Goal: Task Accomplishment & Management: Complete application form

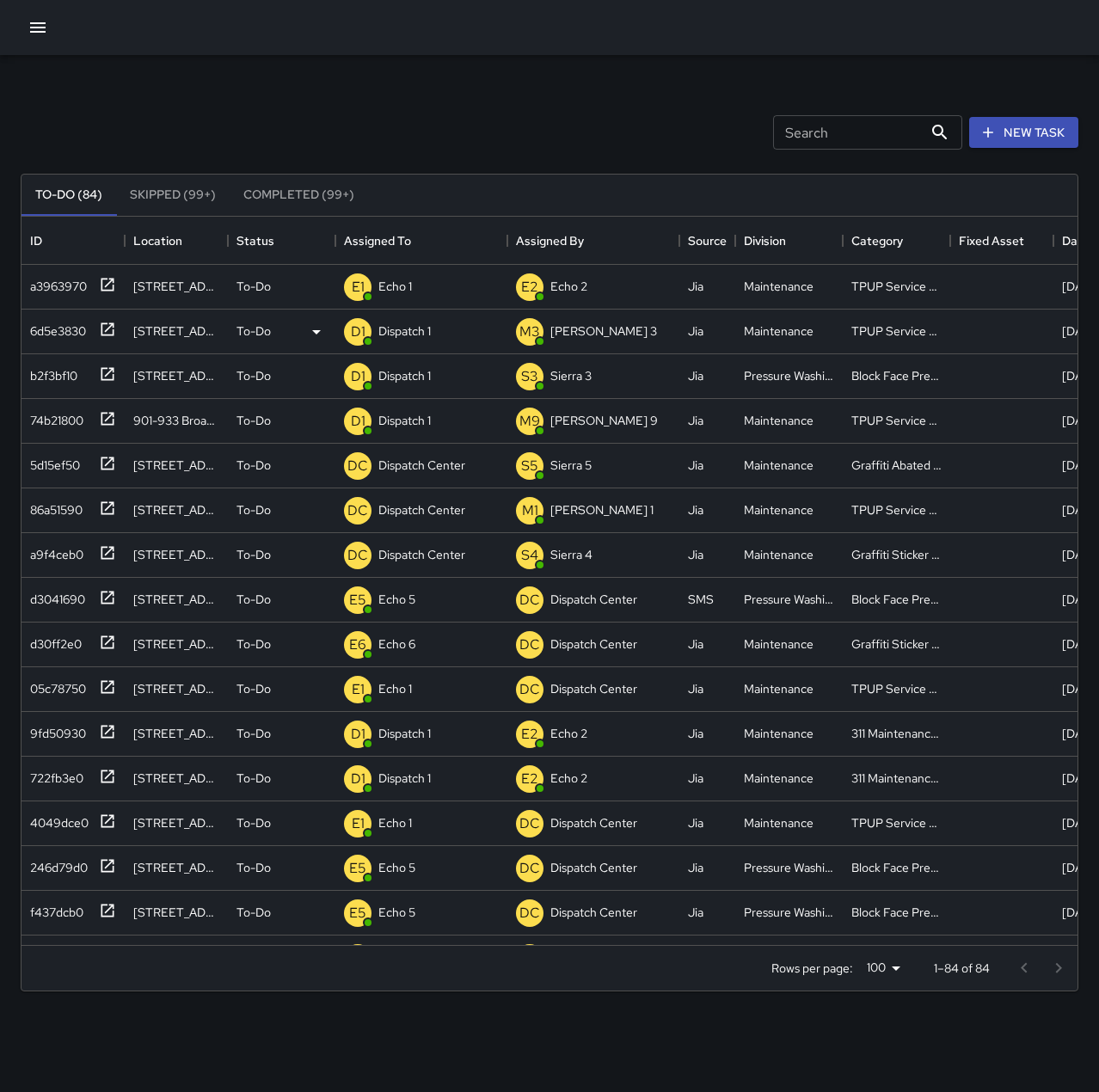
scroll to position [715, 1043]
click at [438, 331] on div "D1 Dispatch 1" at bounding box center [421, 331] width 172 height 44
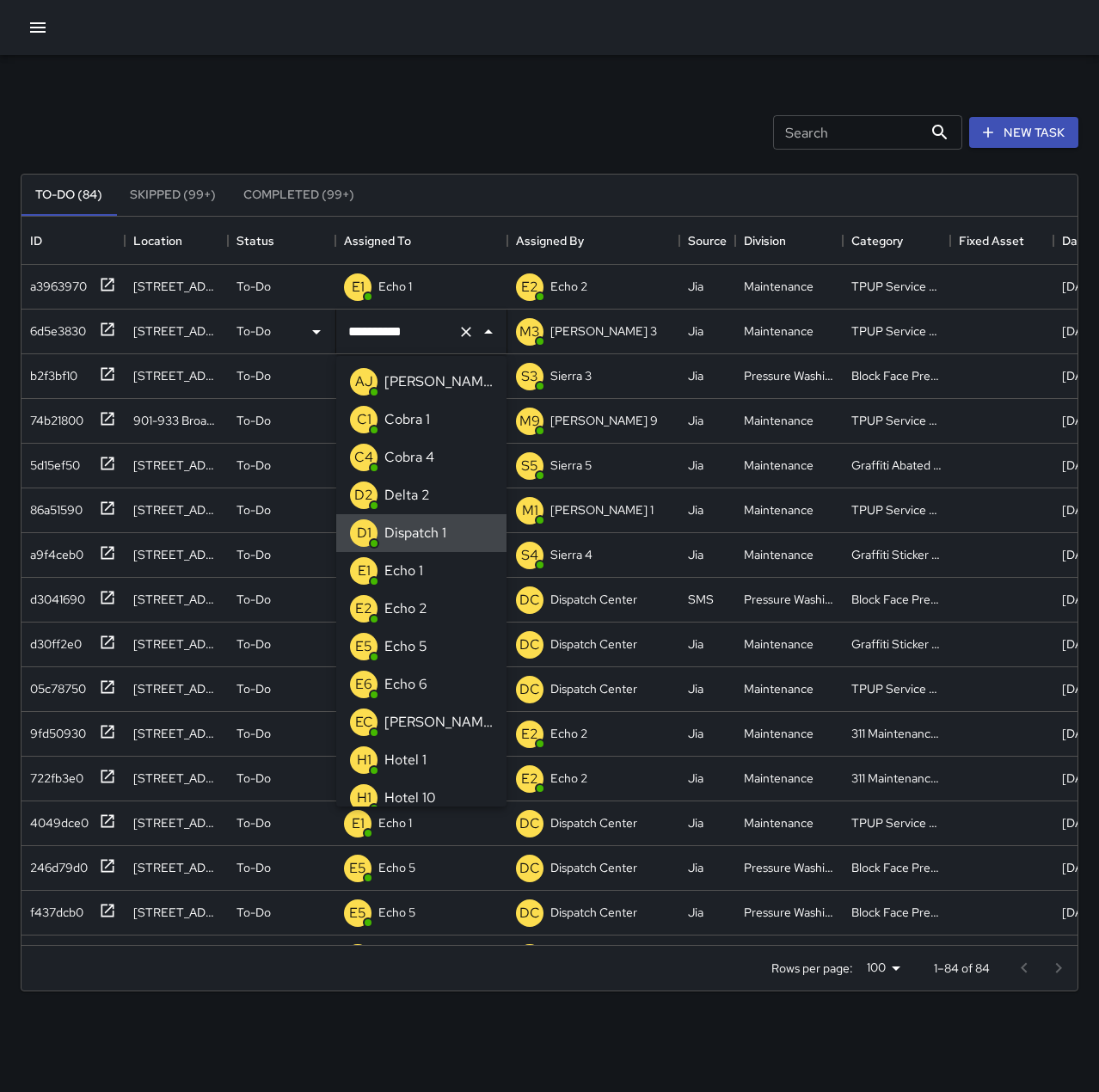
click at [467, 334] on icon "Clear" at bounding box center [466, 332] width 17 height 17
click at [423, 566] on div "Echo 1" at bounding box center [404, 570] width 45 height 27
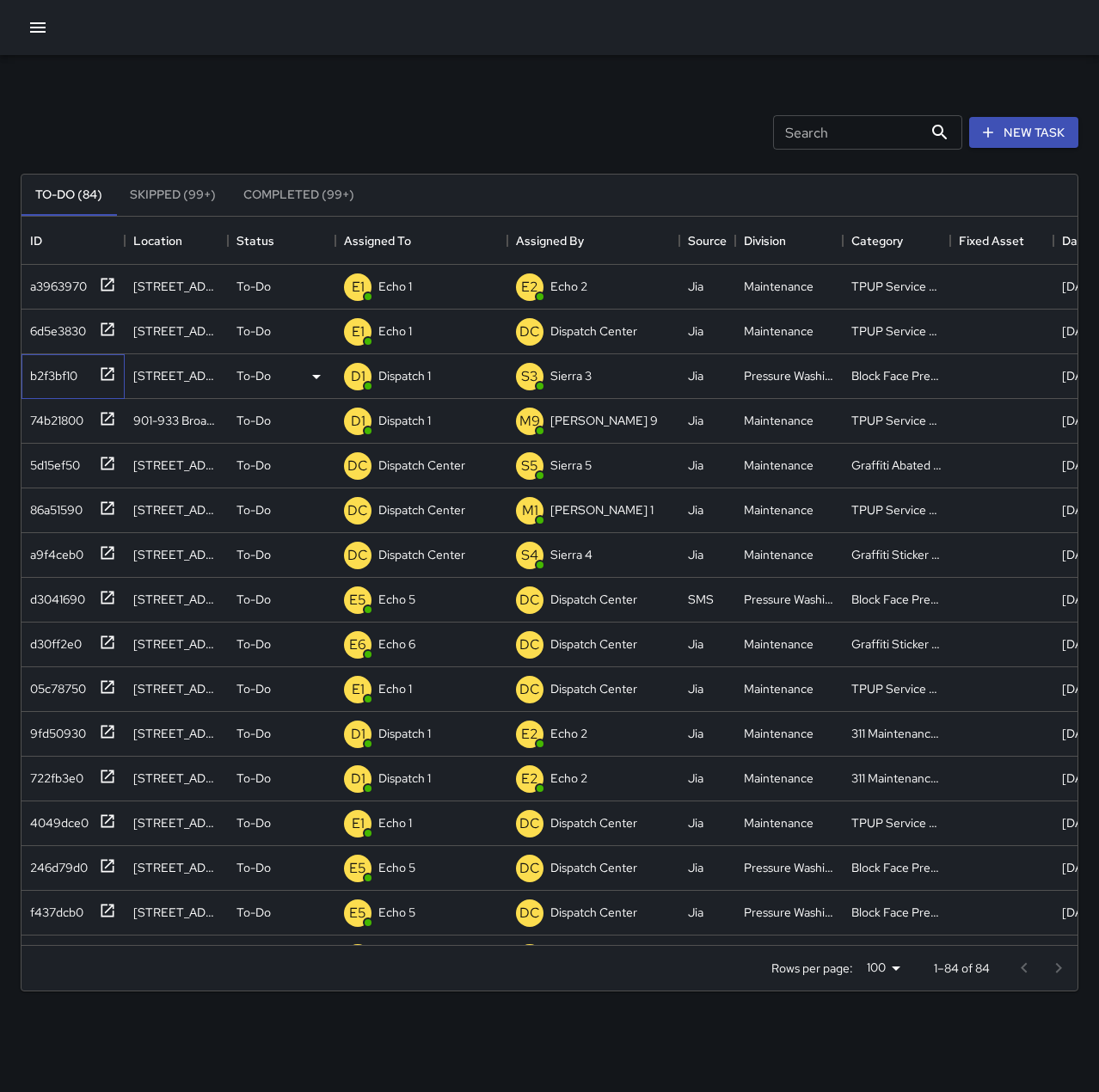
click at [67, 368] on div "b2f3bf10" at bounding box center [50, 373] width 54 height 25
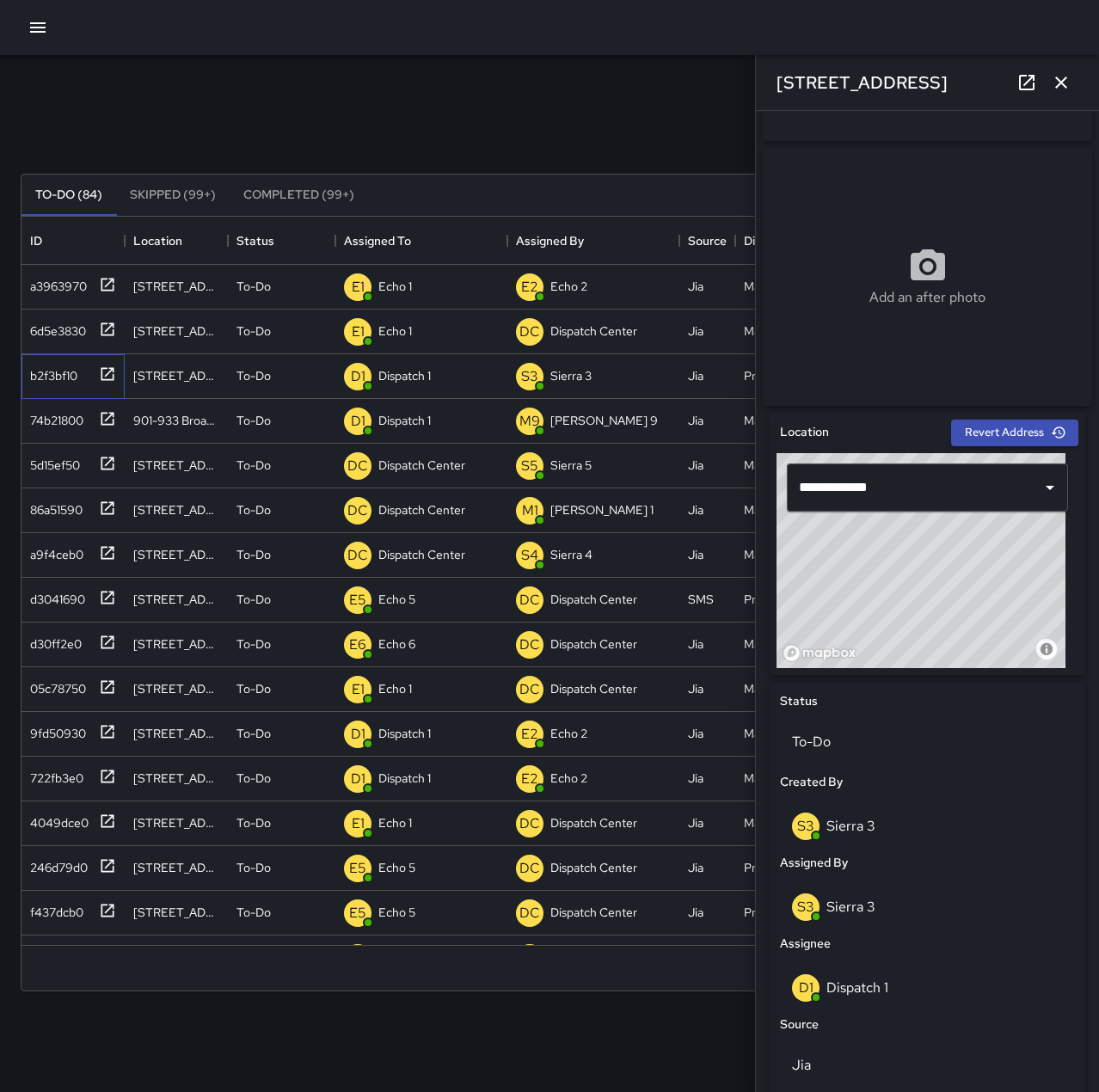
scroll to position [258, 0]
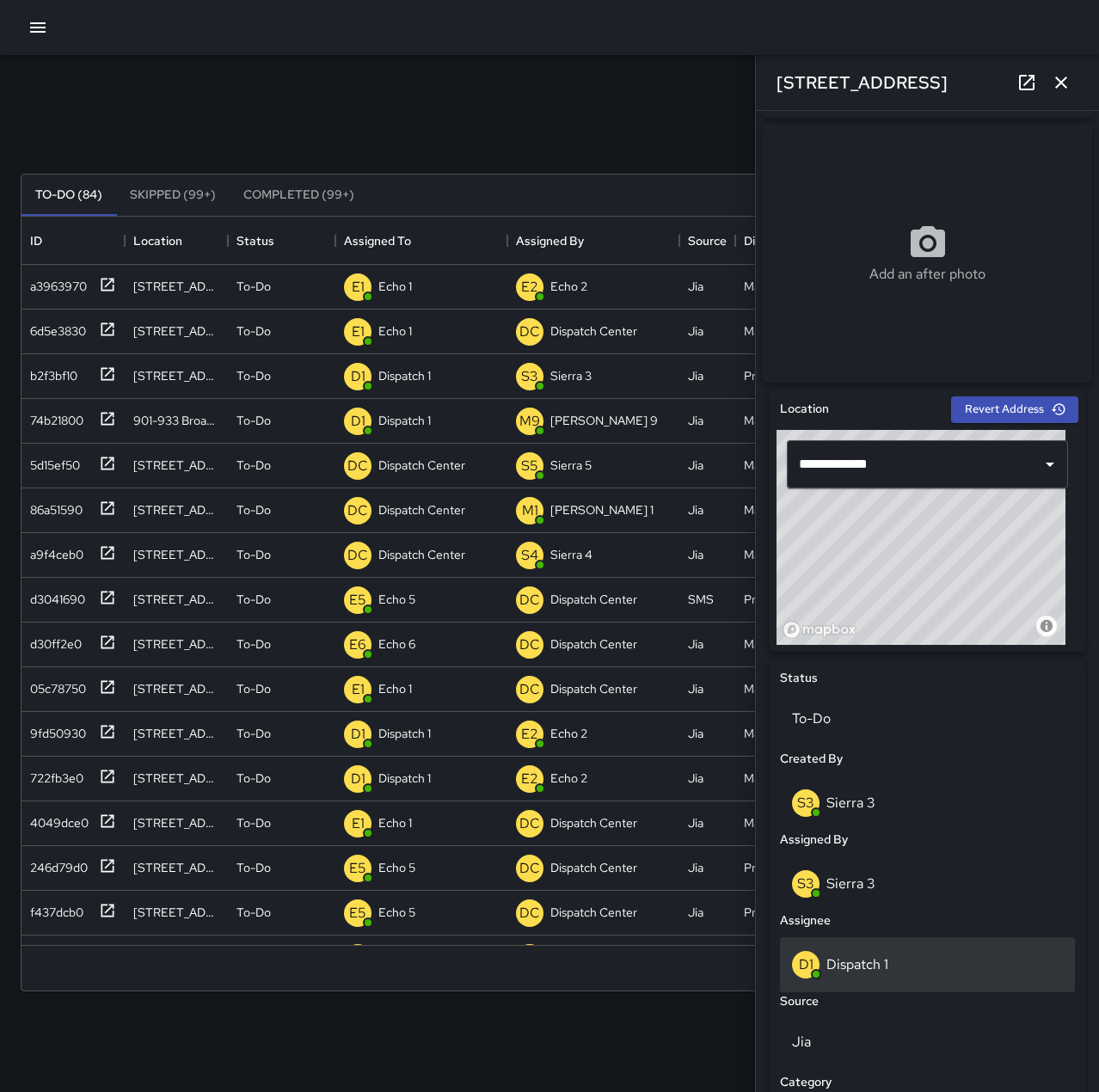
click at [967, 968] on div "D1 Dispatch 1" at bounding box center [927, 965] width 271 height 27
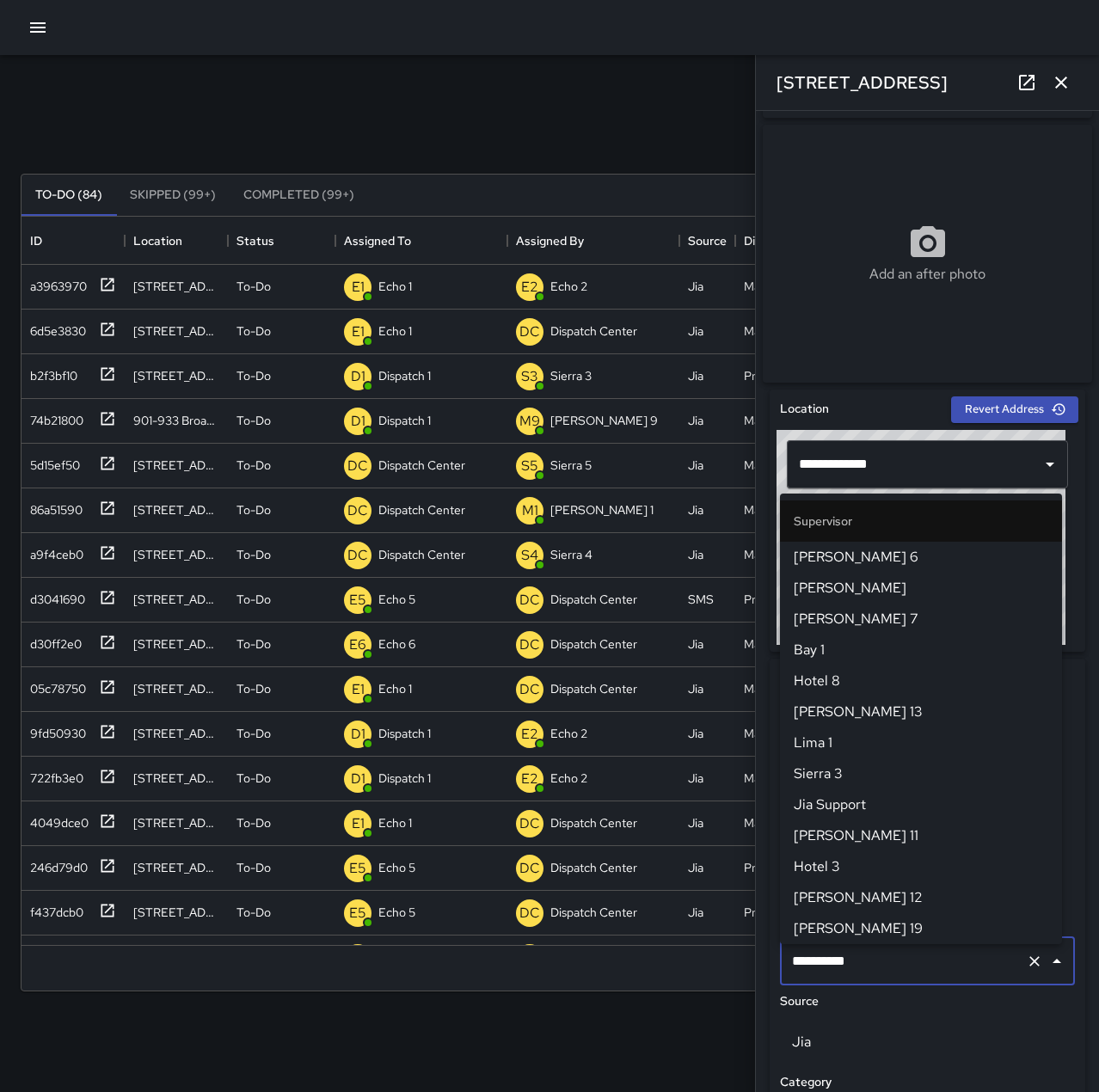
scroll to position [1021, 0]
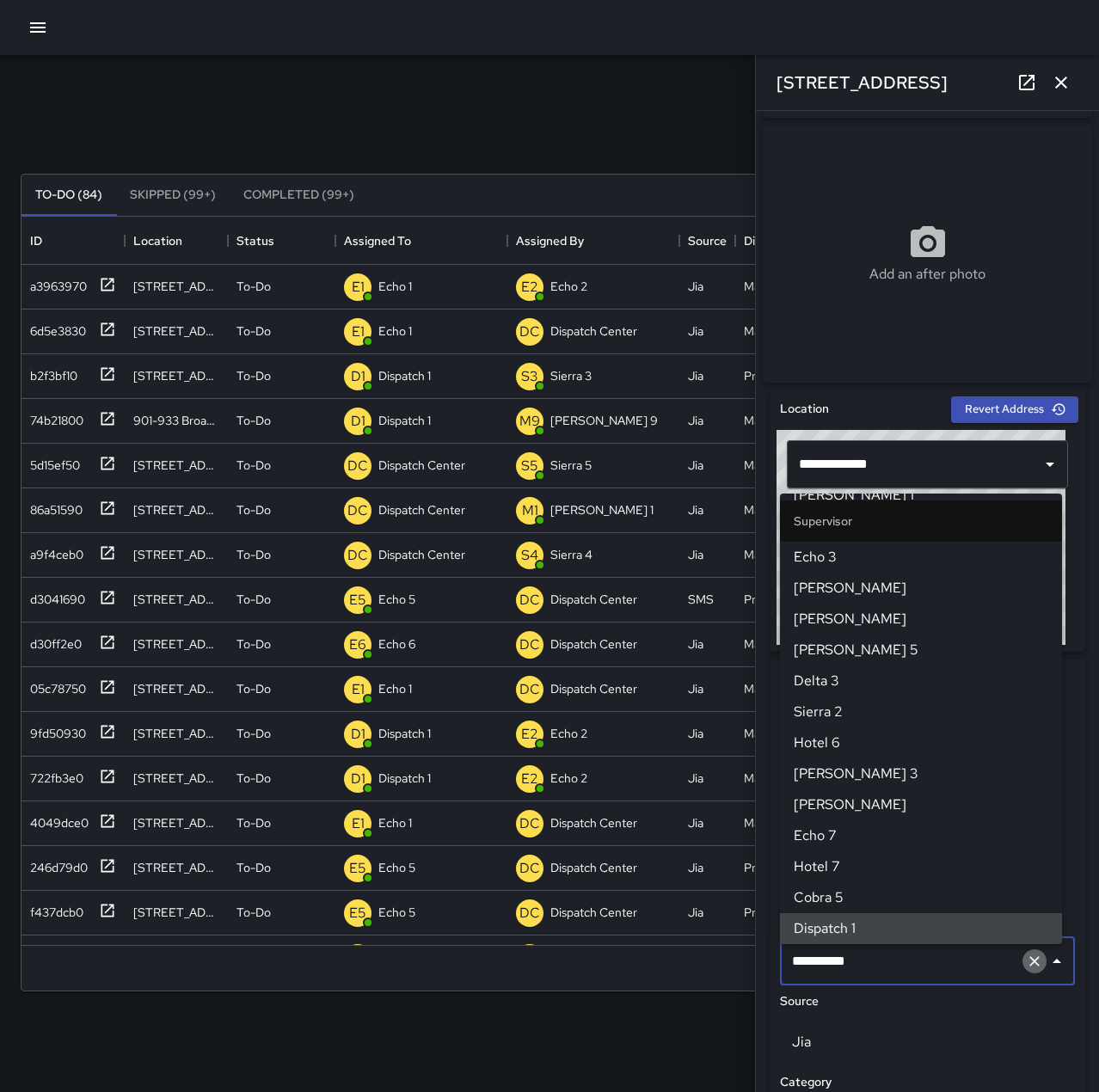
click at [1026, 969] on icon "Clear" at bounding box center [1035, 961] width 17 height 17
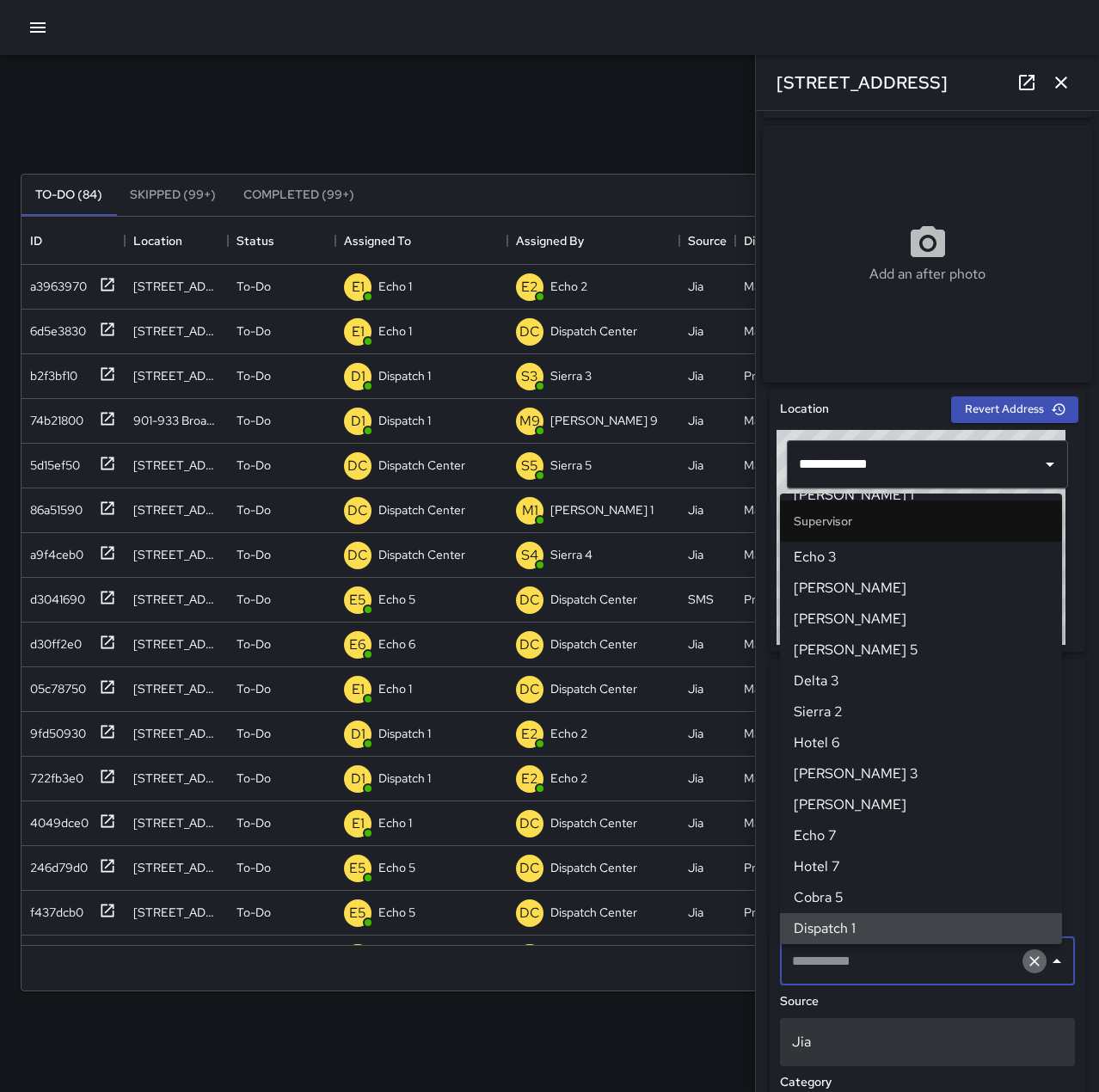
scroll to position [0, 0]
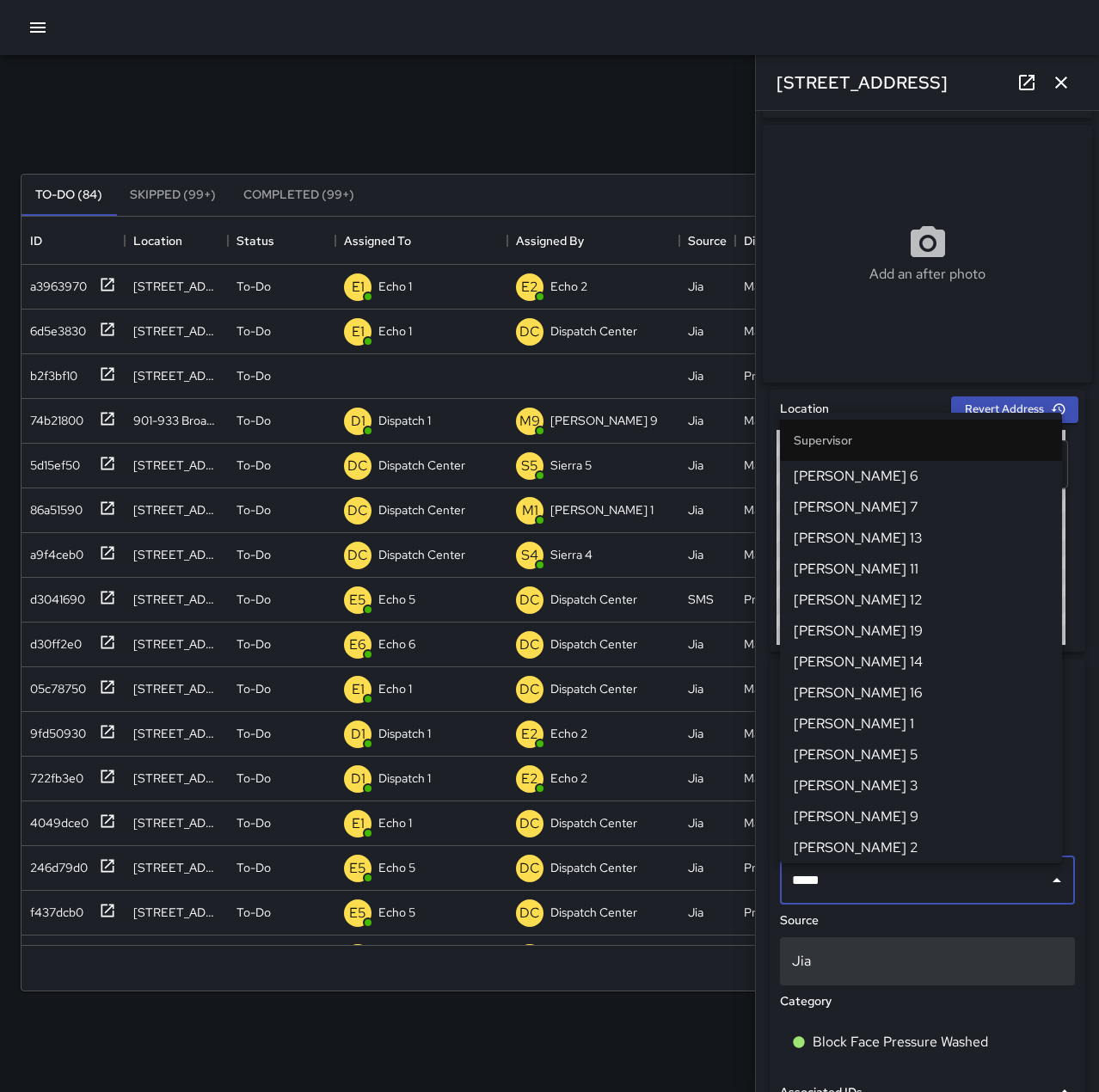
type input "******"
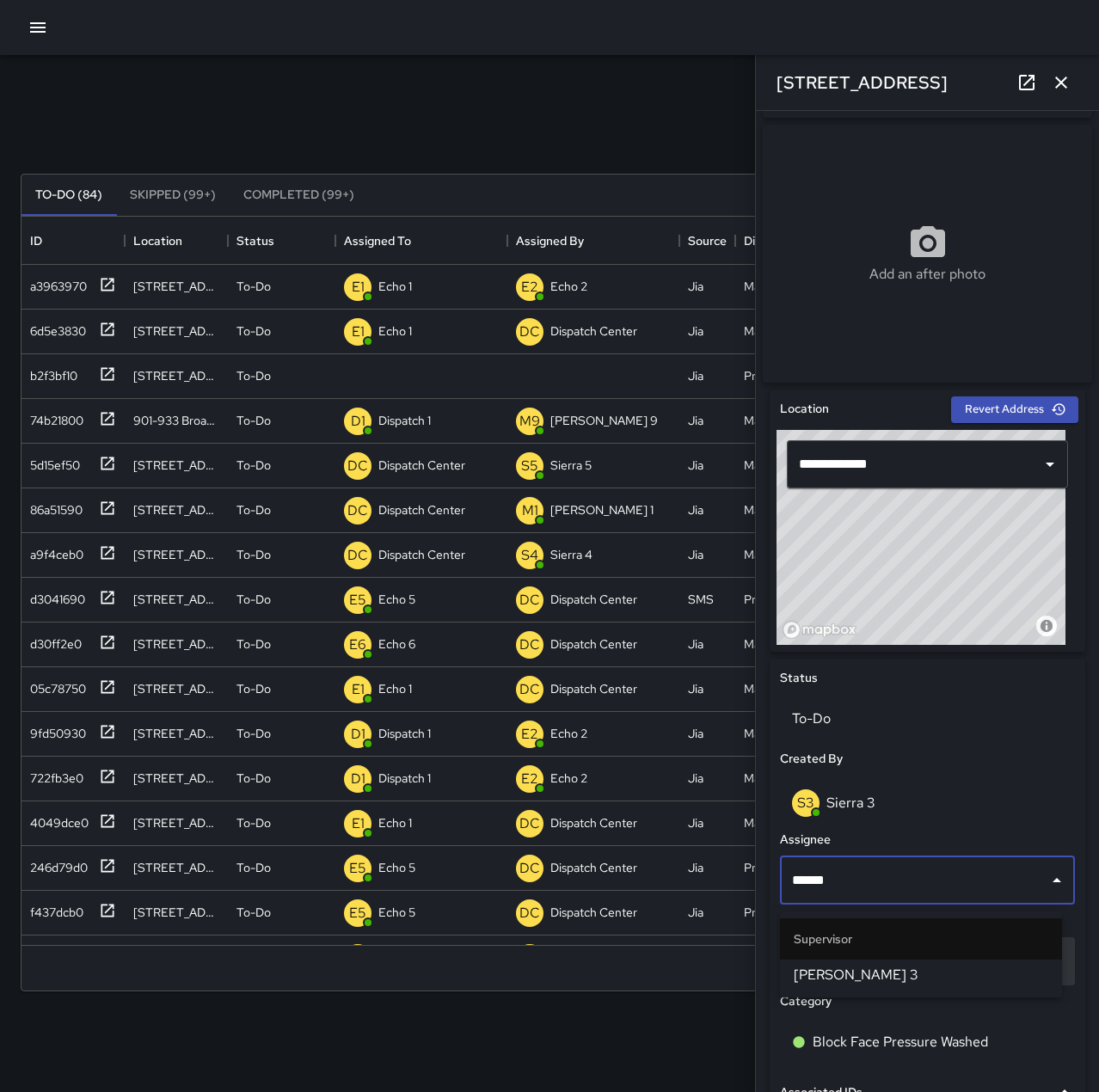
click at [1023, 969] on span "[PERSON_NAME] 3" at bounding box center [921, 975] width 255 height 21
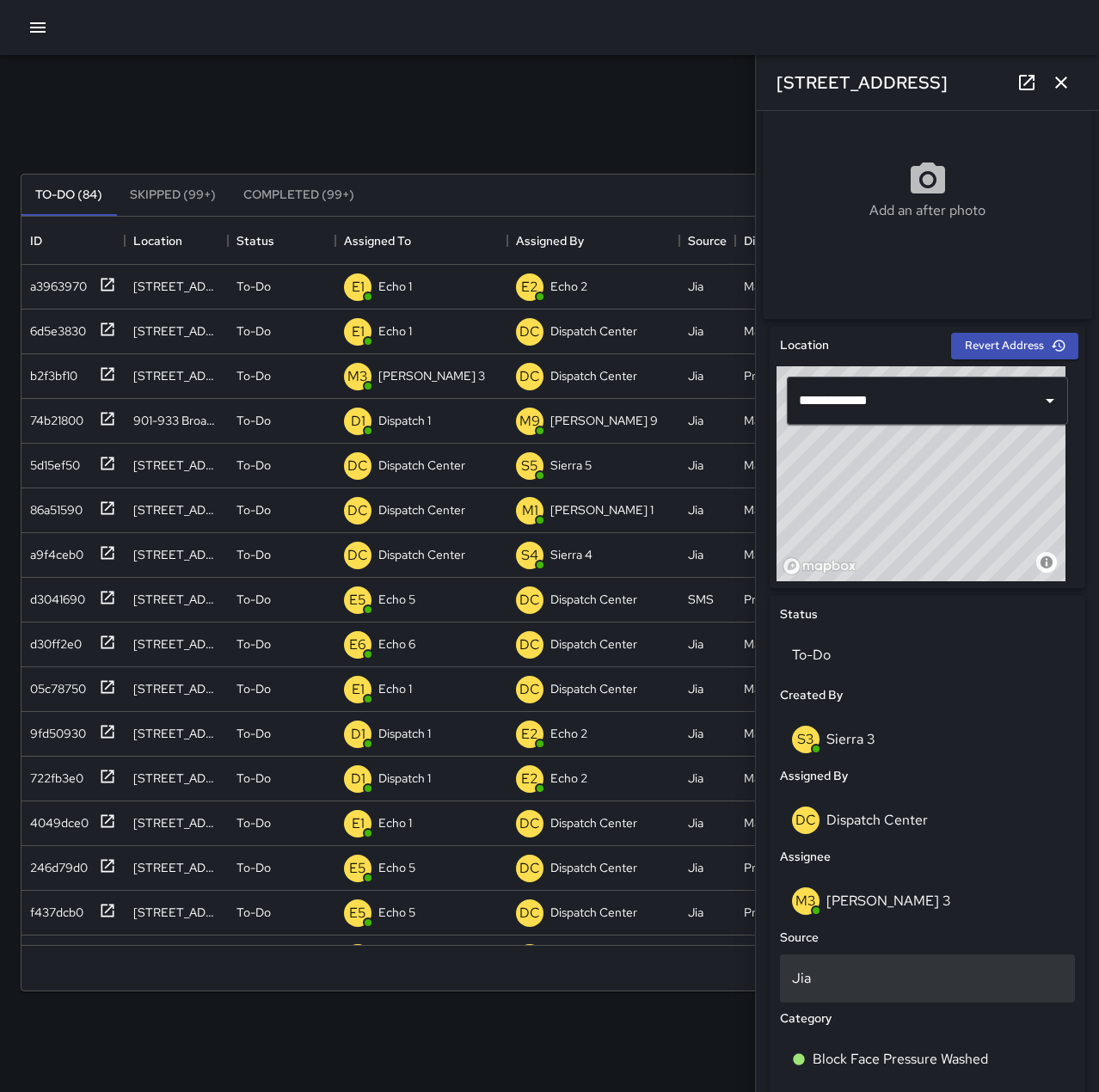
scroll to position [516, 0]
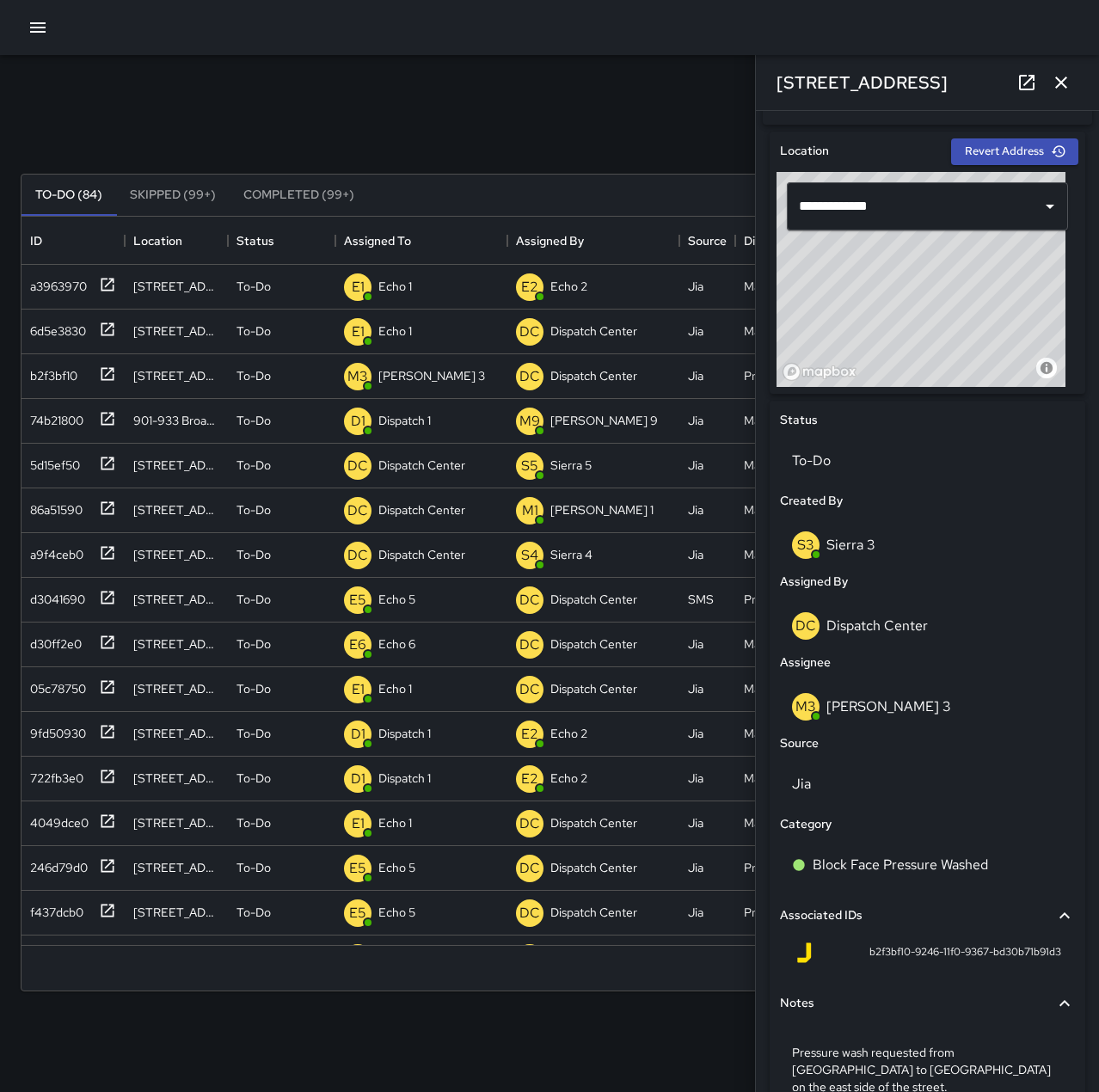
click at [873, 554] on p "Sierra 3" at bounding box center [851, 545] width 49 height 18
click at [884, 720] on div "M3 [PERSON_NAME] 3" at bounding box center [927, 706] width 271 height 27
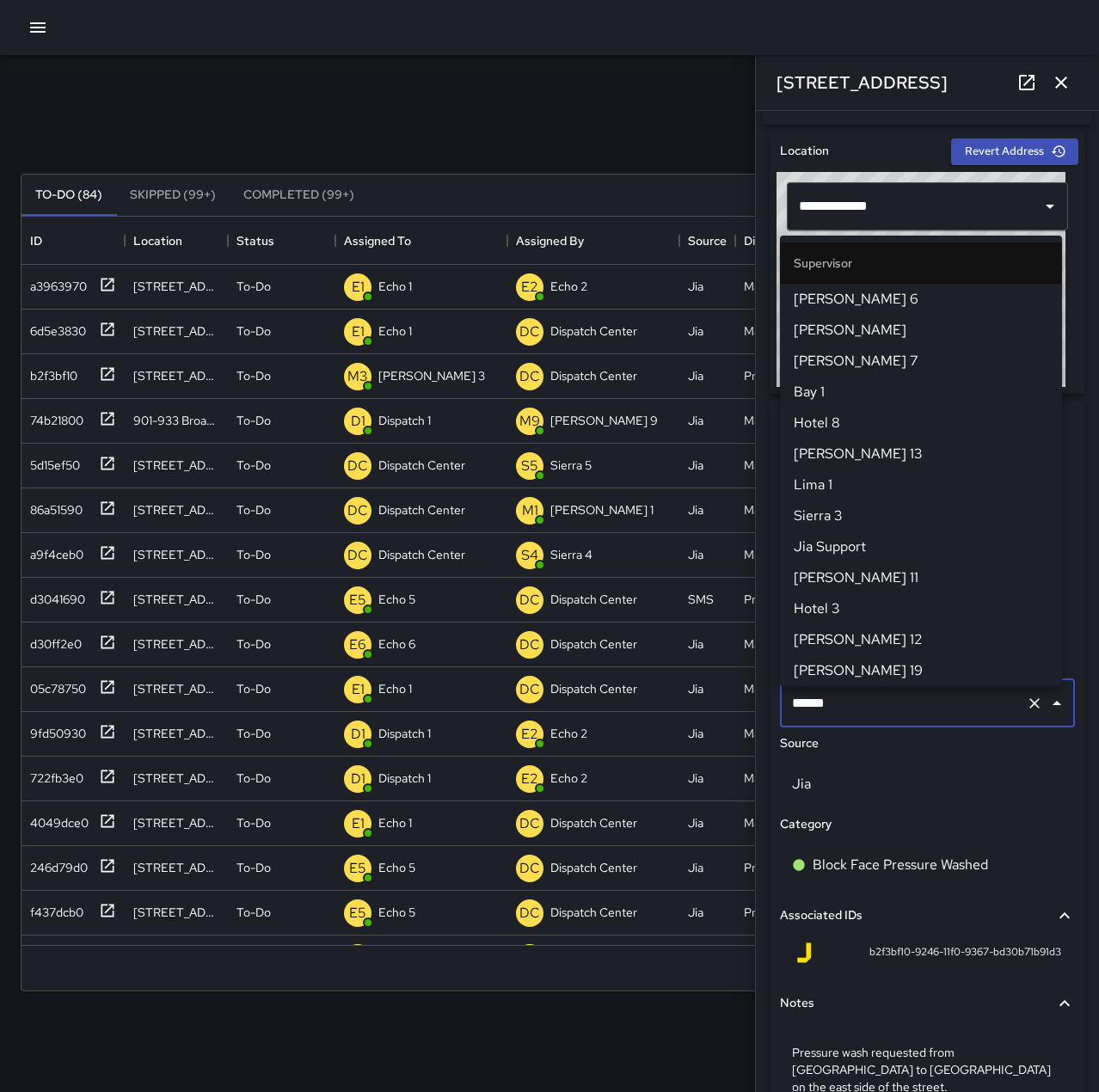
scroll to position [866, 0]
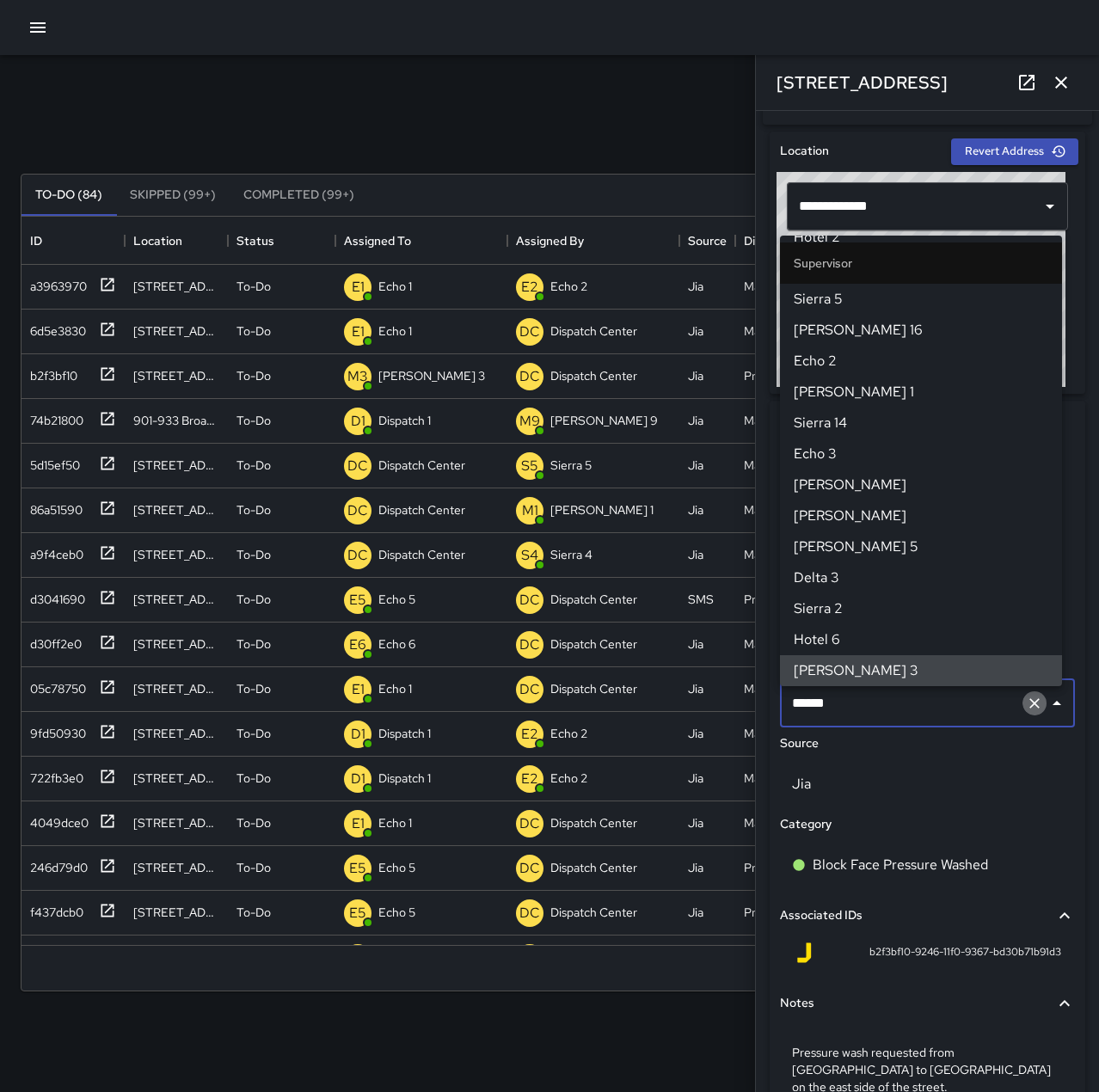
click at [1026, 707] on icon "Clear" at bounding box center [1035, 703] width 17 height 17
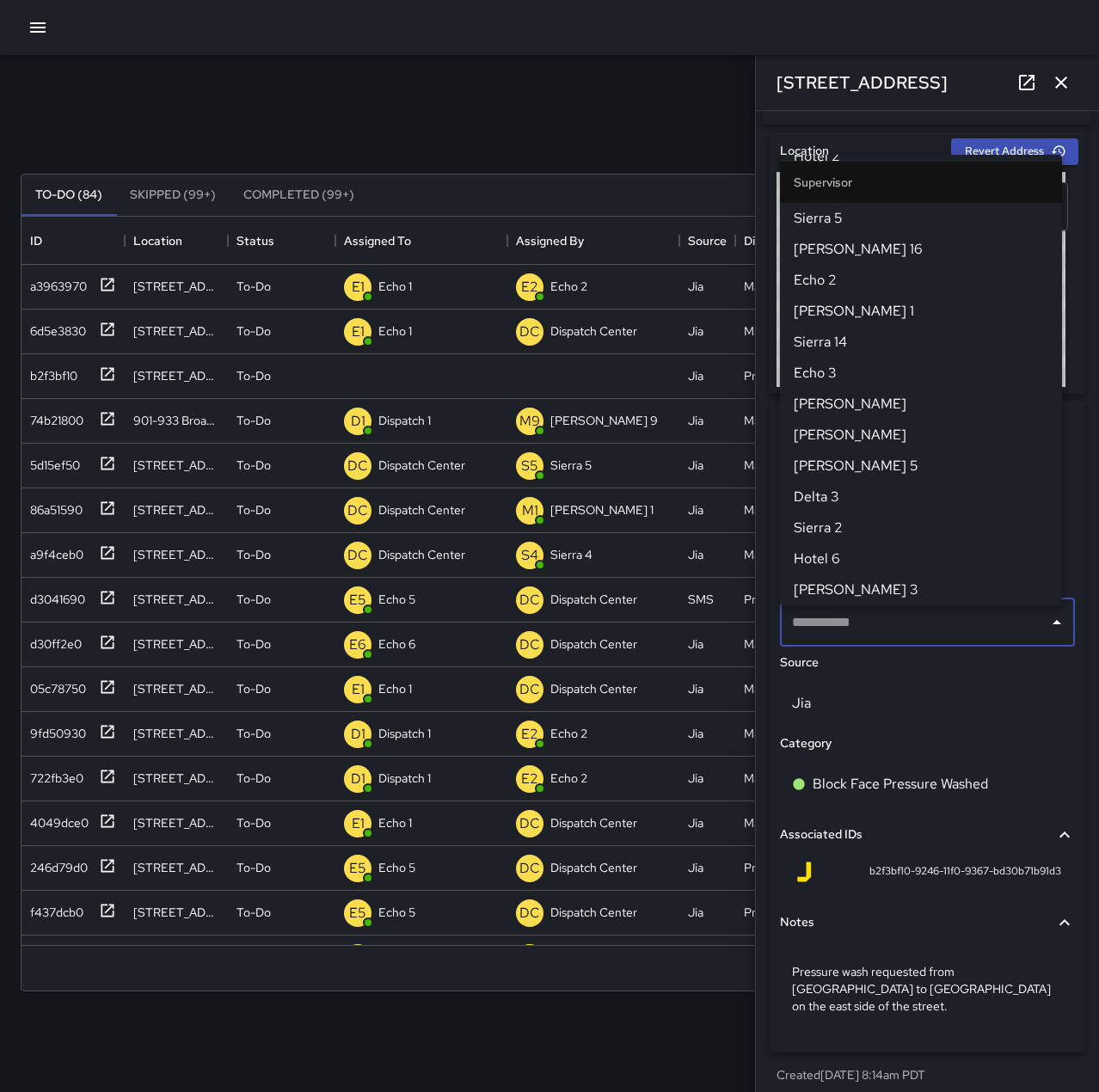
scroll to position [0, 0]
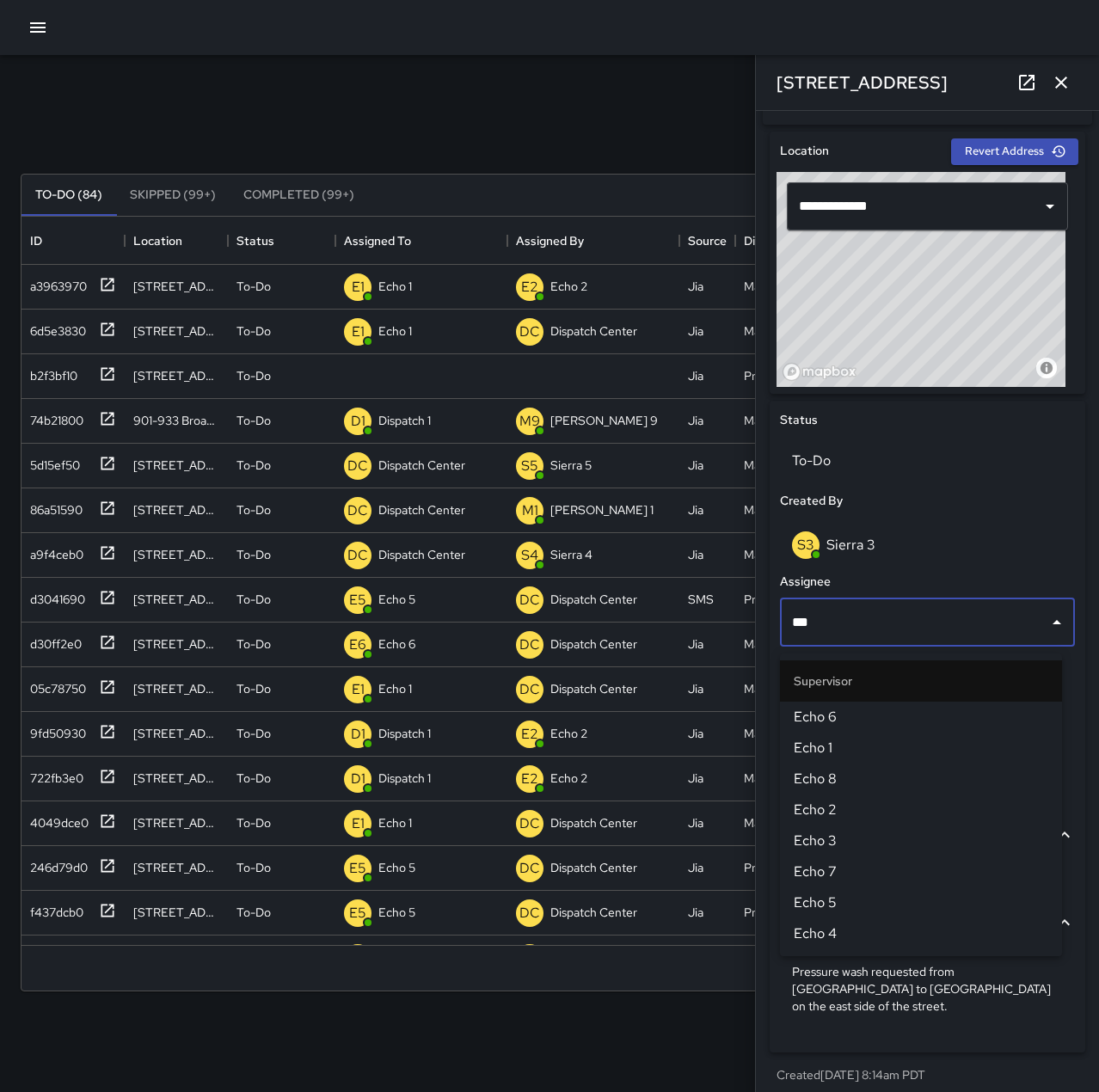
type input "****"
click at [847, 901] on span "Echo 5" at bounding box center [921, 903] width 255 height 21
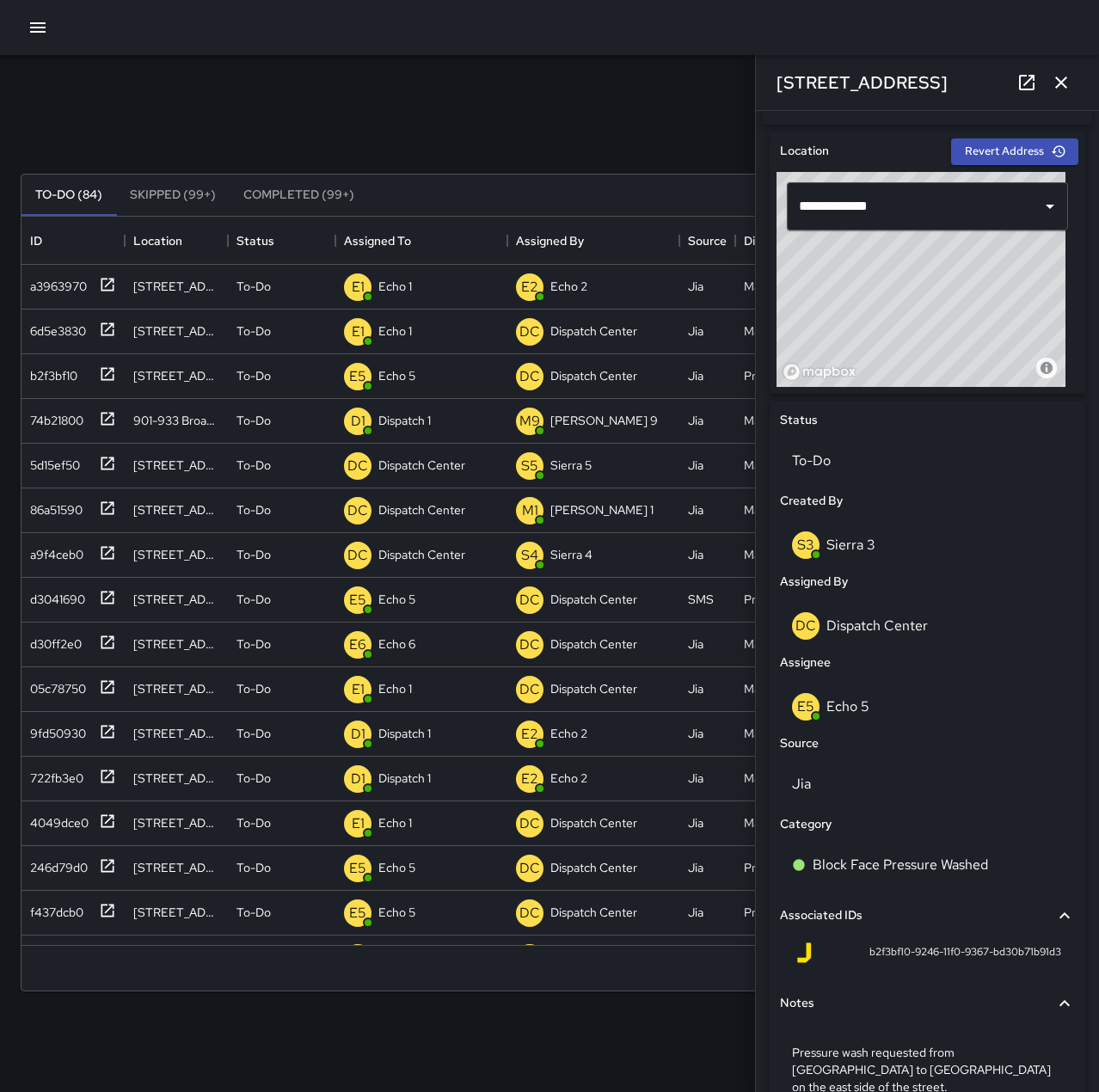
click at [1059, 90] on icon "button" at bounding box center [1061, 83] width 21 height 21
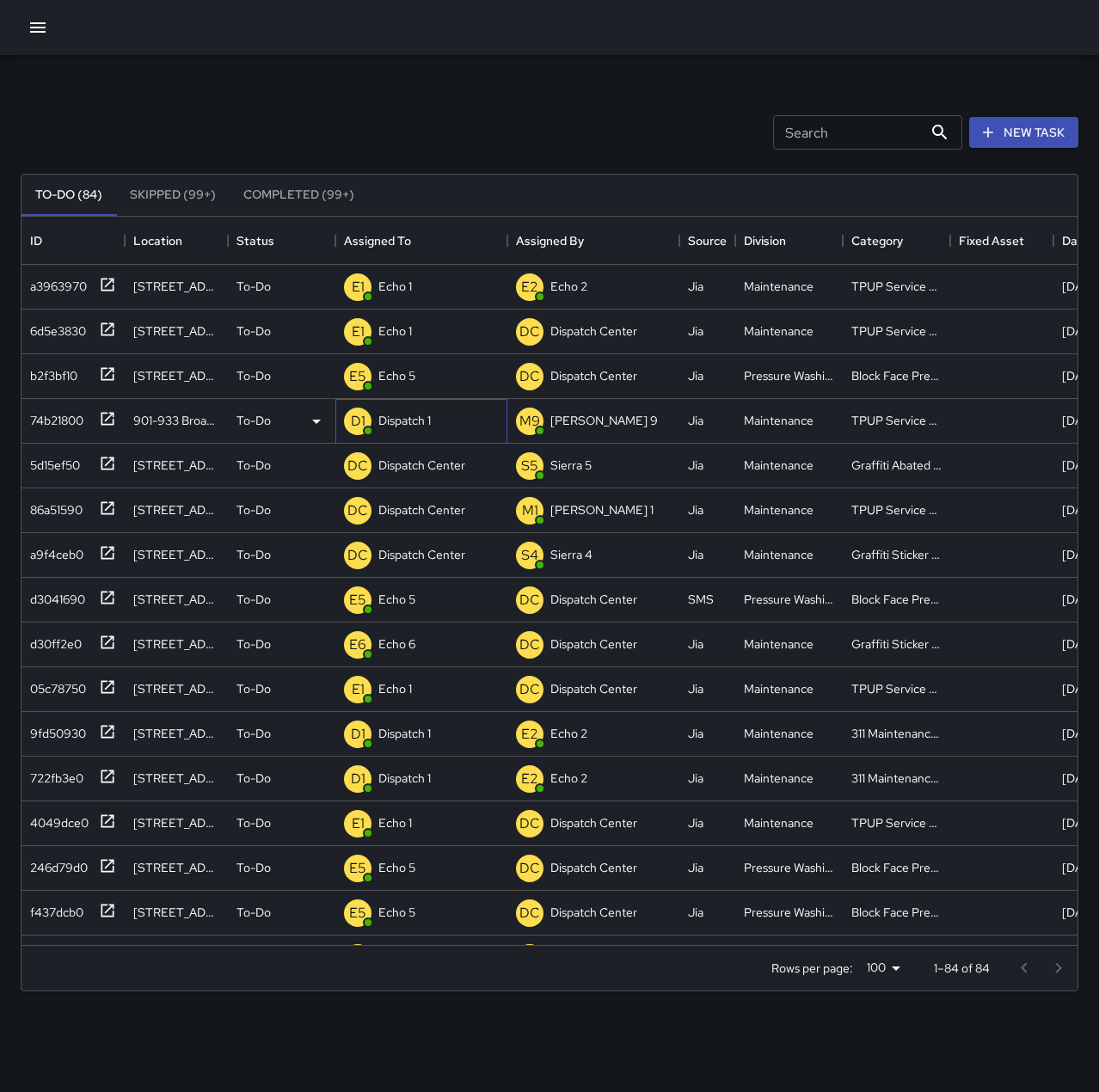
click at [383, 412] on p "Dispatch 1" at bounding box center [405, 420] width 53 height 17
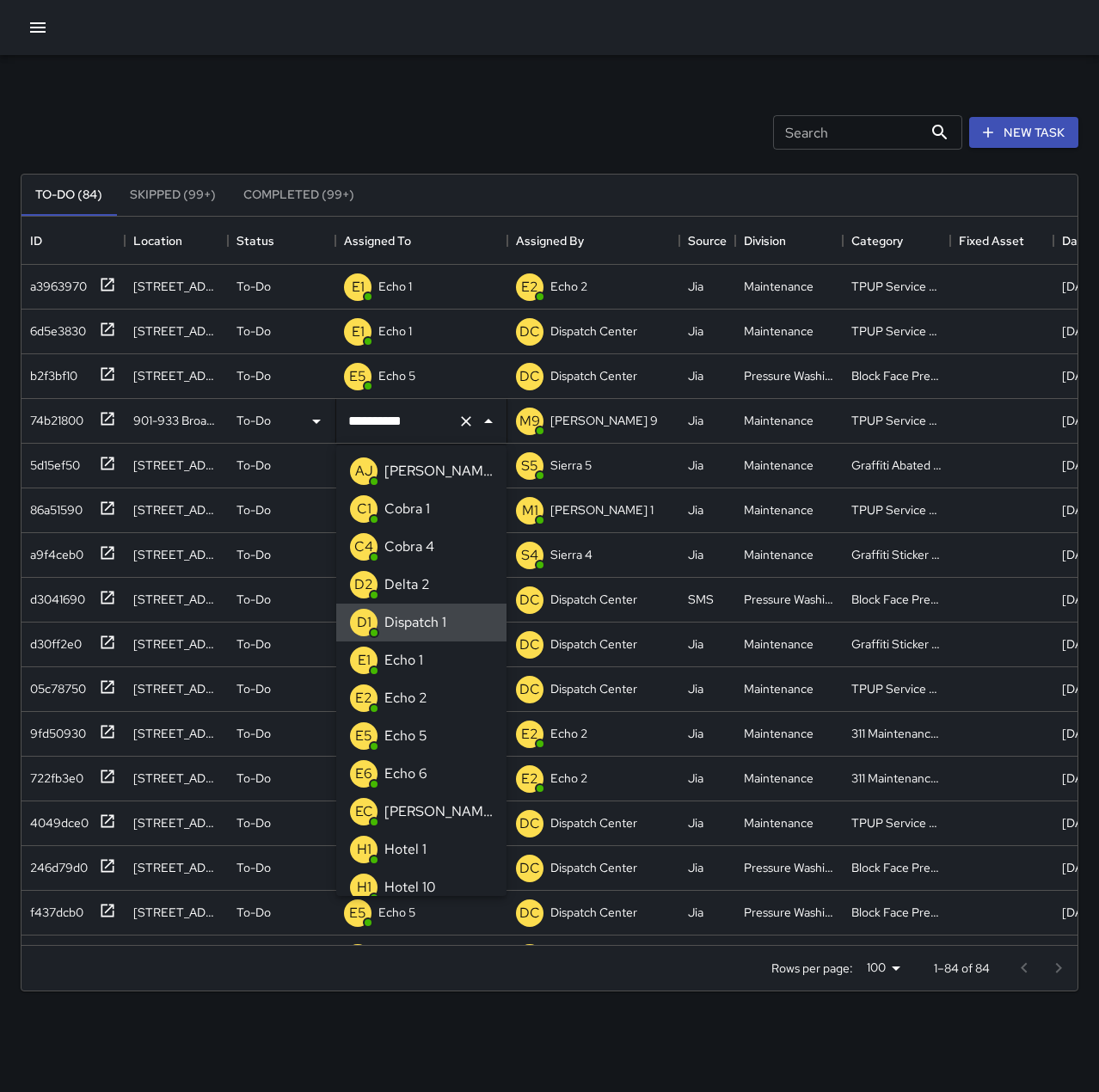
click at [464, 419] on icon "Clear" at bounding box center [465, 421] width 10 height 10
click at [438, 648] on li "E1 Echo 1" at bounding box center [421, 661] width 170 height 38
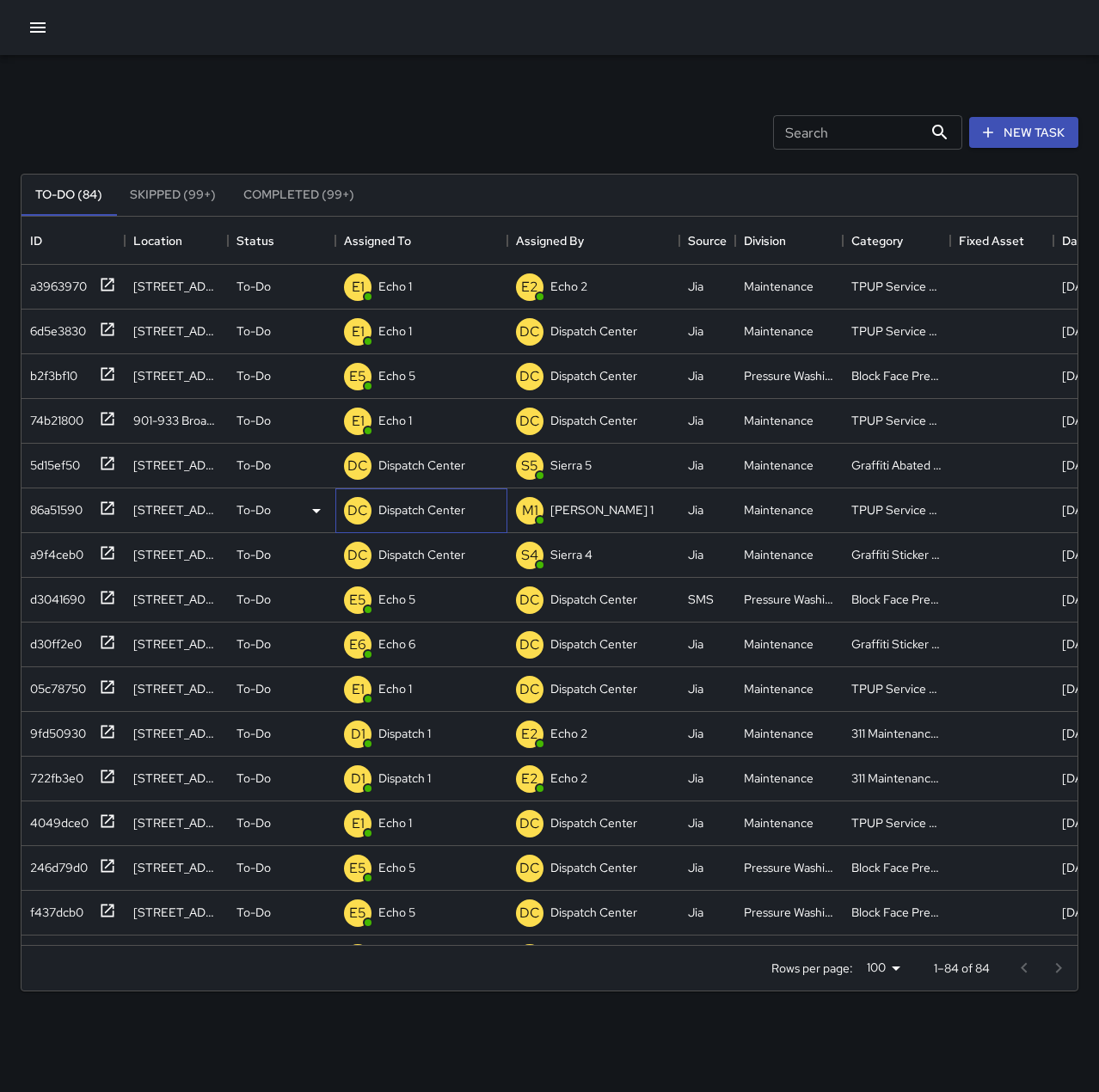
click at [451, 513] on p "Dispatch Center" at bounding box center [422, 510] width 87 height 17
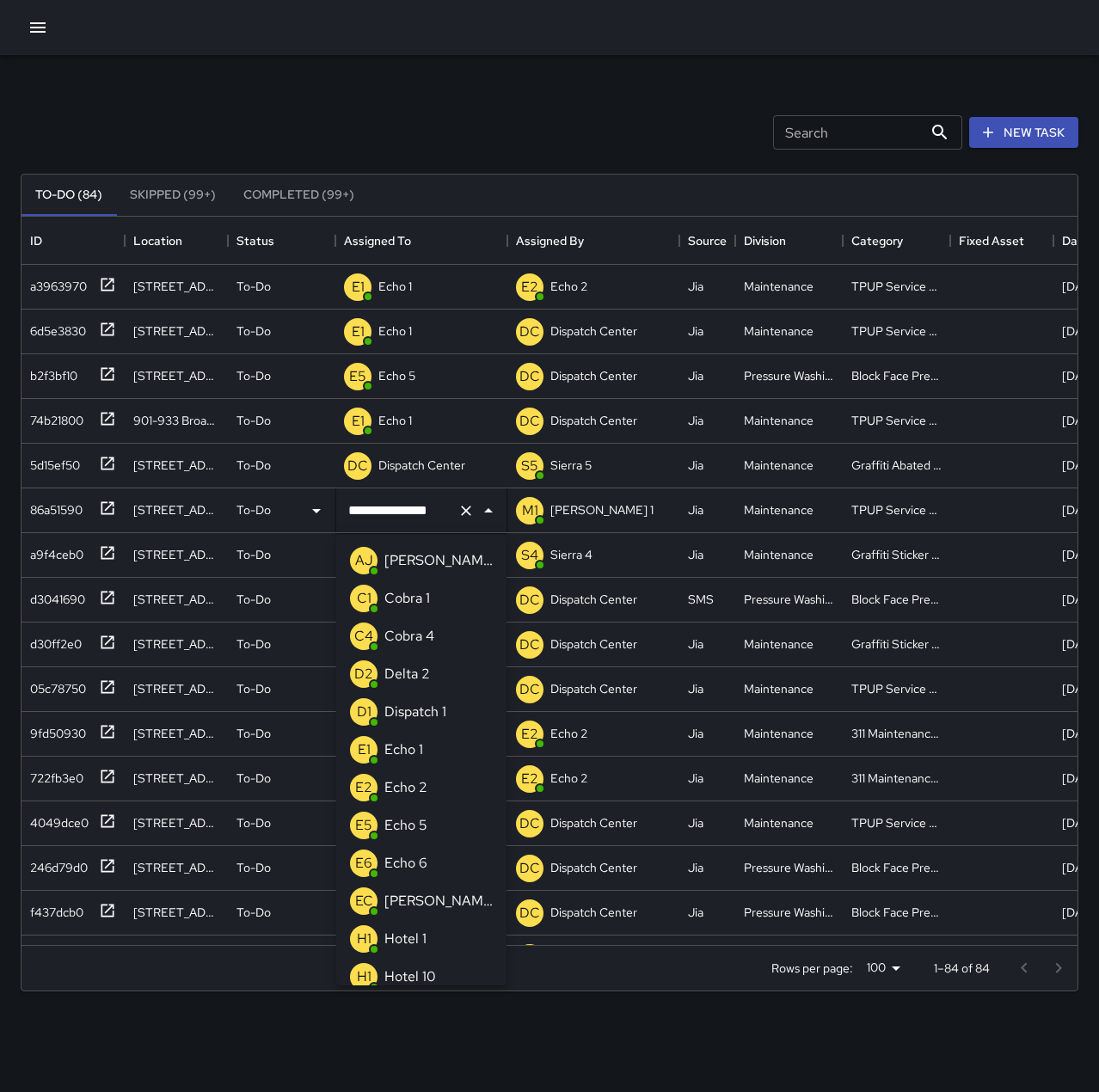
scroll to position [1032, 0]
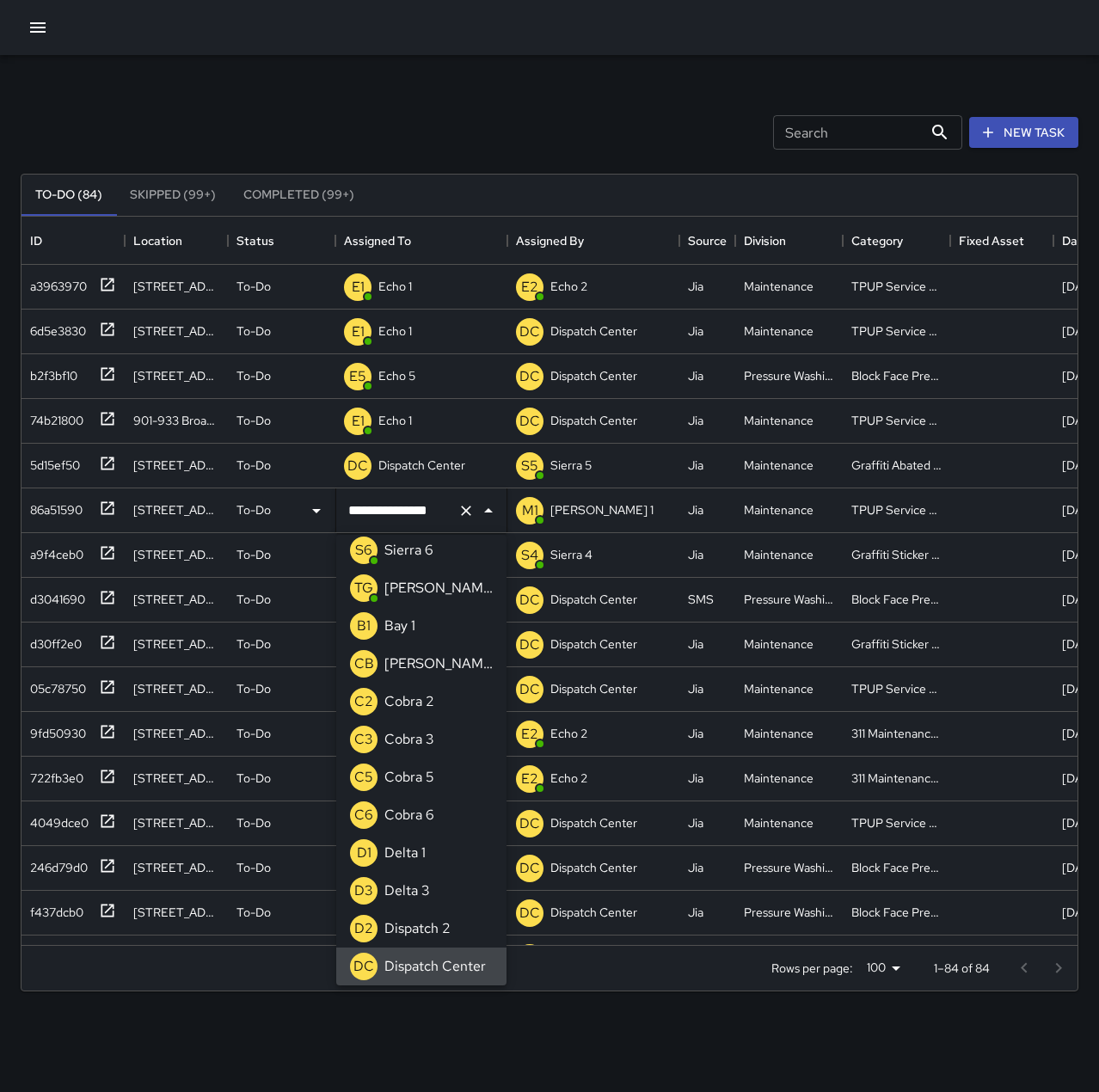
click at [471, 510] on icon "Clear" at bounding box center [466, 511] width 17 height 17
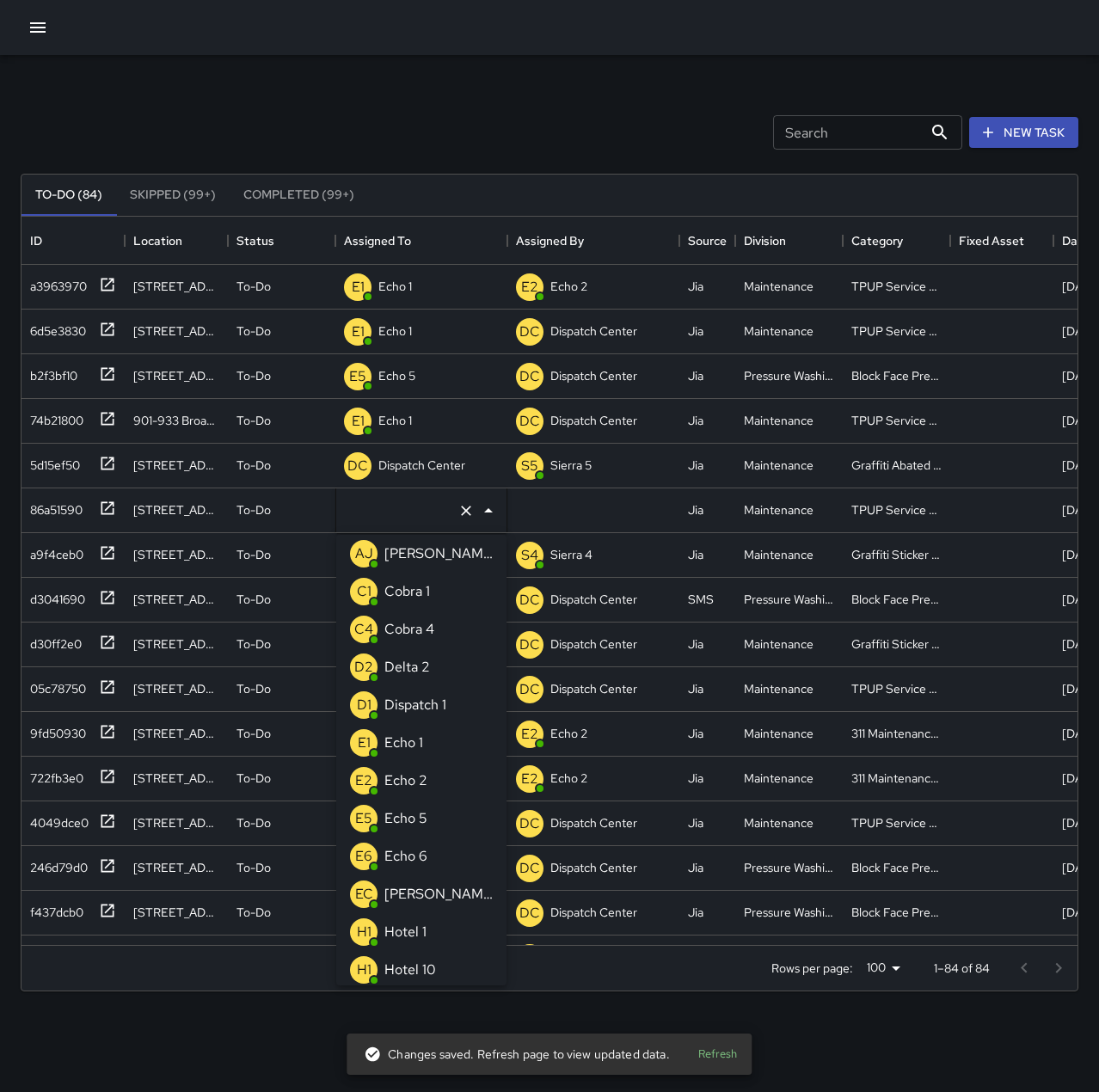
click at [444, 734] on li "E1 Echo 1" at bounding box center [421, 743] width 170 height 38
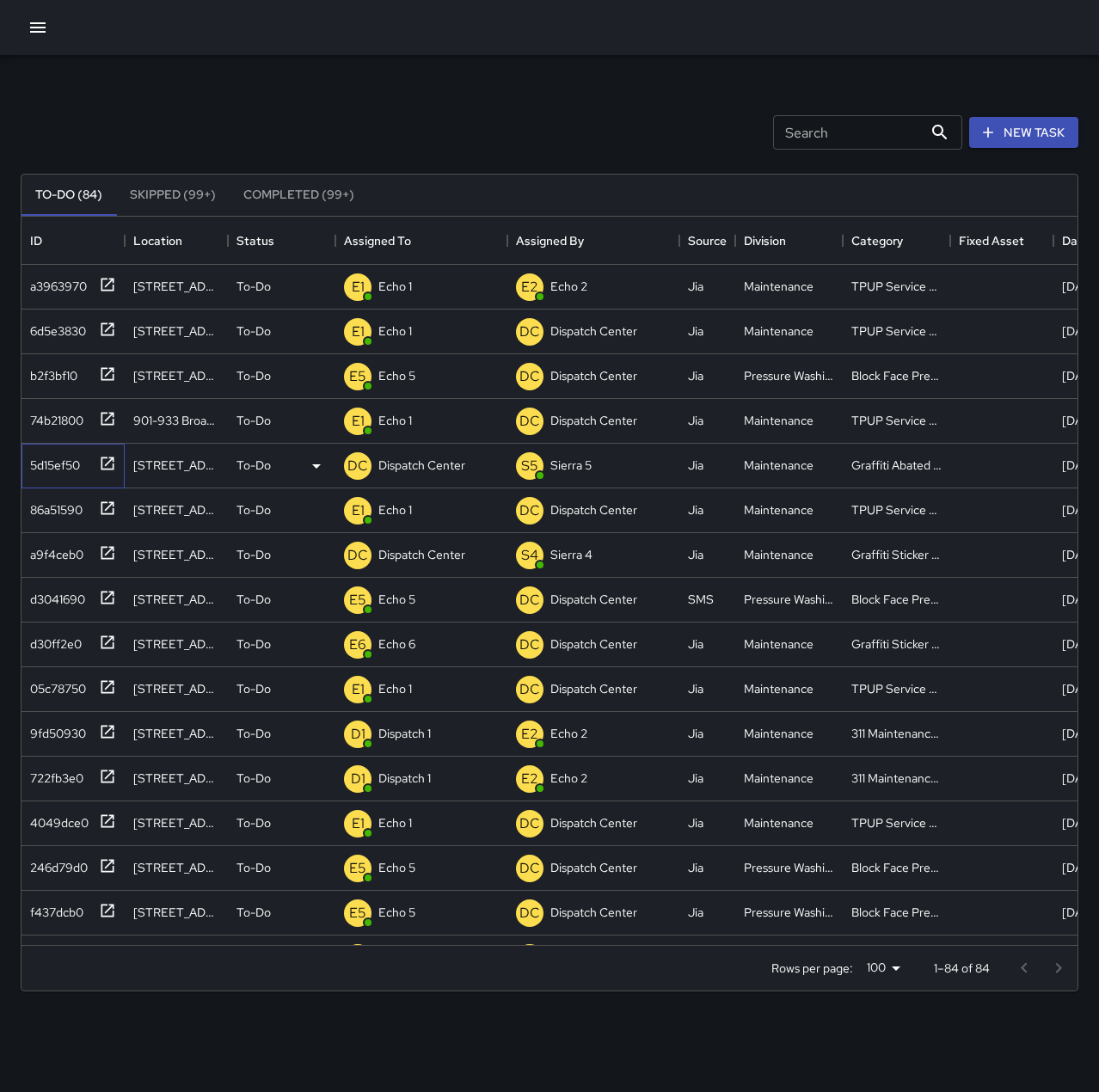
click at [101, 467] on icon at bounding box center [108, 463] width 13 height 13
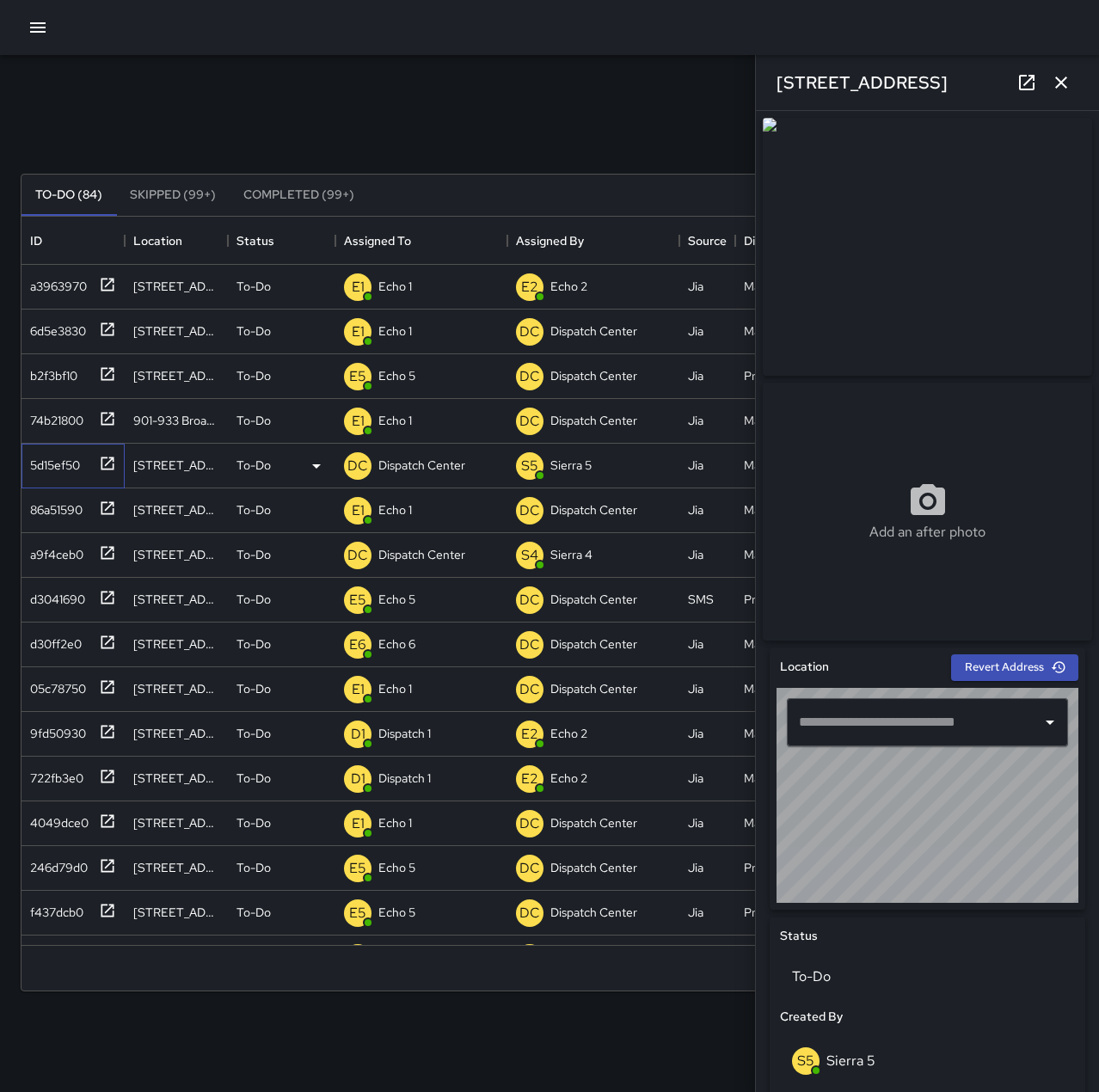
type input "**********"
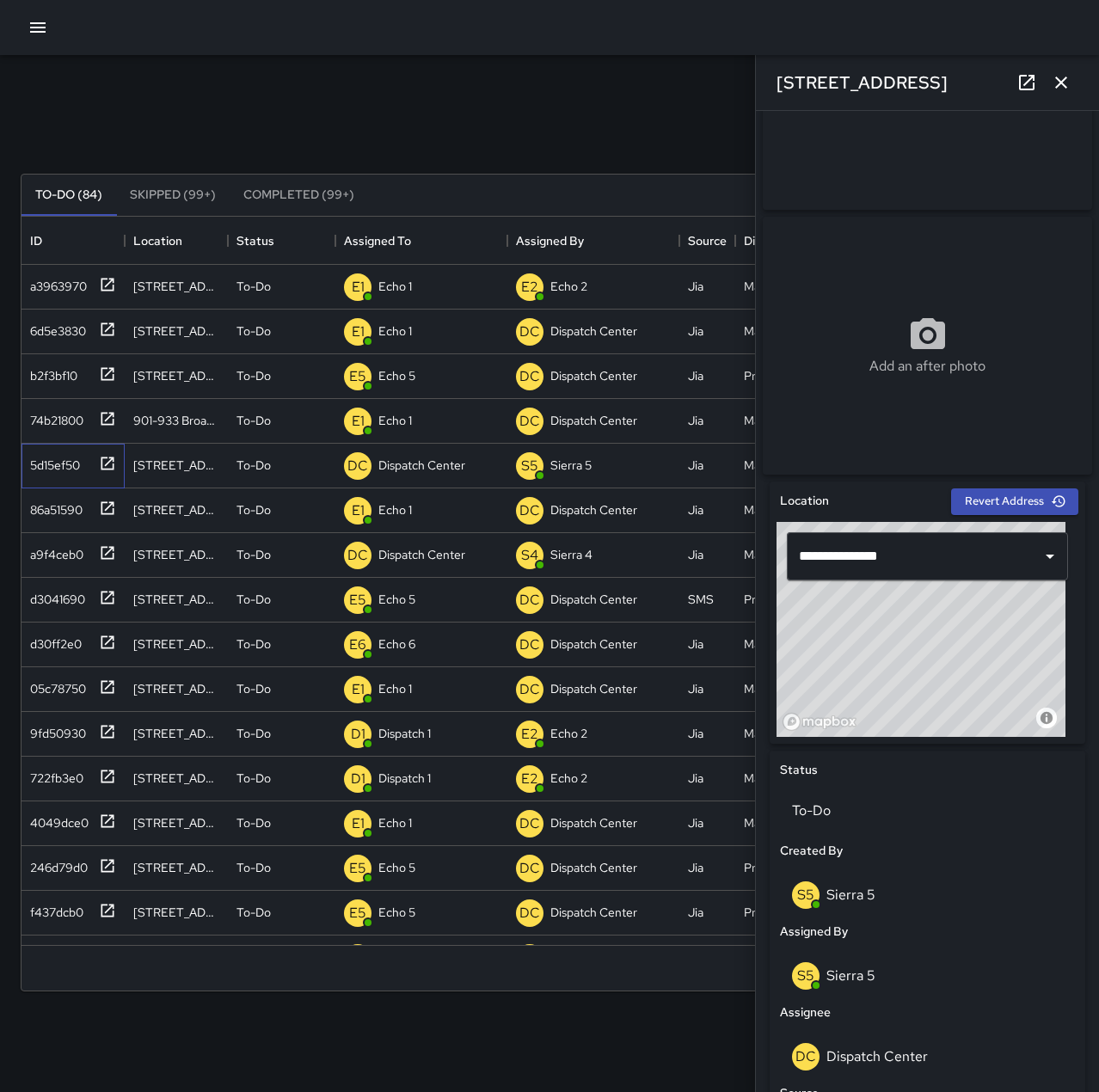
scroll to position [0, 0]
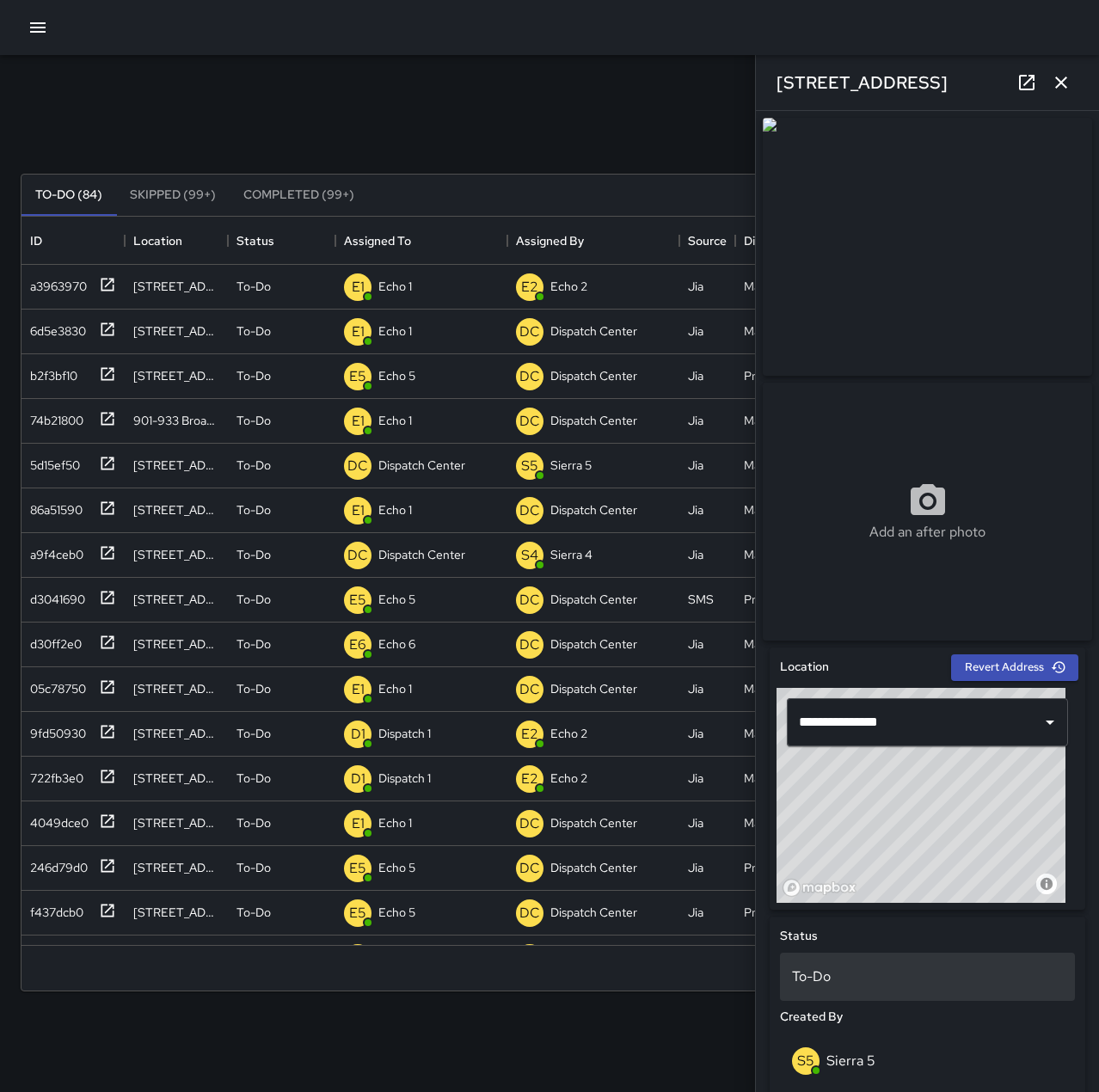
click at [883, 981] on p "To-Do" at bounding box center [927, 977] width 271 height 21
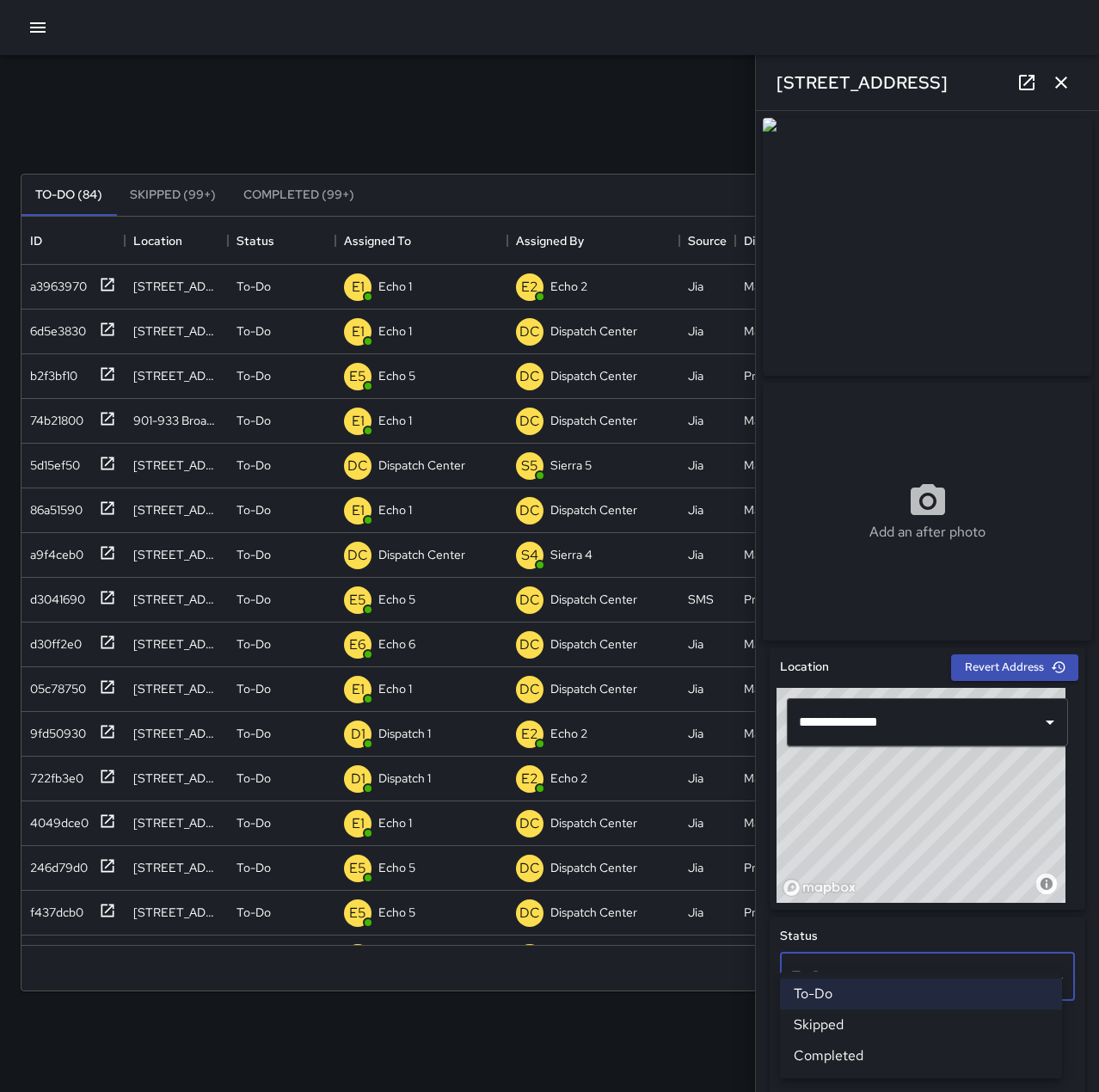
click at [893, 1027] on li "Skipped" at bounding box center [921, 1024] width 282 height 31
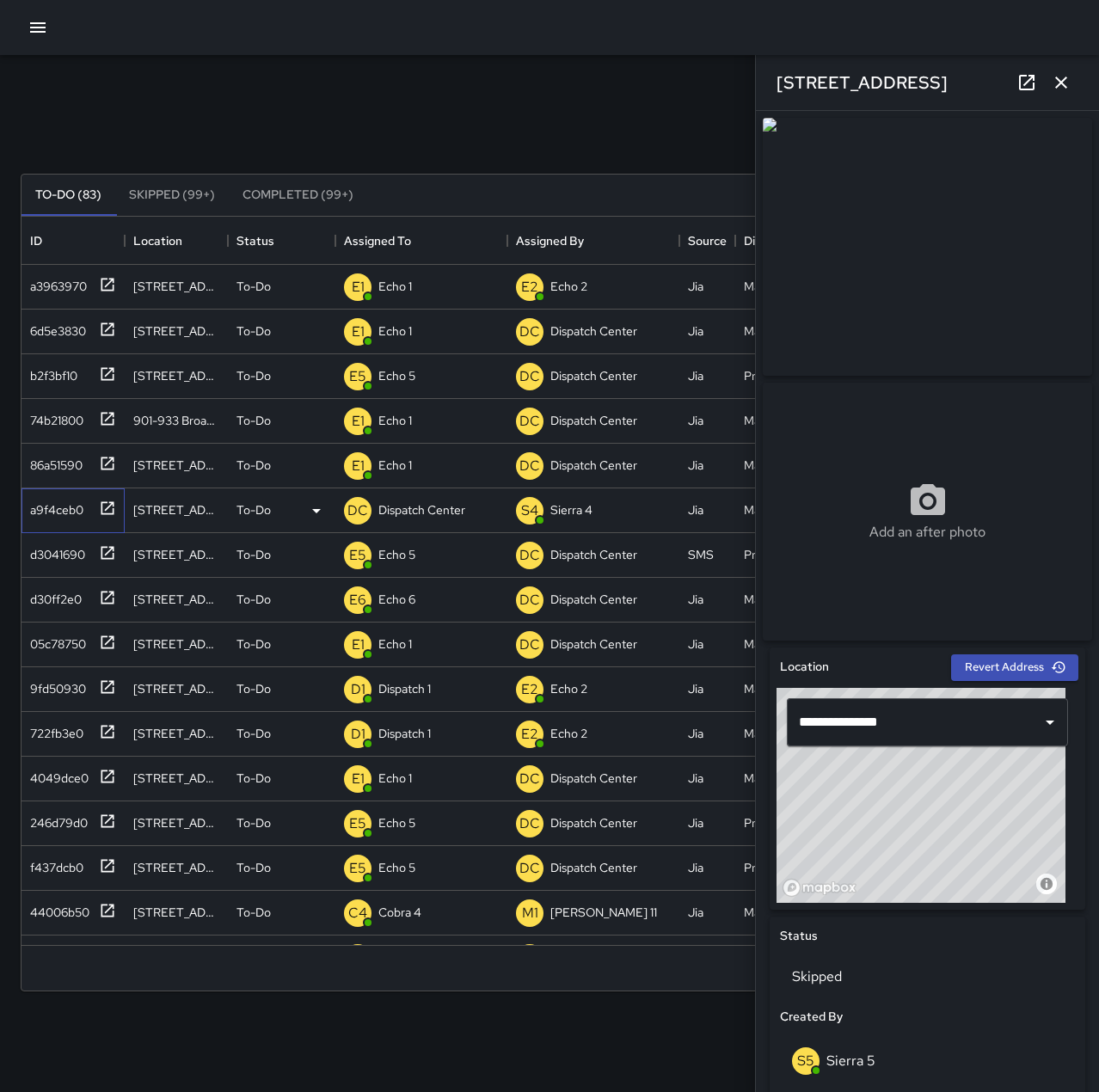
click at [52, 508] on div "a9f4ceb0" at bounding box center [54, 507] width 60 height 25
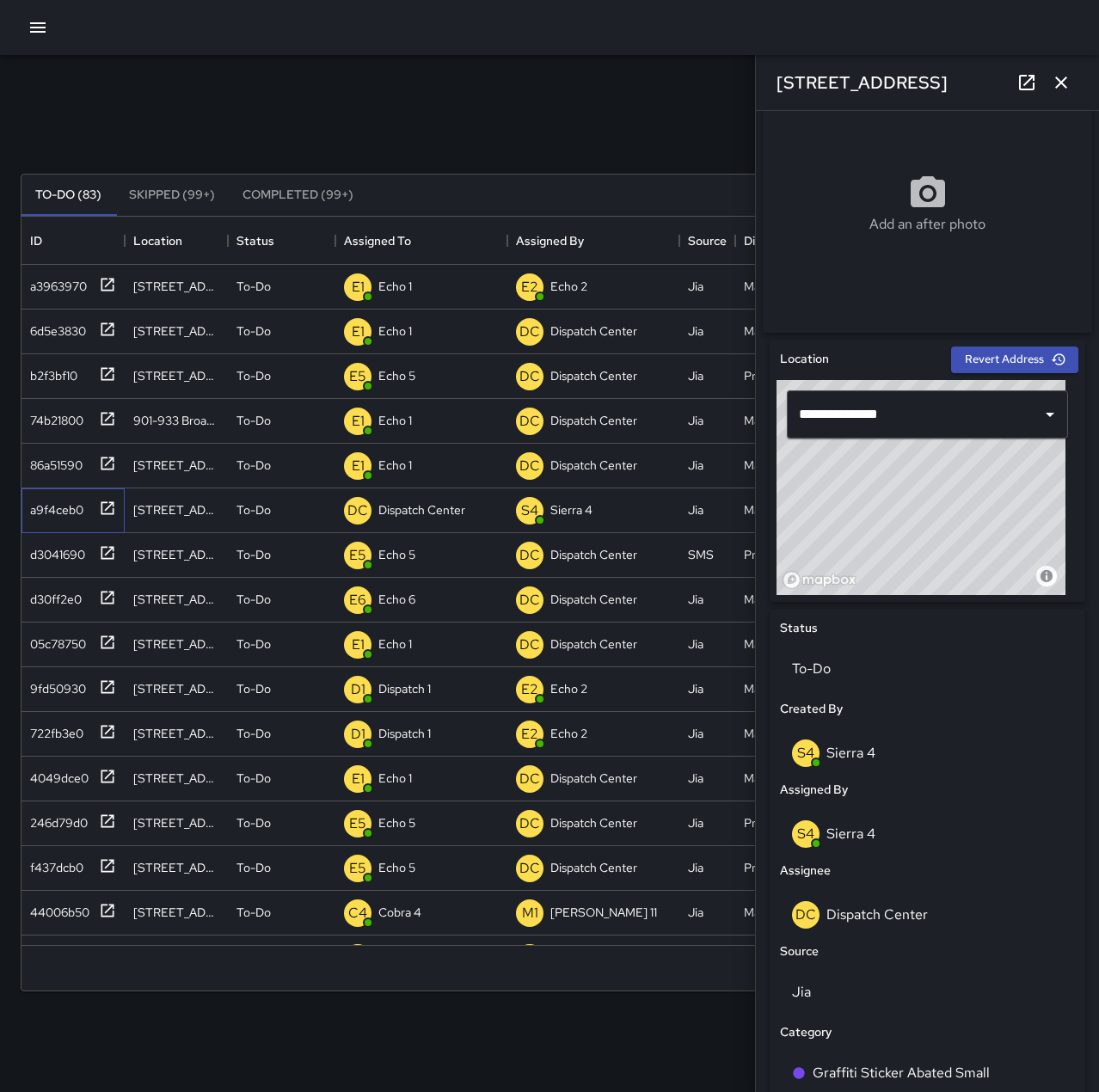
scroll to position [344, 0]
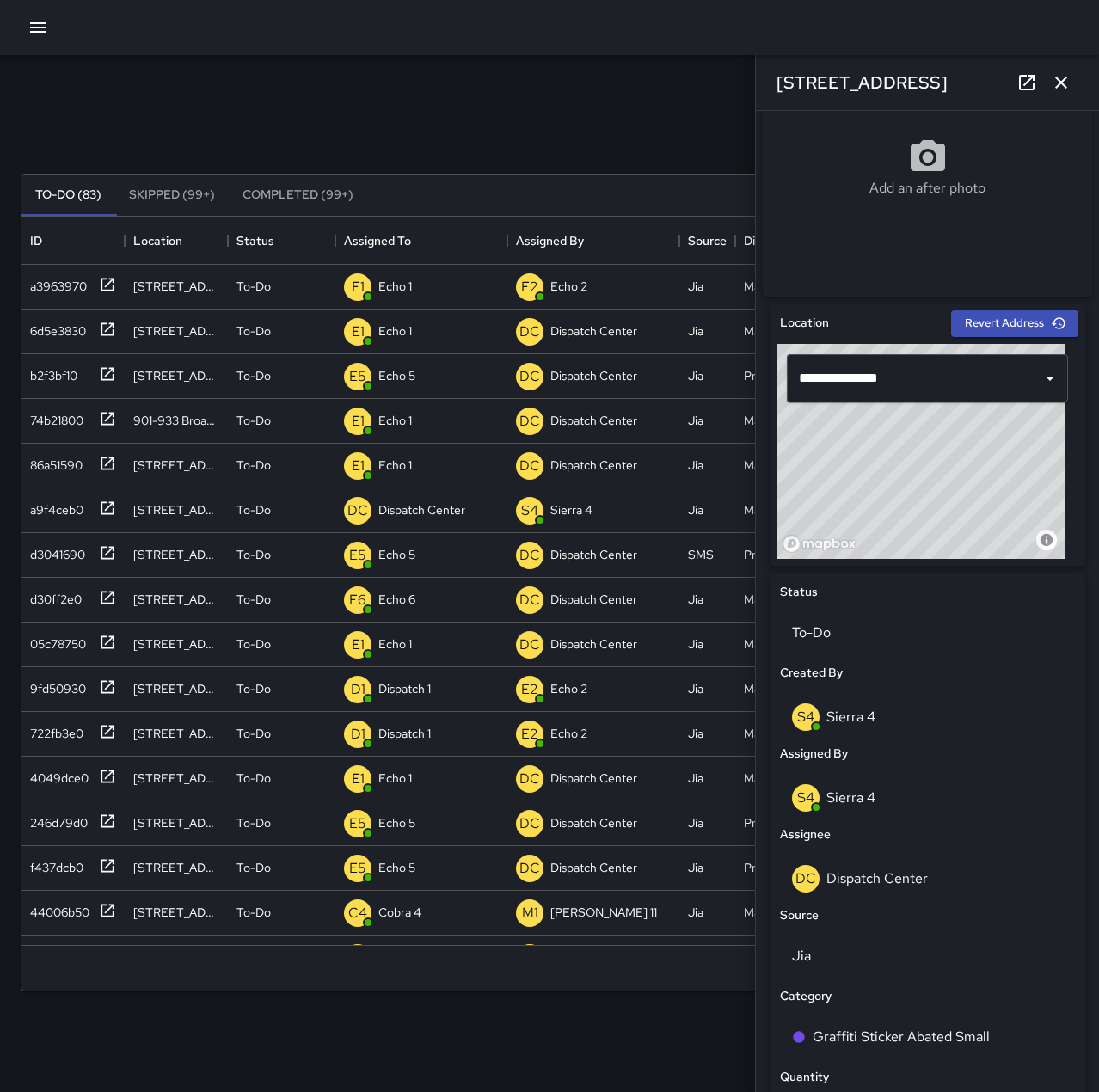
click at [943, 913] on div "Source" at bounding box center [928, 916] width 302 height 25
click at [948, 883] on div "DC Dispatch Center" at bounding box center [927, 878] width 271 height 27
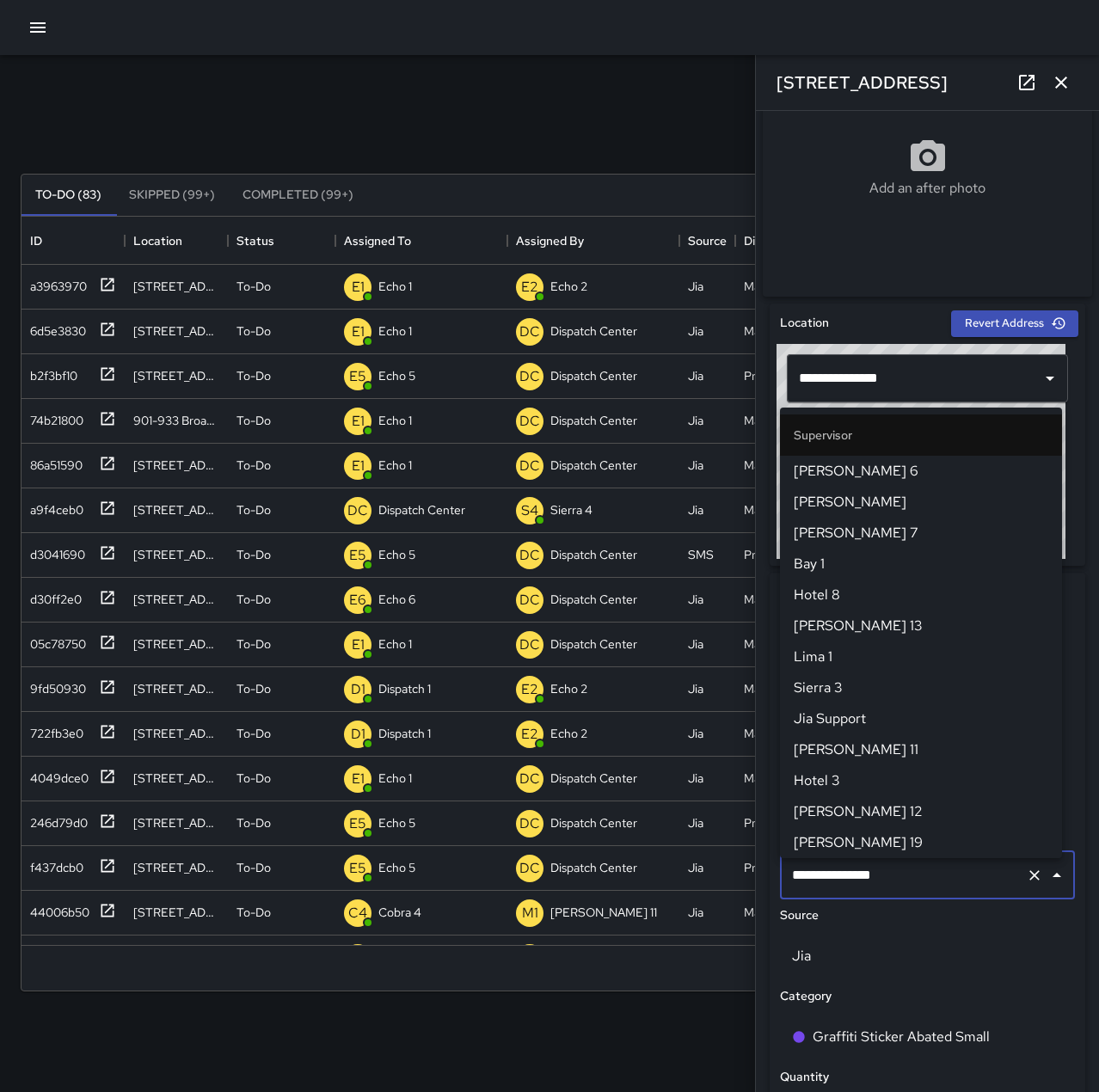
scroll to position [1640, 0]
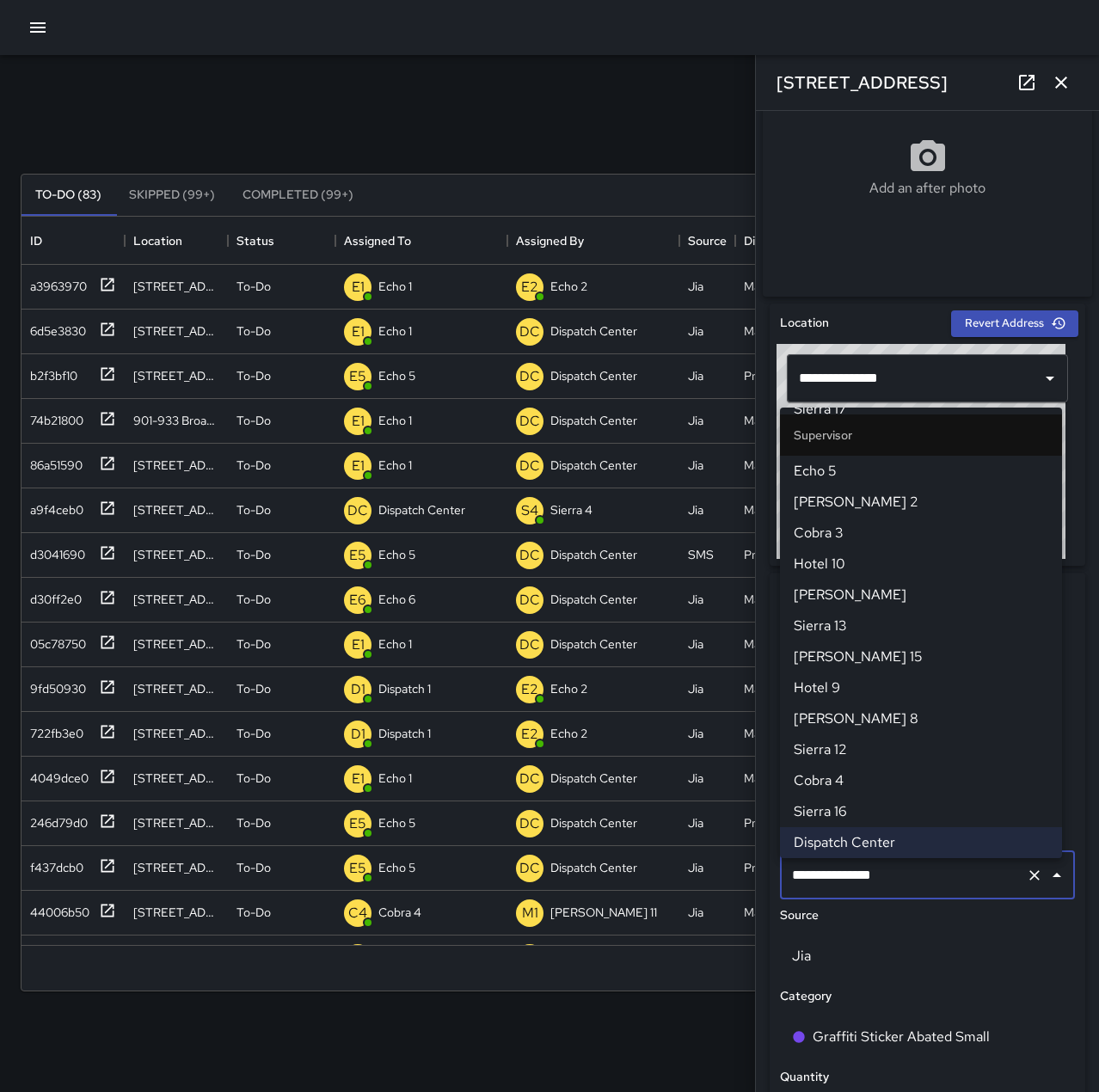
click at [1053, 86] on icon "button" at bounding box center [1061, 83] width 21 height 21
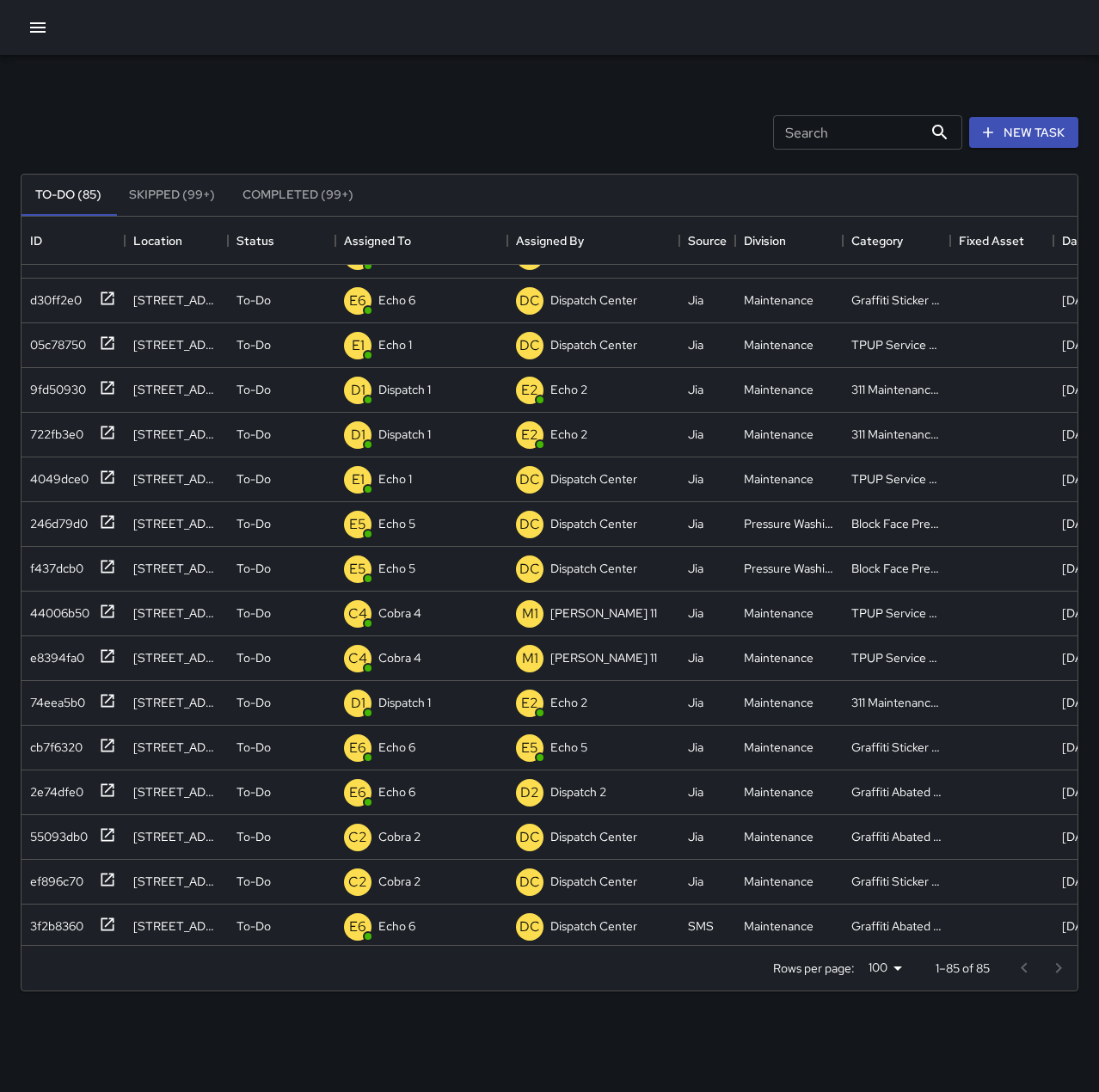
scroll to position [433, 0]
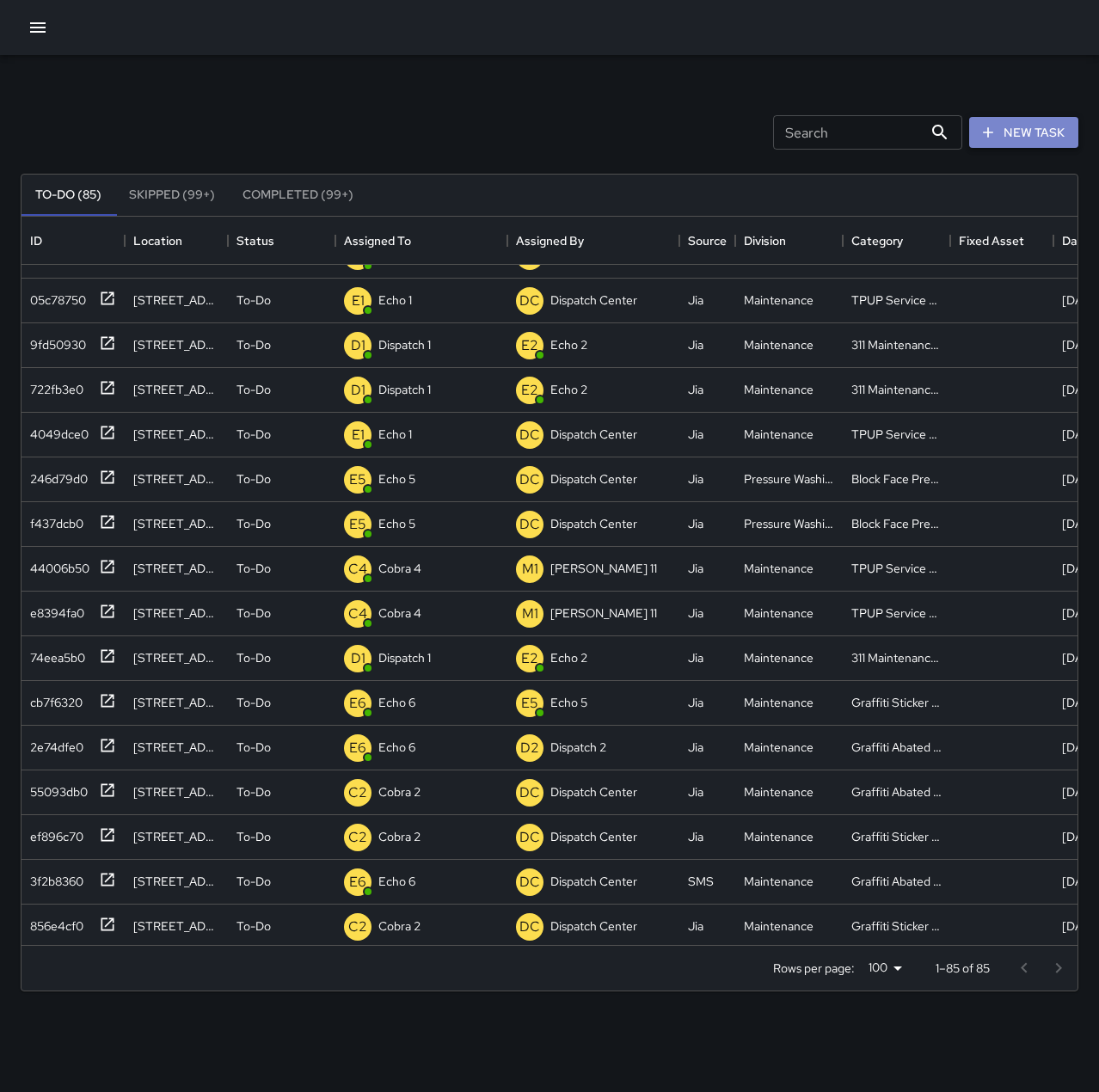
click at [996, 136] on icon "button" at bounding box center [989, 132] width 17 height 17
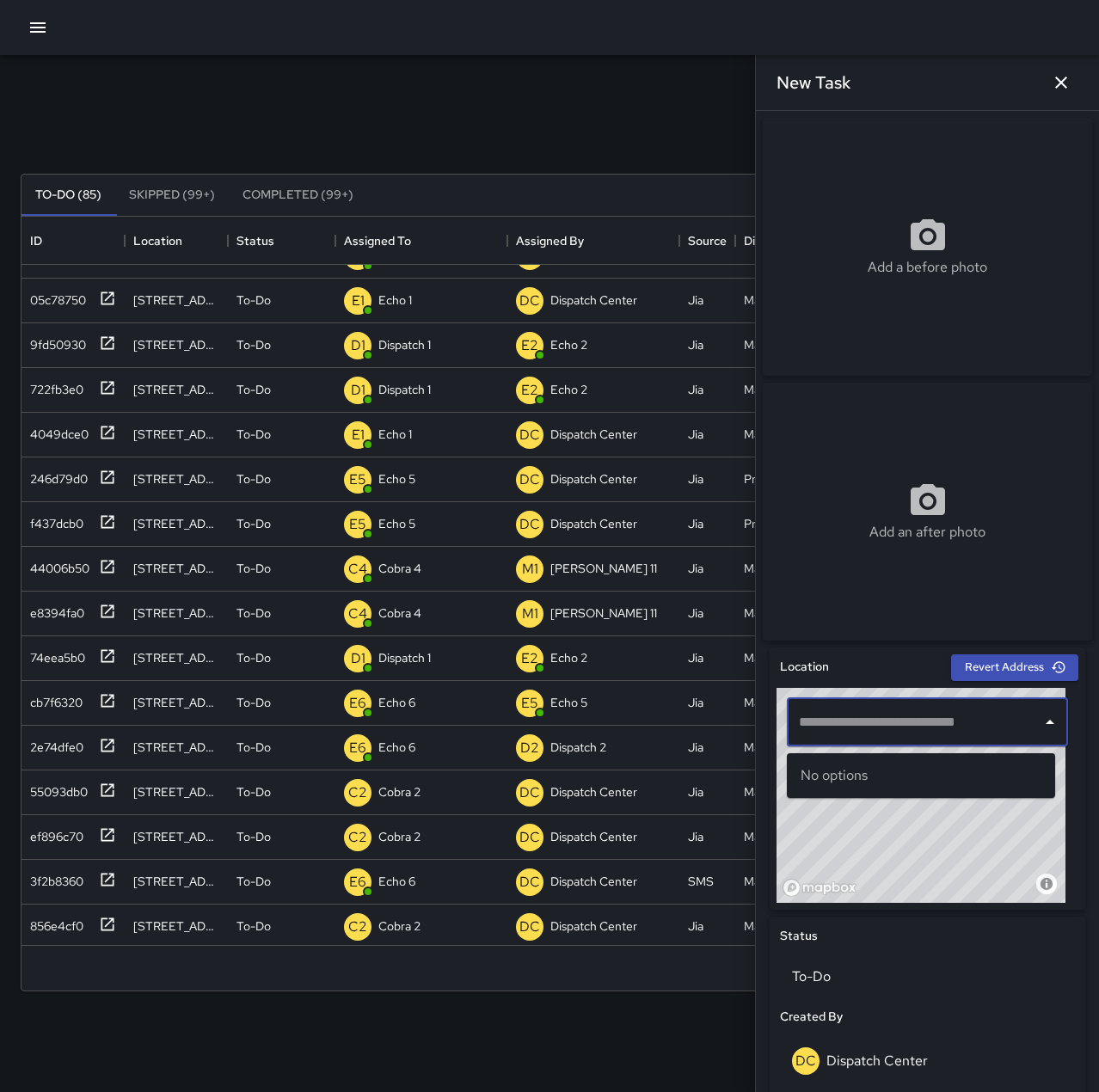
click at [952, 727] on input "text" at bounding box center [915, 722] width 240 height 33
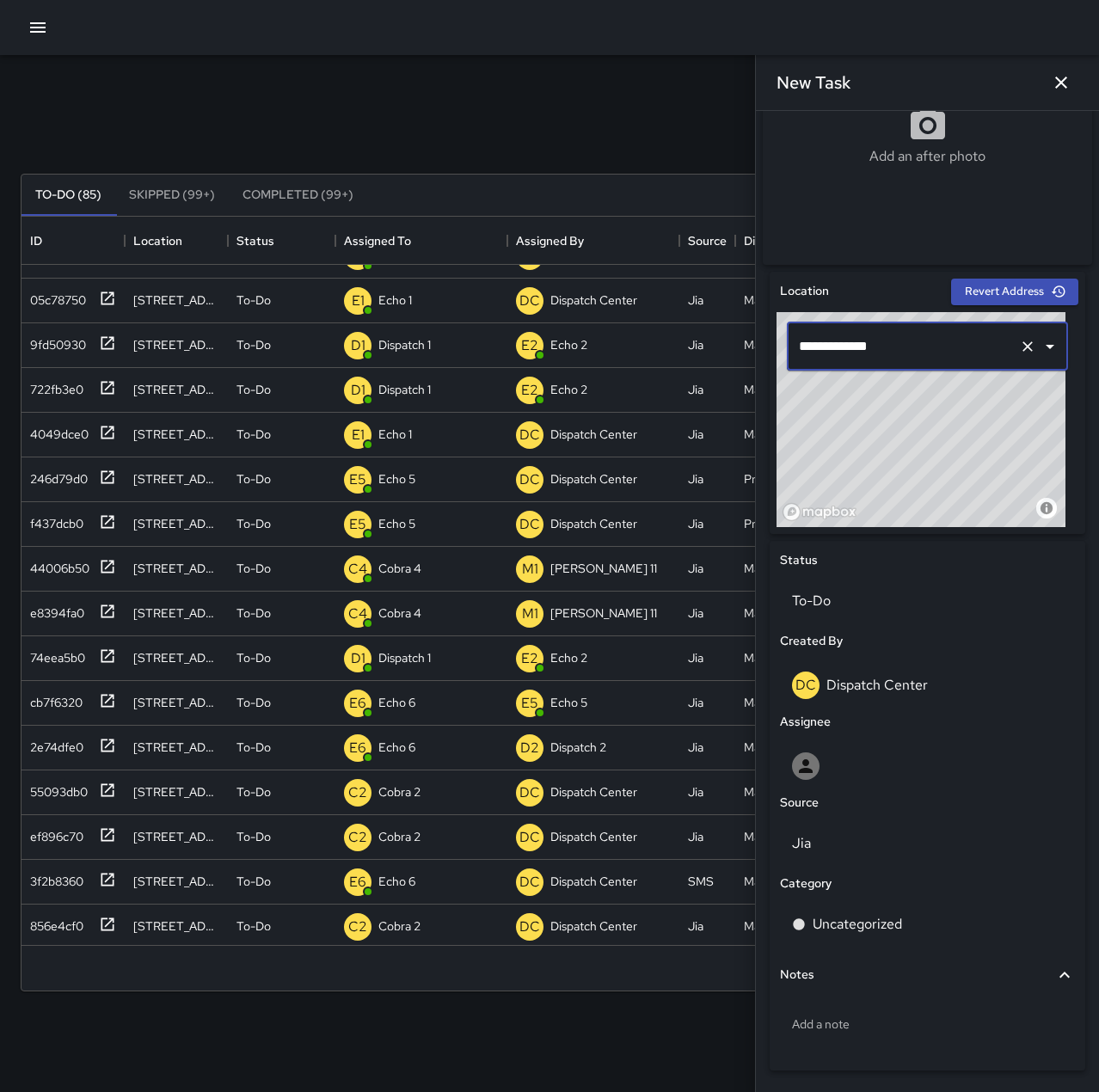
scroll to position [429, 0]
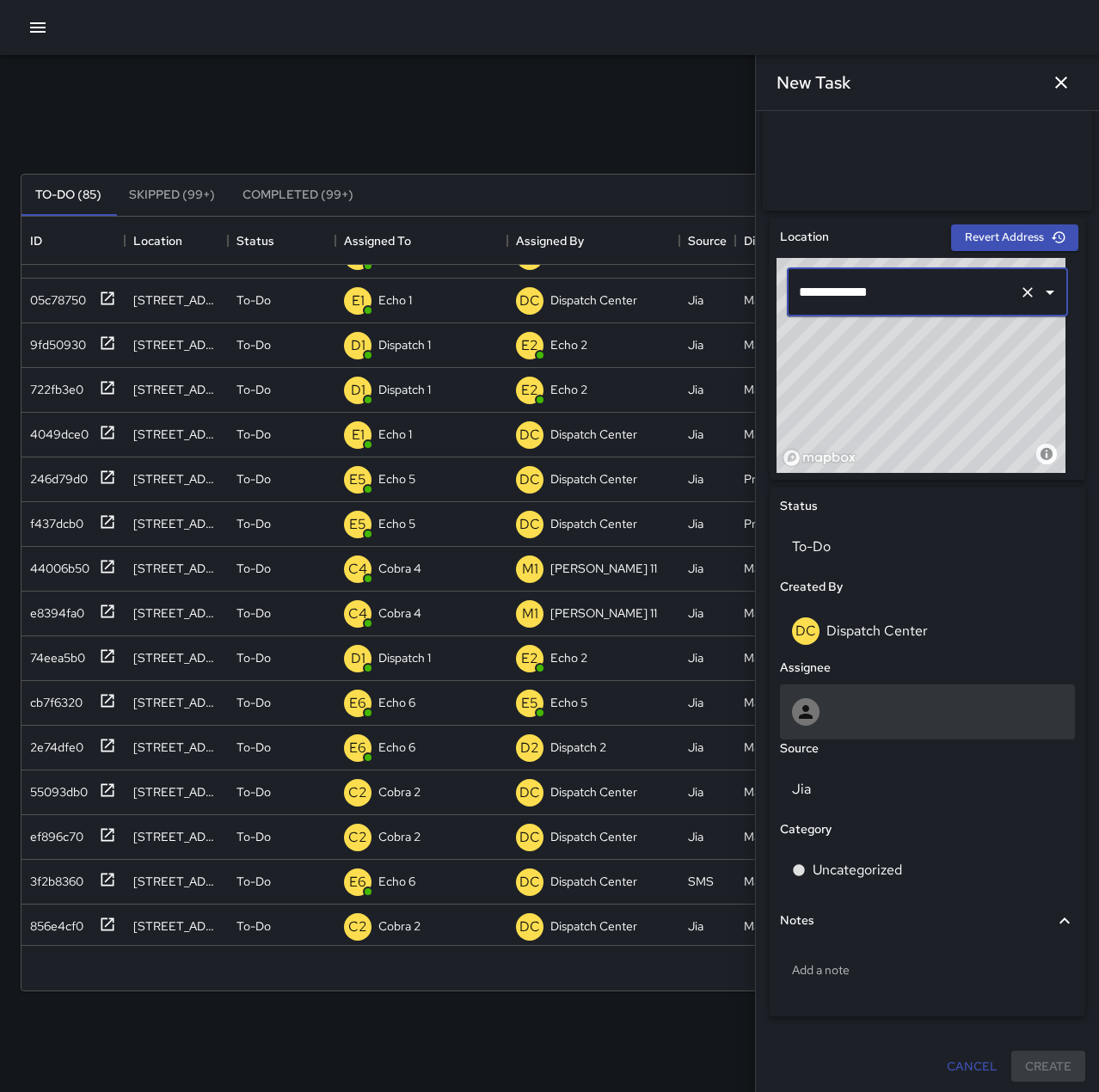
type input "**********"
click at [855, 739] on div at bounding box center [927, 712] width 295 height 55
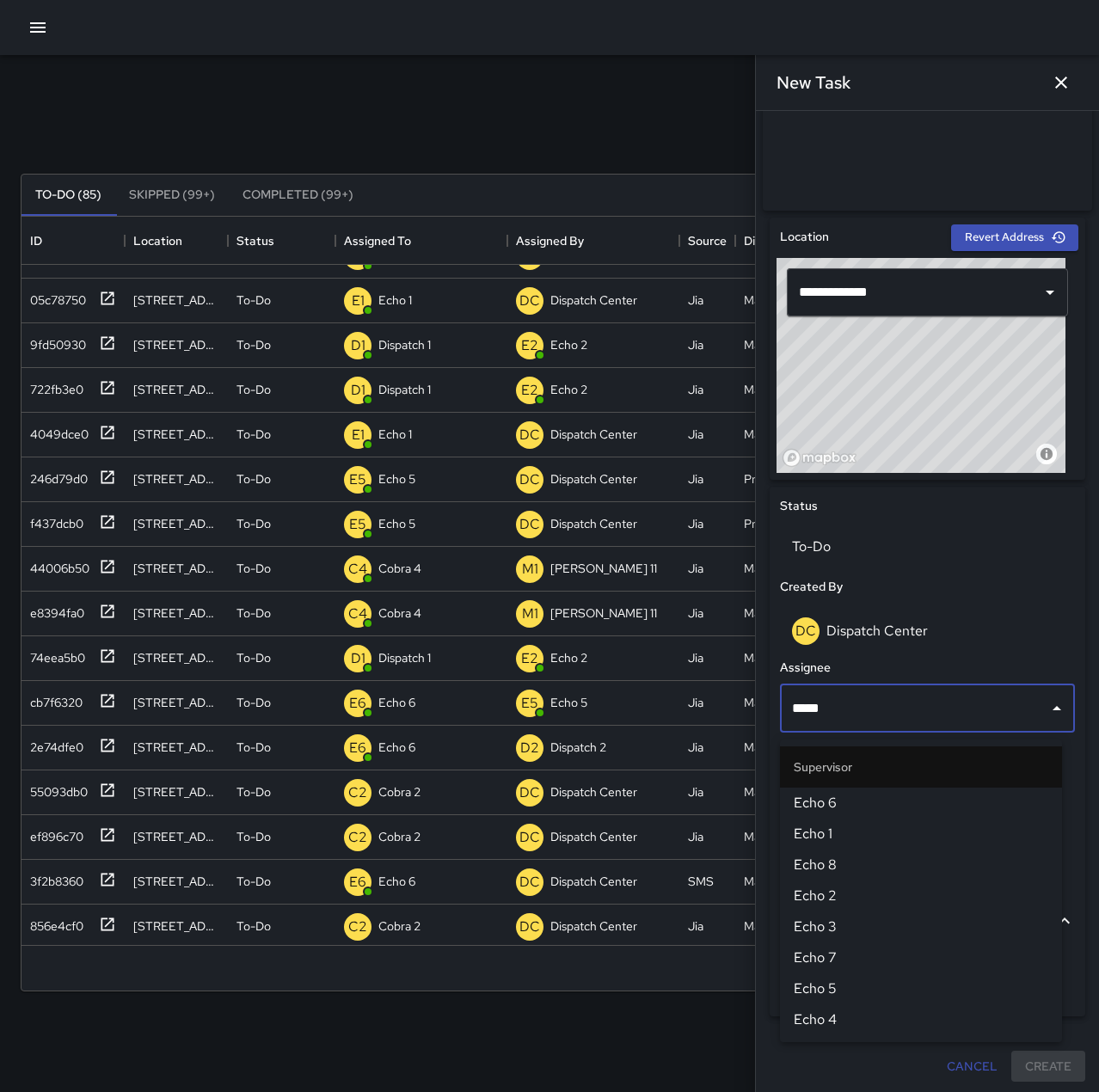
type input "******"
click at [853, 795] on span "Echo 5" at bounding box center [921, 803] width 255 height 21
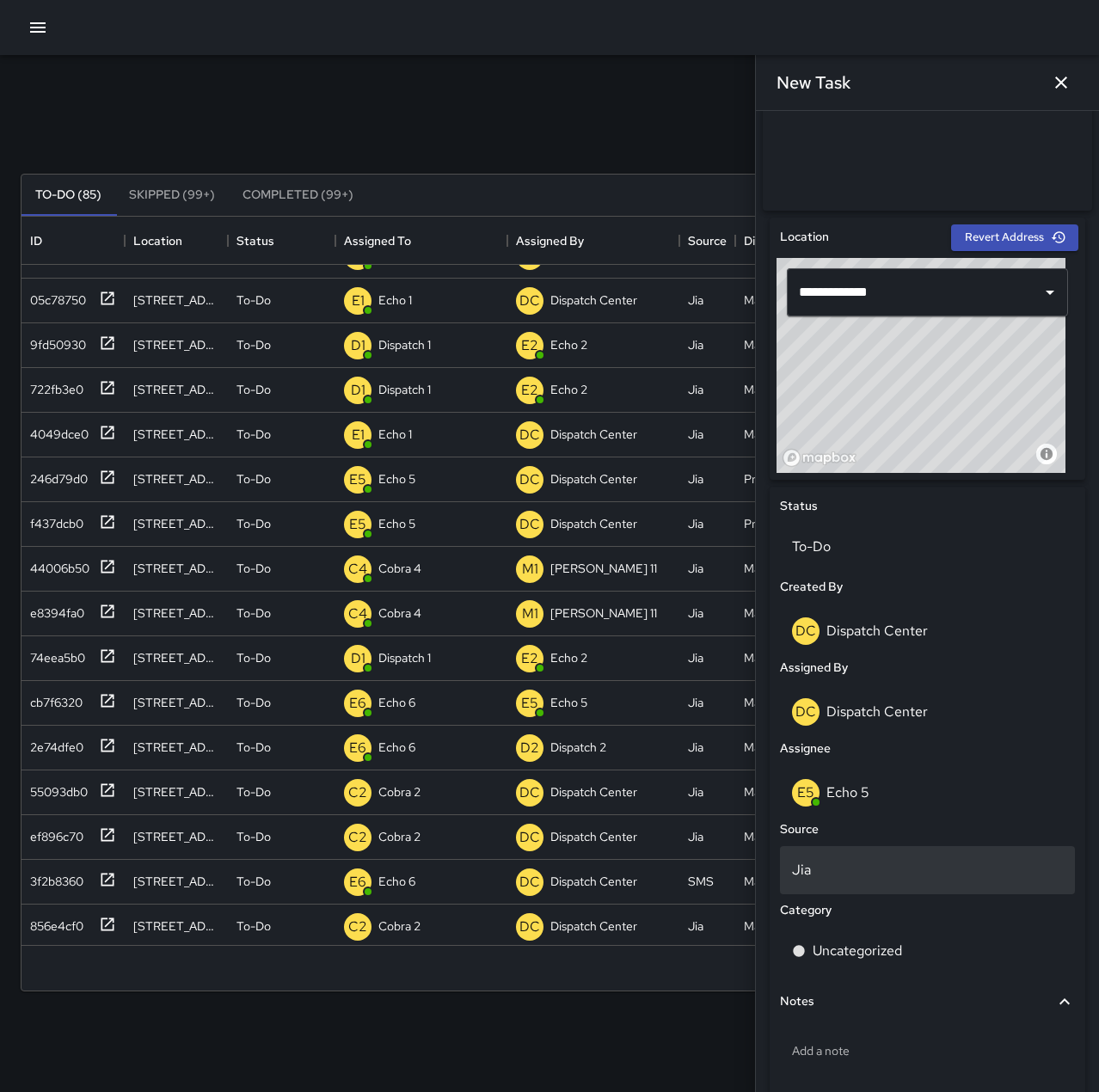
click at [855, 867] on p "Jia" at bounding box center [927, 870] width 271 height 21
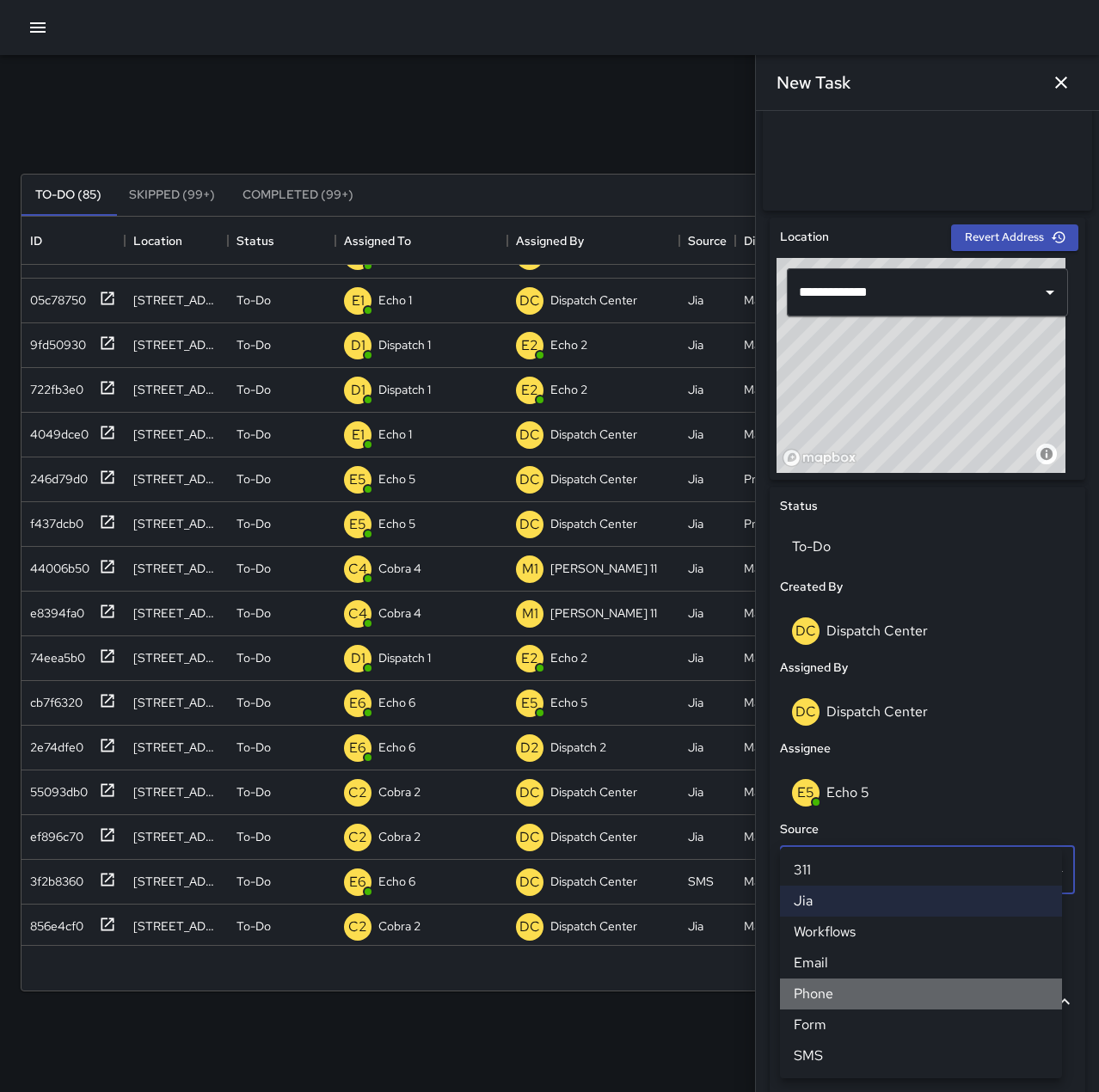
click at [873, 990] on li "Phone" at bounding box center [921, 994] width 282 height 31
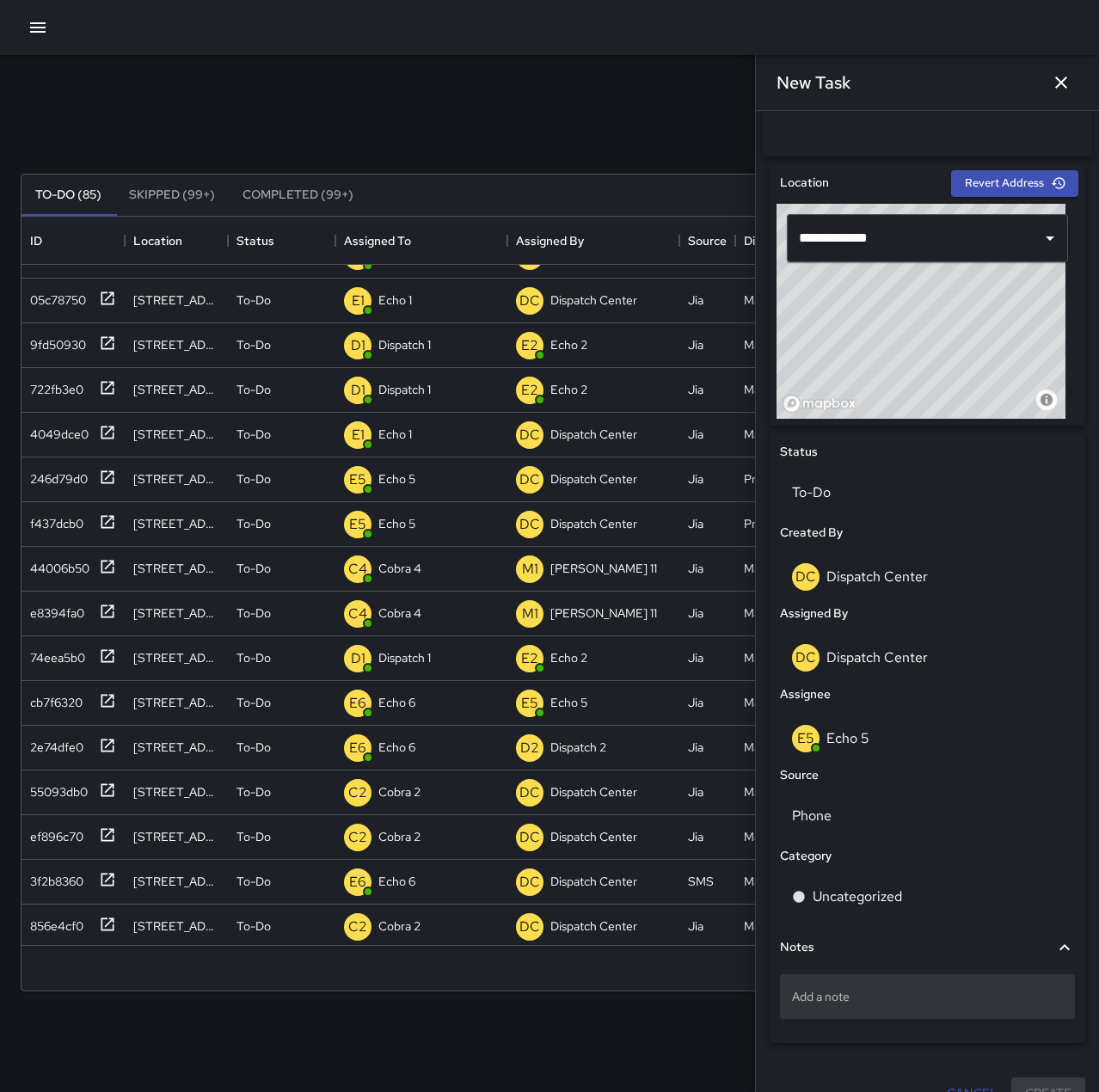
scroll to position [521, 0]
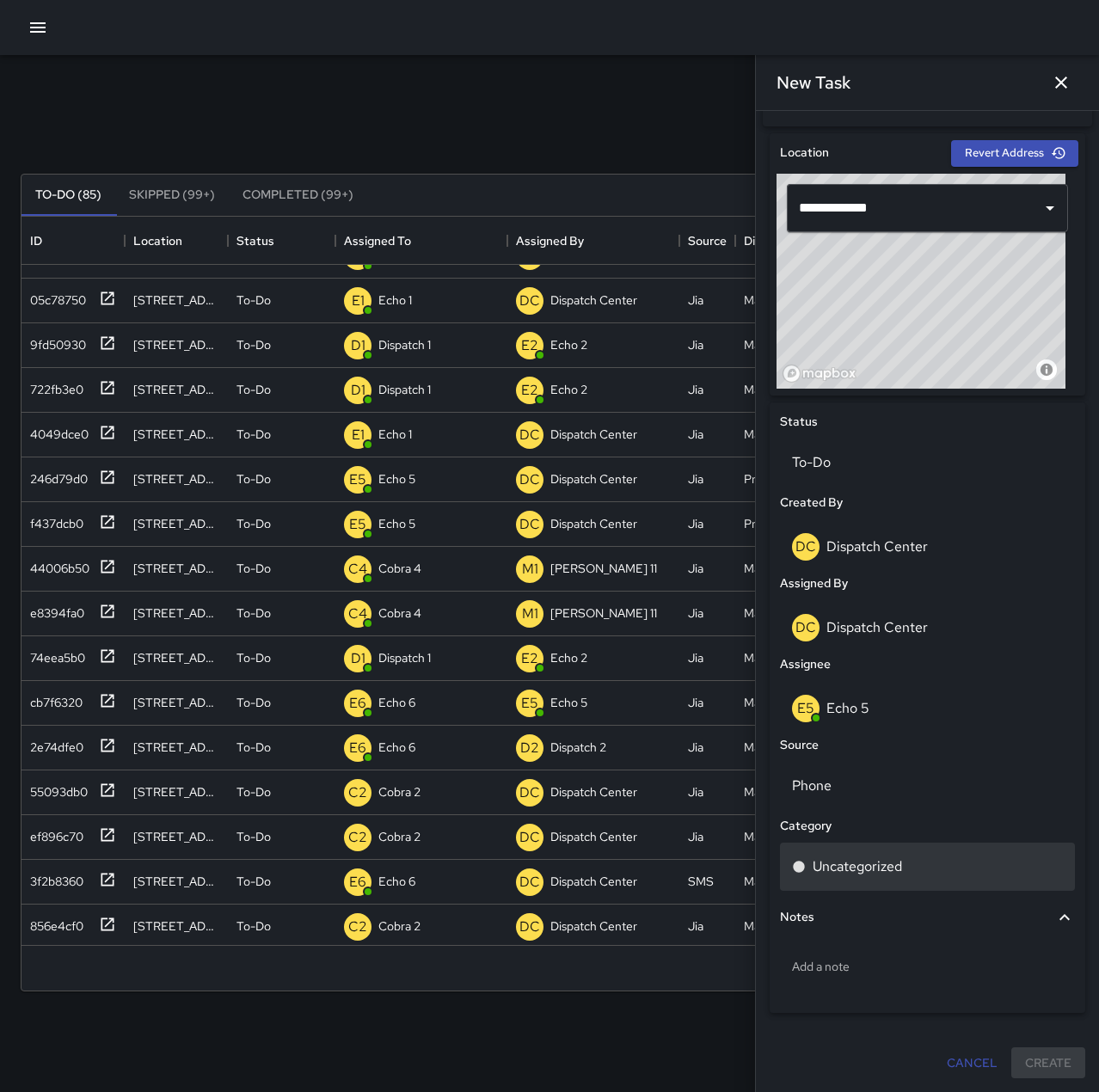
click at [898, 882] on div "Uncategorized" at bounding box center [927, 866] width 295 height 48
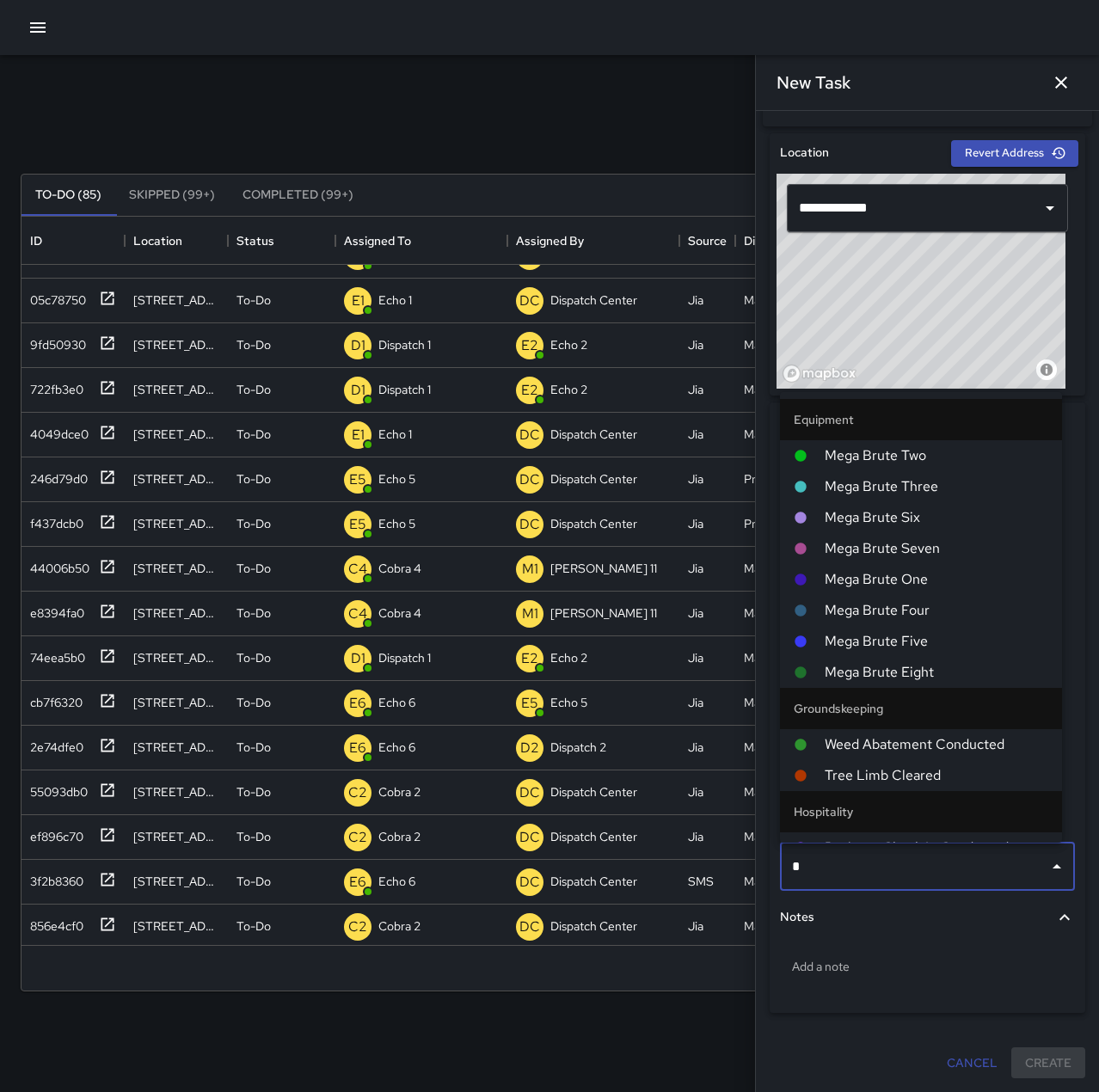
type input "**"
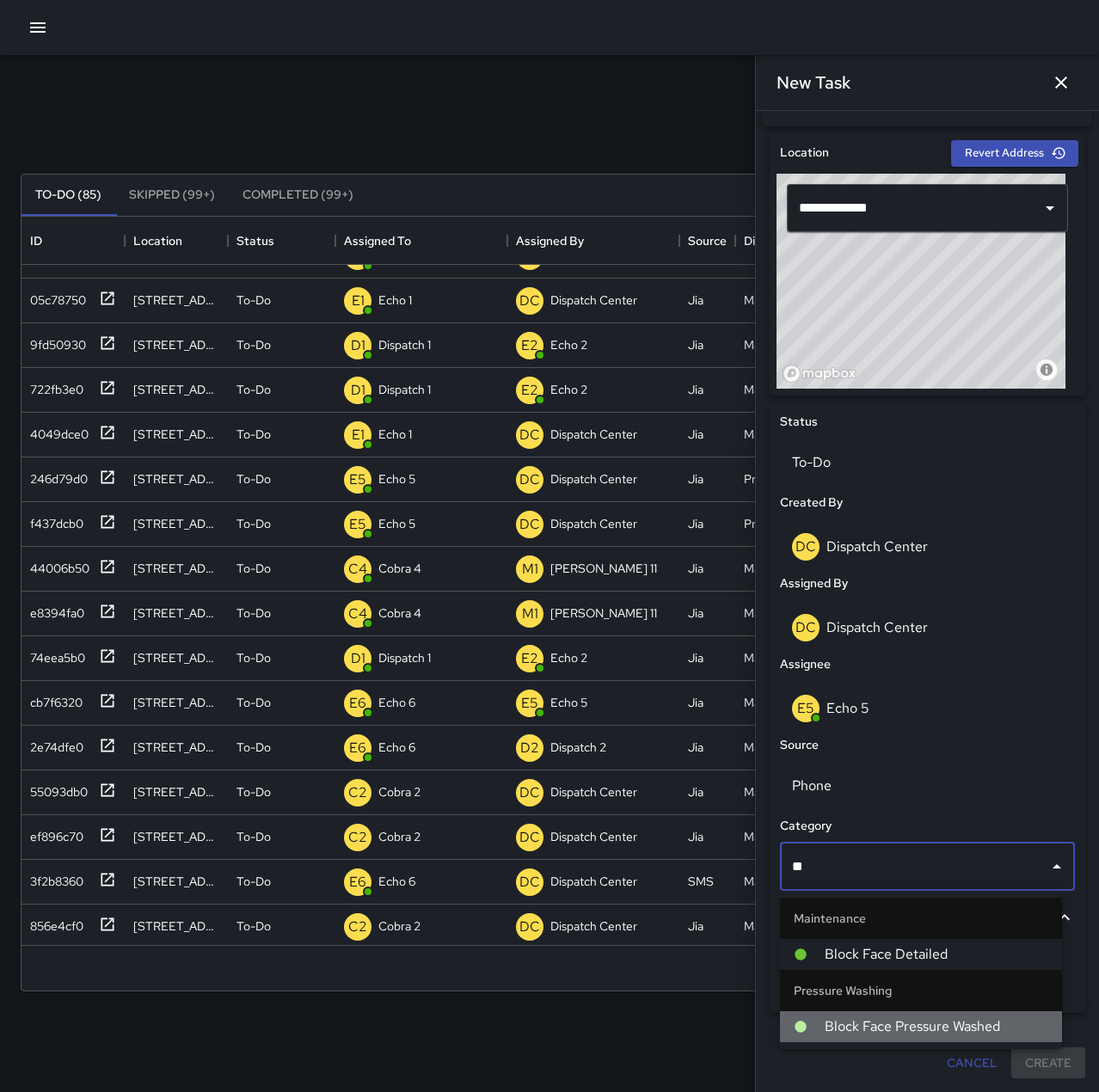
click at [939, 1028] on span "Block Face Pressure Washed" at bounding box center [937, 1027] width 224 height 21
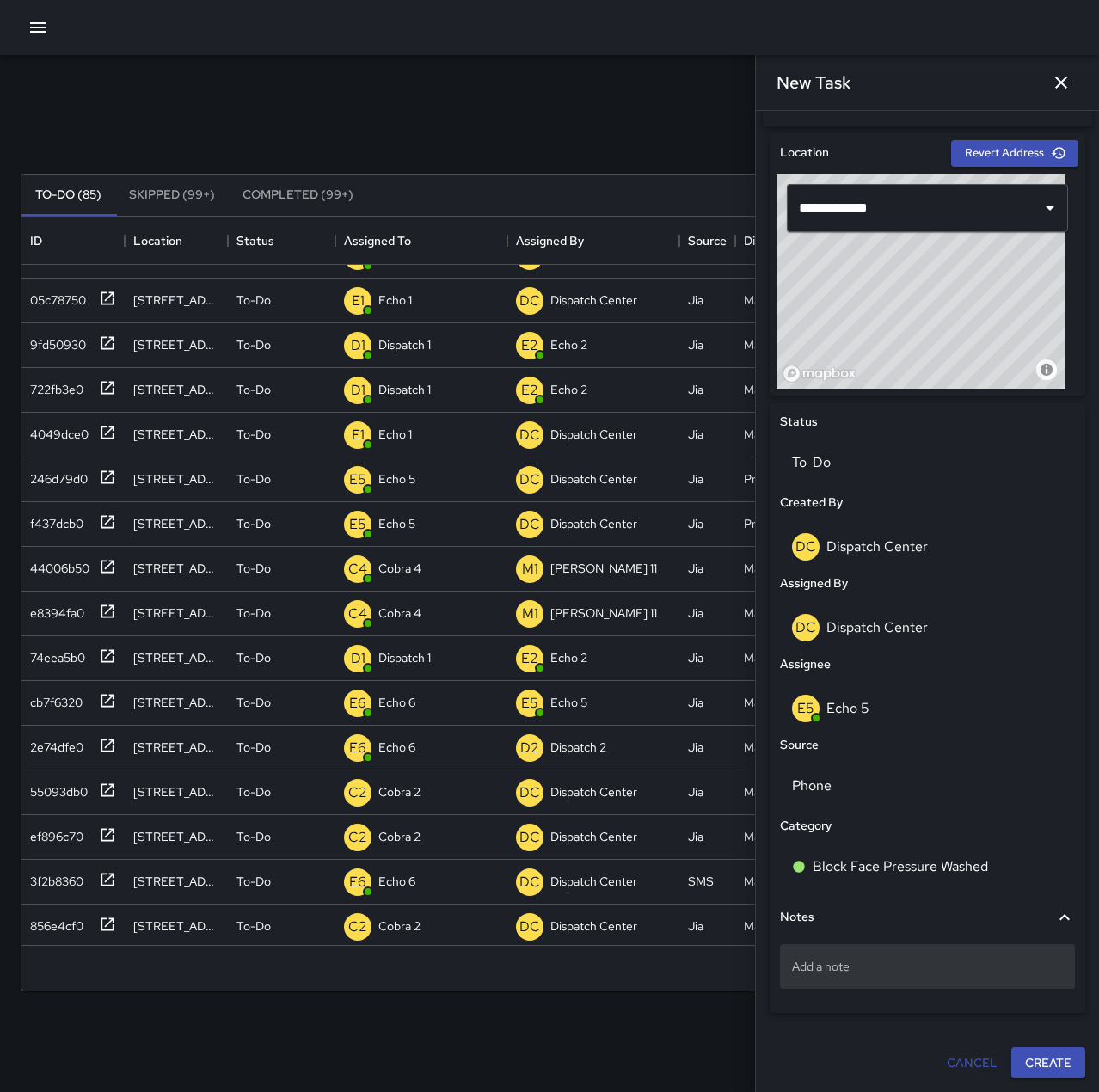
click at [874, 959] on p "Add a note" at bounding box center [927, 966] width 271 height 17
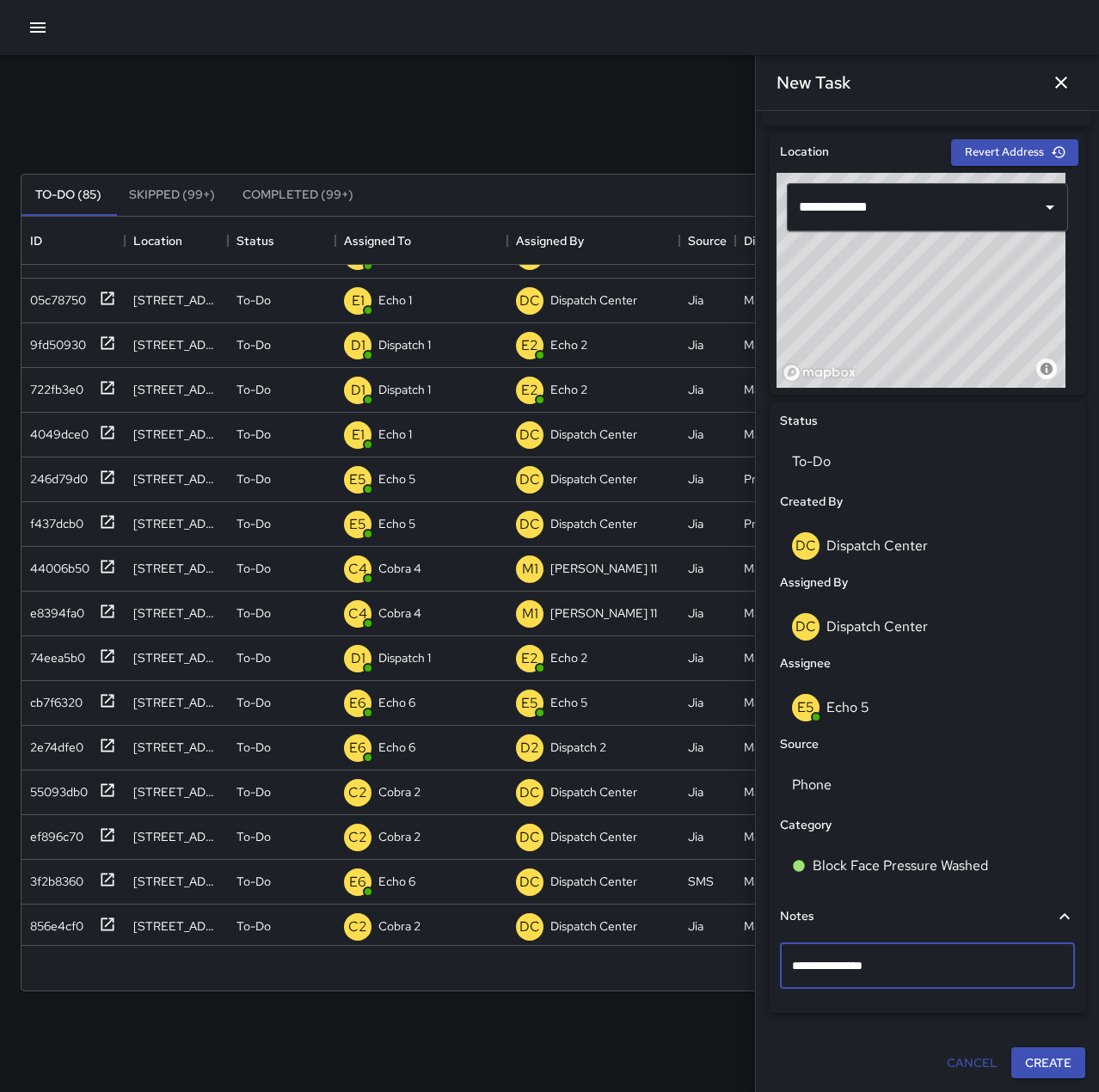
type textarea "**********"
click at [1032, 1061] on button "Create" at bounding box center [1048, 1064] width 74 height 32
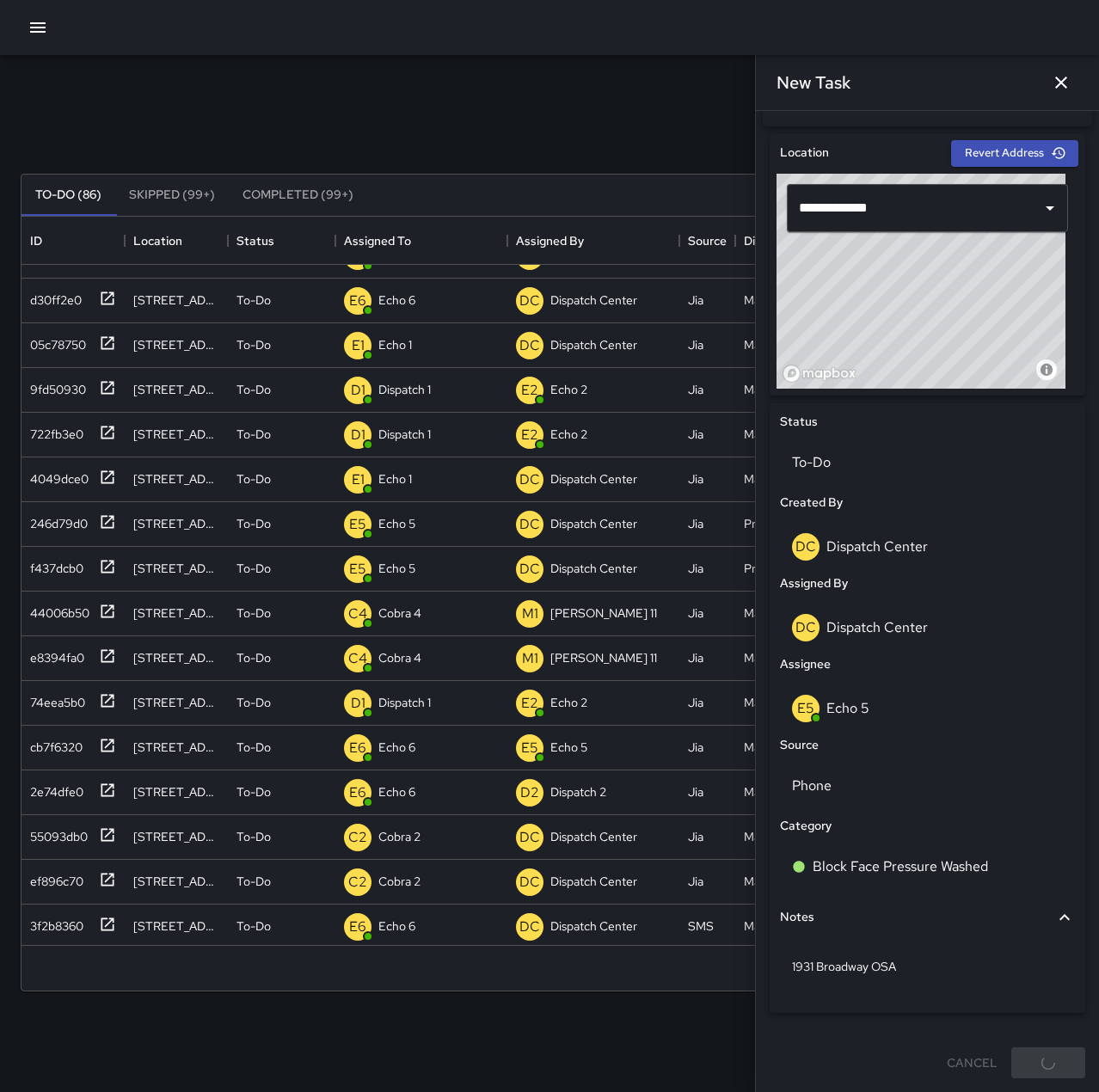
scroll to position [478, 0]
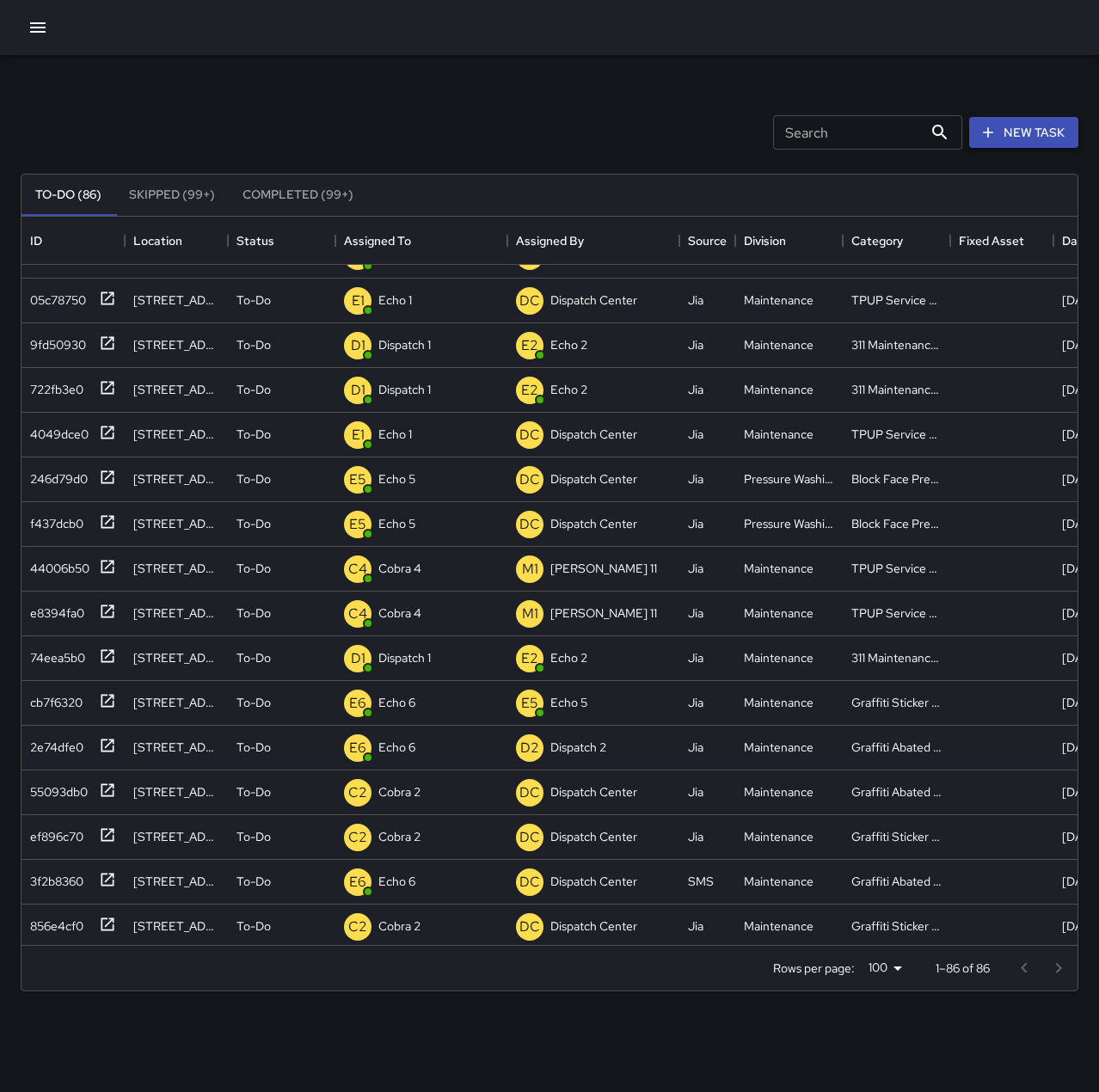
click at [1019, 126] on button "New Task" at bounding box center [1024, 133] width 110 height 32
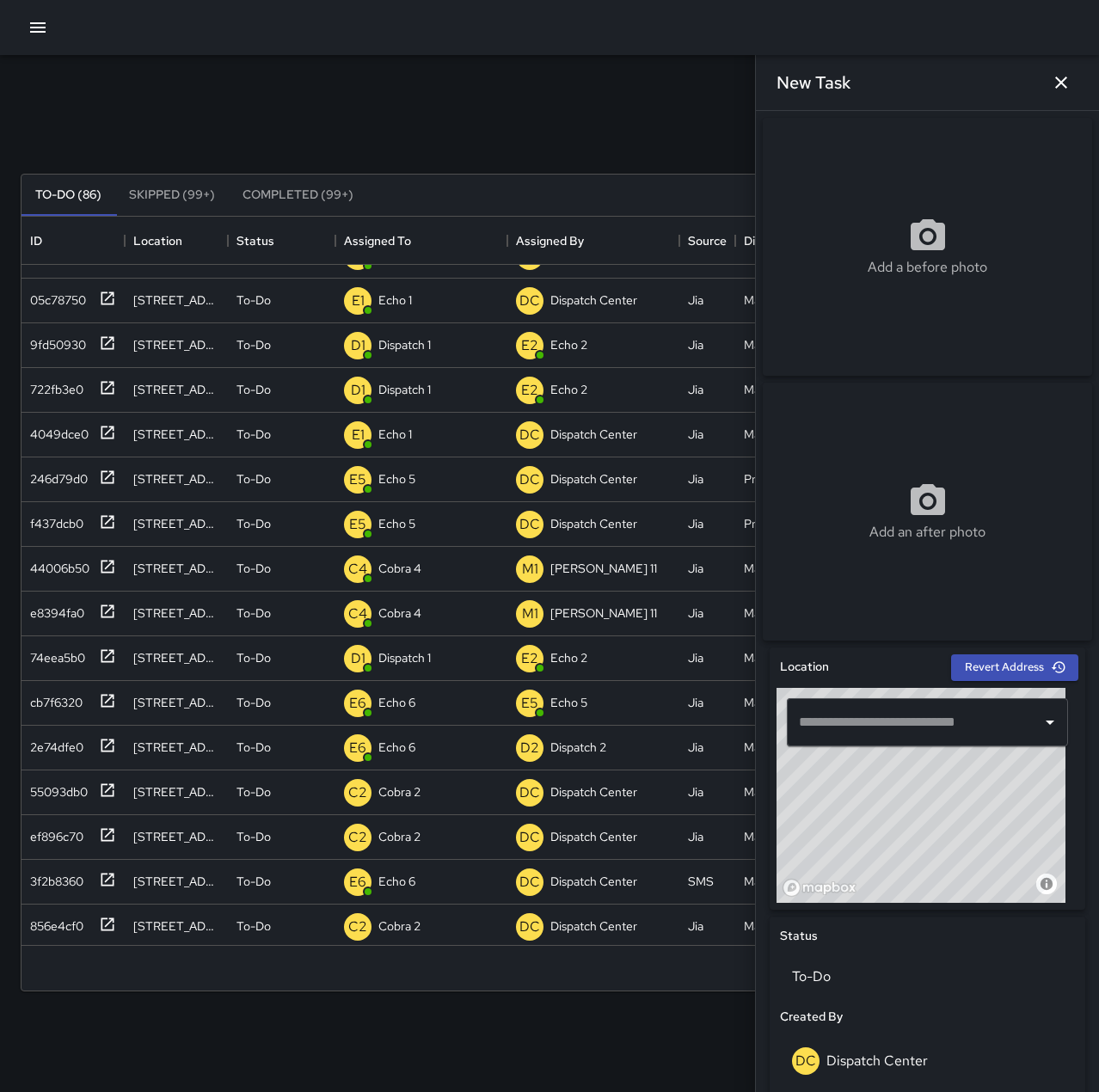
click at [929, 728] on input "text" at bounding box center [915, 722] width 240 height 33
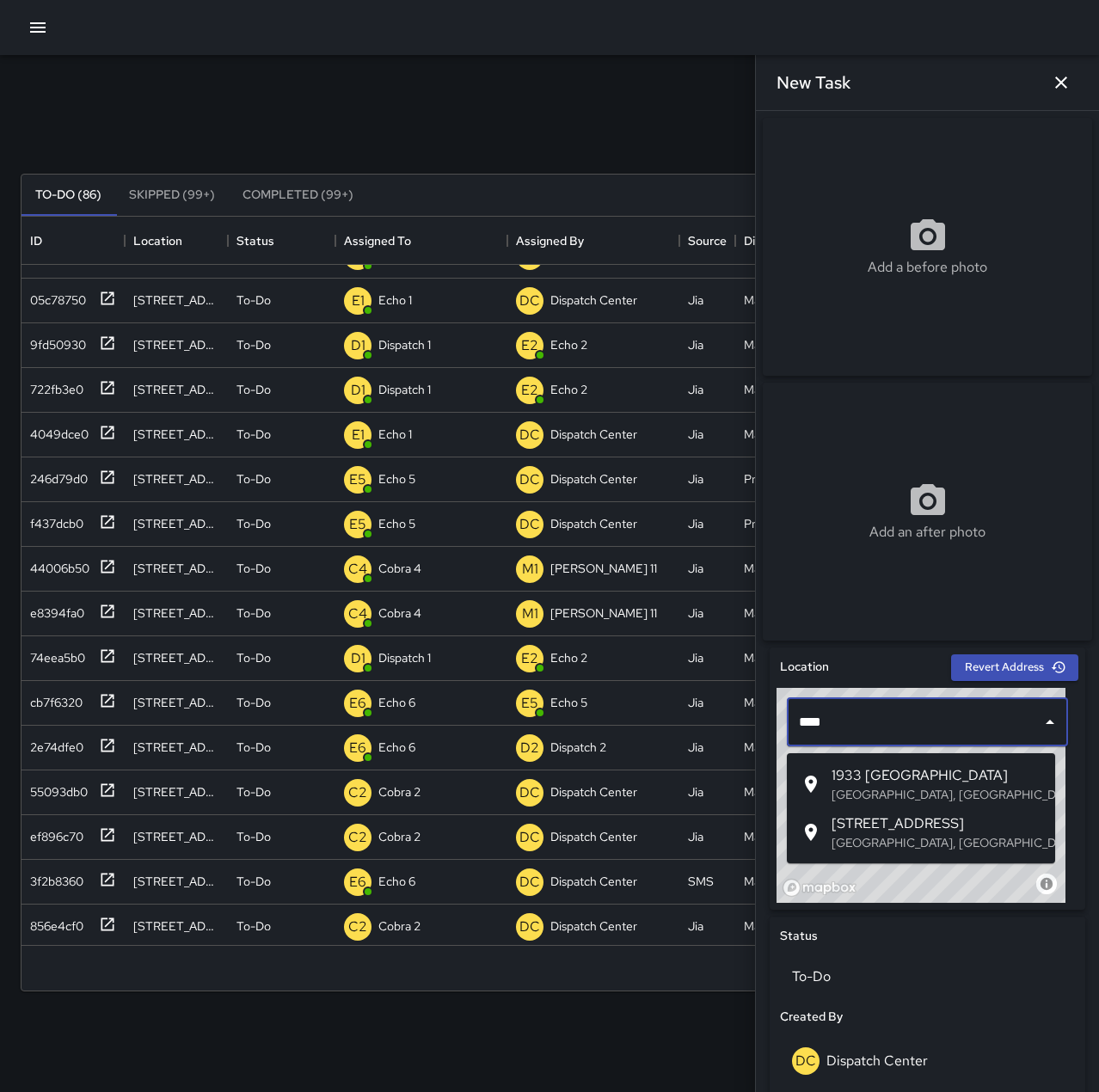
click at [904, 786] on p "[GEOGRAPHIC_DATA], [GEOGRAPHIC_DATA], [GEOGRAPHIC_DATA]" at bounding box center [937, 795] width 210 height 17
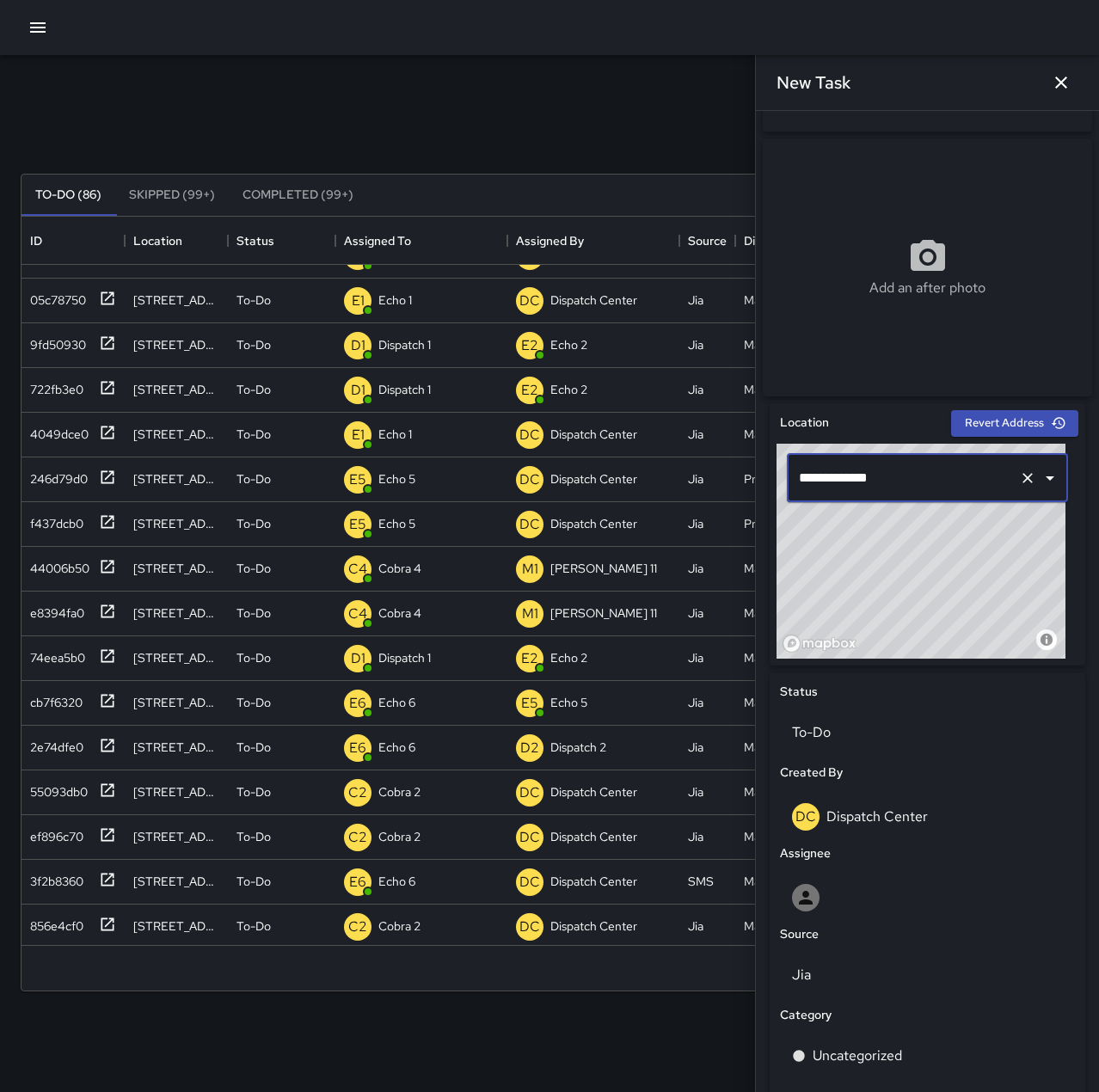
scroll to position [258, 0]
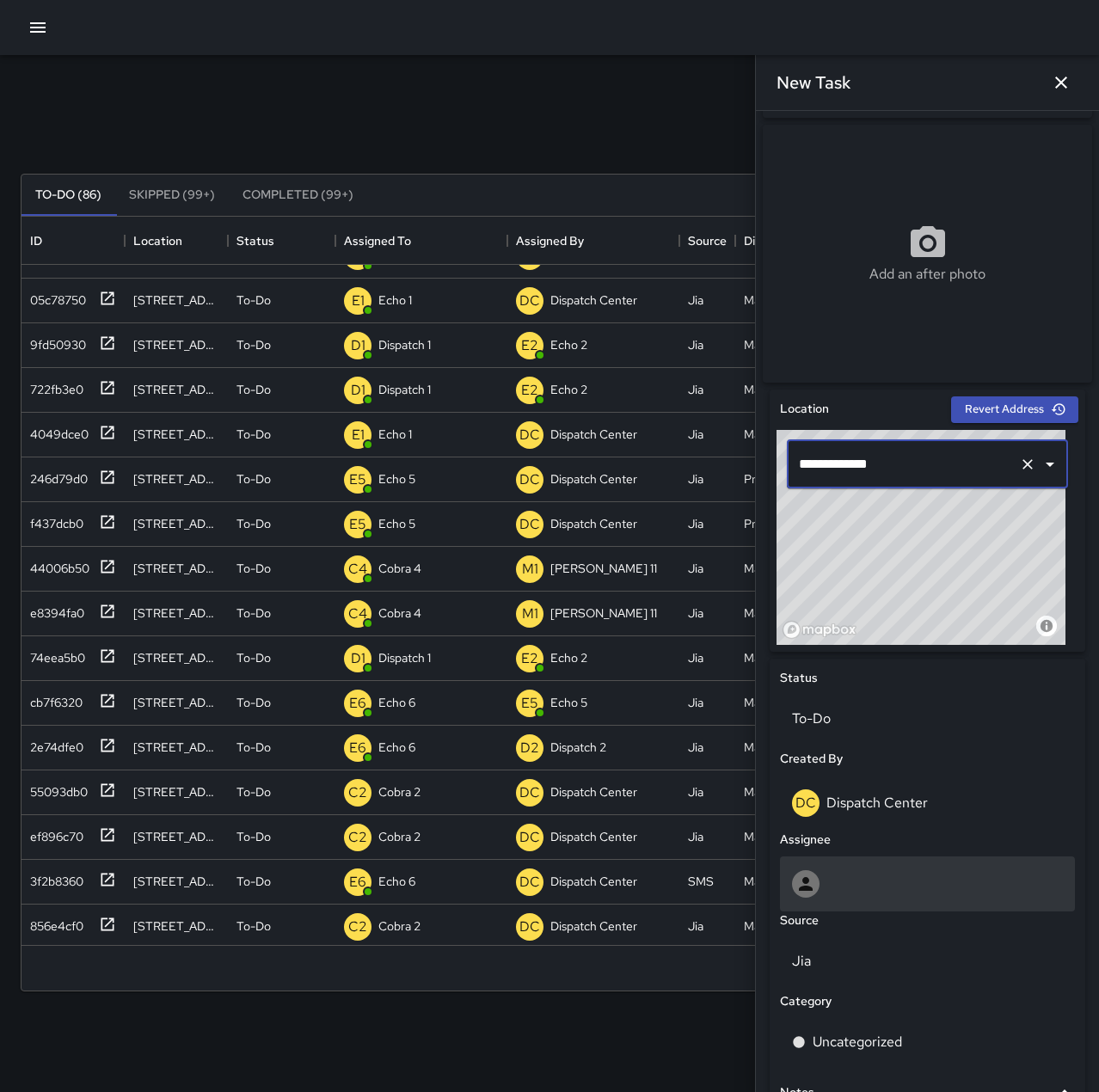
type input "**********"
click at [901, 893] on div at bounding box center [927, 883] width 271 height 27
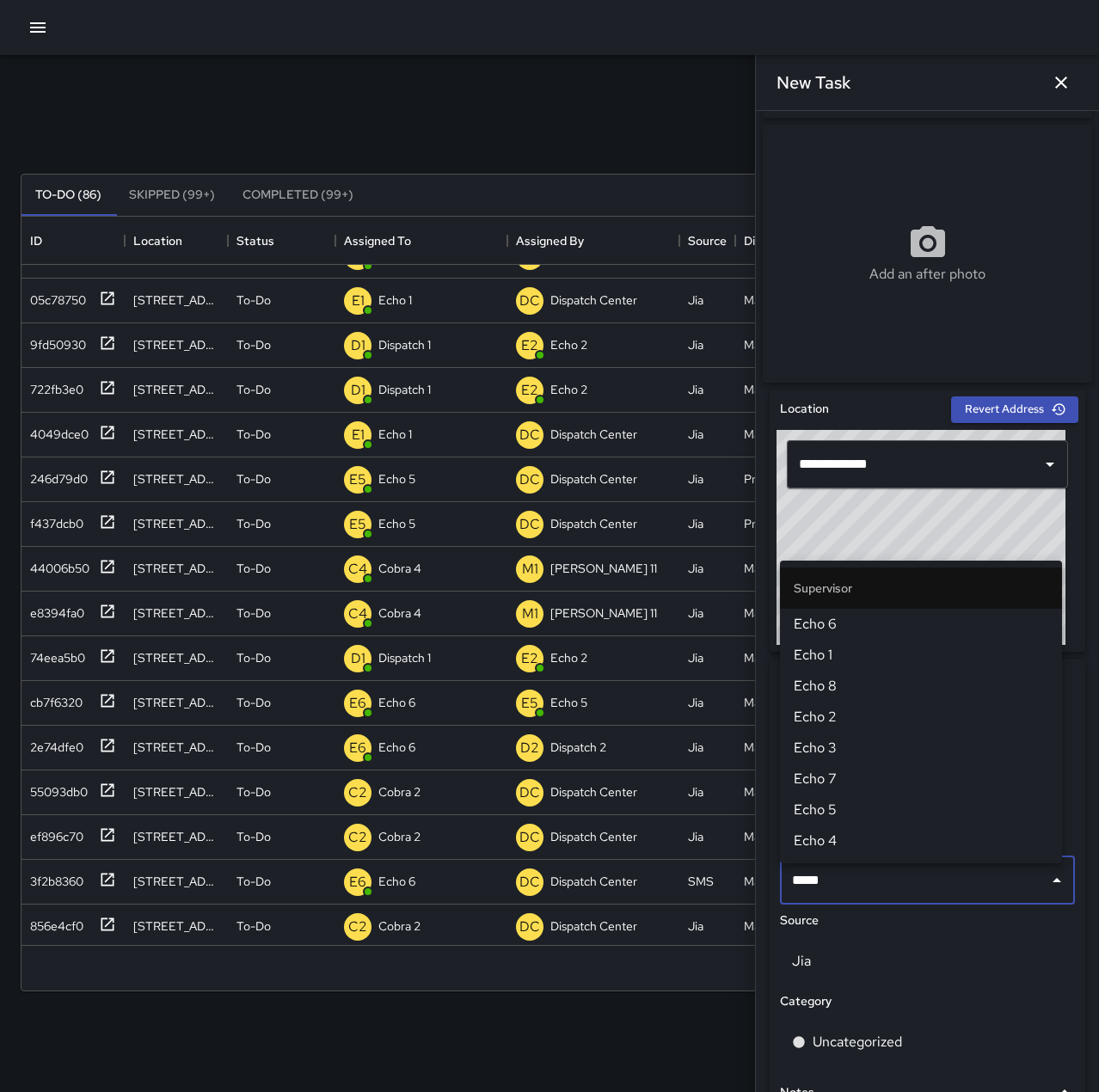
type input "******"
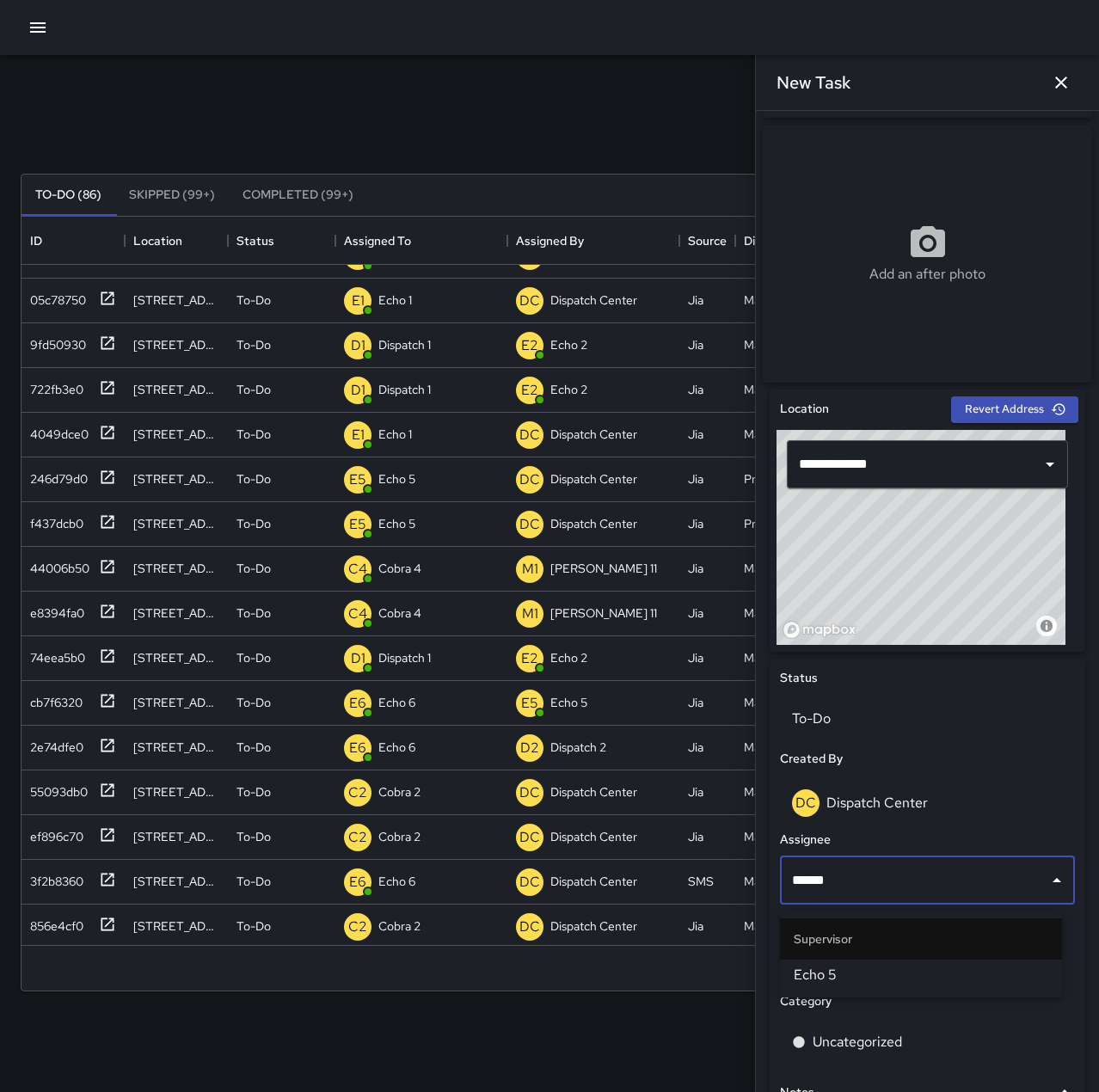
click at [879, 968] on span "Echo 5" at bounding box center [921, 975] width 255 height 21
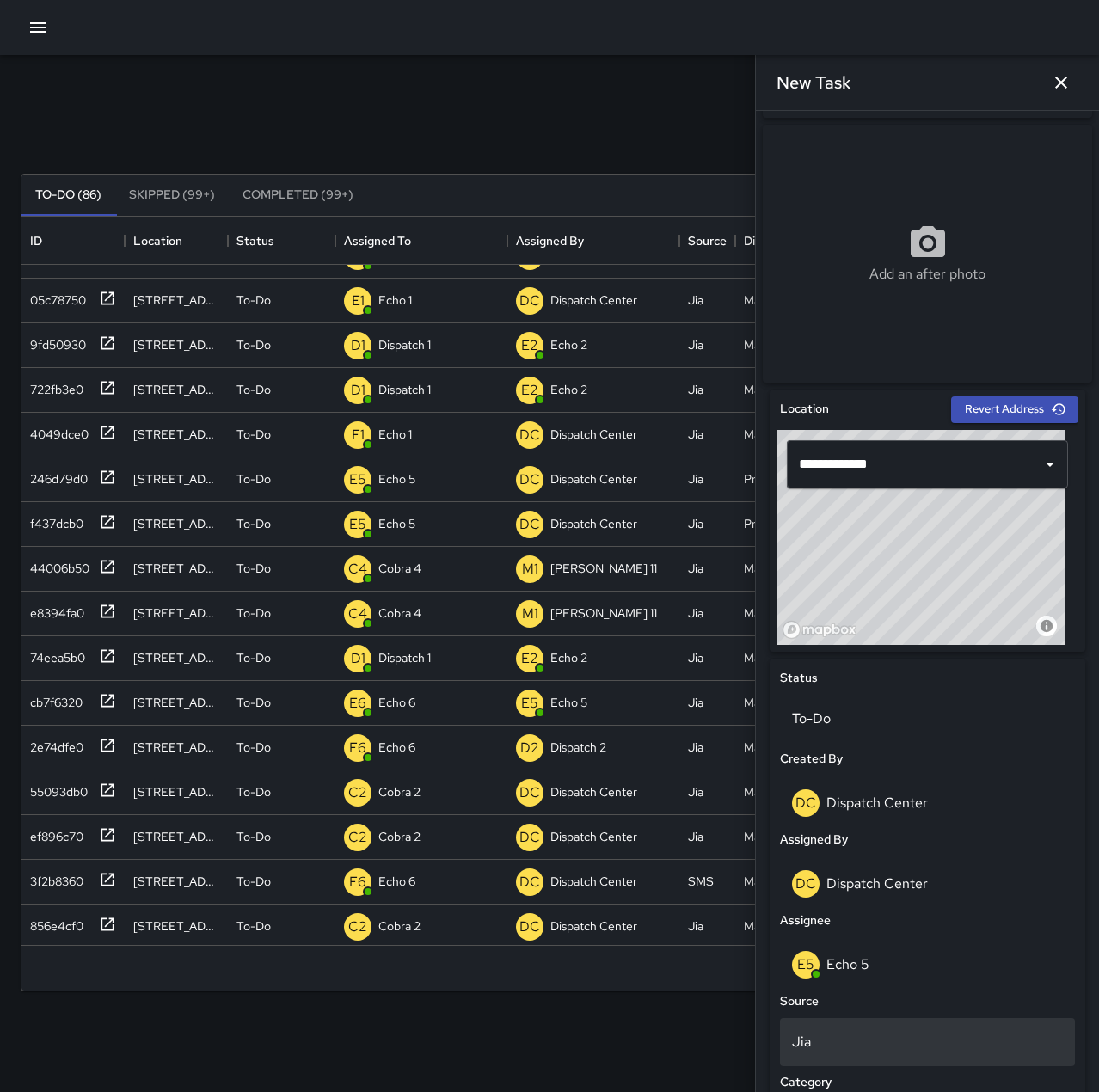
click at [885, 1043] on p "Jia" at bounding box center [927, 1042] width 271 height 21
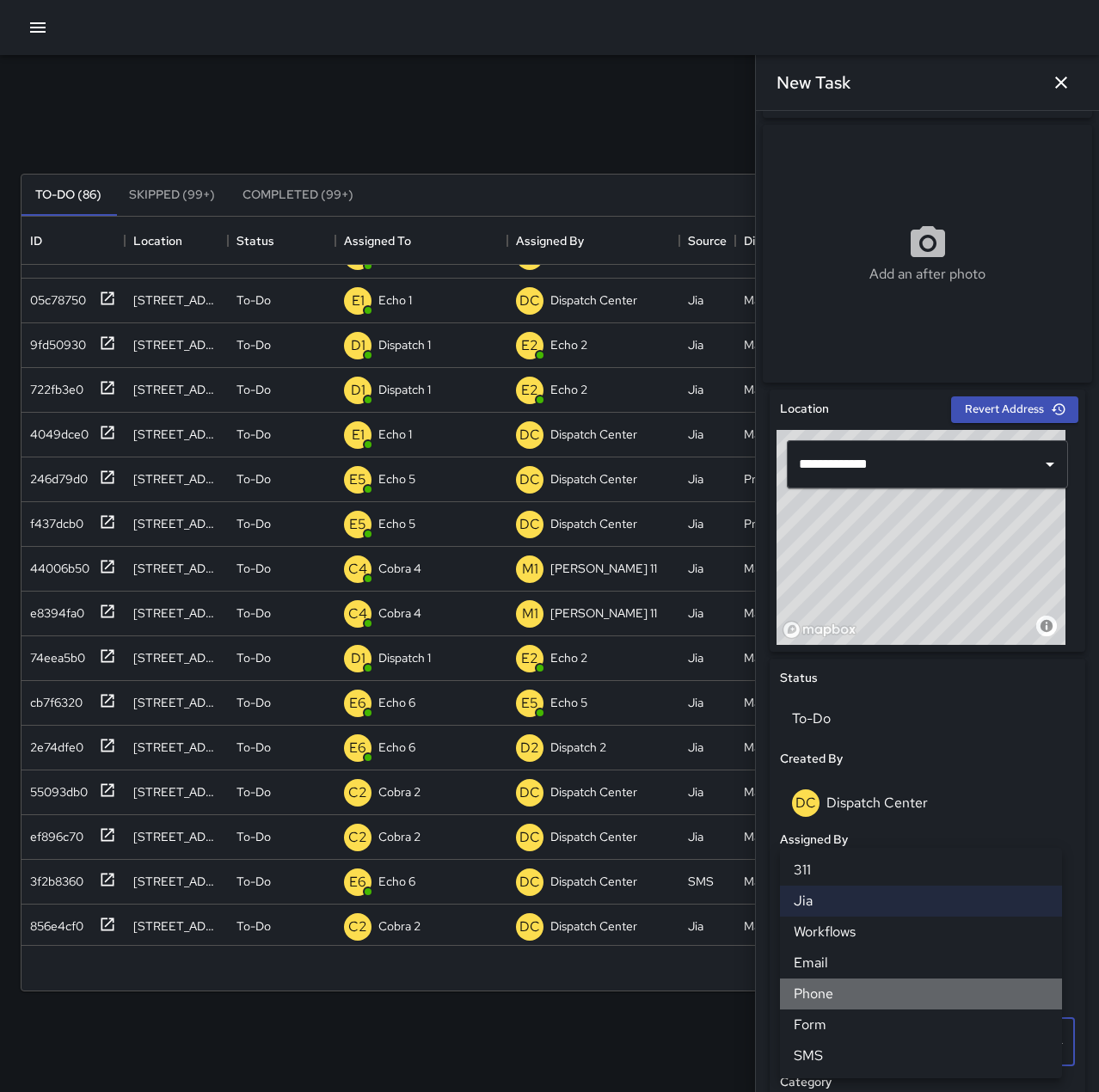
click at [862, 992] on li "Phone" at bounding box center [921, 994] width 282 height 31
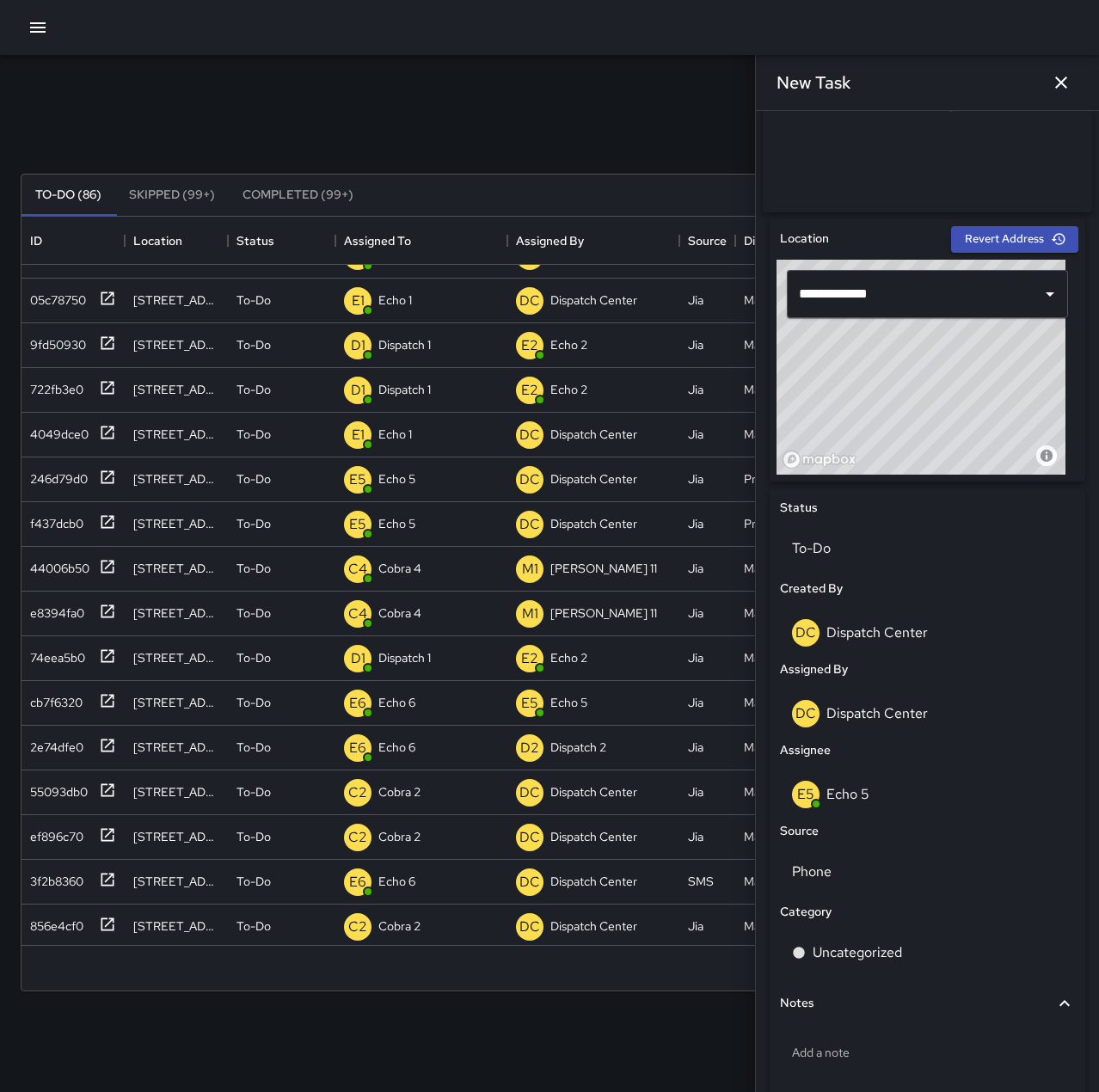
scroll to position [429, 0]
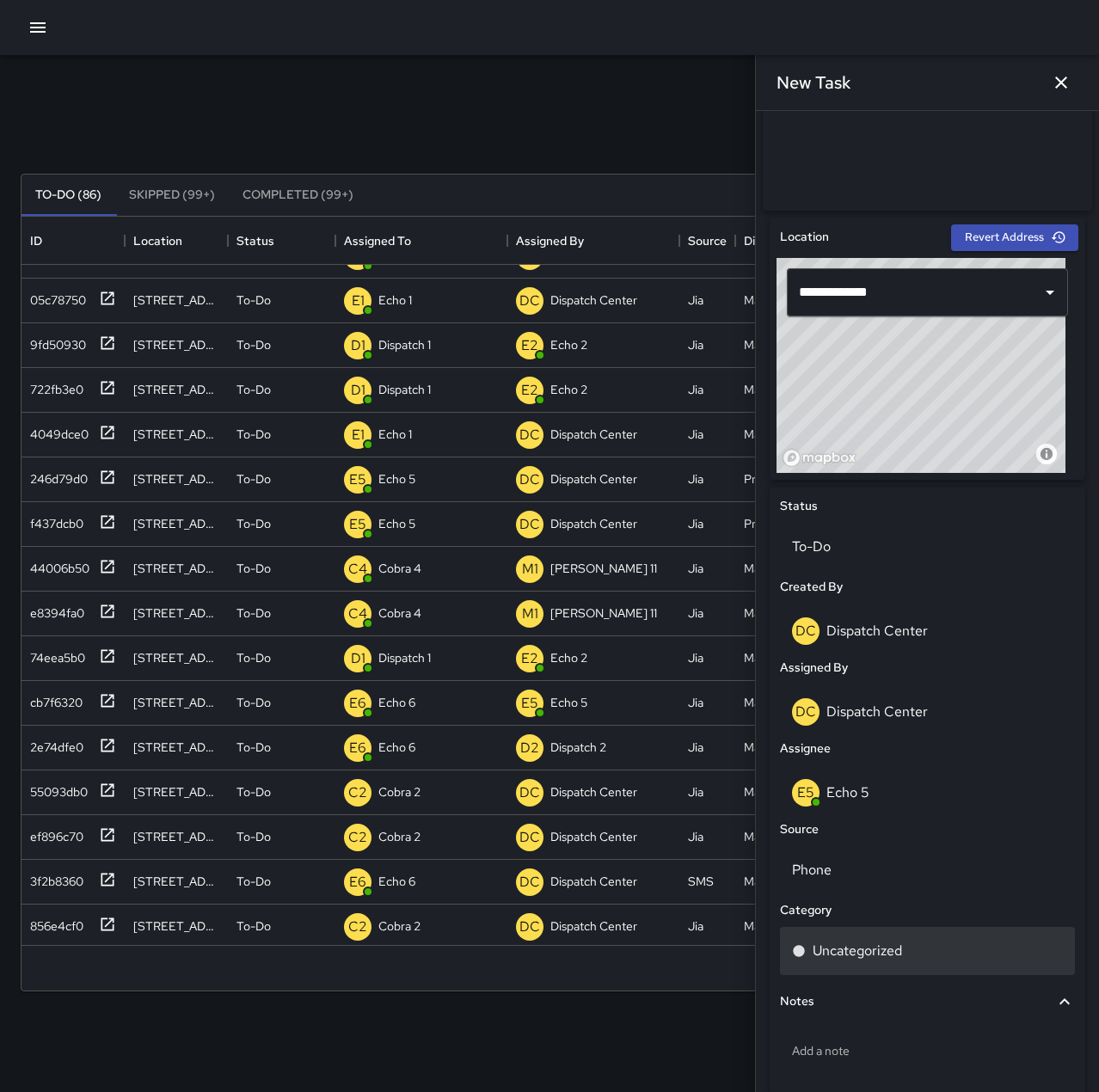
click at [877, 949] on p "Uncategorized" at bounding box center [857, 951] width 90 height 21
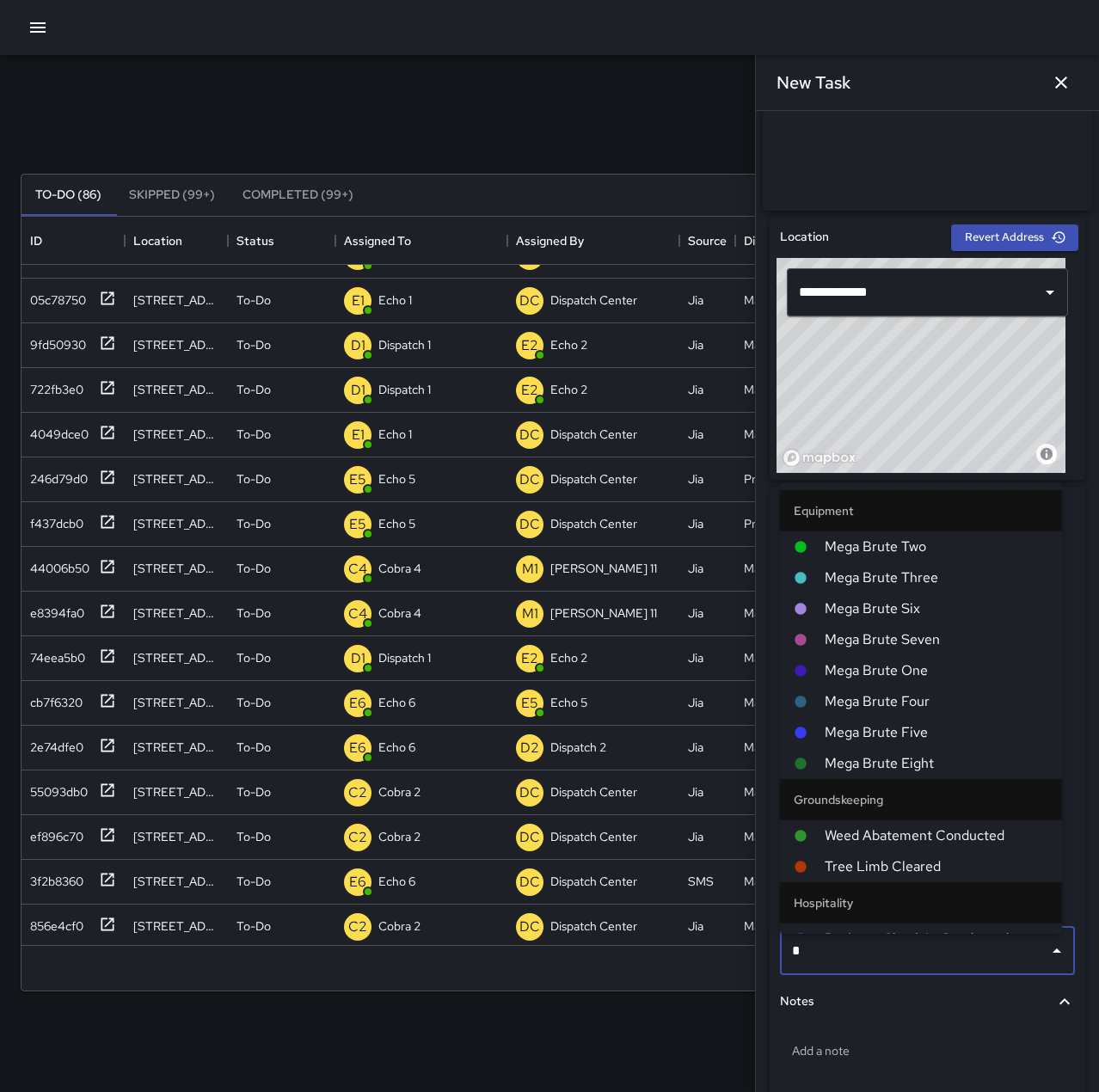
type input "**"
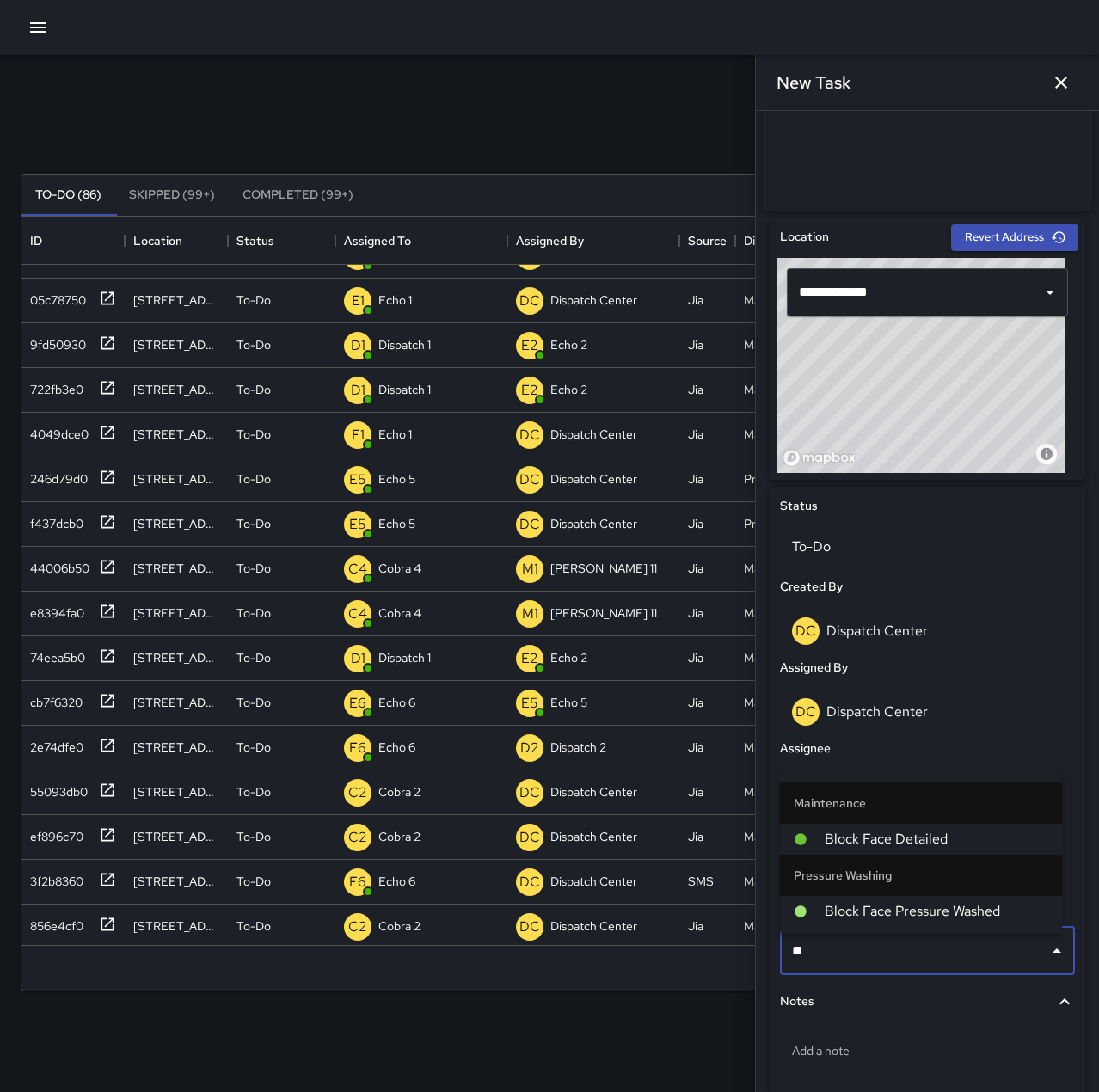
click at [874, 905] on span "Block Face Pressure Washed" at bounding box center [937, 912] width 224 height 21
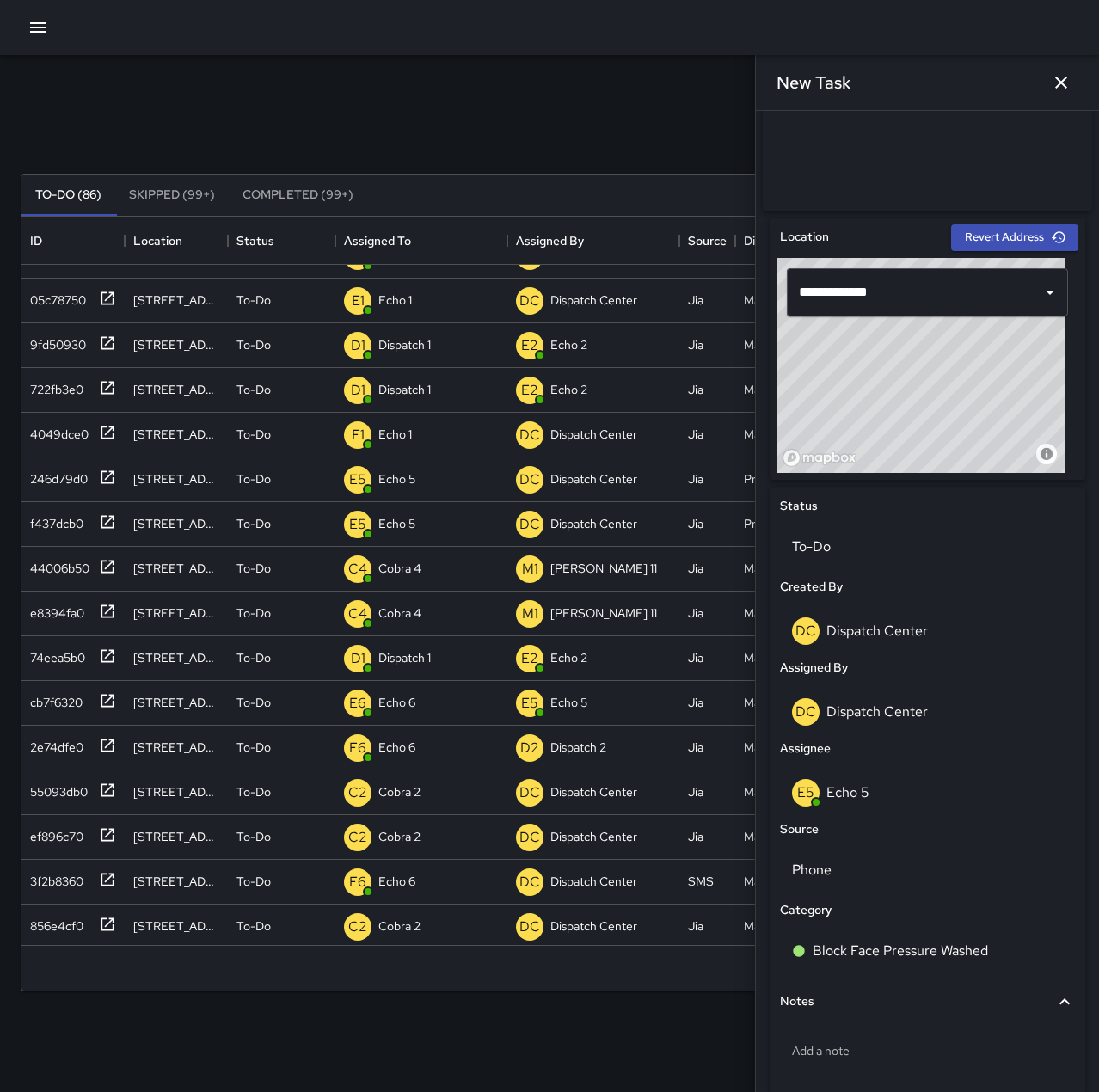
scroll to position [521, 0]
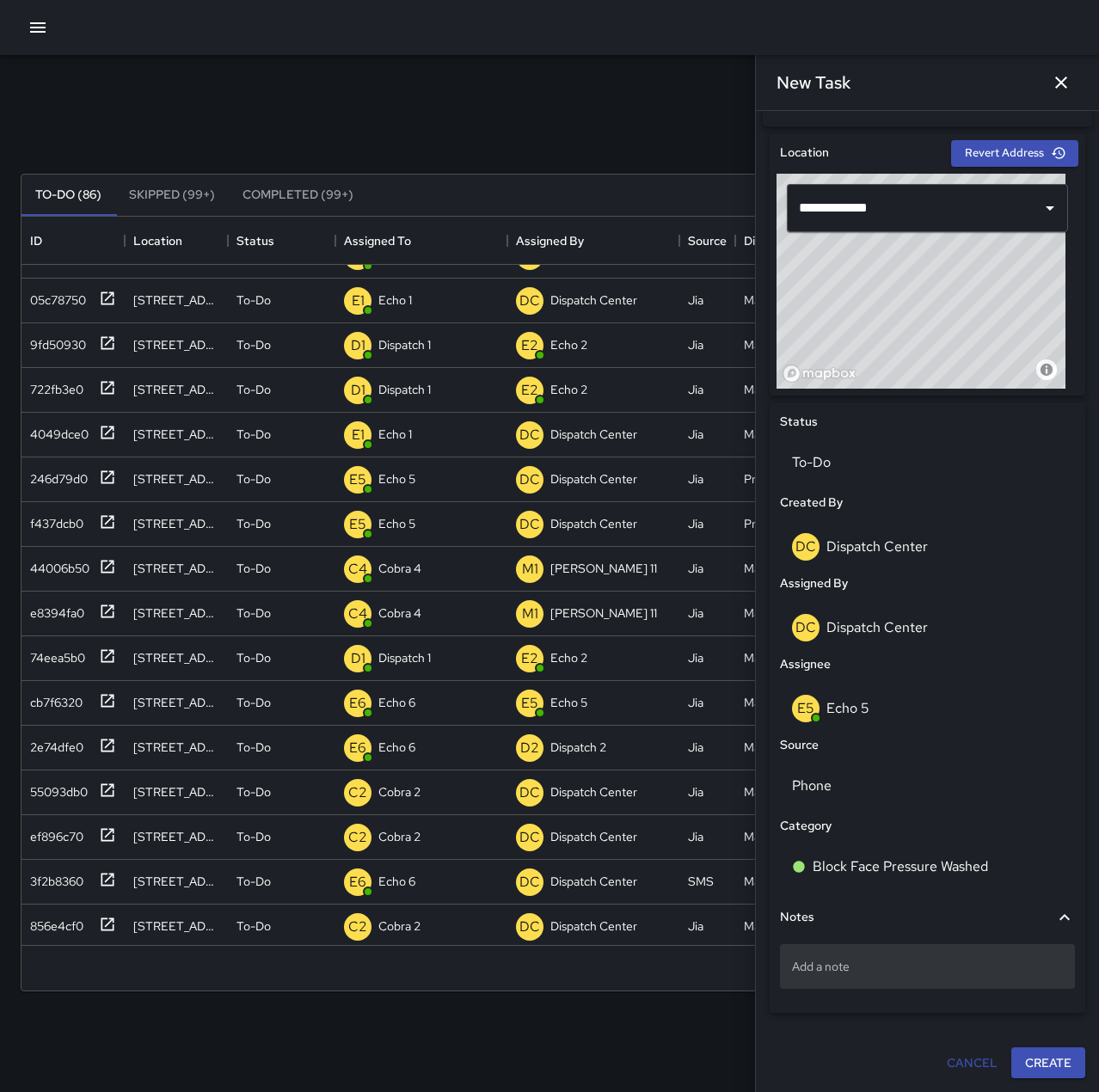
click at [880, 967] on p "Add a note" at bounding box center [927, 966] width 271 height 17
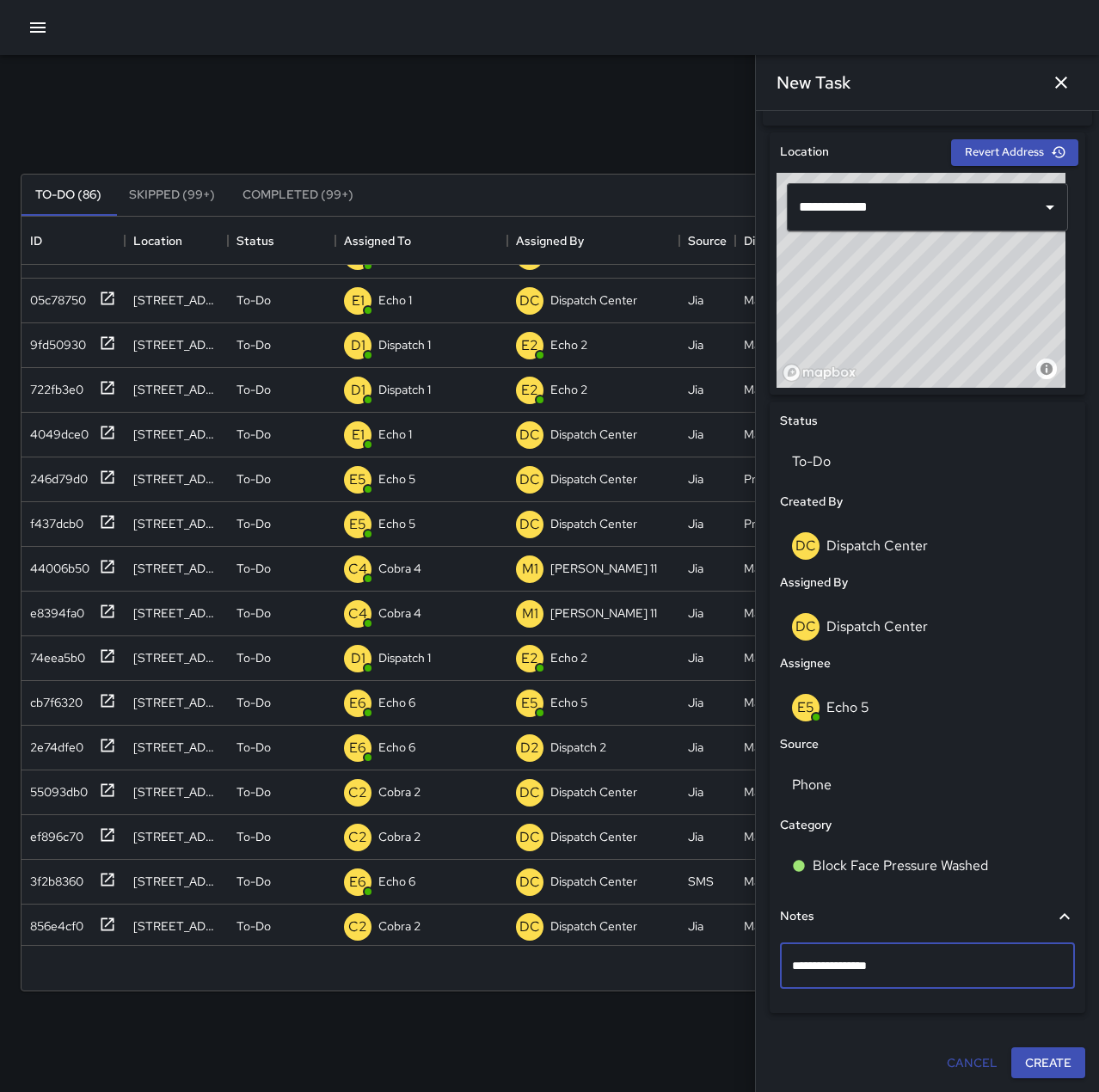
type textarea "**********"
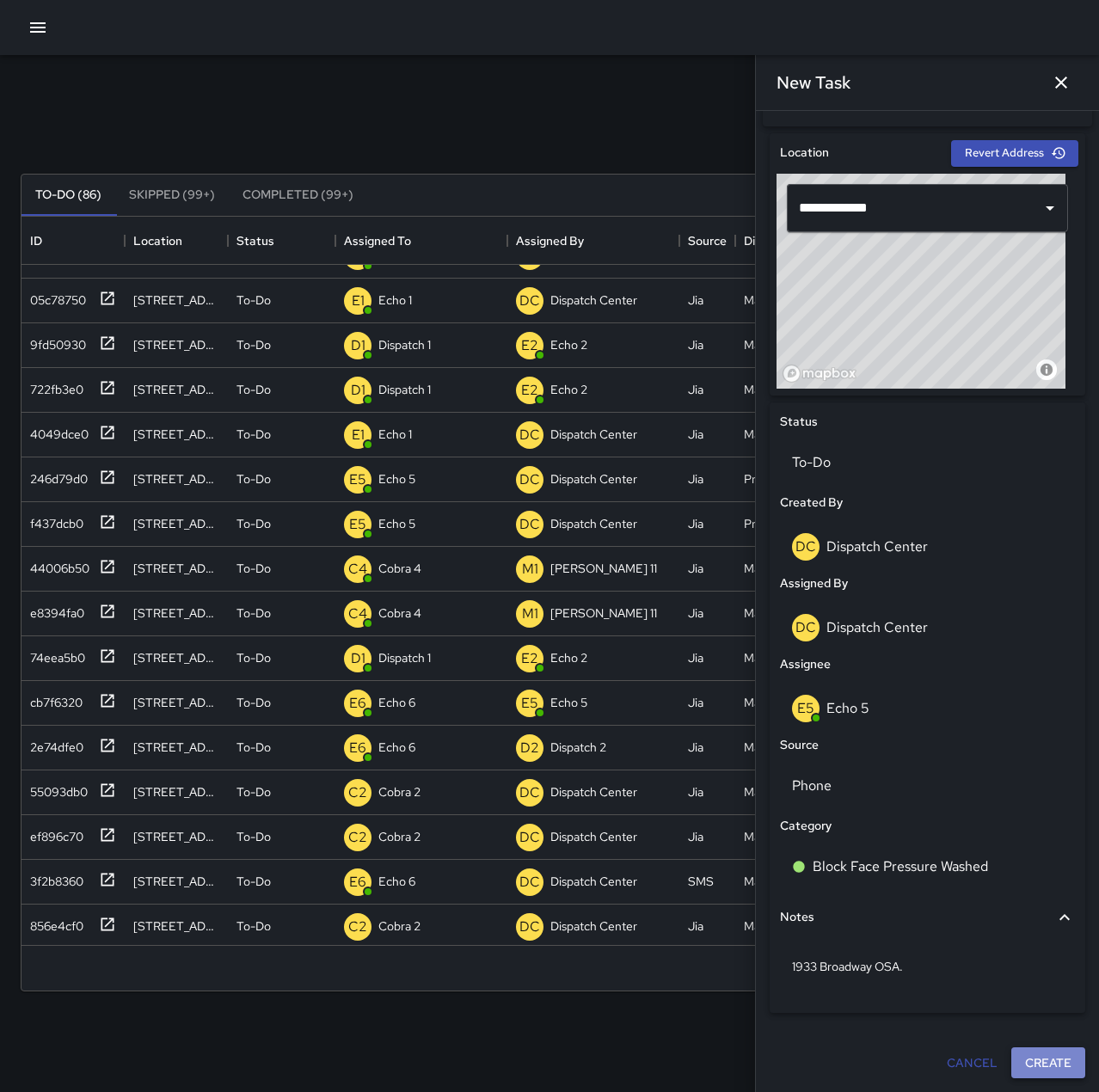
click at [1017, 1051] on button "Create" at bounding box center [1048, 1064] width 74 height 32
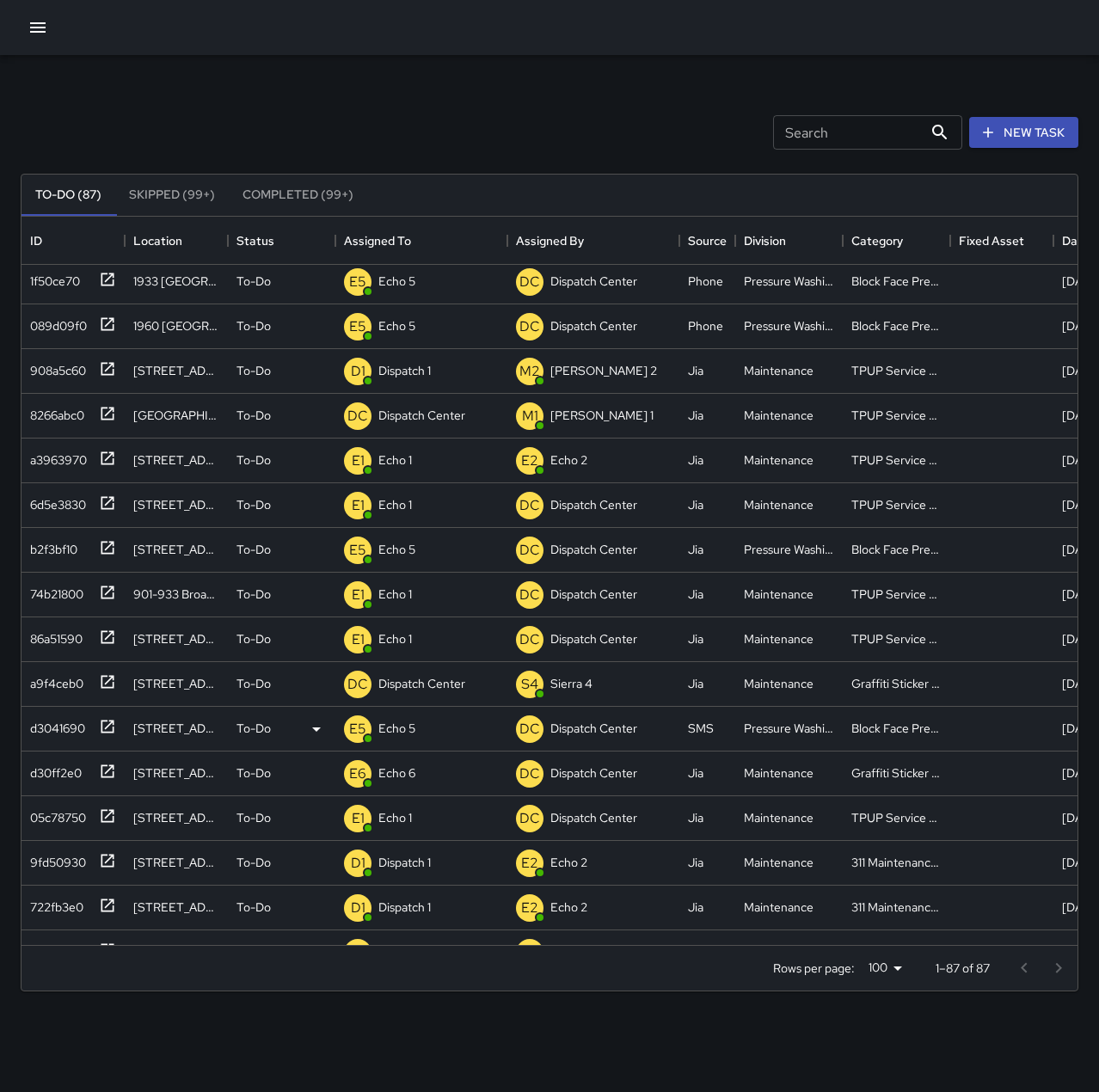
scroll to position [0, 0]
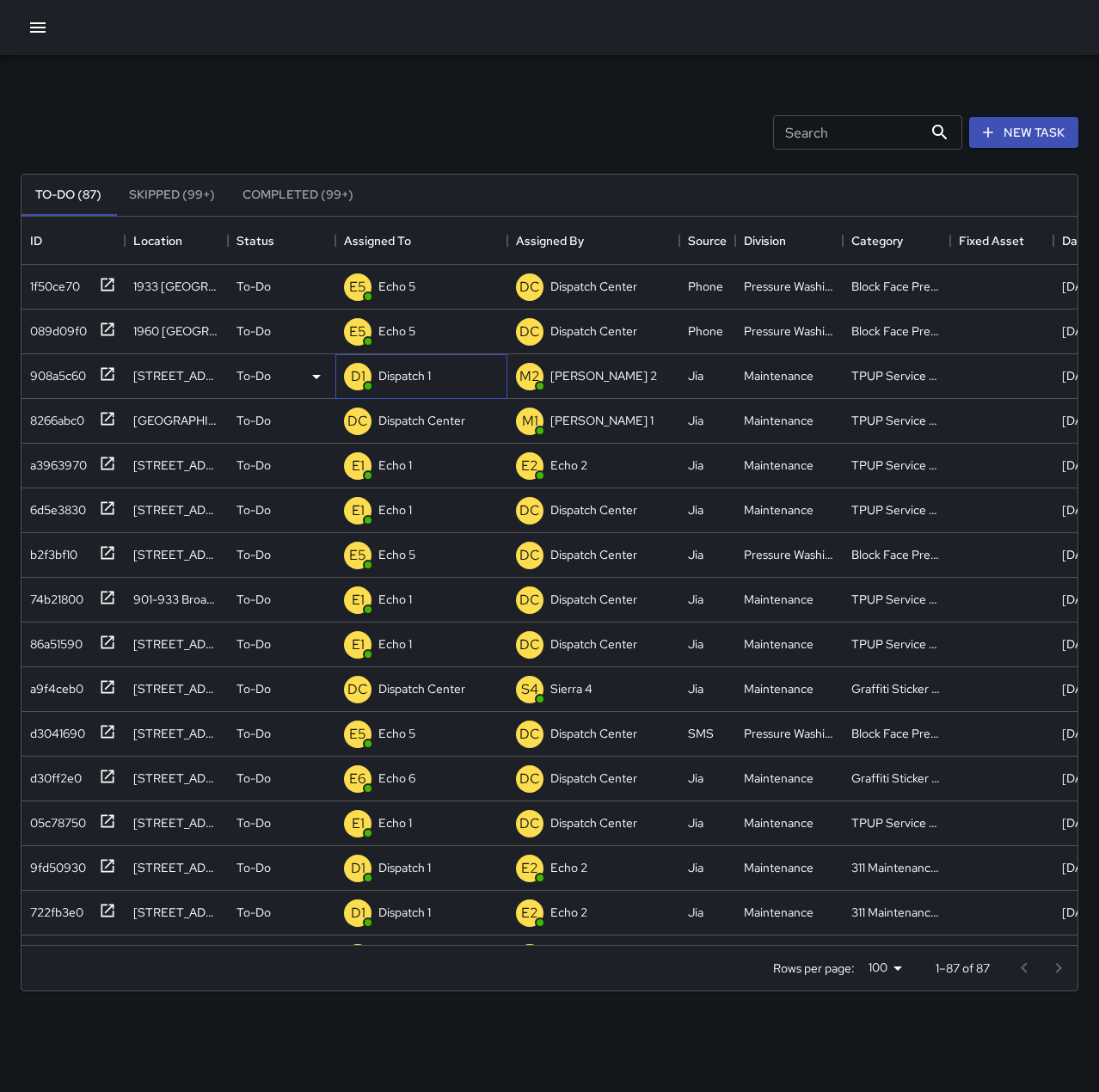
click at [419, 383] on p "Dispatch 1" at bounding box center [405, 376] width 53 height 17
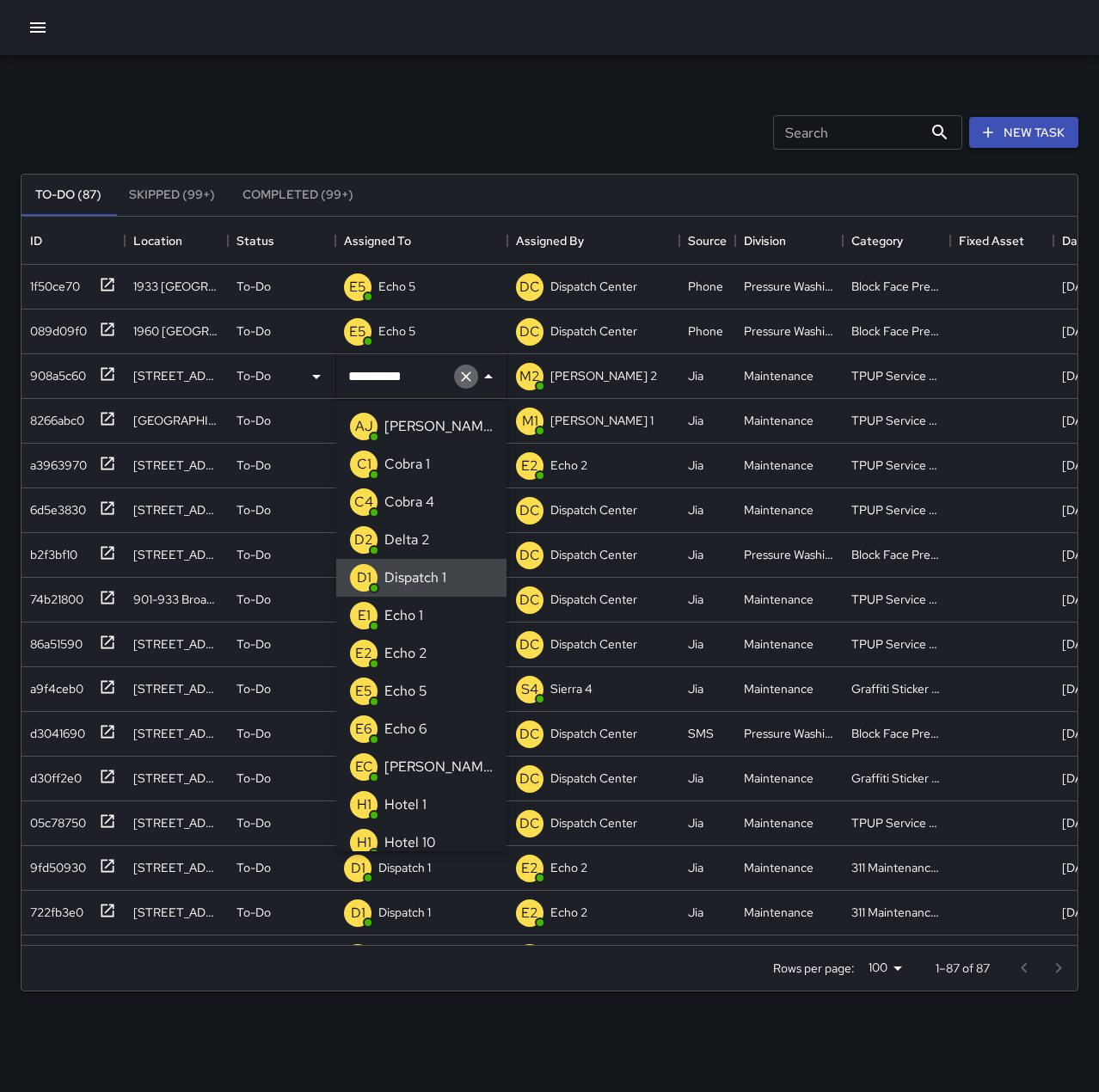
click at [475, 381] on button "Clear" at bounding box center [466, 377] width 25 height 25
click at [431, 606] on li "E1 Echo 1" at bounding box center [421, 615] width 170 height 38
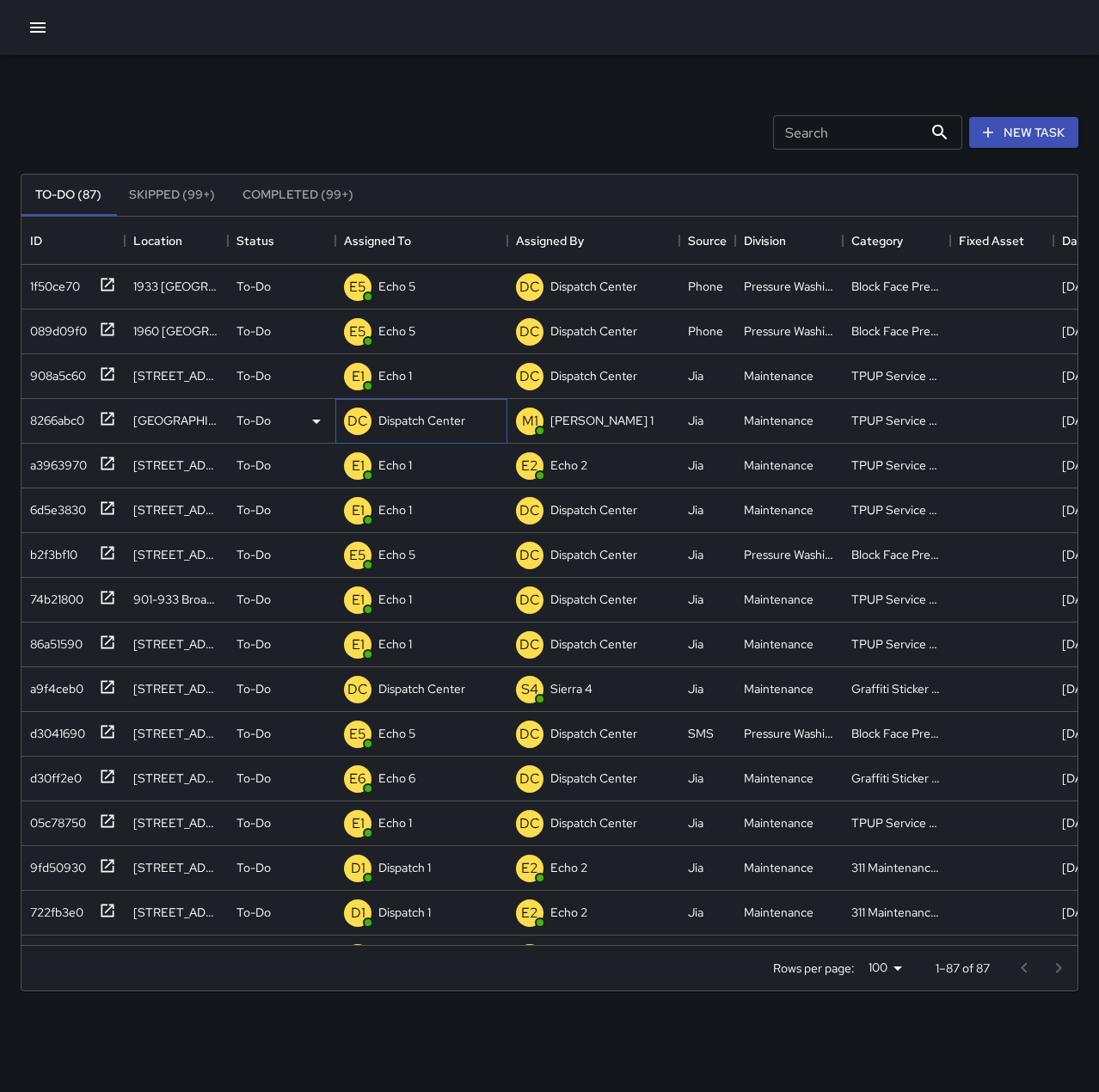
click at [420, 423] on p "Dispatch Center" at bounding box center [422, 420] width 87 height 17
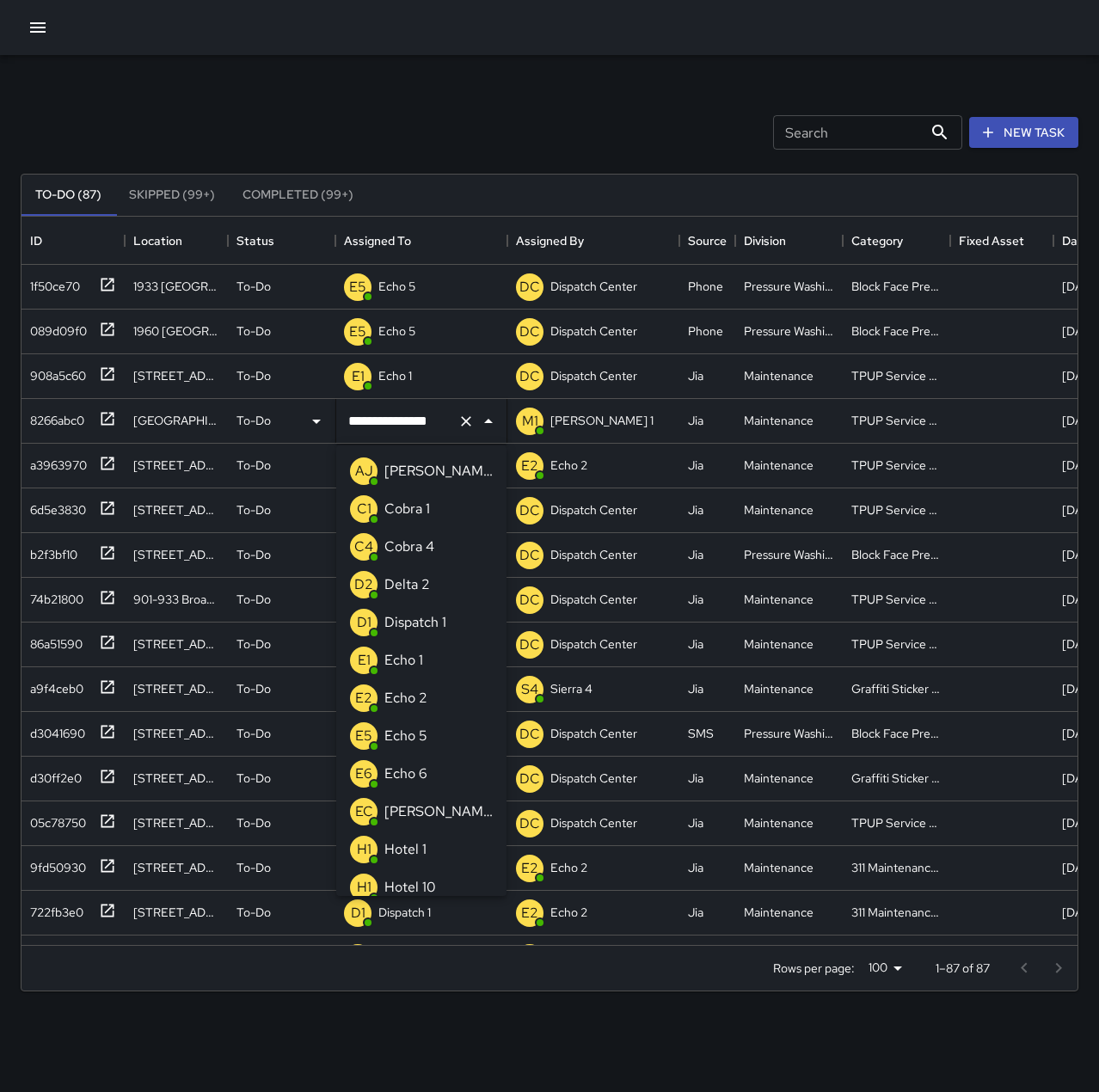
scroll to position [1032, 0]
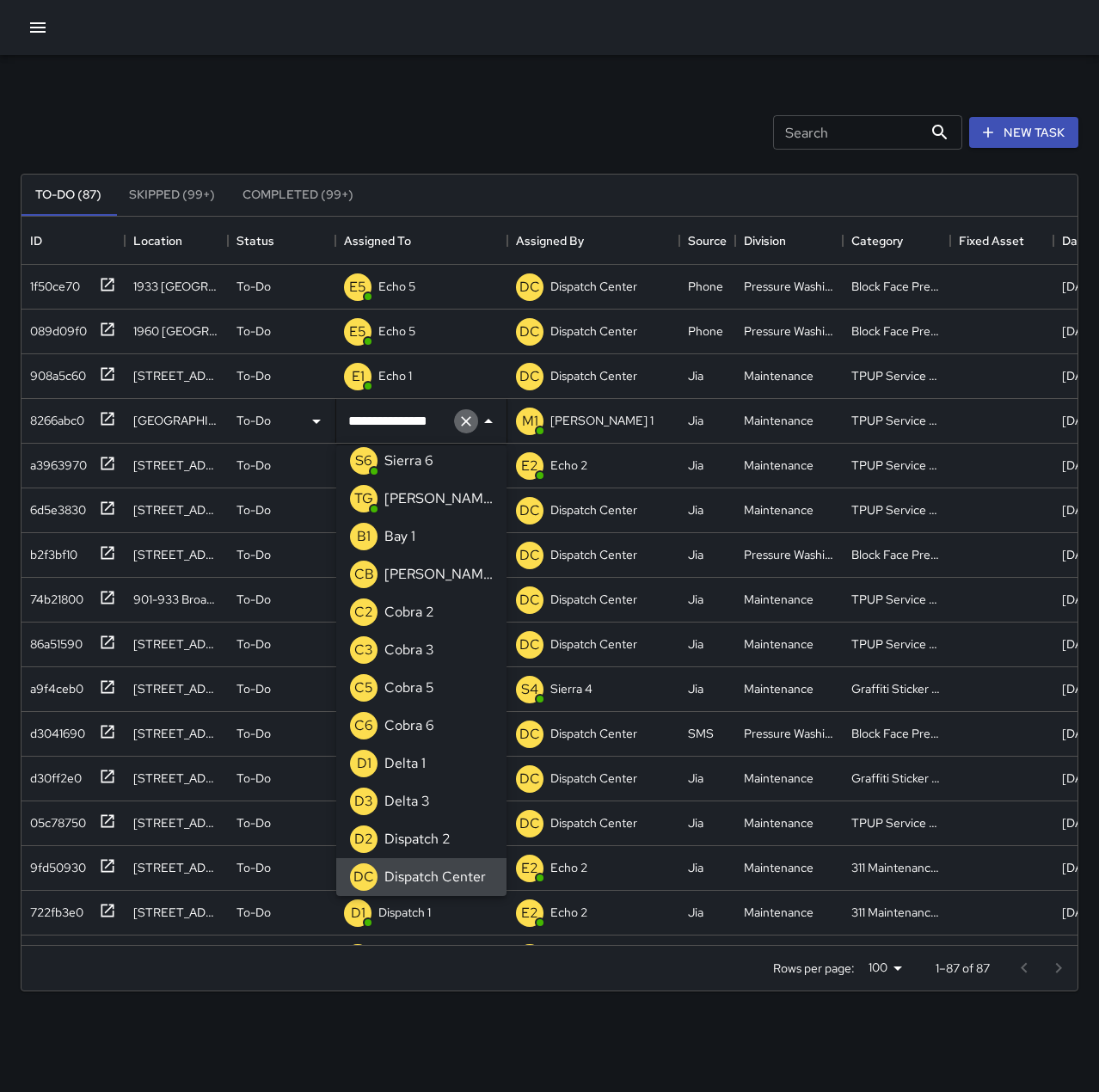
click at [468, 416] on icon "Clear" at bounding box center [466, 421] width 17 height 17
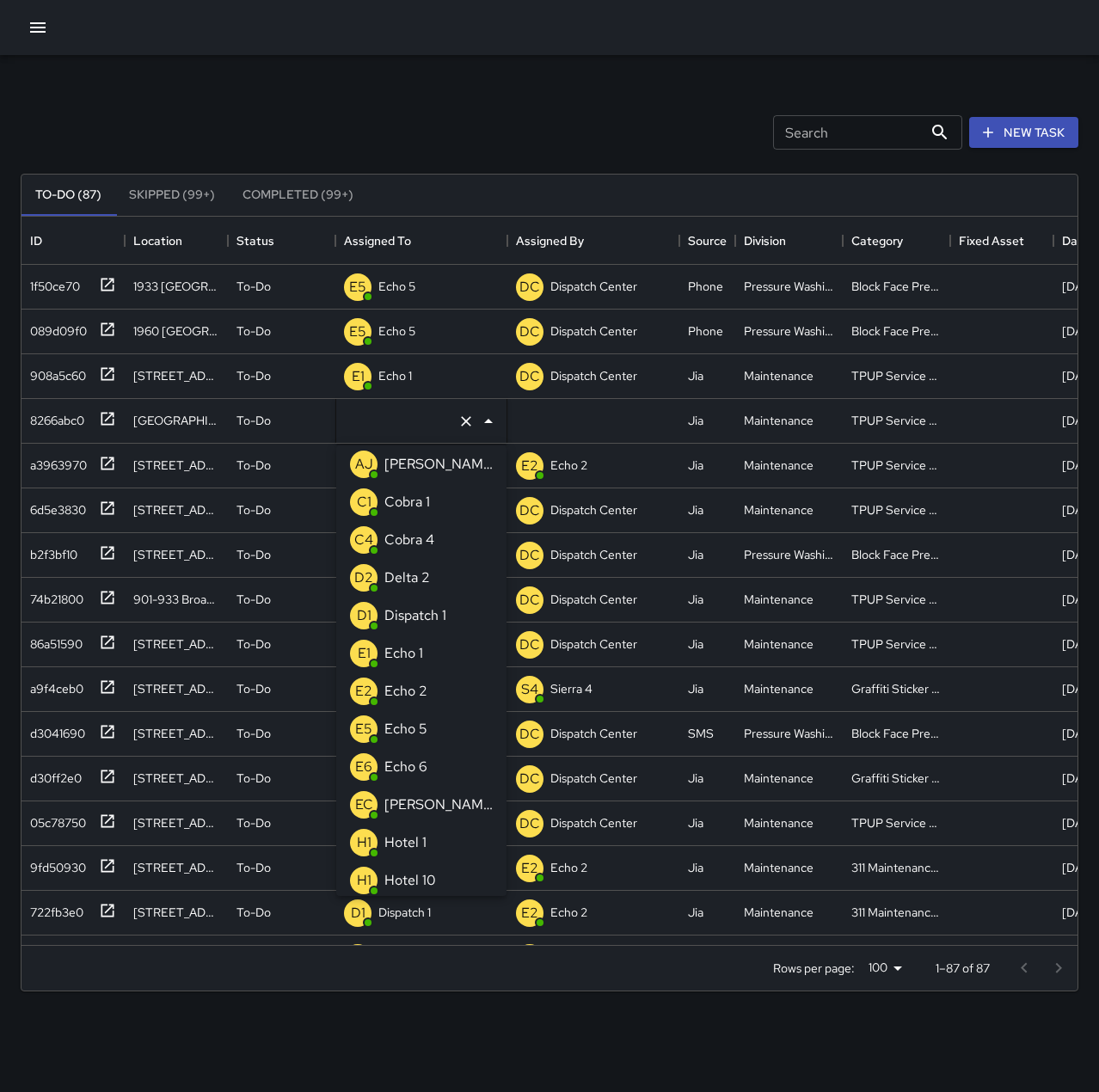
click at [432, 659] on li "E1 Echo 1" at bounding box center [421, 653] width 170 height 38
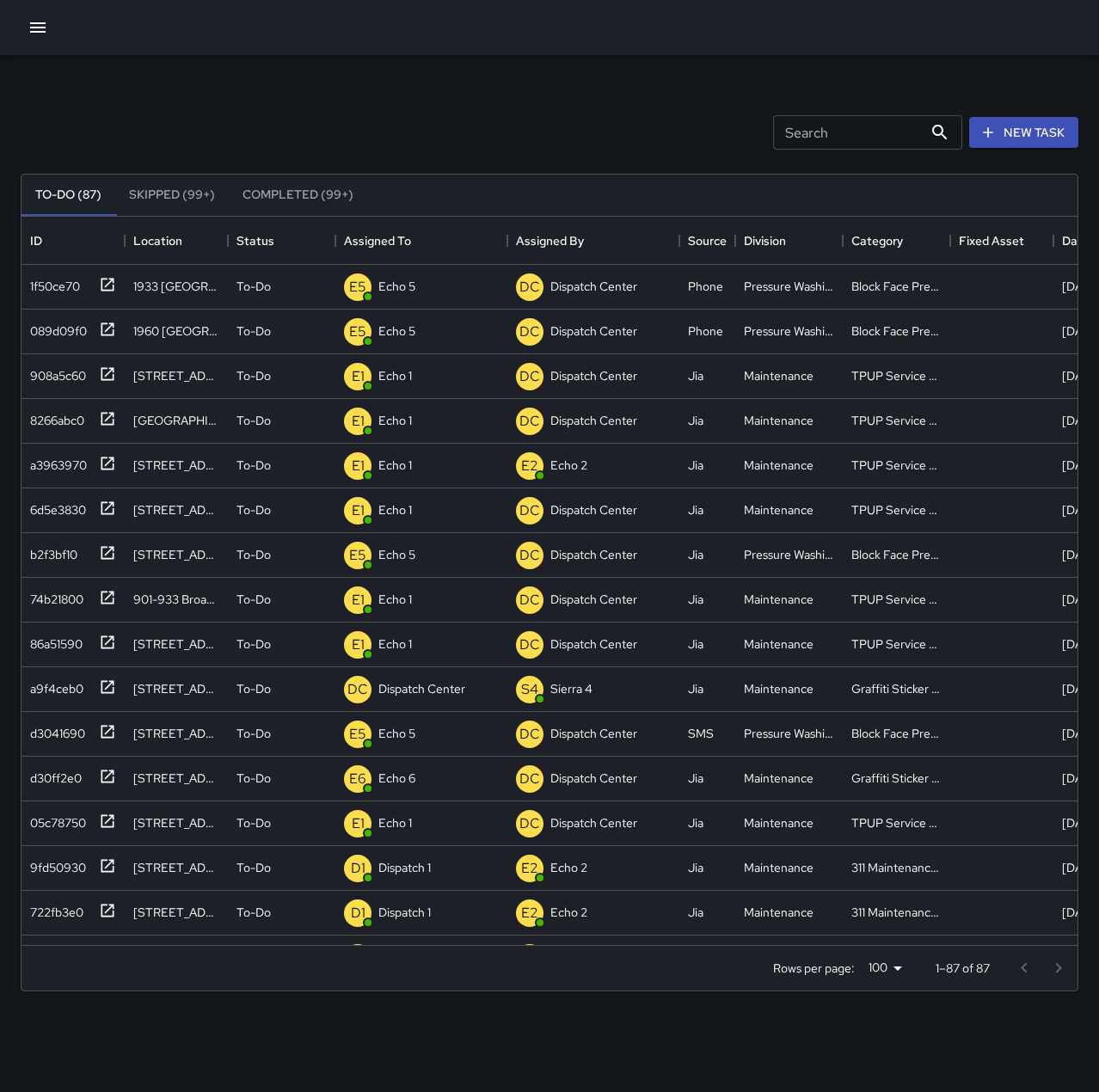
click at [469, 78] on div "Search Search New Task To-Do (87) Skipped (99+) Completed (99+) ID Location Sta…" at bounding box center [550, 535] width 1099 height 961
click at [110, 688] on icon at bounding box center [108, 687] width 17 height 17
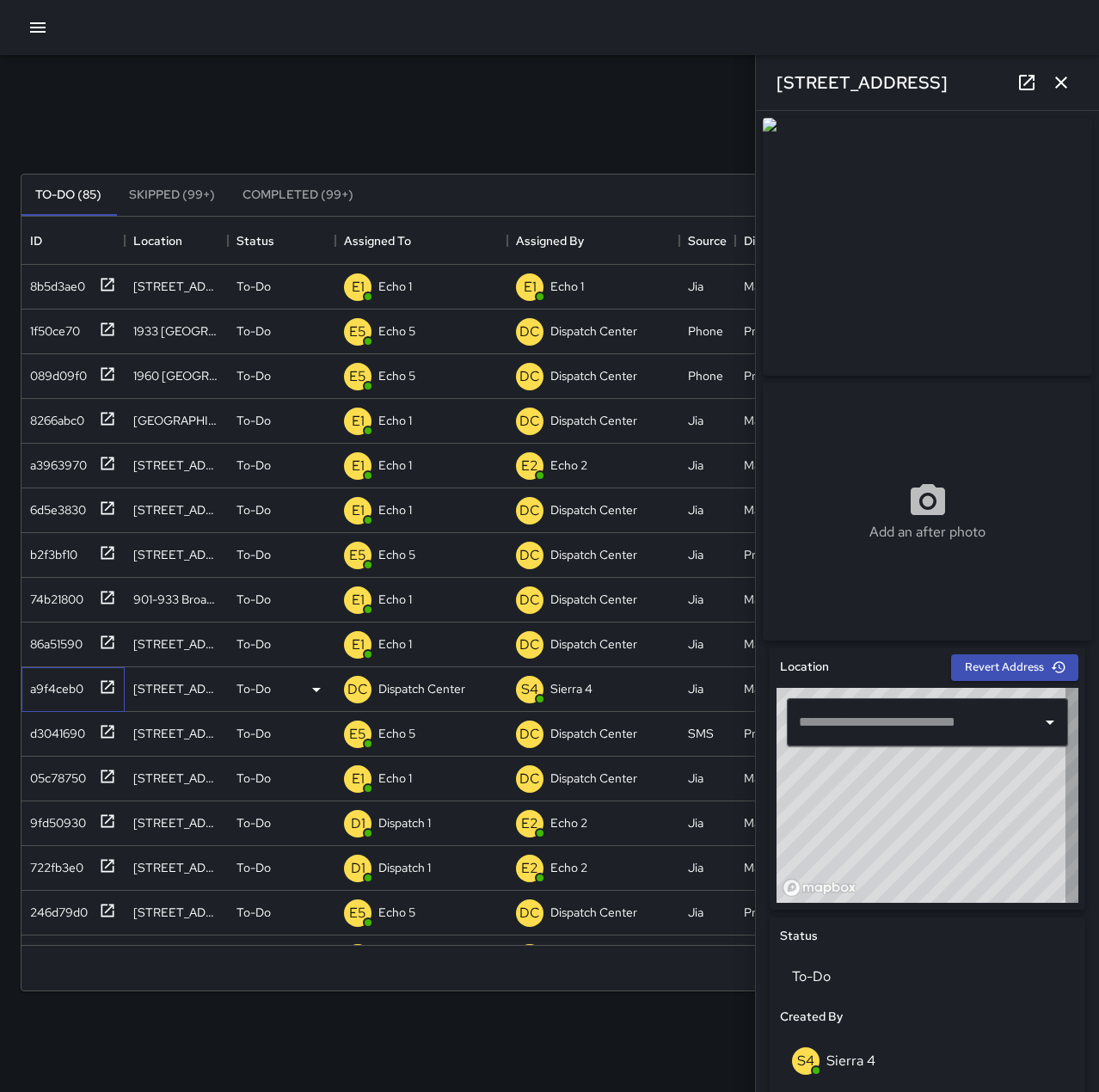
type input "**********"
click at [385, 677] on div "Dispatch Center" at bounding box center [421, 689] width 93 height 25
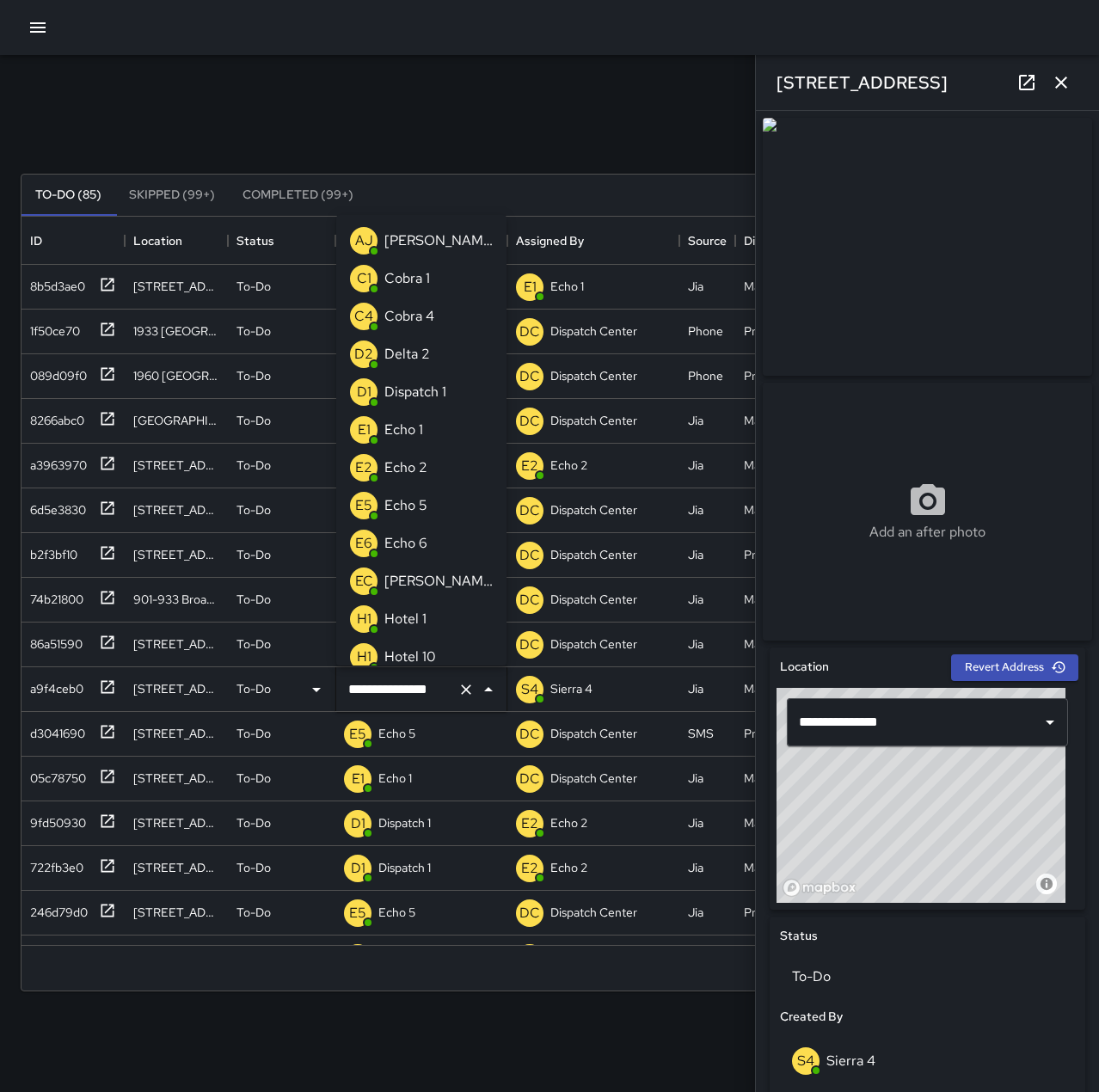
scroll to position [1032, 0]
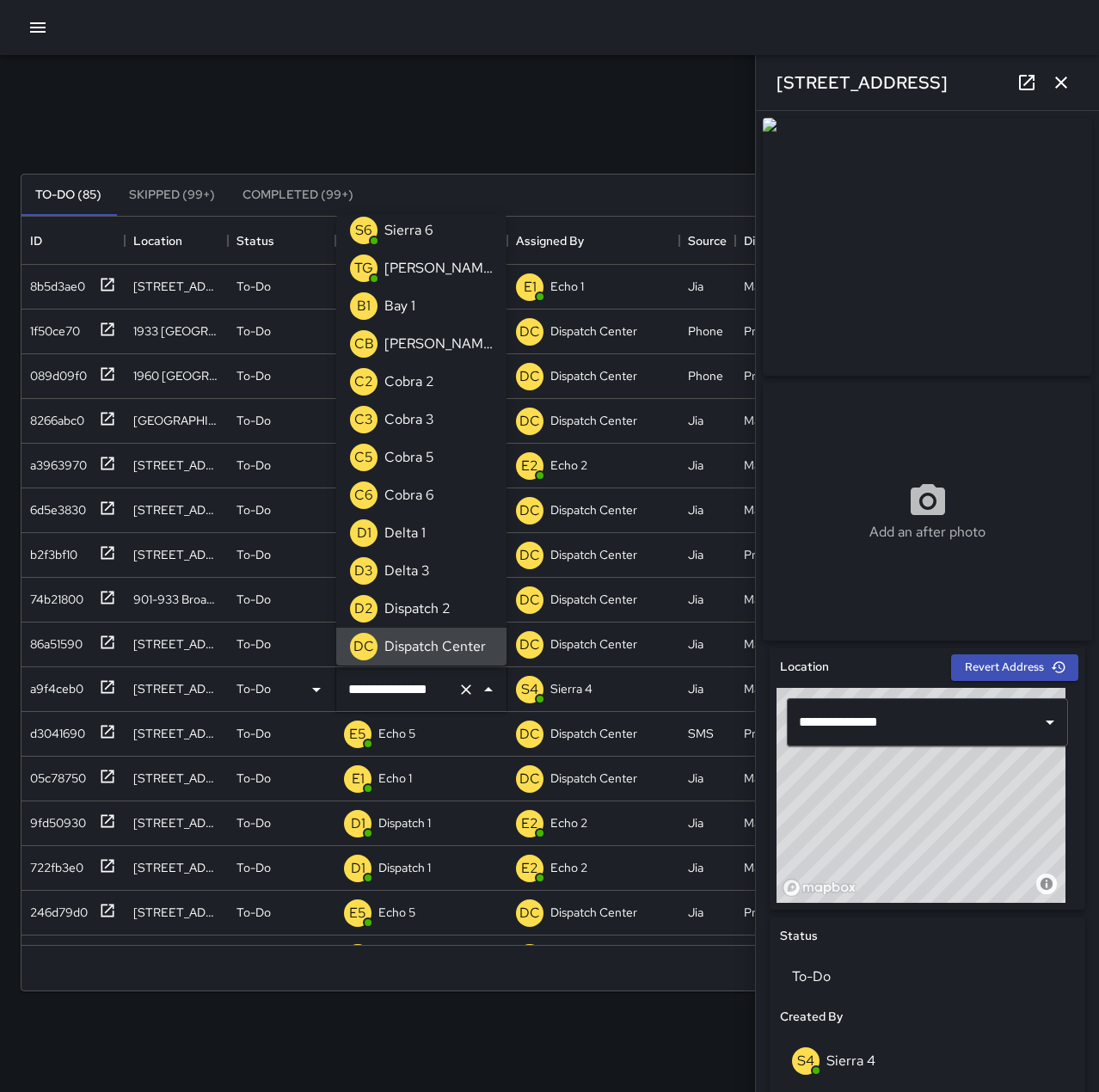
click at [473, 690] on icon "Clear" at bounding box center [466, 689] width 17 height 17
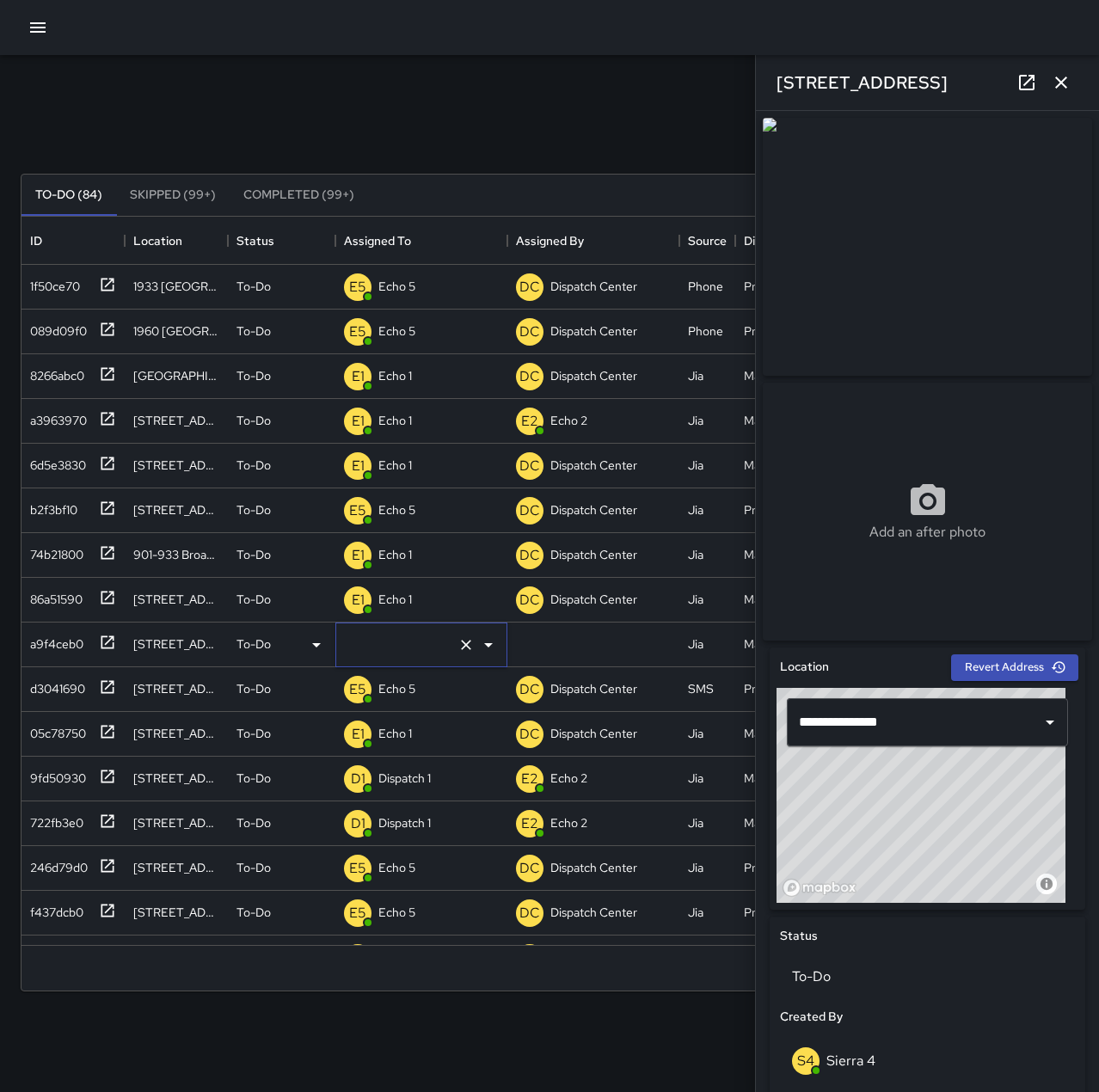
click at [420, 638] on input "text" at bounding box center [397, 645] width 107 height 33
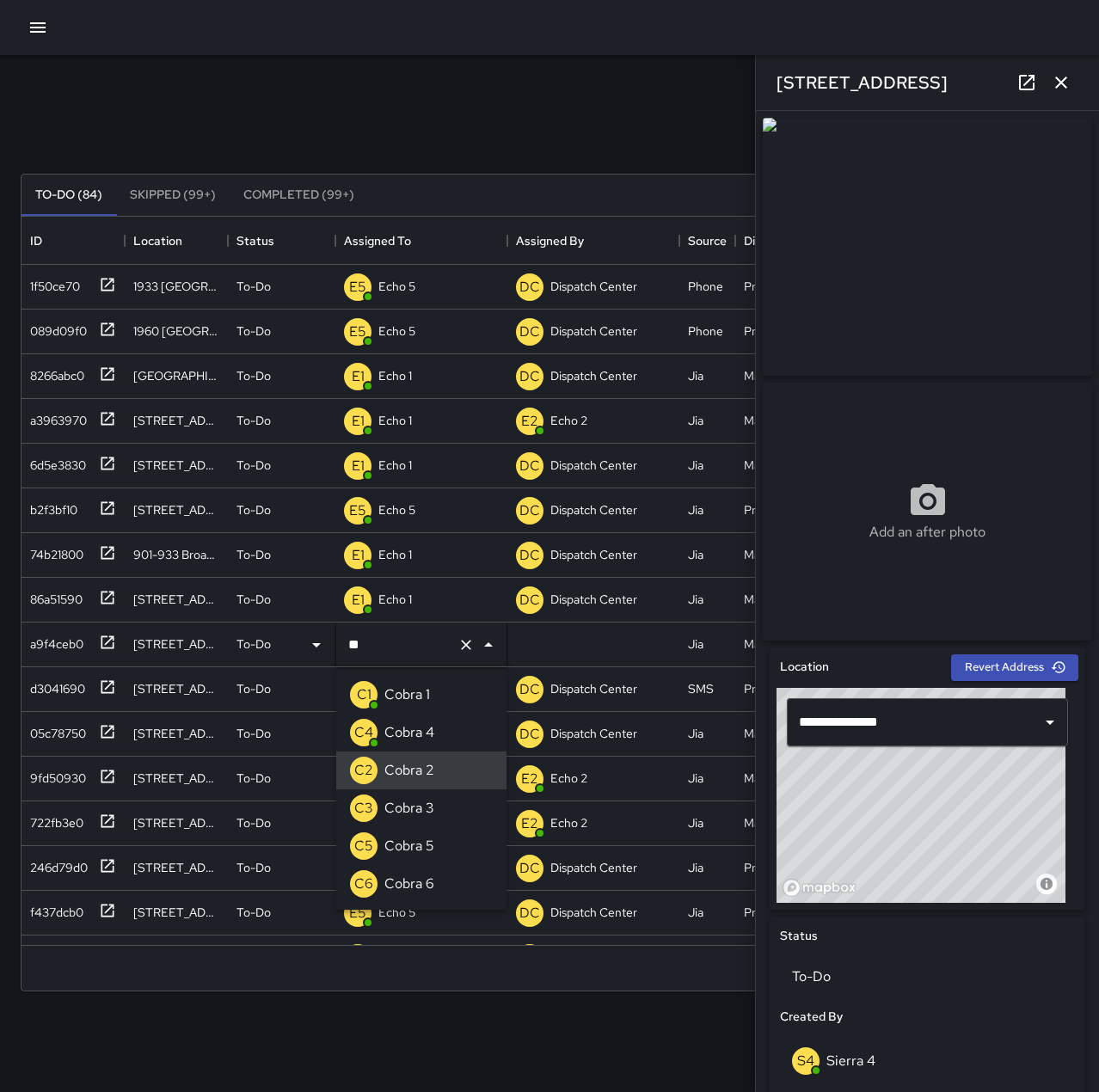
type input "*******"
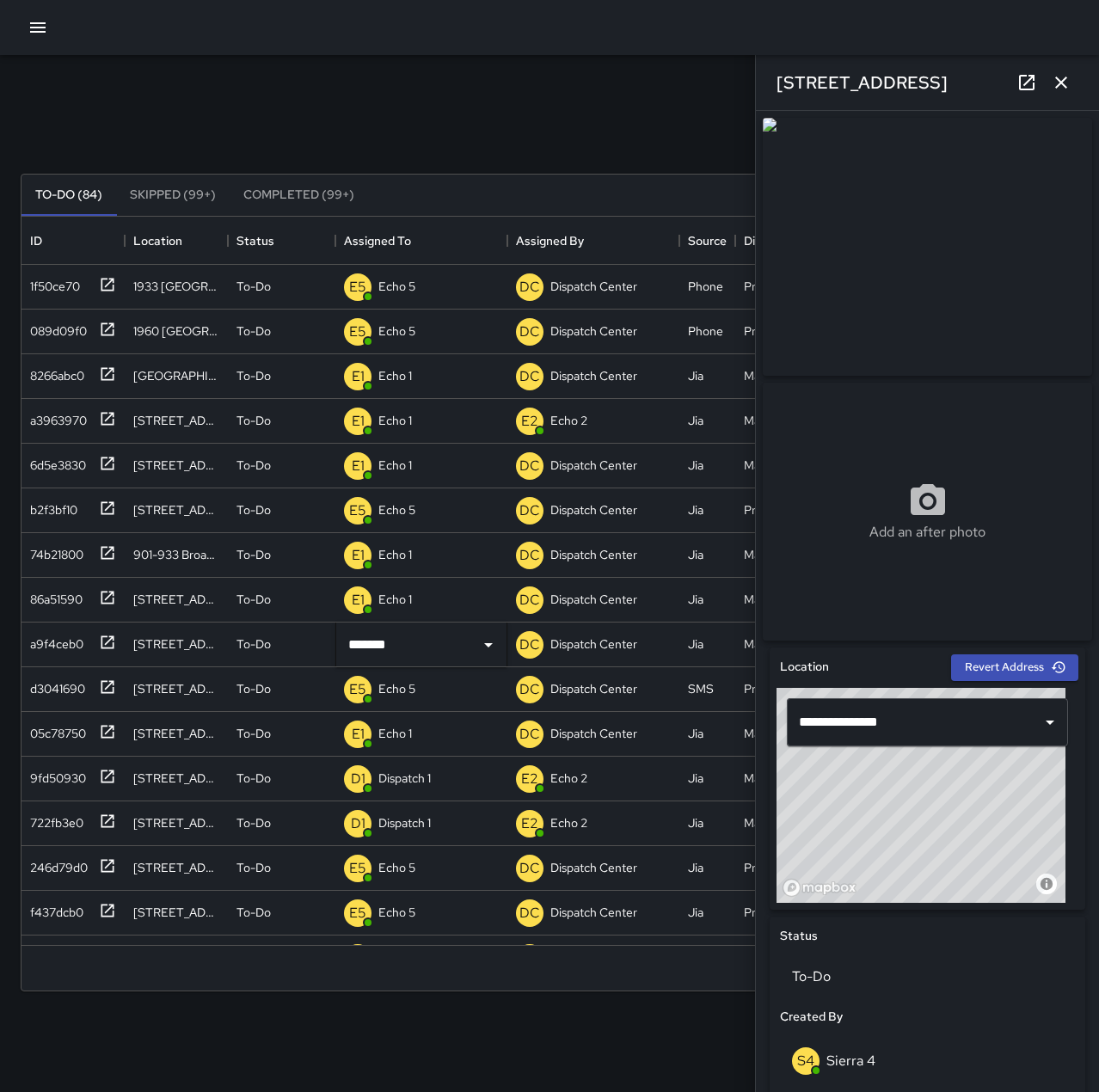
click at [429, 148] on div "Search Search New Task" at bounding box center [550, 132] width 1065 height 90
click at [1073, 83] on button "button" at bounding box center [1061, 82] width 34 height 34
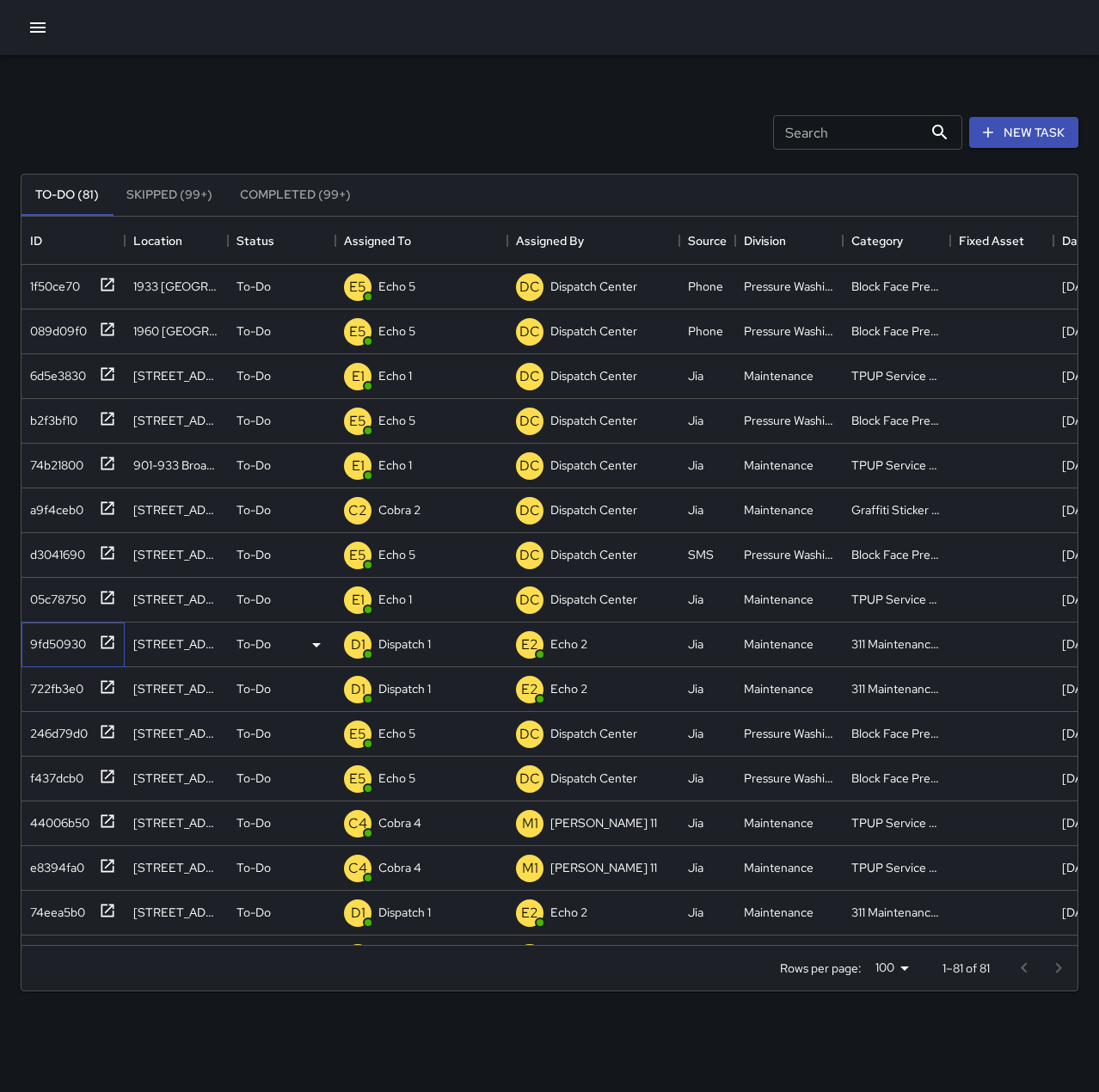
click at [66, 648] on div "9fd50930" at bounding box center [55, 641] width 63 height 25
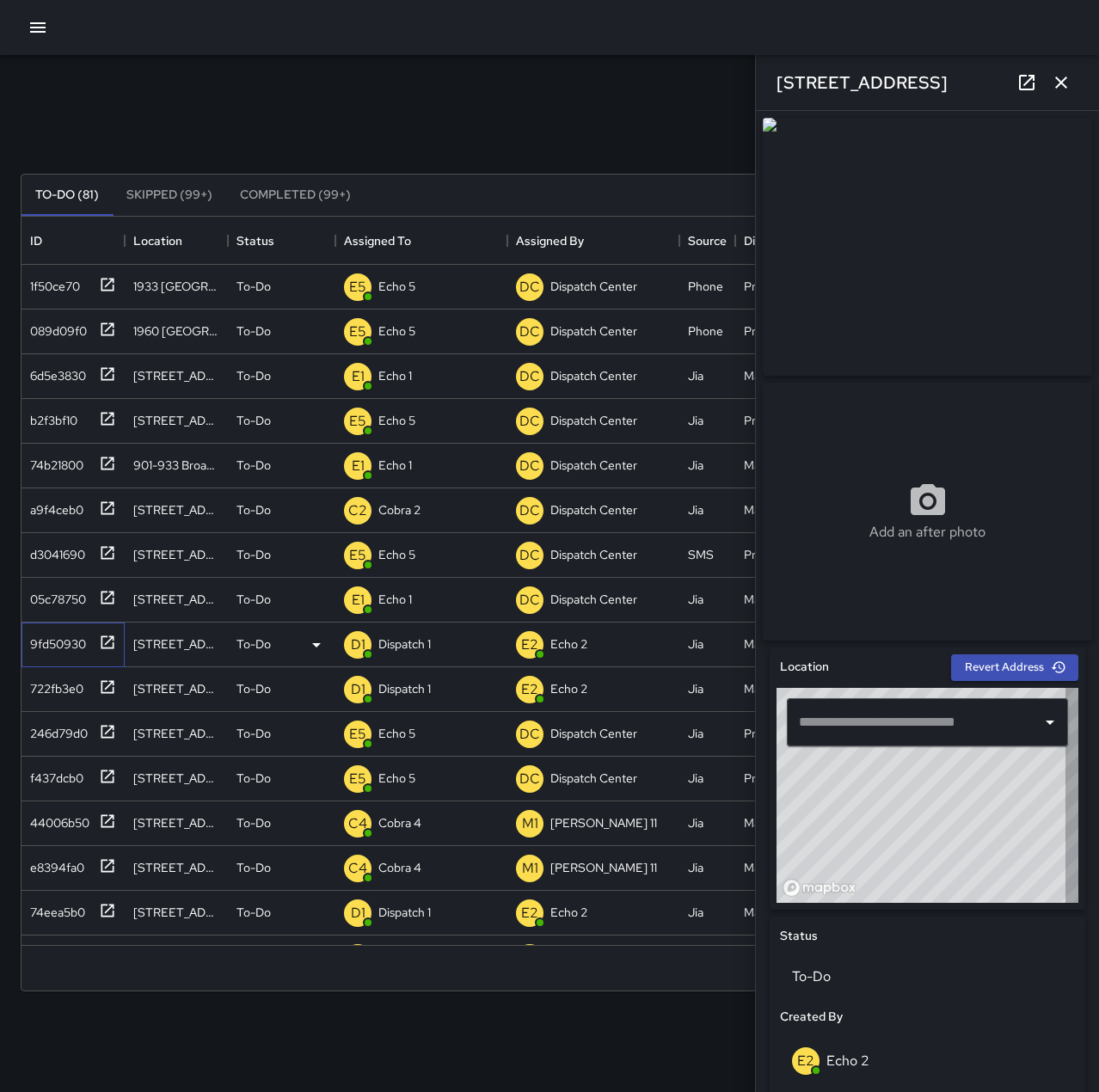
type input "**********"
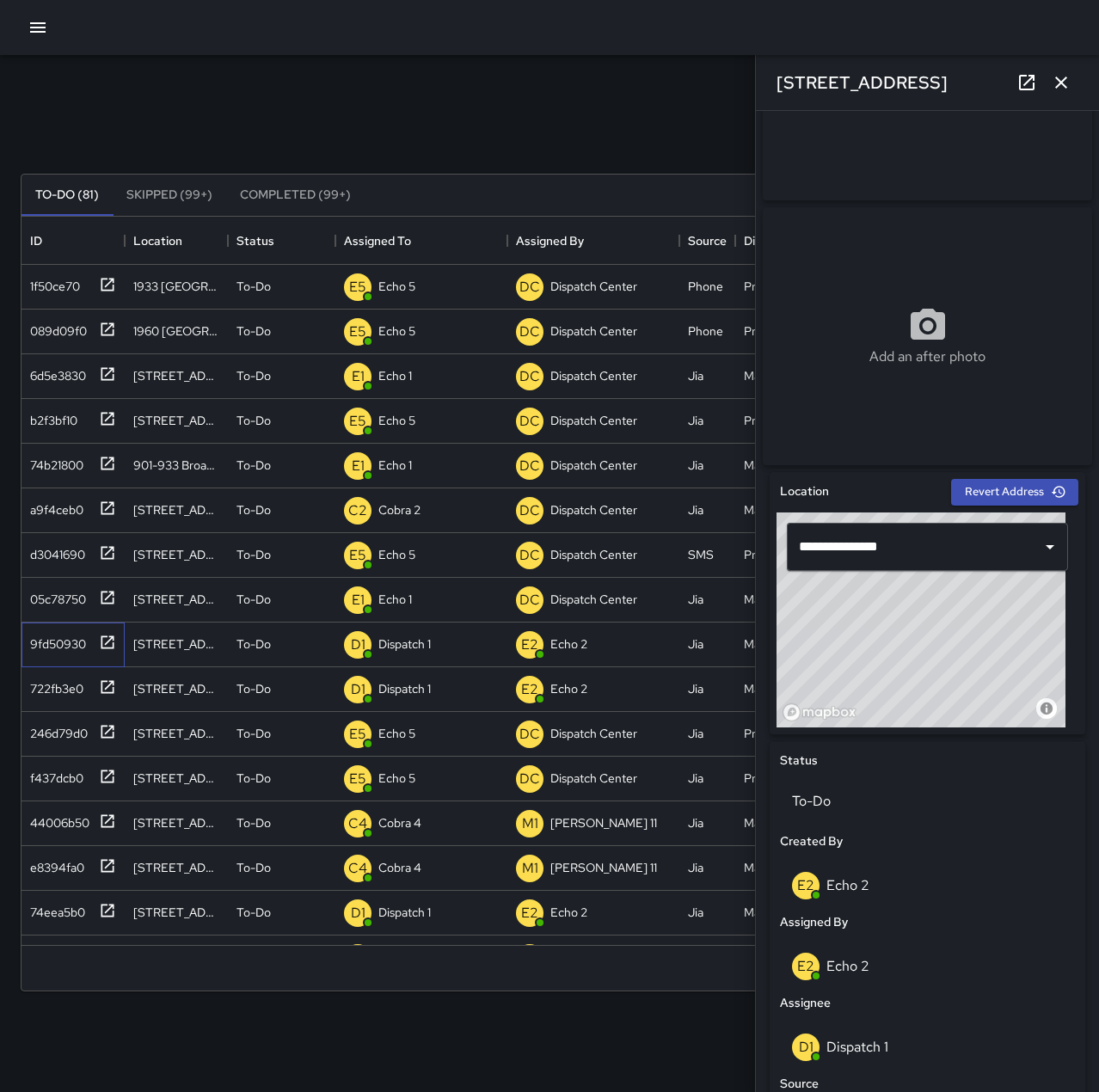
scroll to position [0, 0]
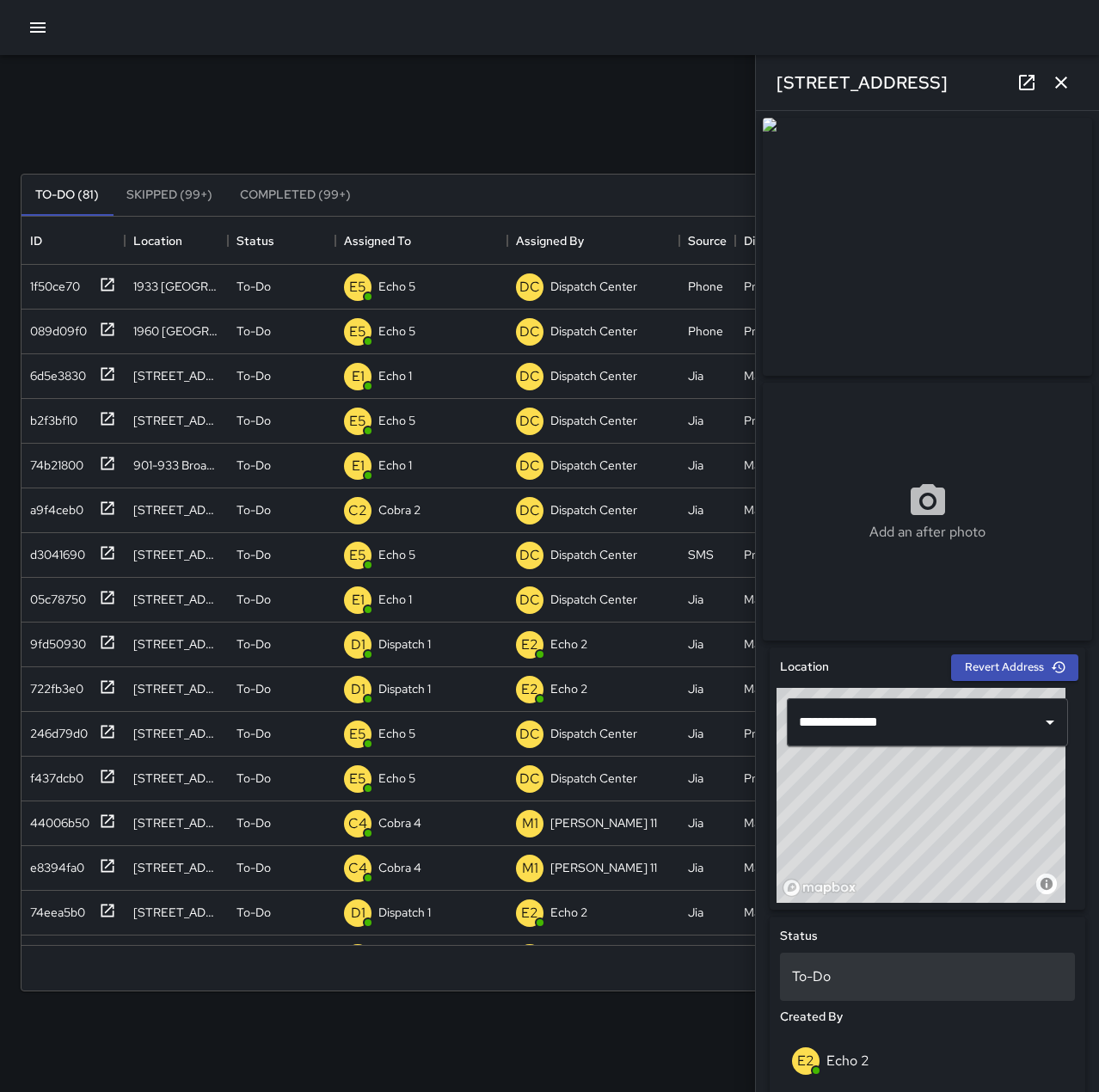
click at [867, 981] on p "To-Do" at bounding box center [927, 977] width 271 height 21
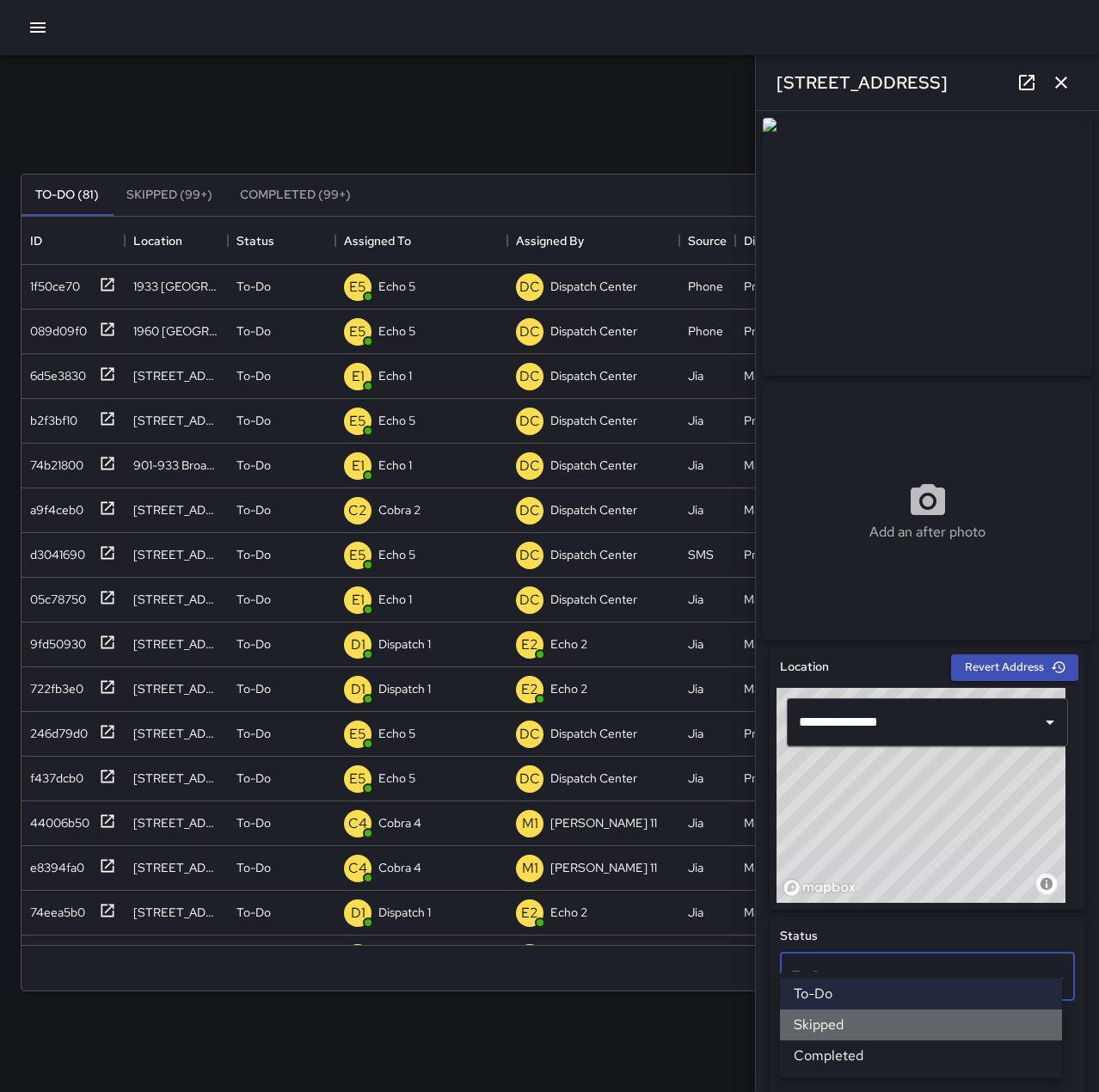
click at [871, 1028] on li "Skipped" at bounding box center [921, 1024] width 282 height 31
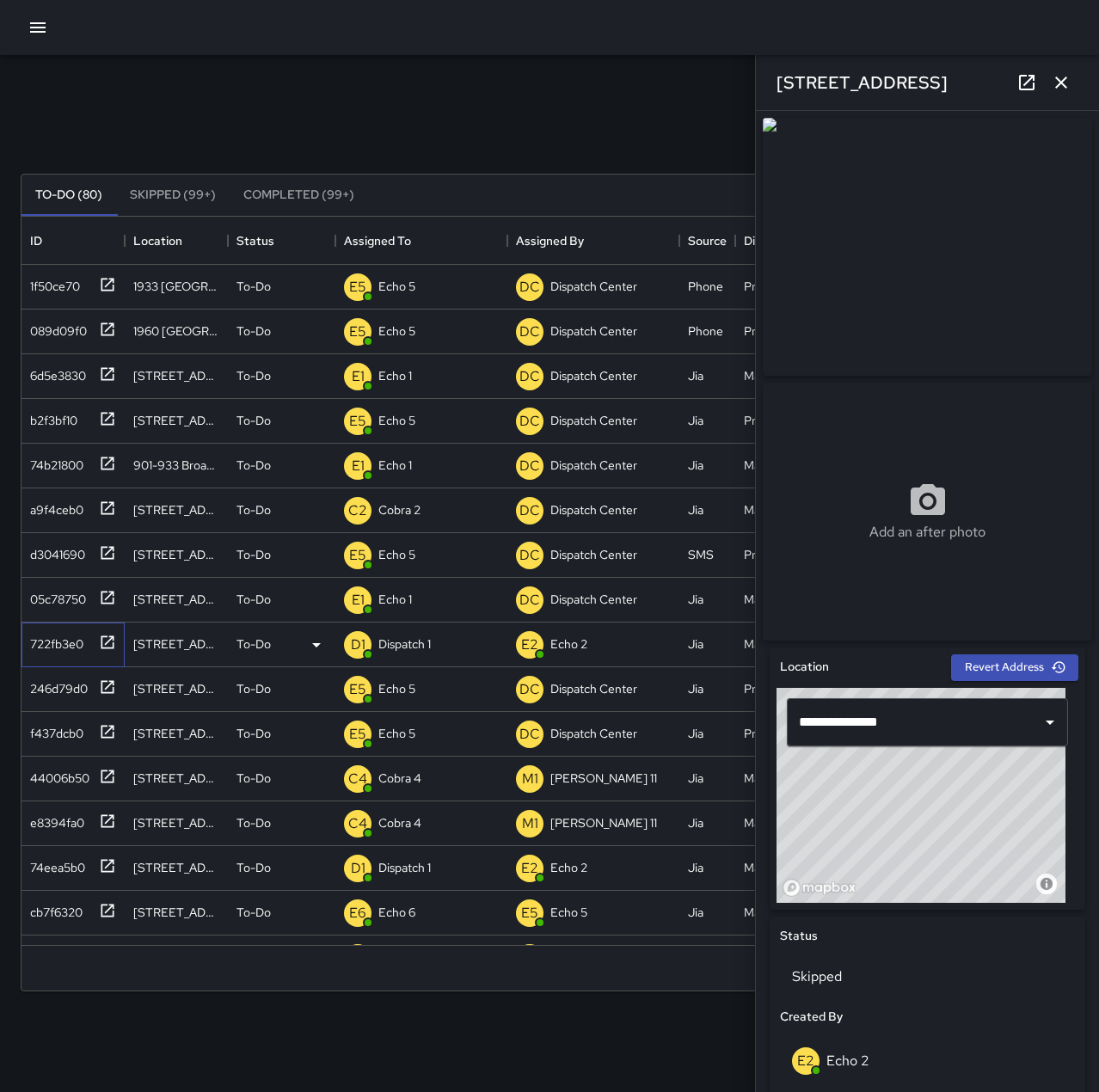
click at [101, 644] on icon at bounding box center [108, 642] width 13 height 13
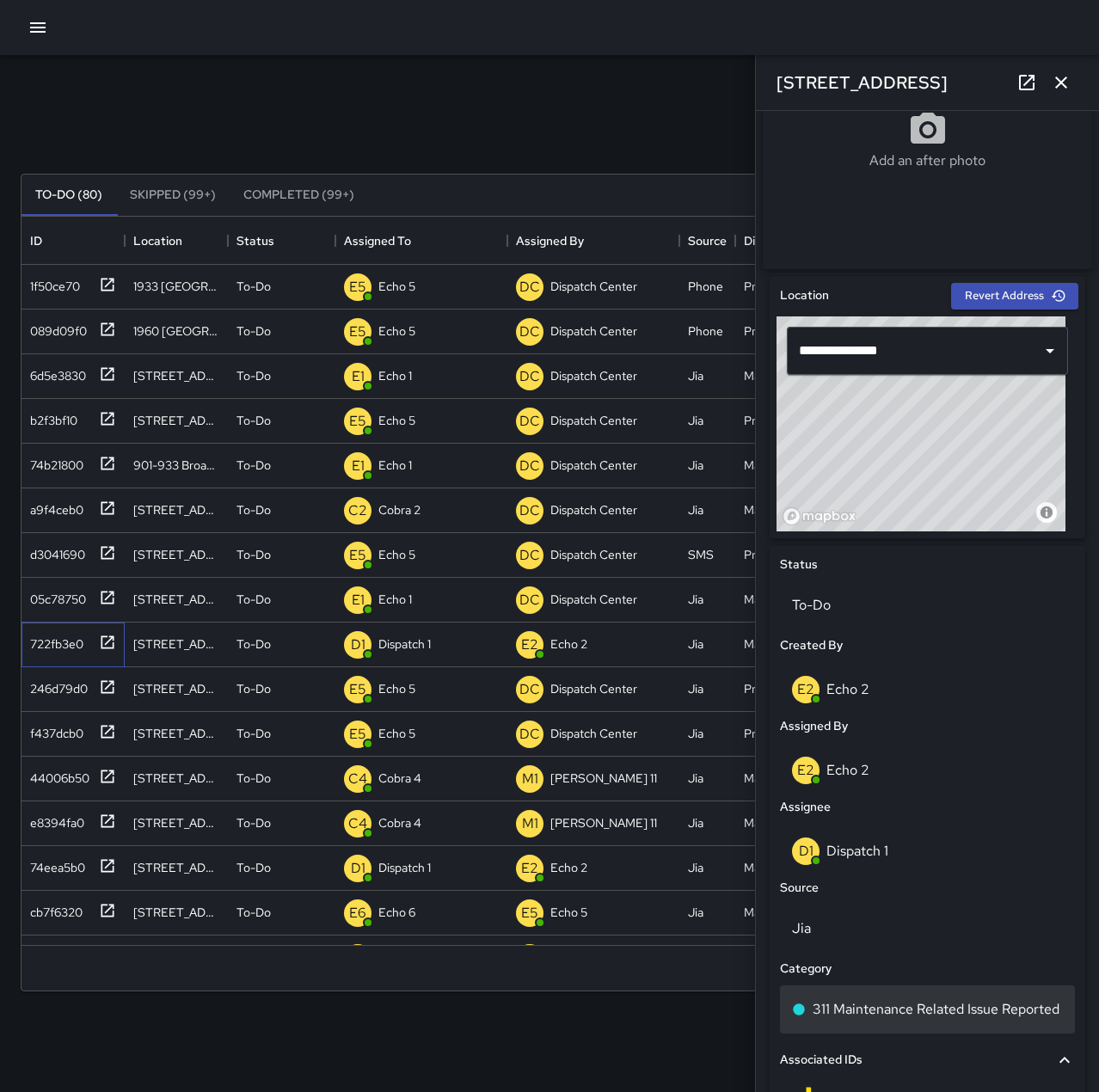
scroll to position [516, 0]
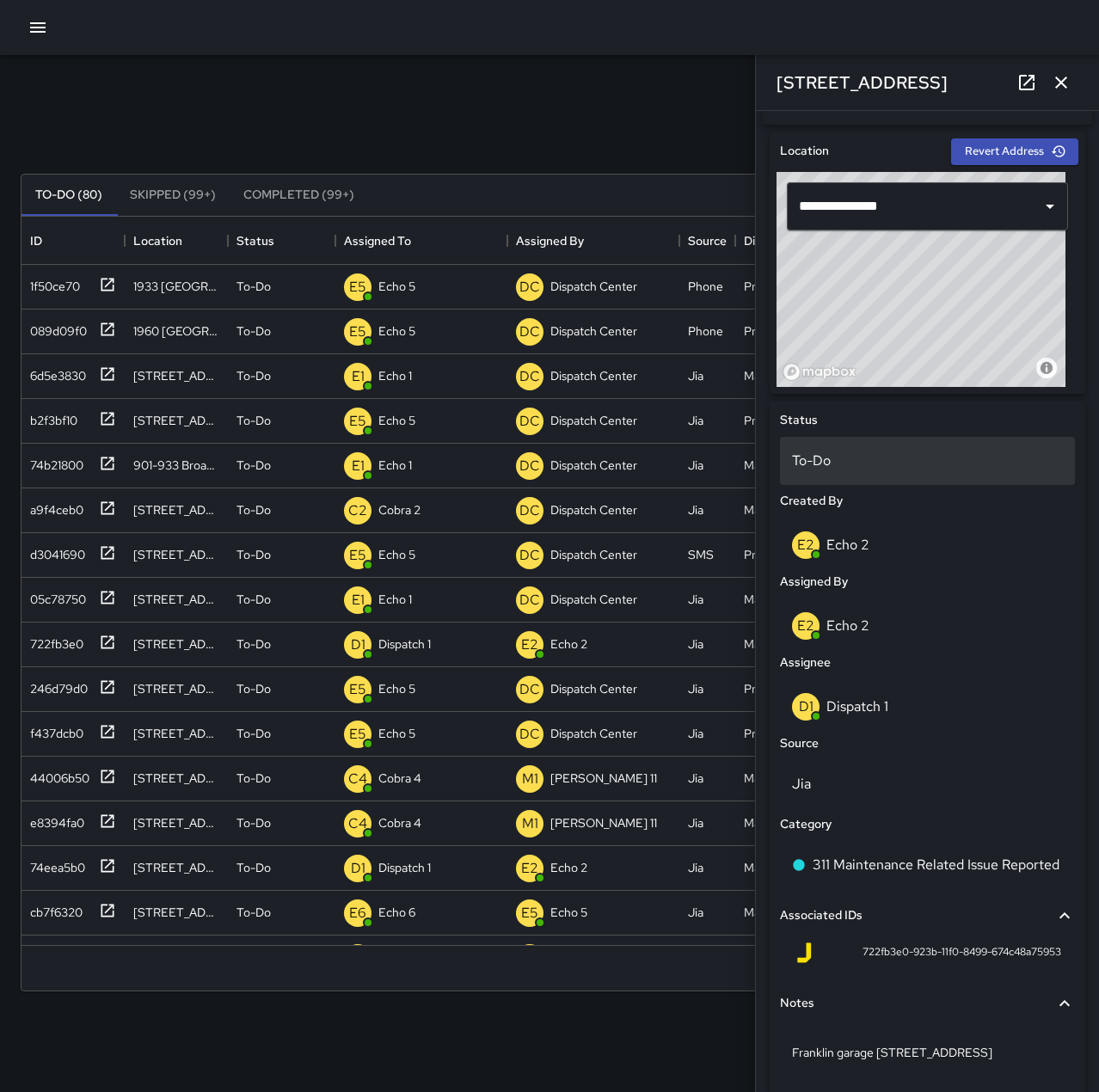
click at [841, 466] on p "To-Do" at bounding box center [927, 461] width 271 height 21
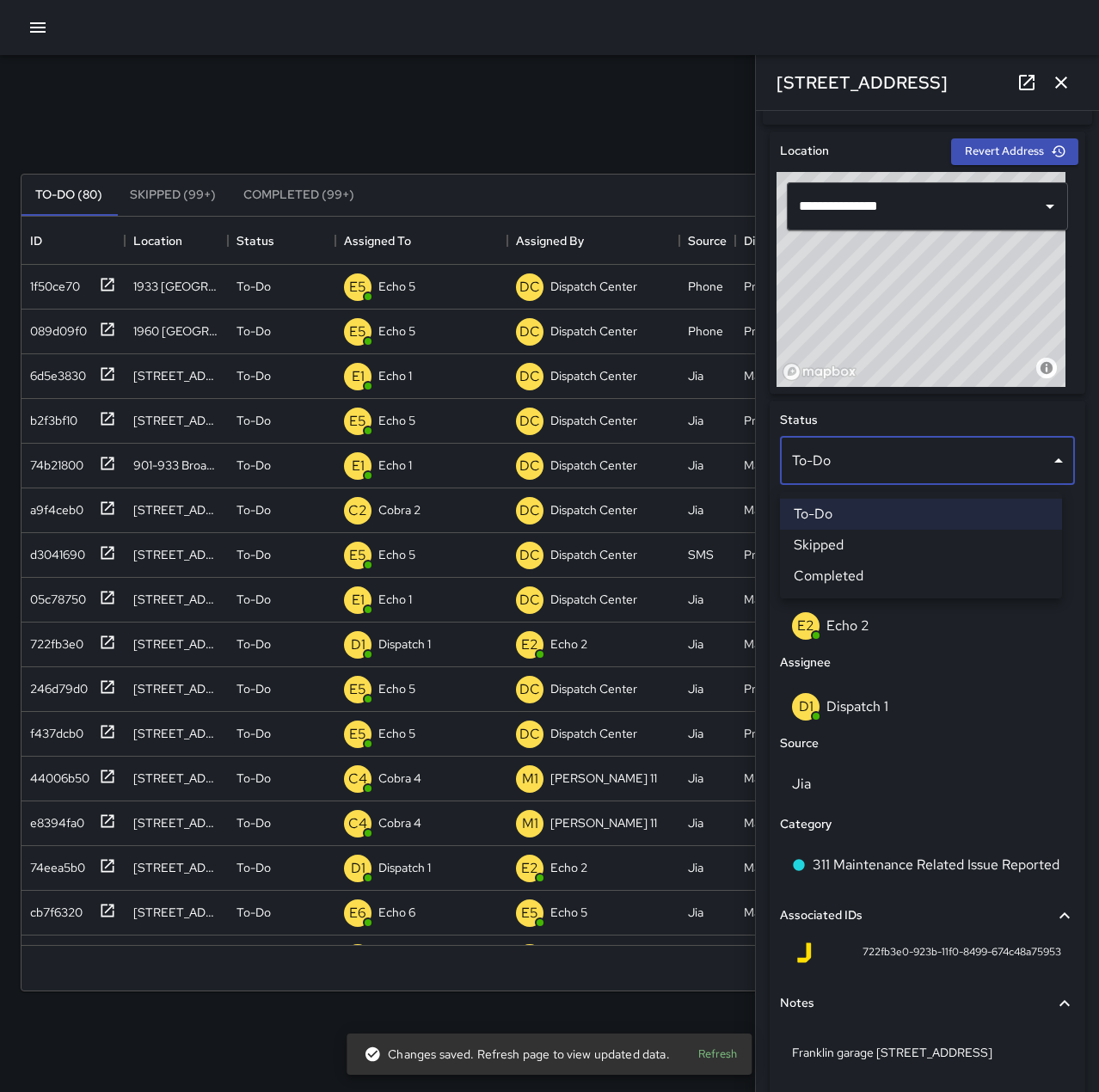
click at [881, 542] on li "Skipped" at bounding box center [921, 545] width 282 height 31
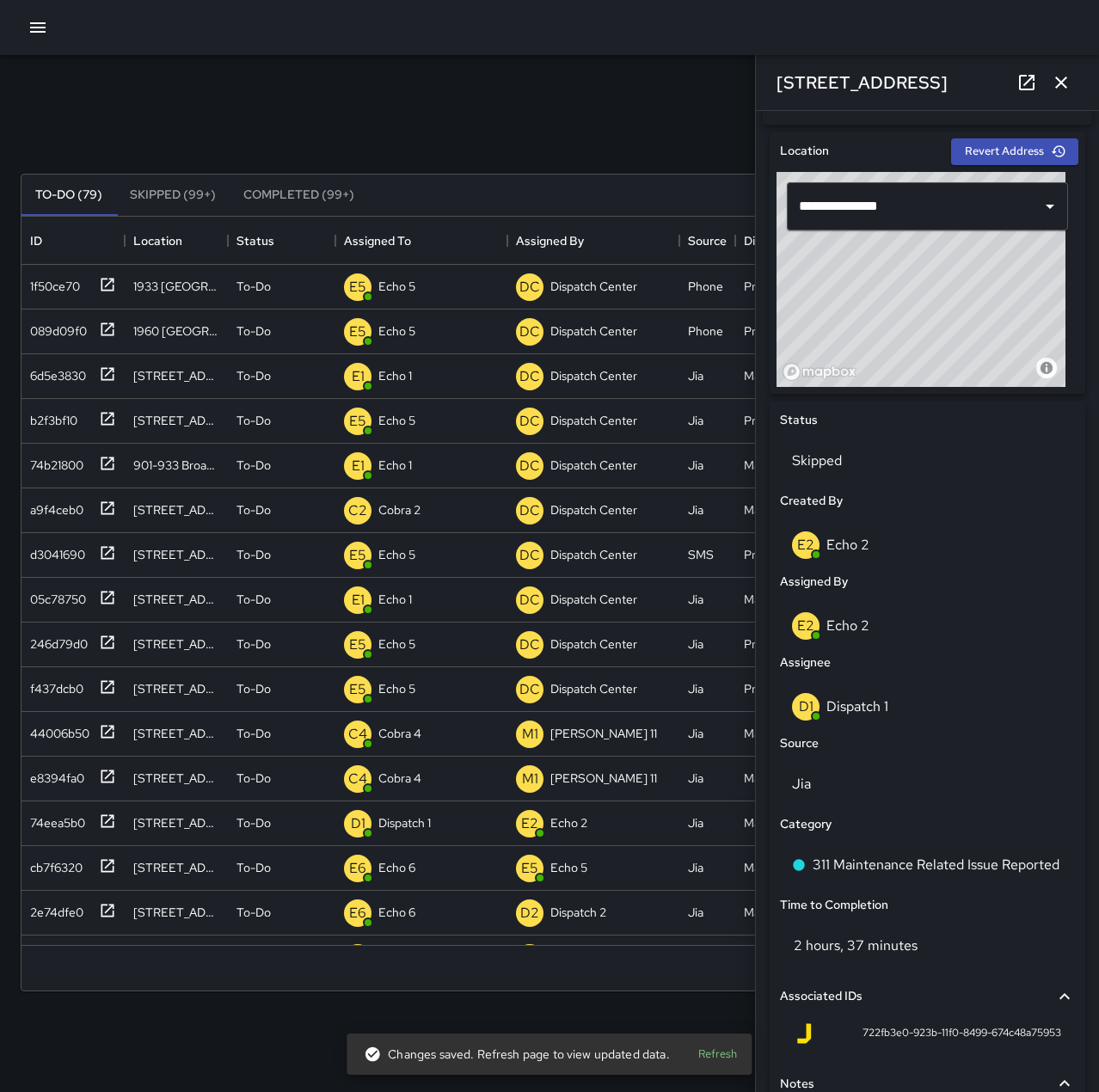
click at [1054, 88] on icon "button" at bounding box center [1061, 83] width 21 height 21
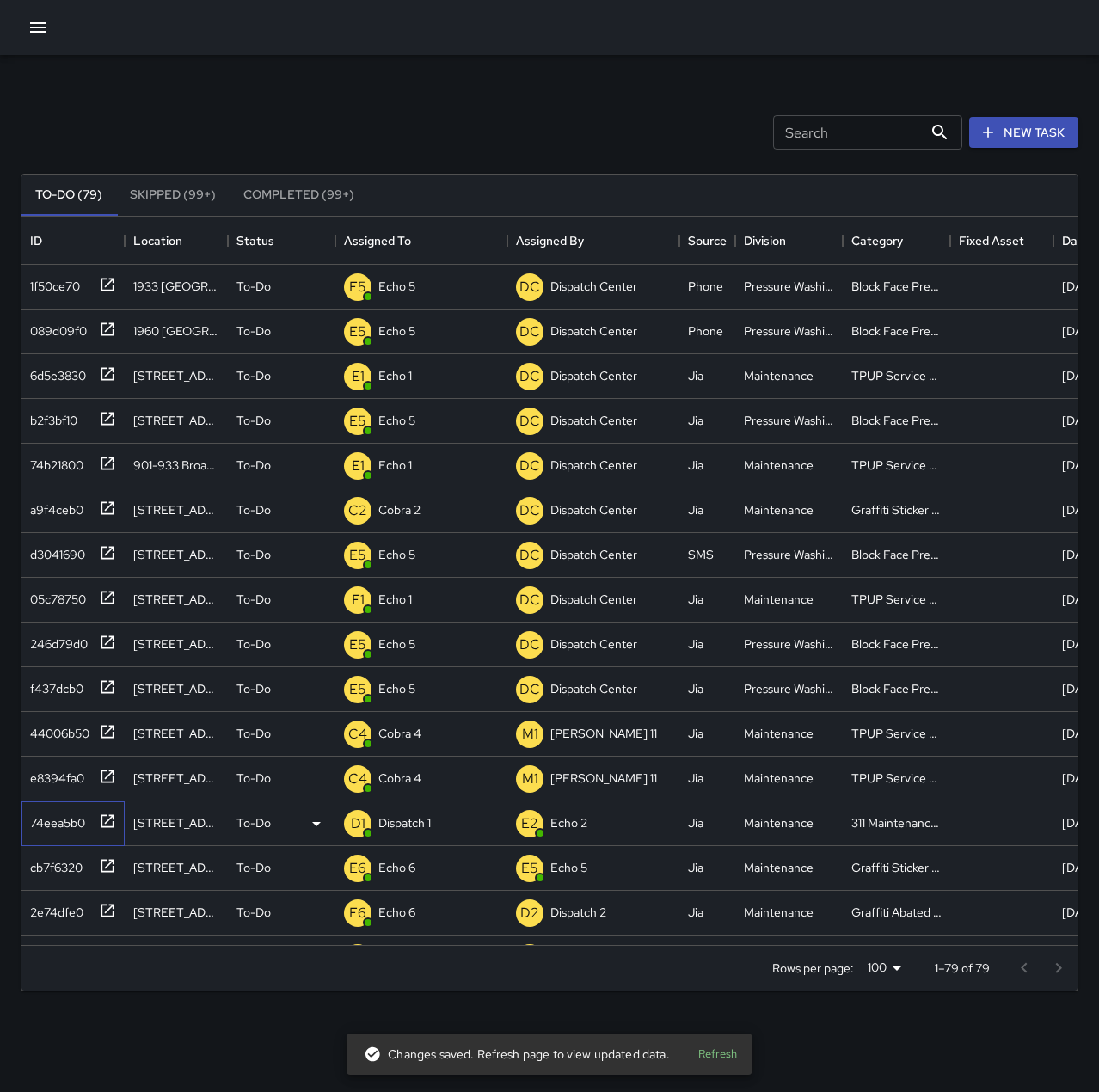
click at [103, 820] on icon at bounding box center [108, 821] width 17 height 17
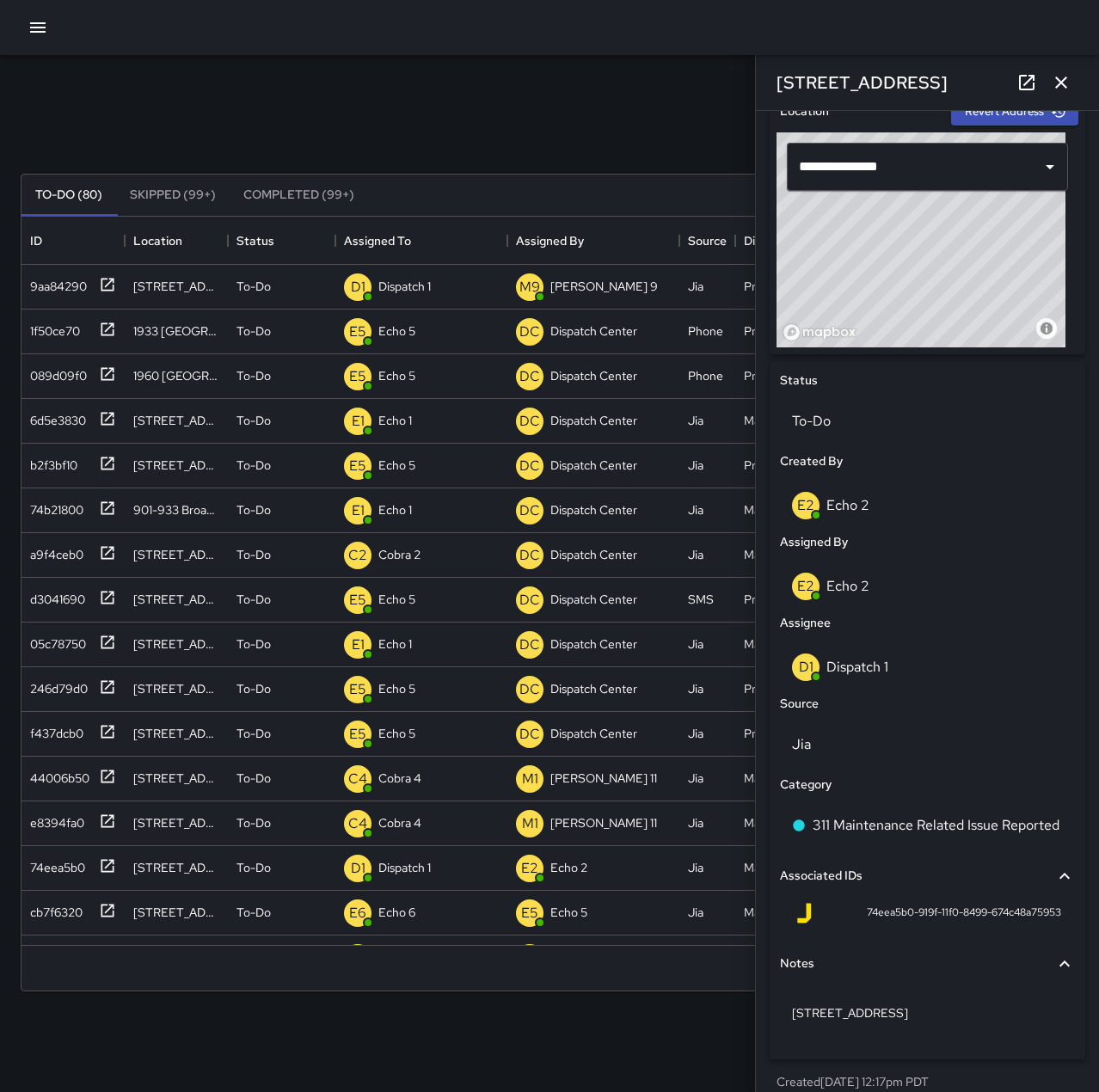
scroll to position [581, 0]
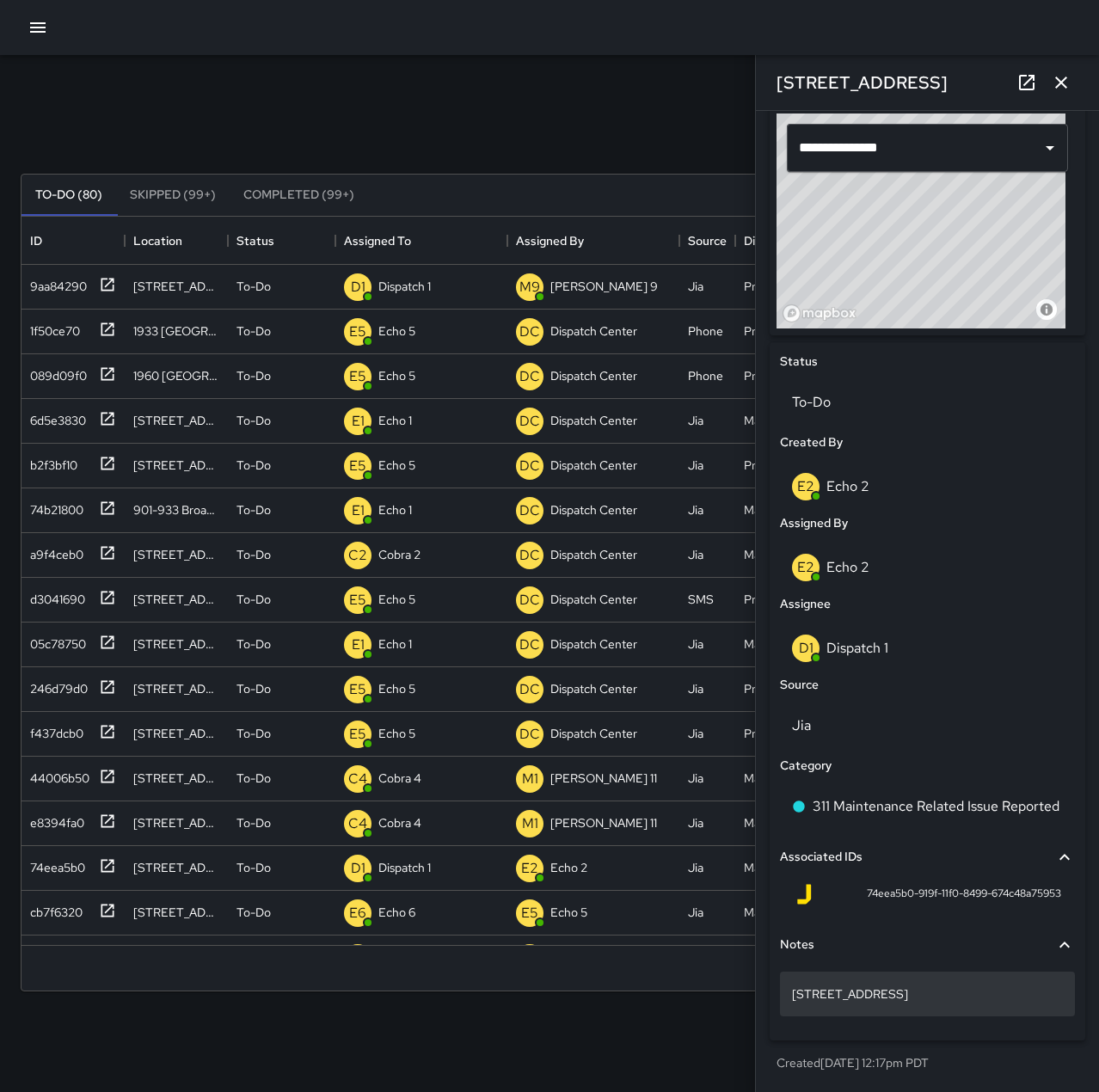
click at [959, 998] on p "[STREET_ADDRESS]" at bounding box center [927, 994] width 271 height 17
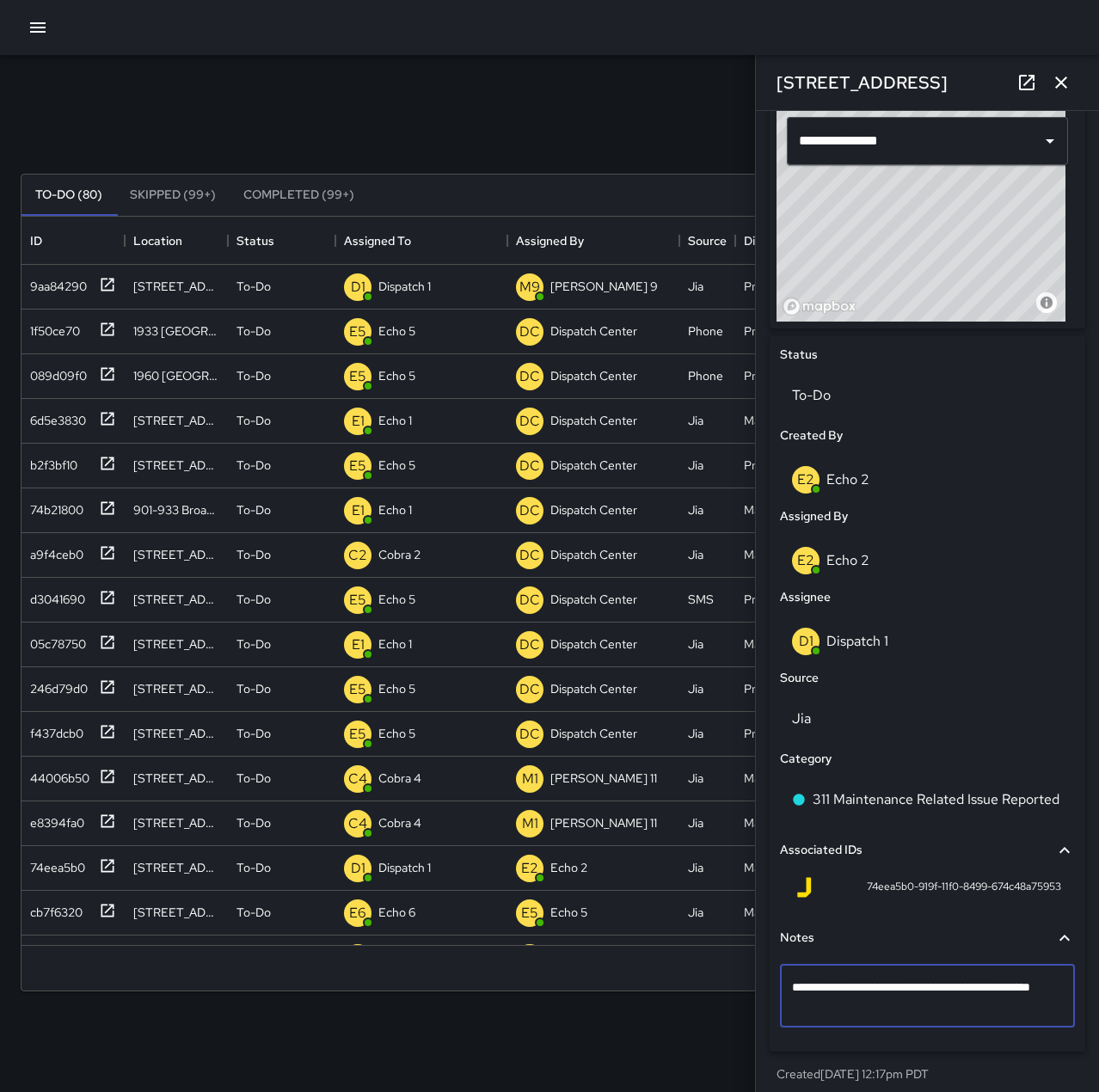
type textarea "**********"
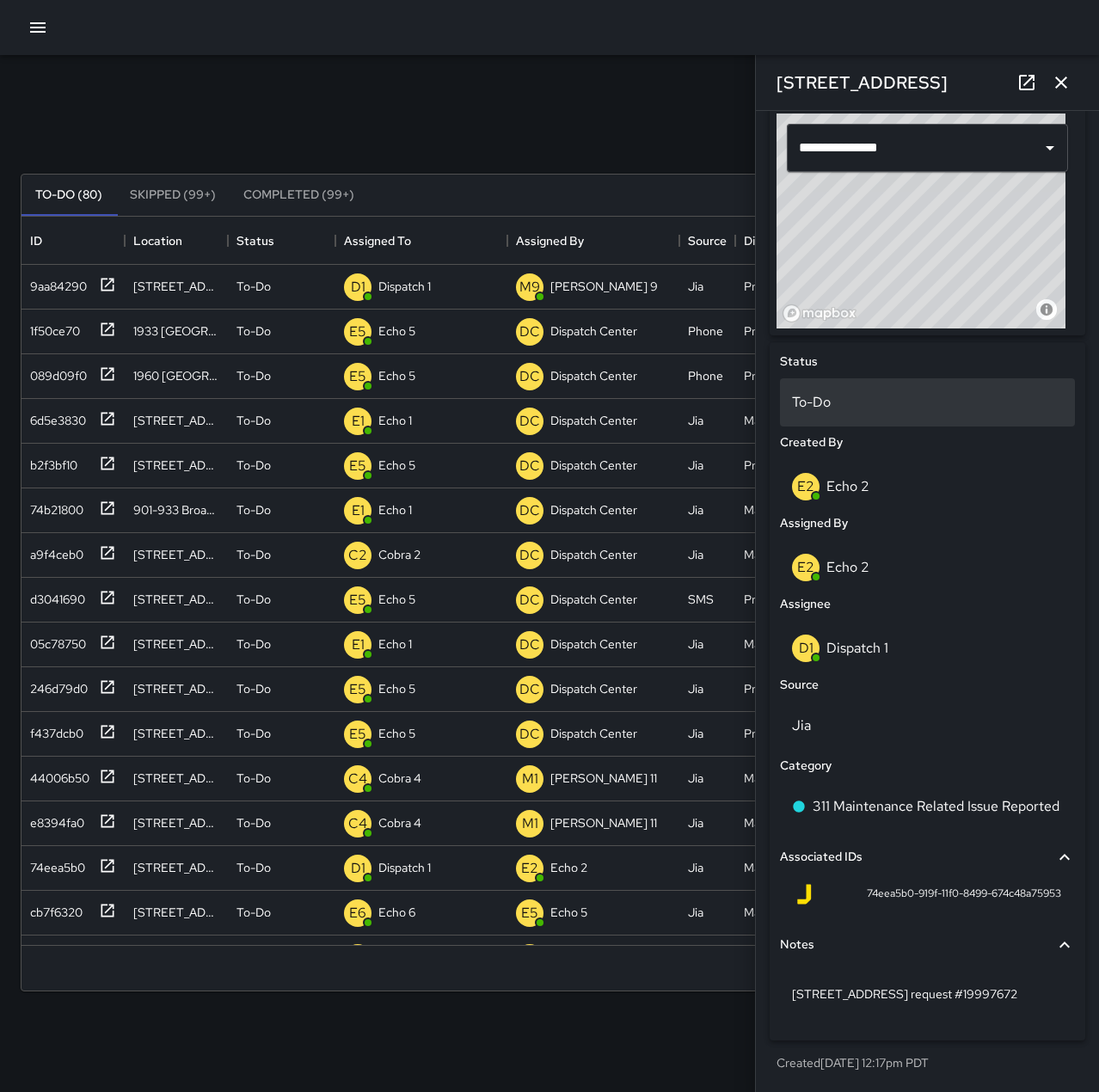
click at [896, 412] on p "To-Do" at bounding box center [927, 402] width 271 height 21
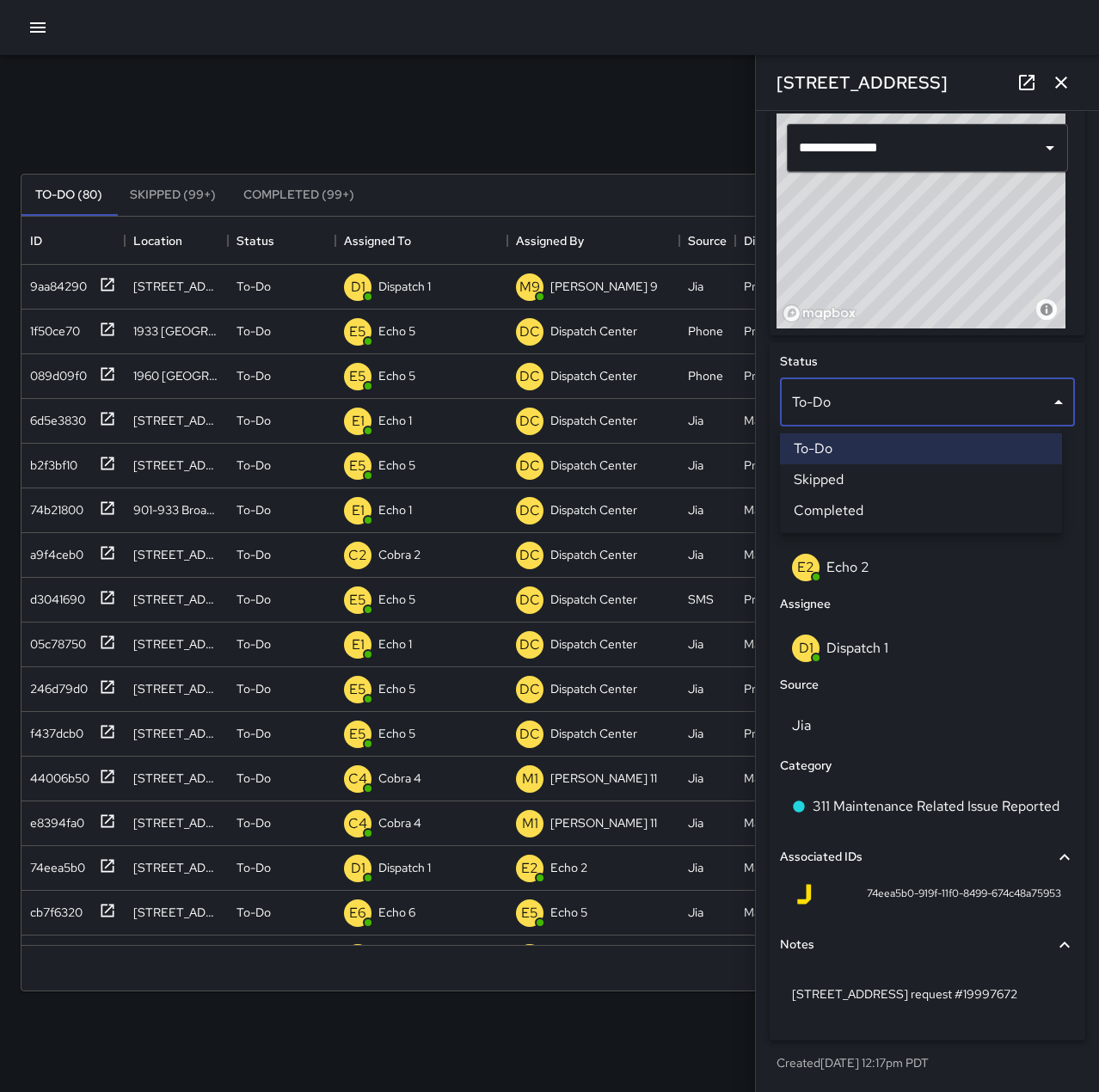
click at [899, 507] on li "Completed" at bounding box center [921, 511] width 282 height 31
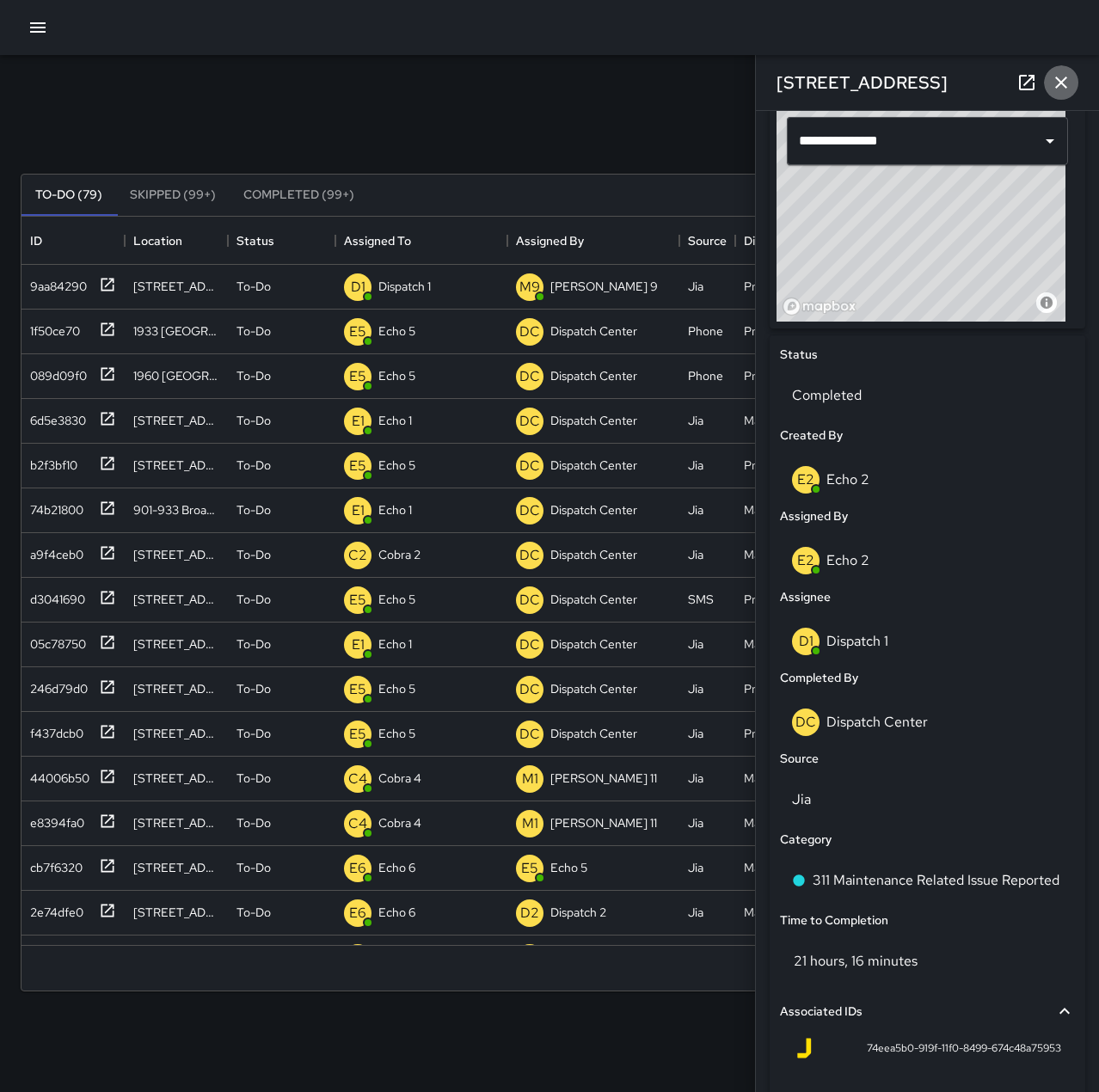
click at [1061, 88] on icon "button" at bounding box center [1061, 83] width 21 height 21
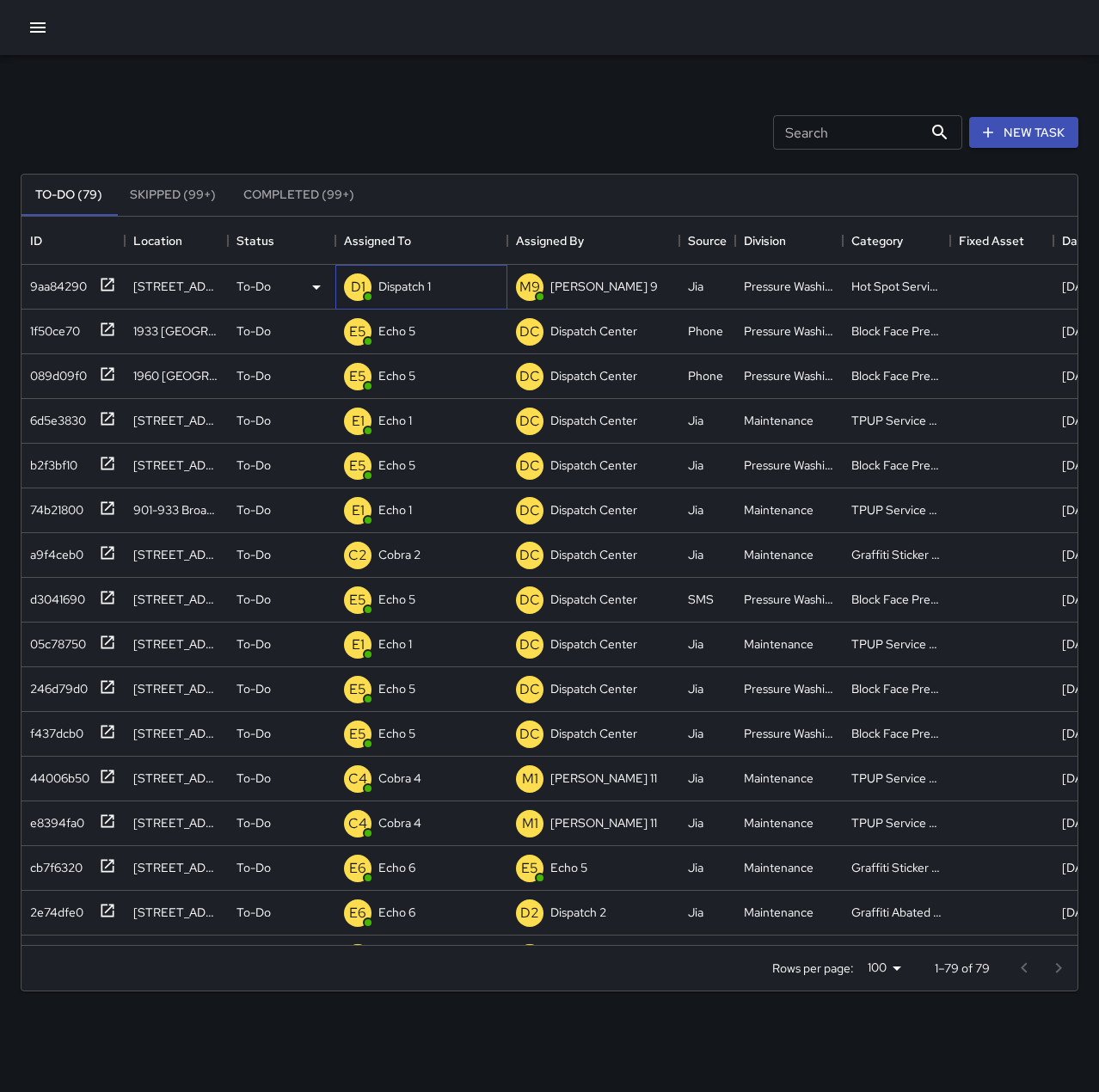
click at [430, 279] on p "Dispatch 1" at bounding box center [405, 286] width 53 height 17
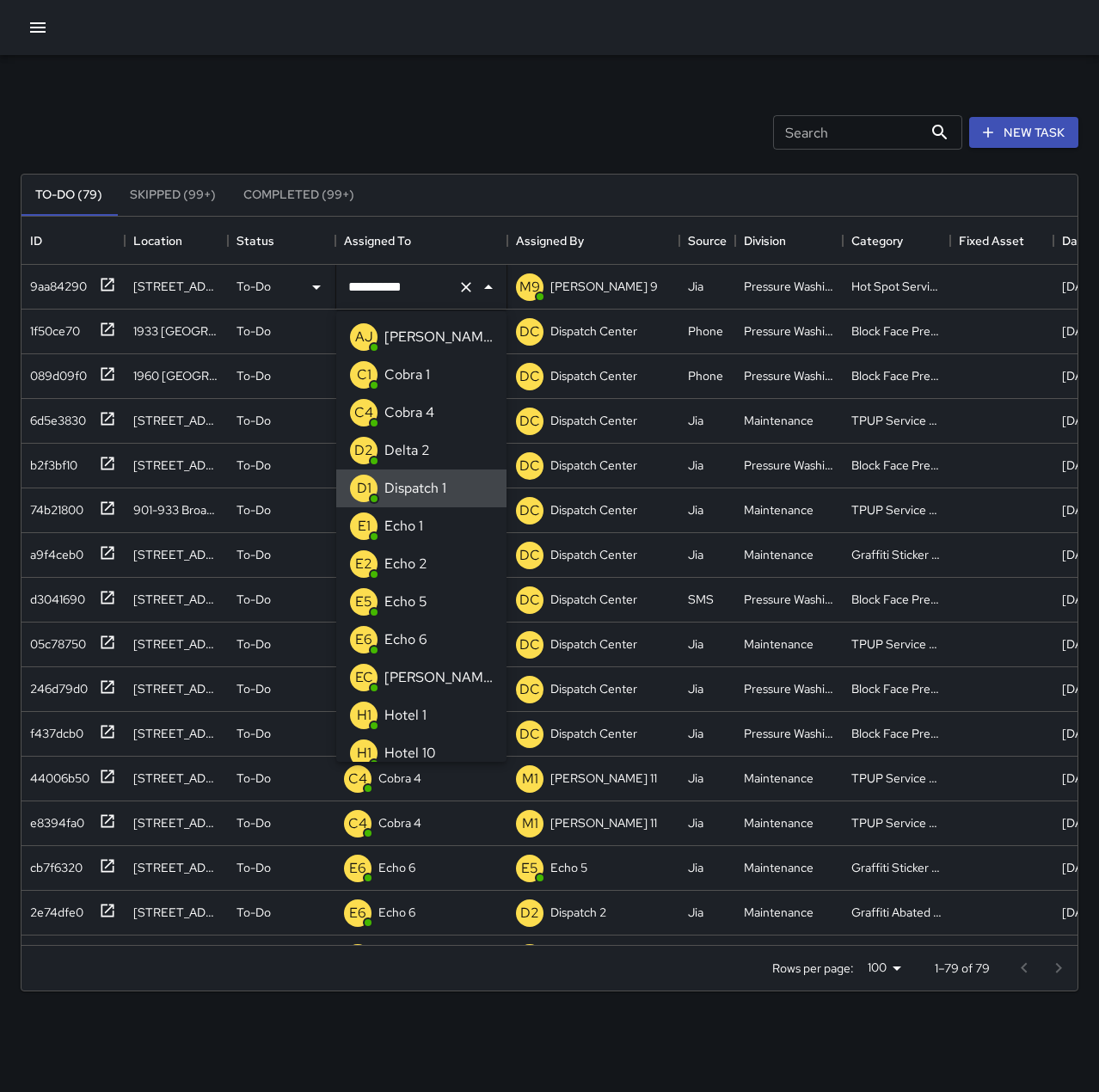
click at [462, 286] on icon "Clear" at bounding box center [466, 287] width 17 height 17
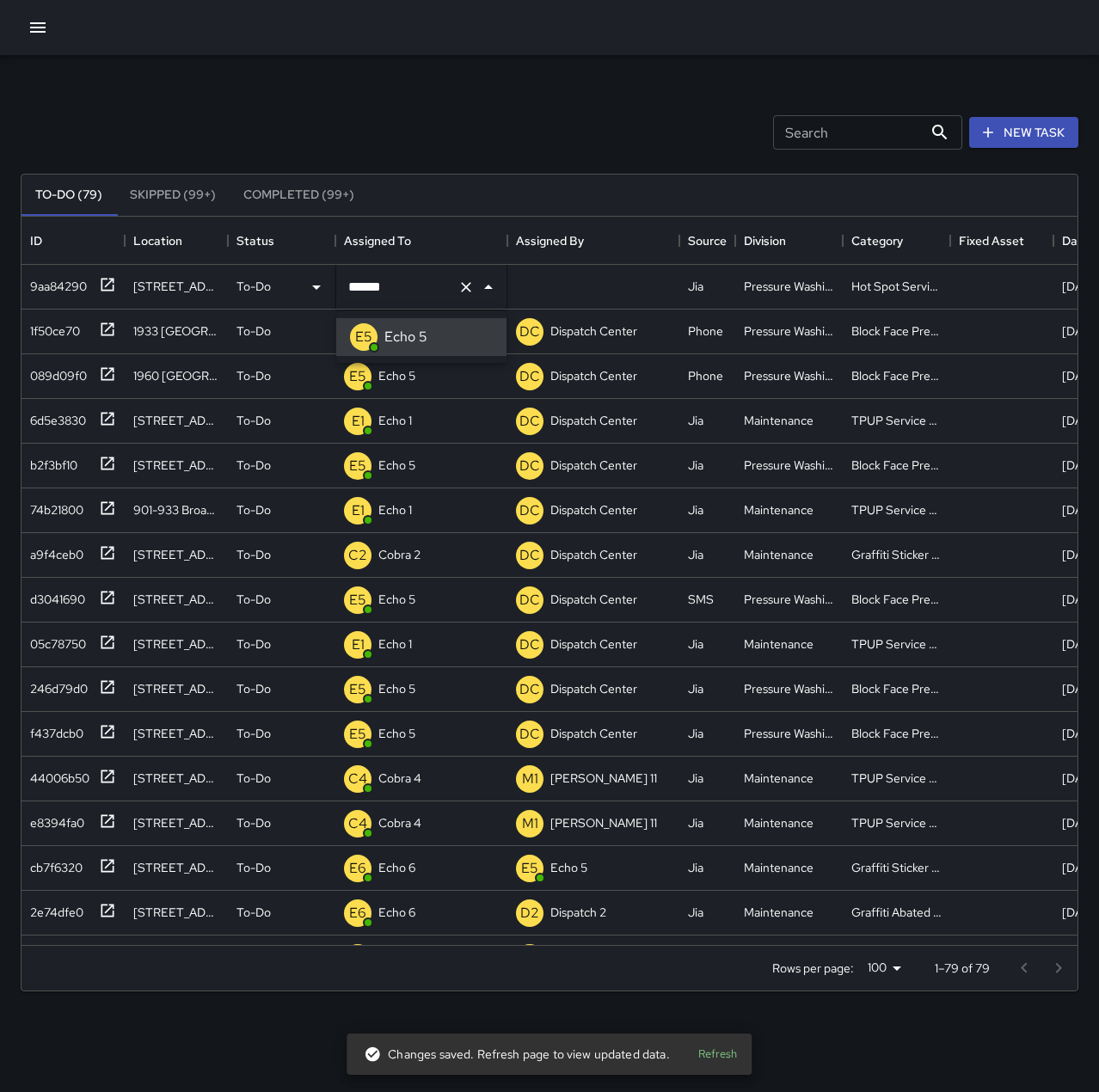
type input "******"
click at [456, 101] on div "Search Search New Task" at bounding box center [550, 132] width 1065 height 90
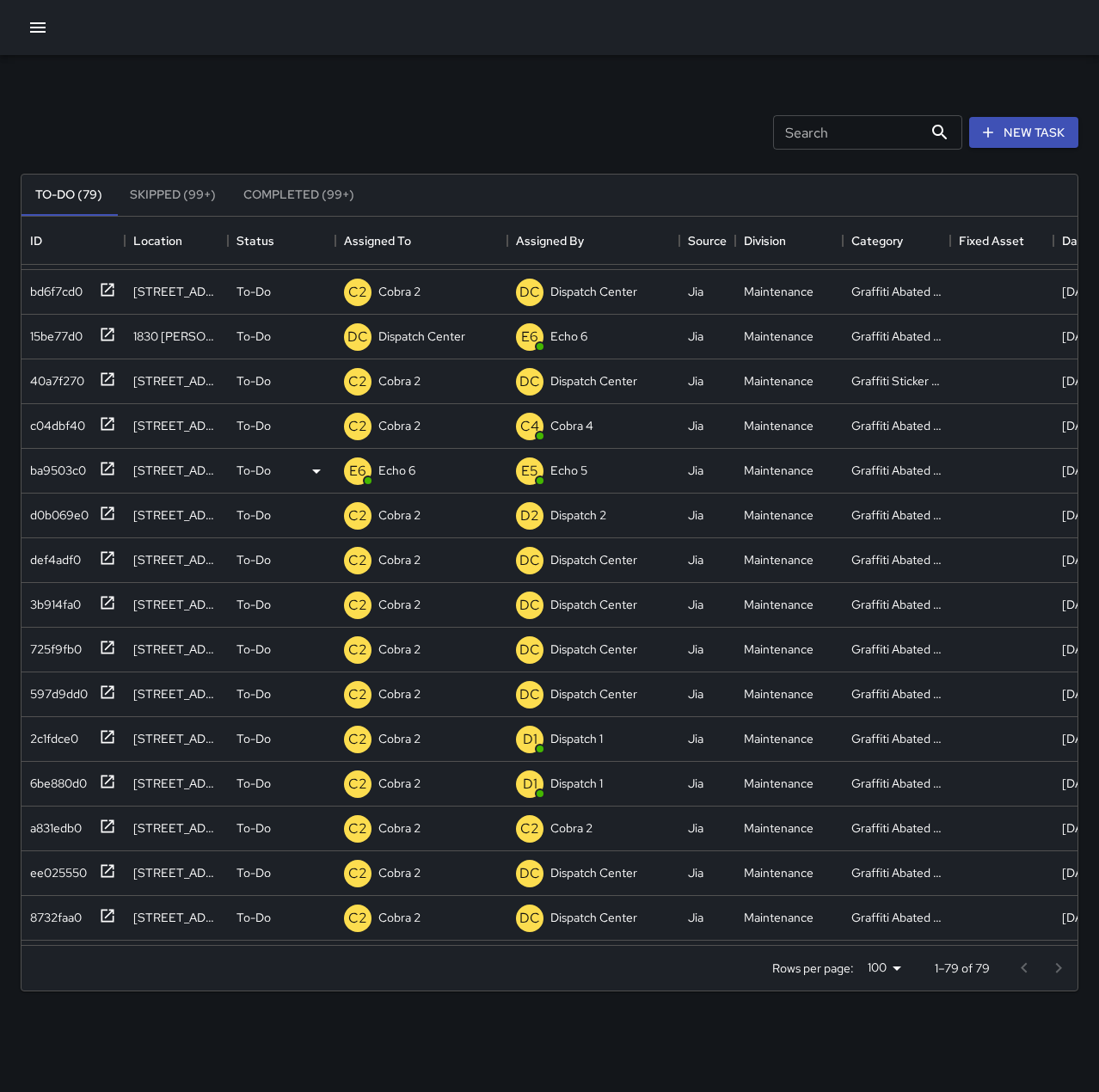
scroll to position [860, 0]
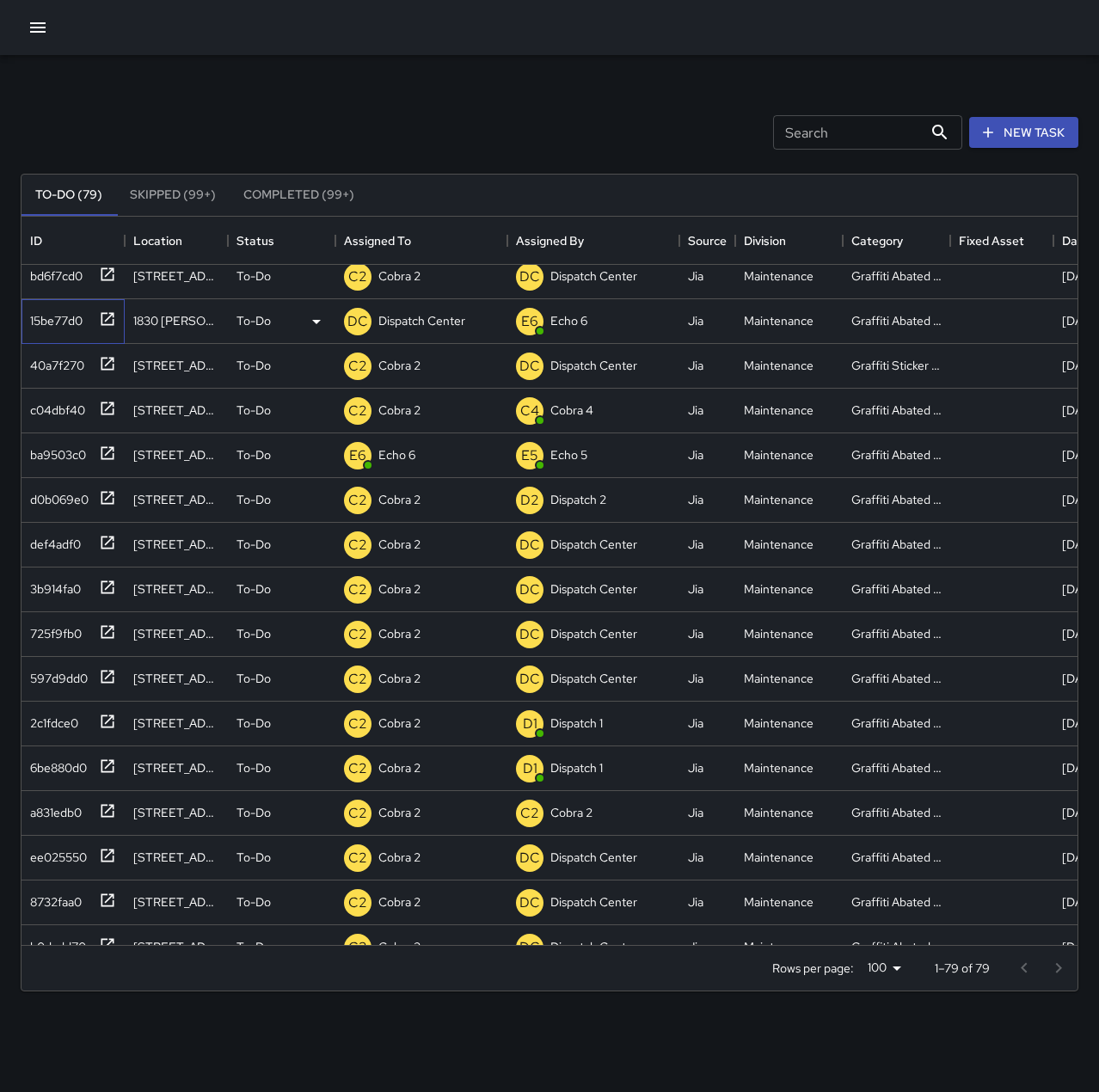
click at [104, 317] on icon at bounding box center [108, 319] width 17 height 17
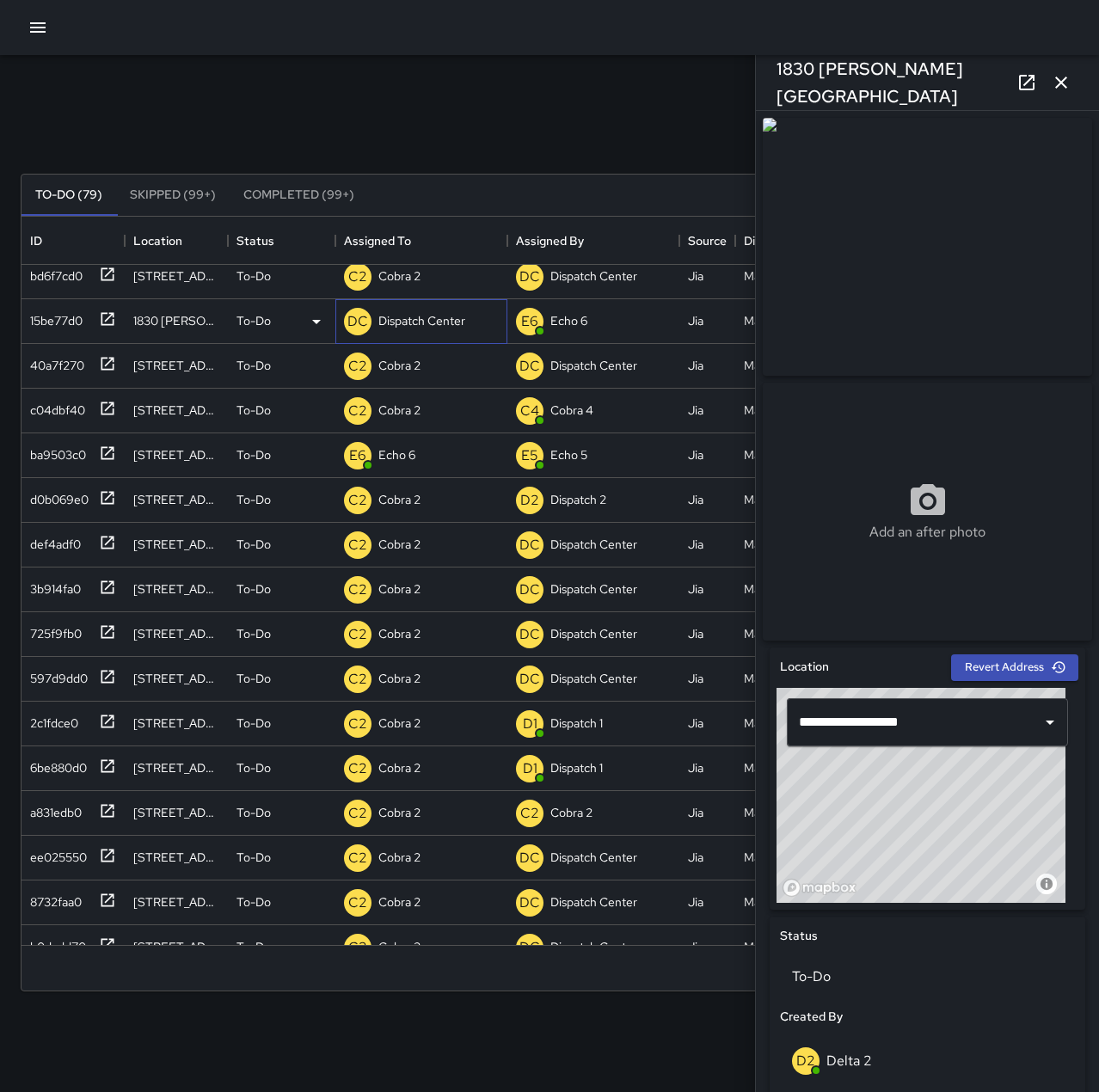
click at [409, 318] on p "Dispatch Center" at bounding box center [422, 321] width 87 height 17
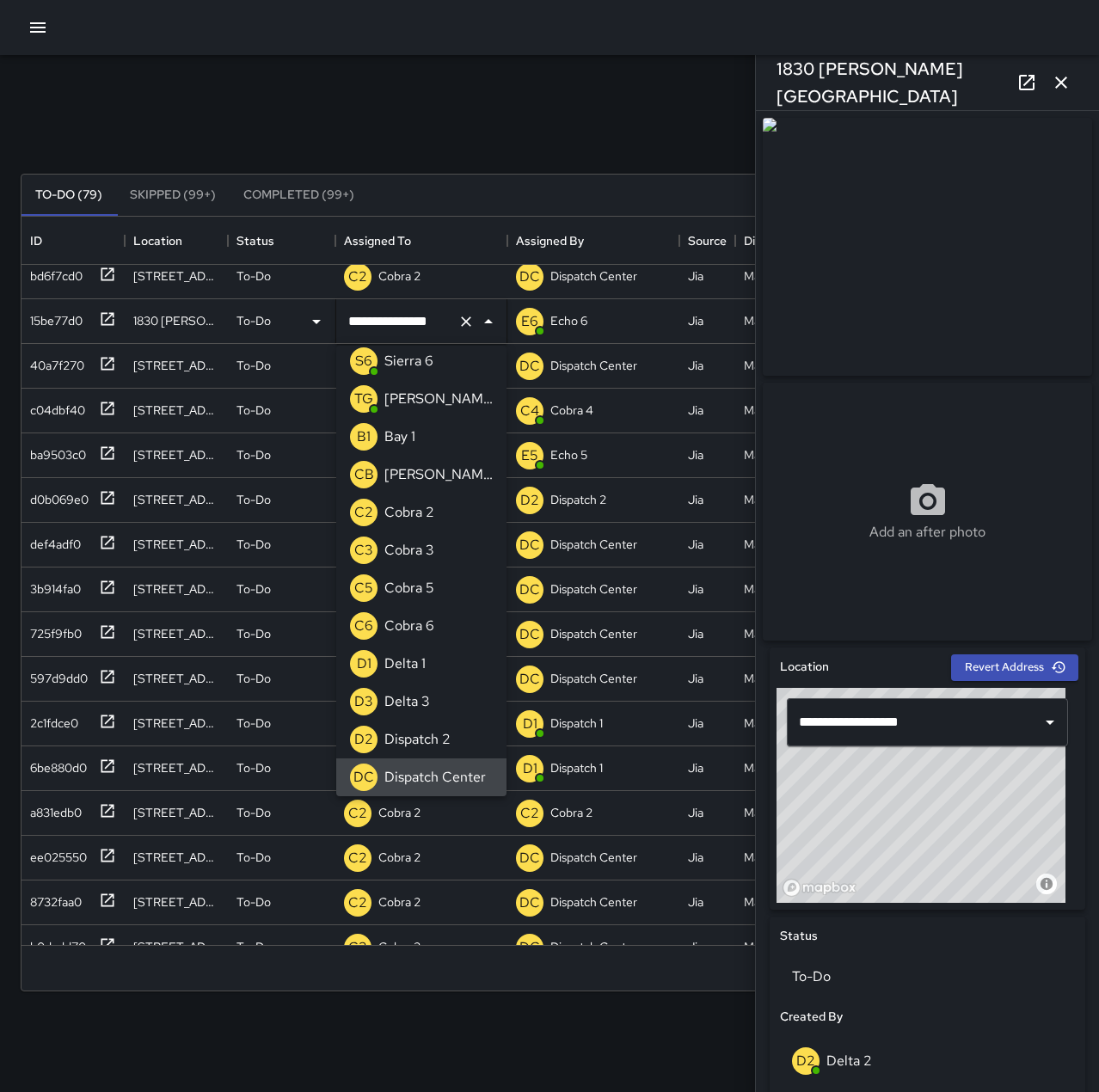
click at [474, 326] on icon "Clear" at bounding box center [466, 322] width 17 height 17
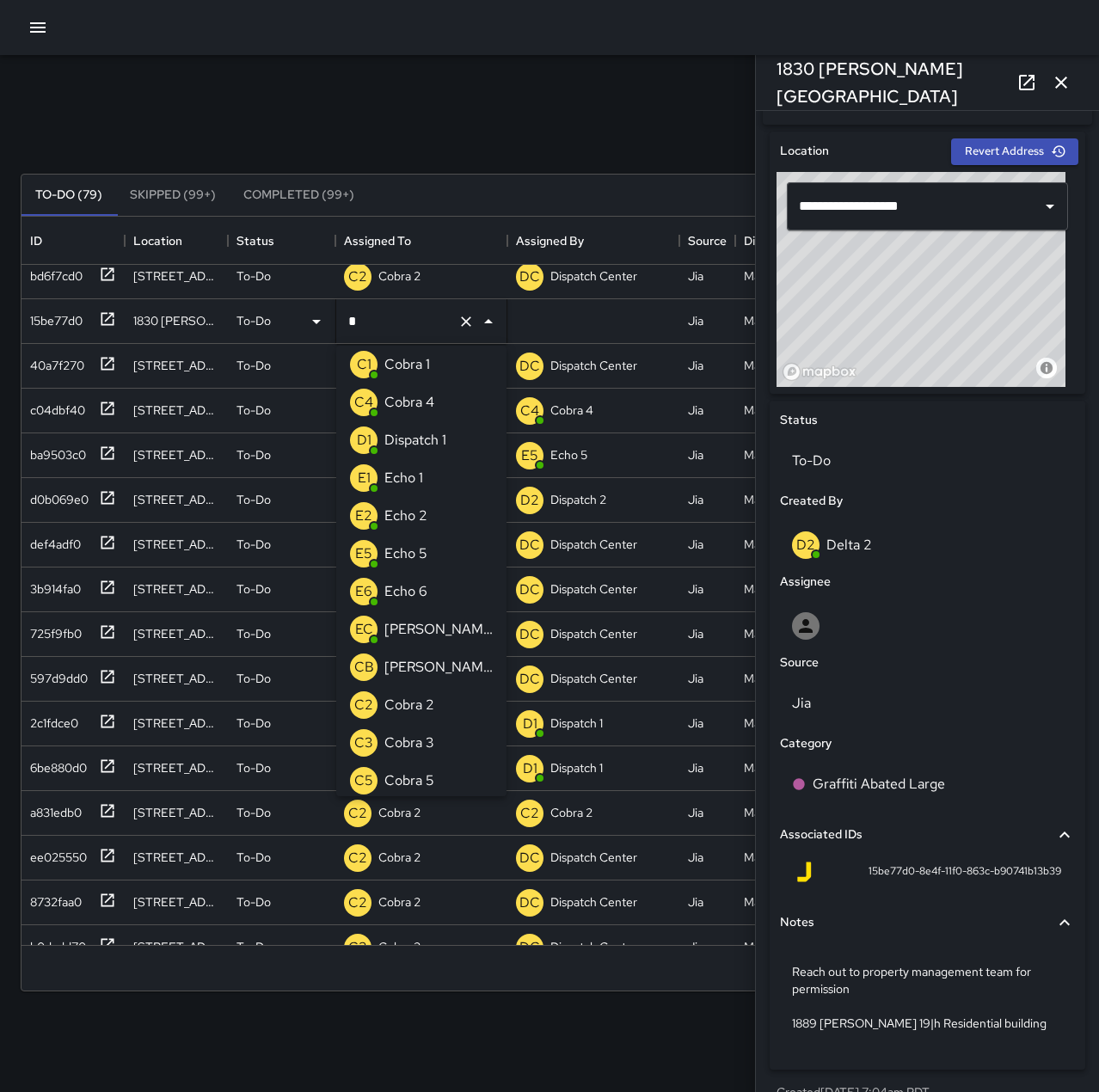
scroll to position [0, 0]
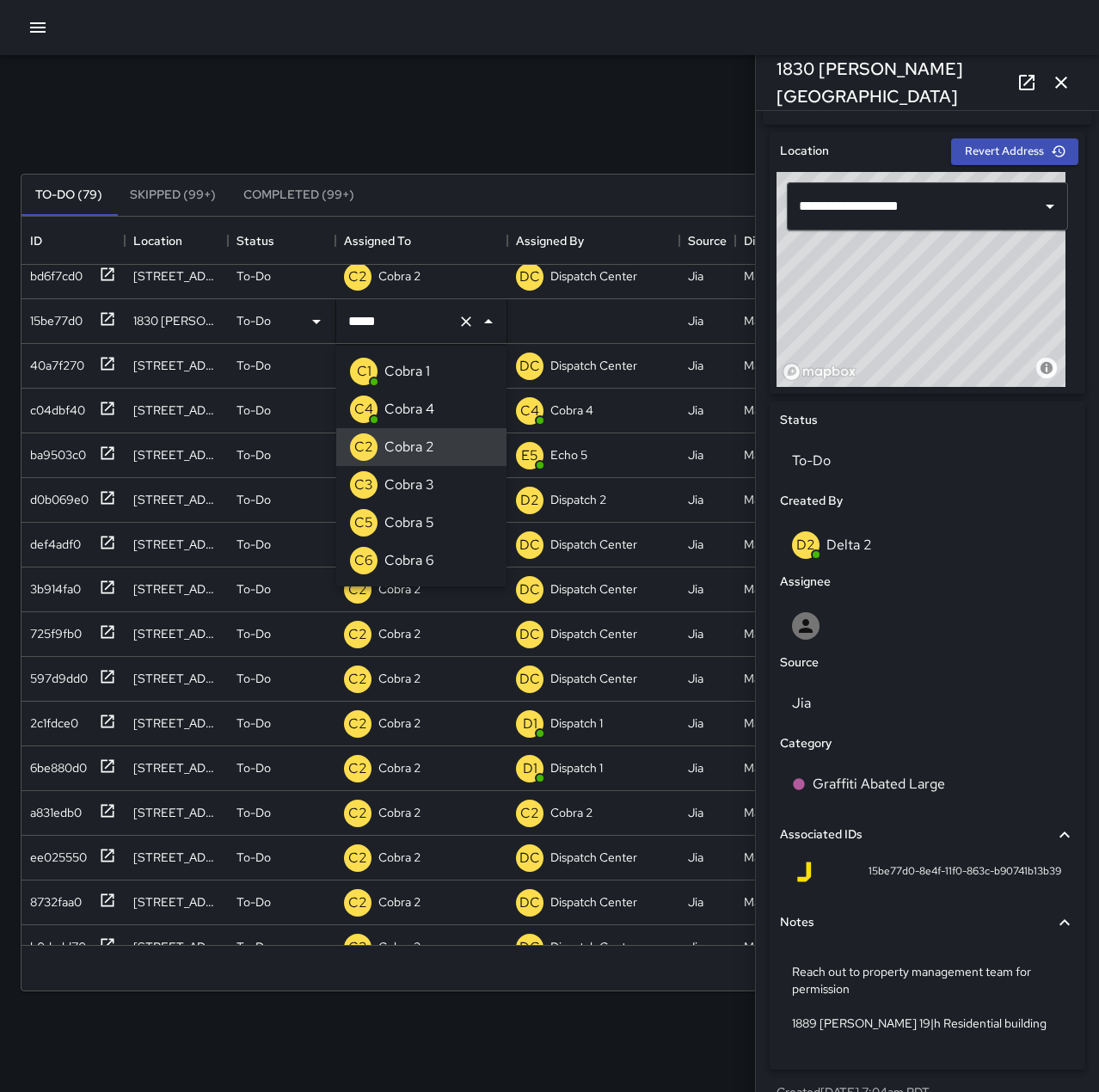
type input "*******"
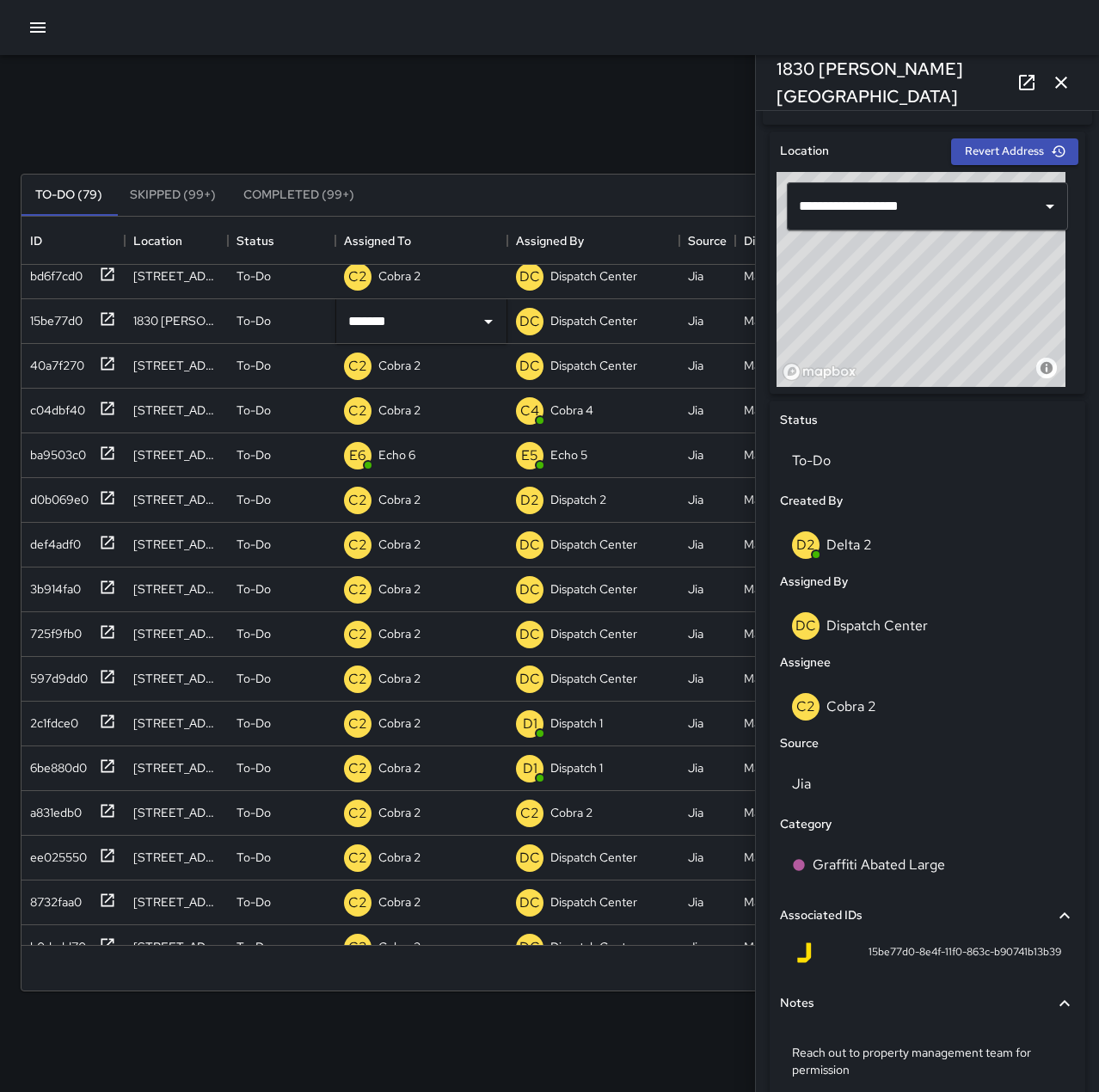
click at [1052, 88] on icon "button" at bounding box center [1061, 83] width 21 height 21
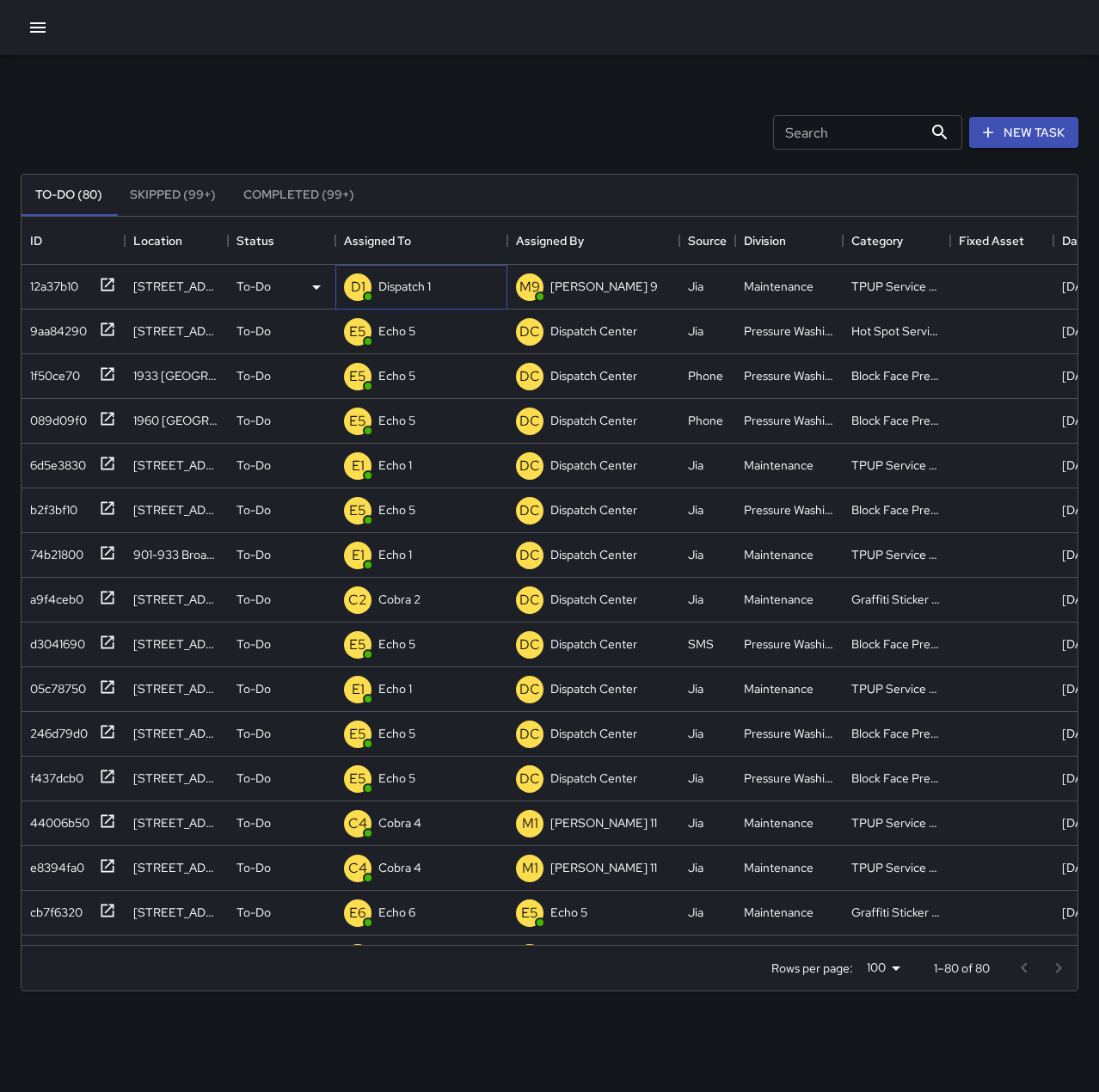
click at [436, 273] on div "D1 Dispatch 1" at bounding box center [421, 287] width 172 height 44
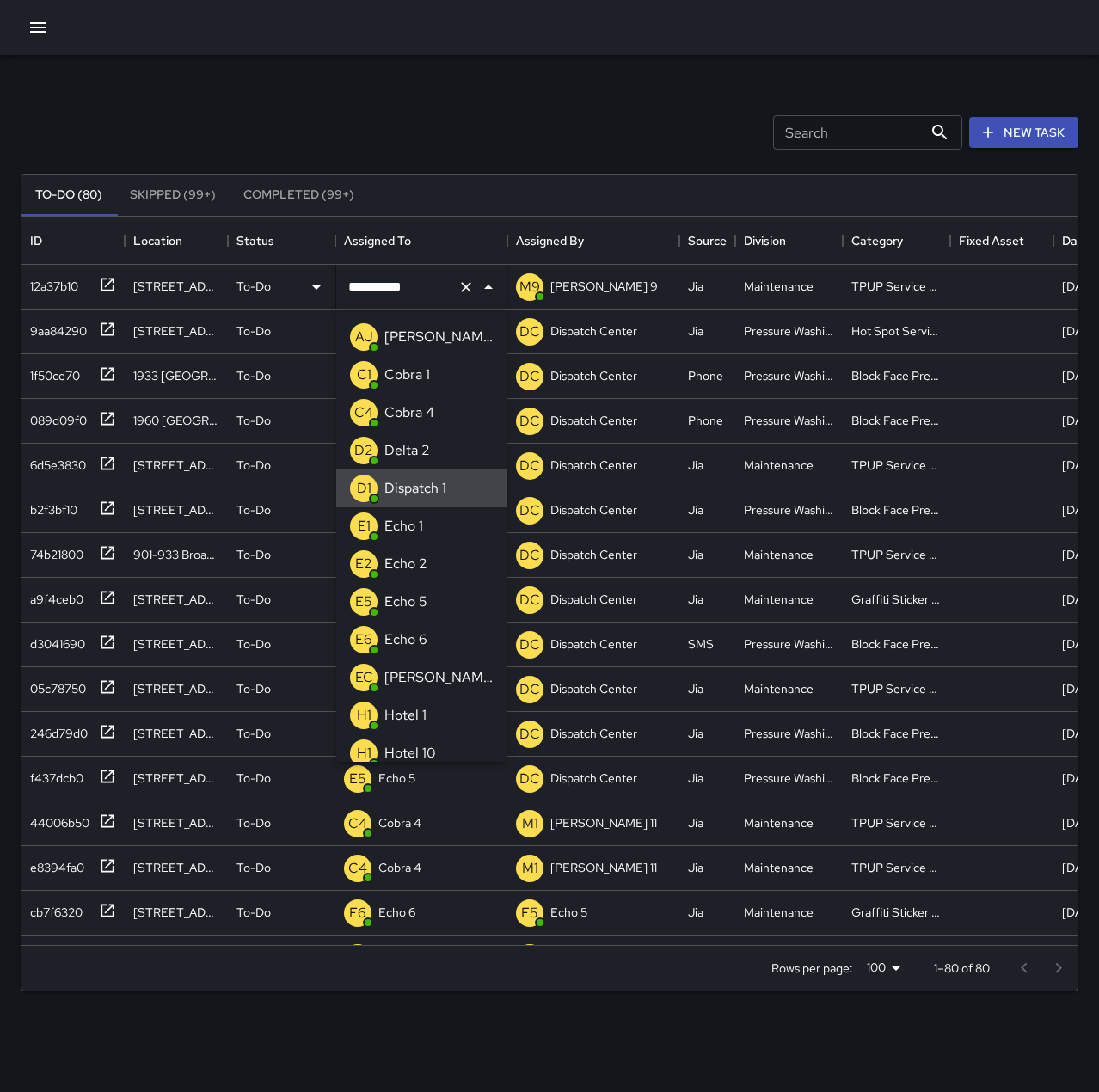
click at [462, 287] on icon "Clear" at bounding box center [466, 287] width 17 height 17
click at [419, 520] on p "Echo 1" at bounding box center [403, 527] width 39 height 21
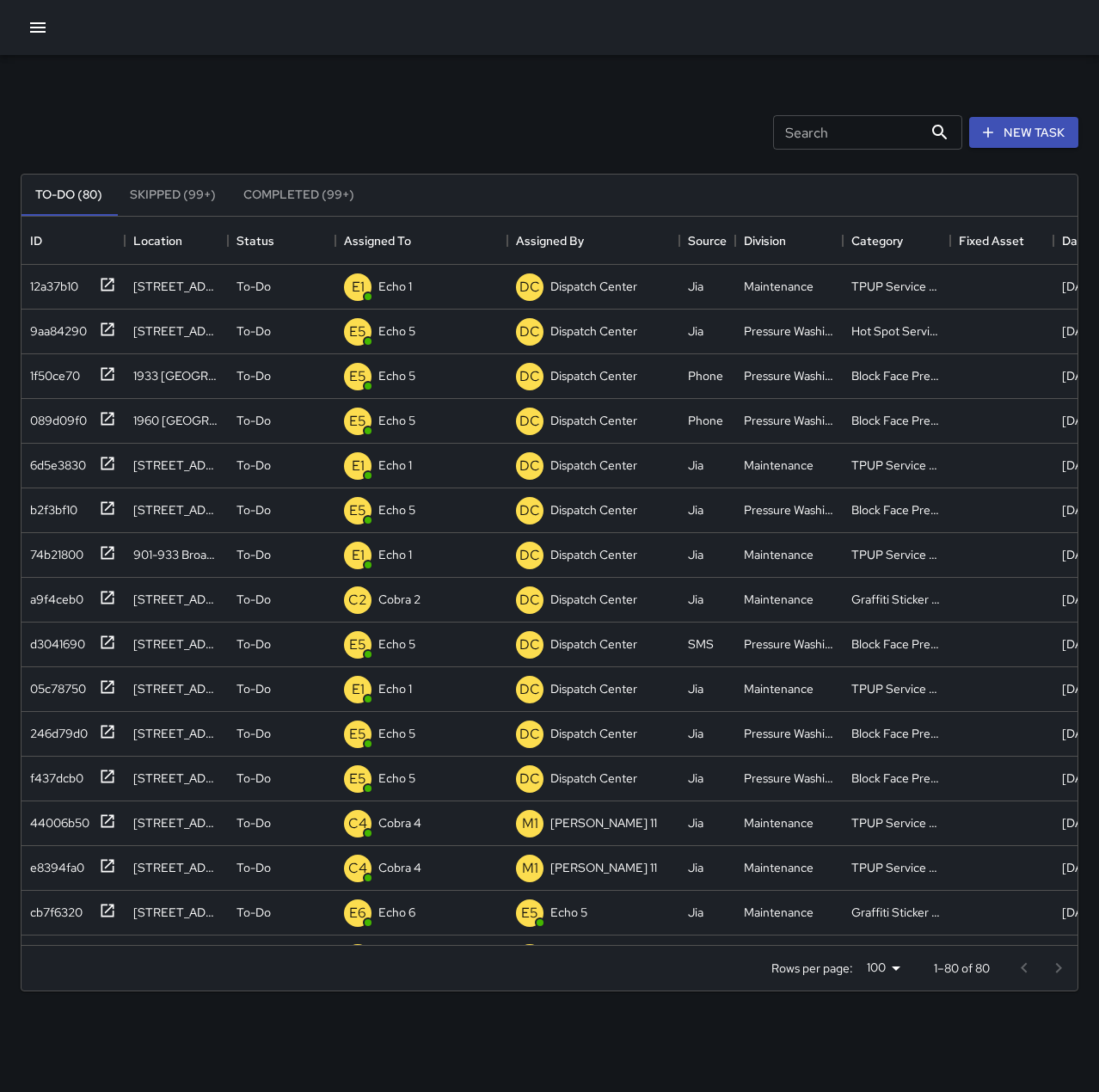
click at [533, 136] on div "Search Search New Task" at bounding box center [550, 132] width 1065 height 90
click at [423, 282] on p "Dispatch 1" at bounding box center [405, 286] width 53 height 17
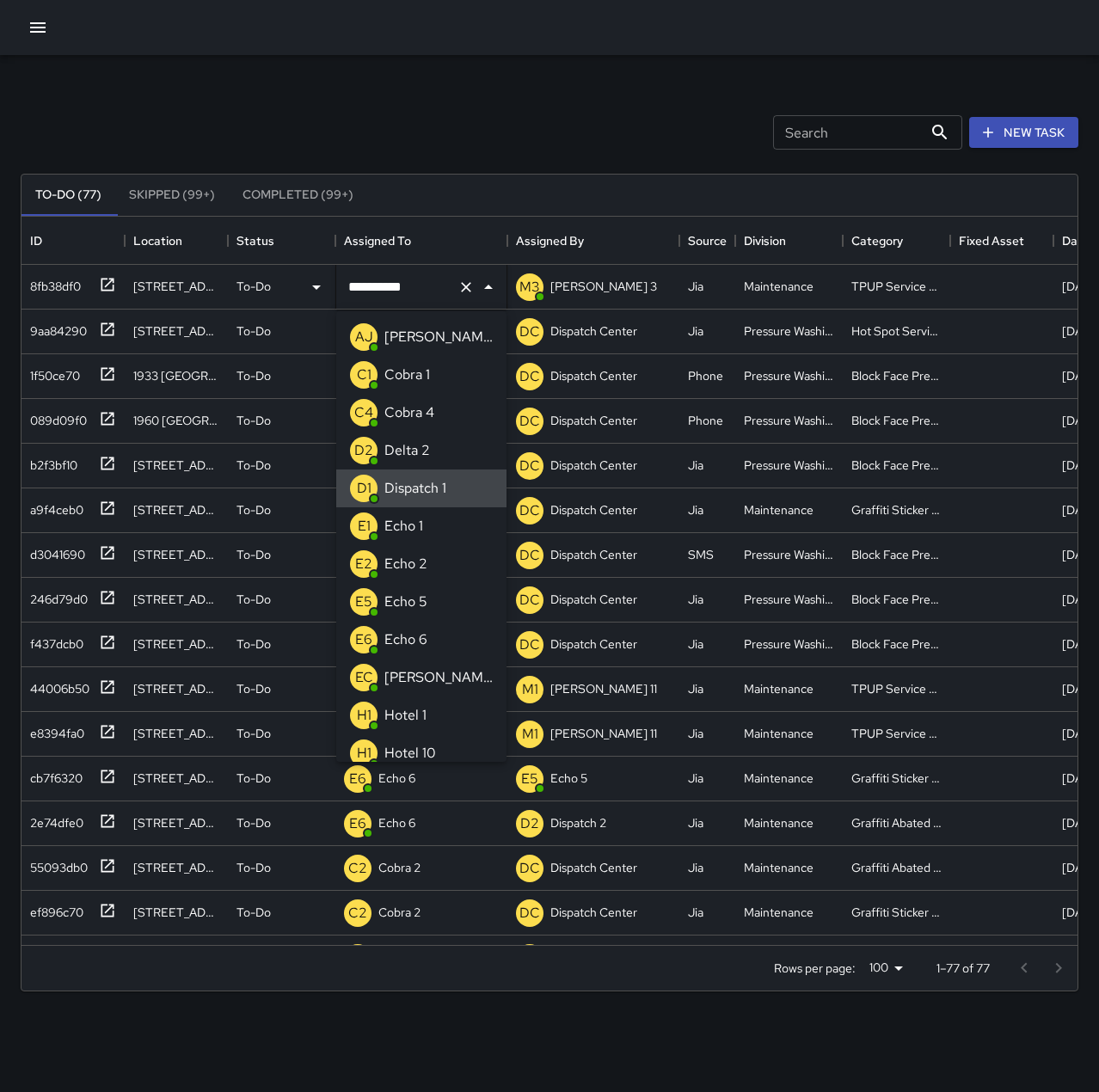
click at [465, 282] on icon "Clear" at bounding box center [466, 287] width 17 height 17
click at [414, 517] on p "Echo 1" at bounding box center [403, 527] width 39 height 21
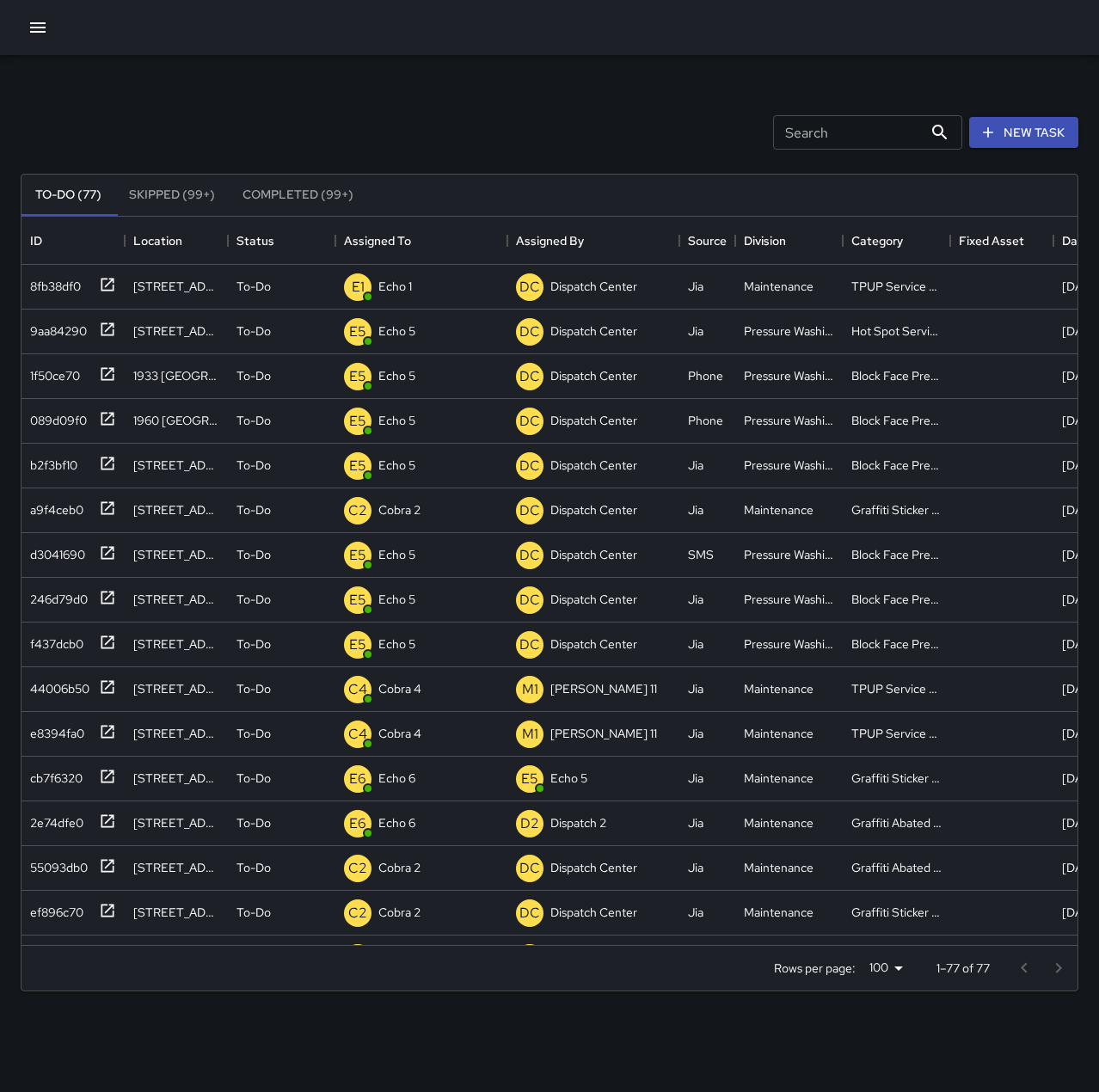
click at [503, 105] on div "Search Search New Task" at bounding box center [550, 132] width 1065 height 90
click at [1041, 137] on button "New Task" at bounding box center [1024, 133] width 110 height 32
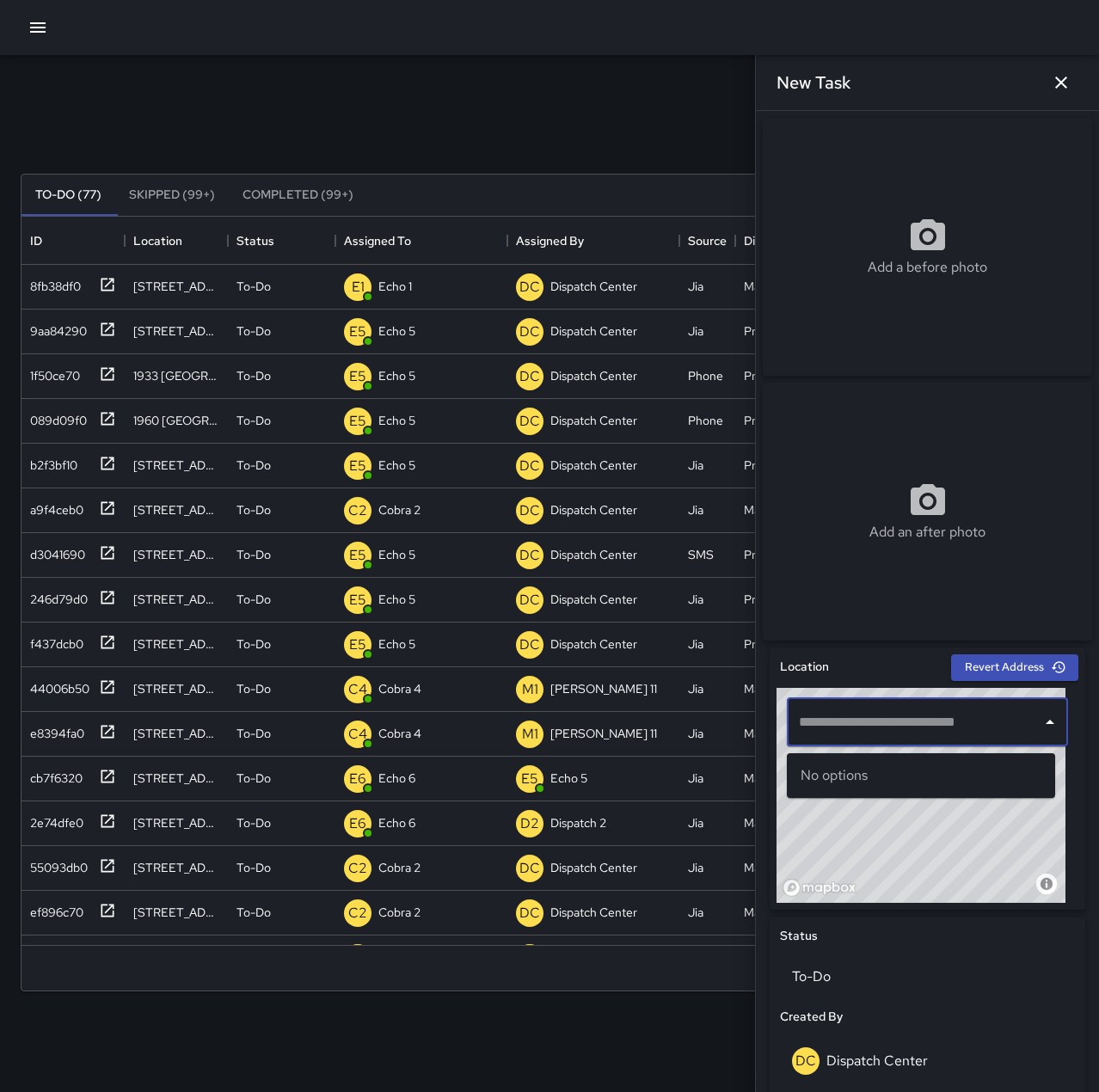
click at [916, 725] on input "text" at bounding box center [915, 722] width 240 height 33
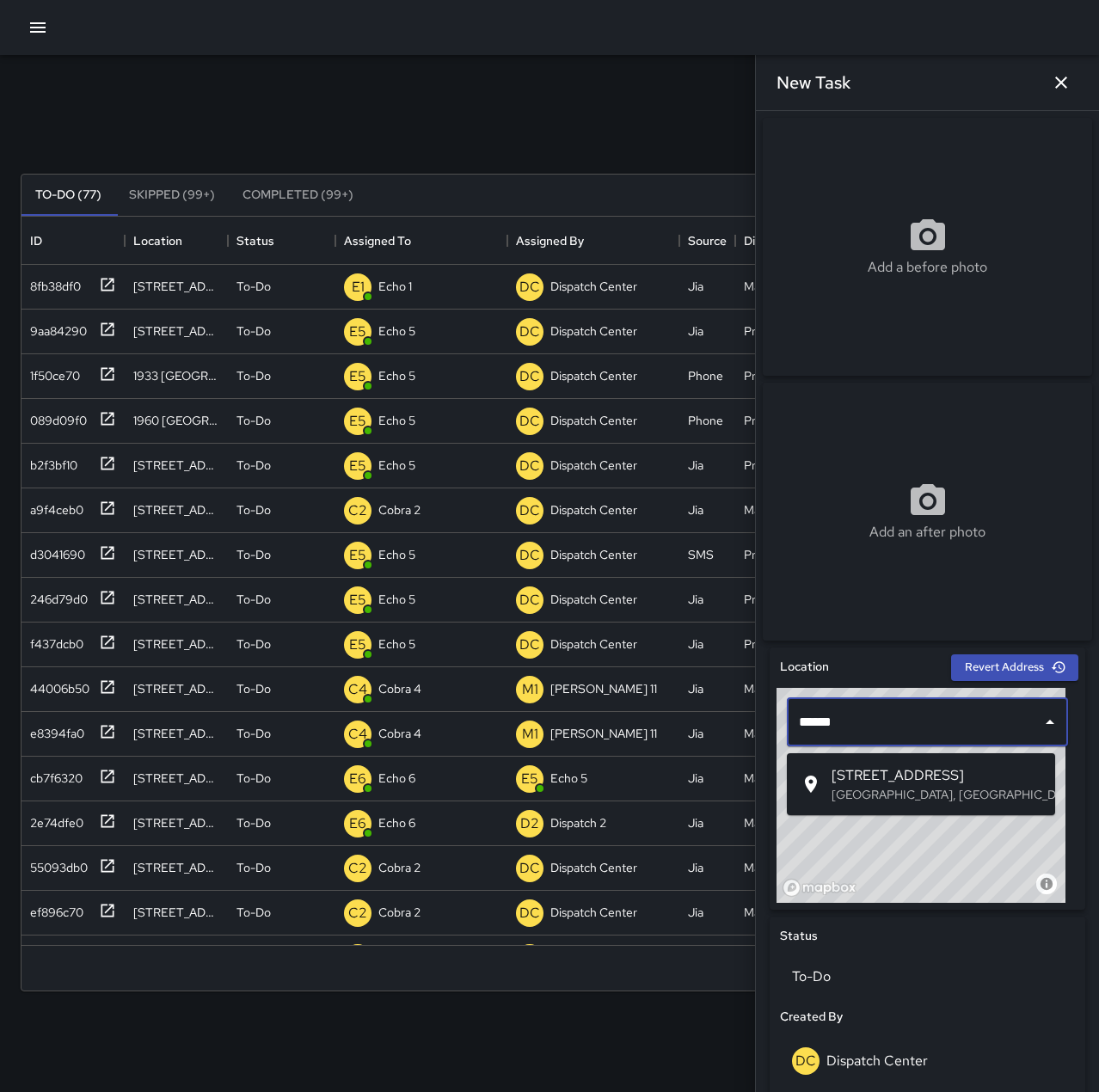
click at [939, 779] on span "[STREET_ADDRESS]" at bounding box center [937, 776] width 210 height 21
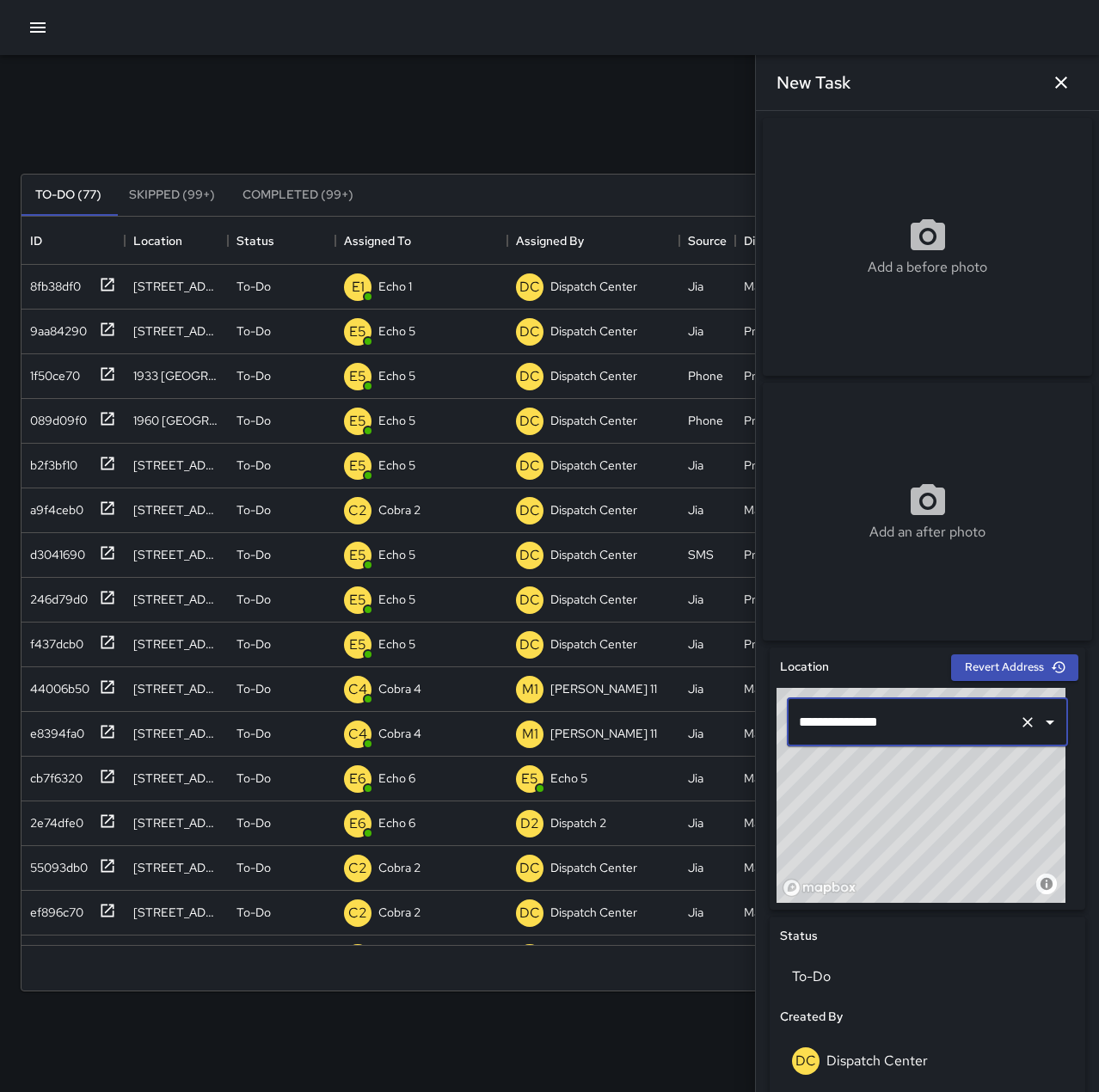
type input "**********"
click at [1063, 77] on icon "button" at bounding box center [1061, 83] width 21 height 21
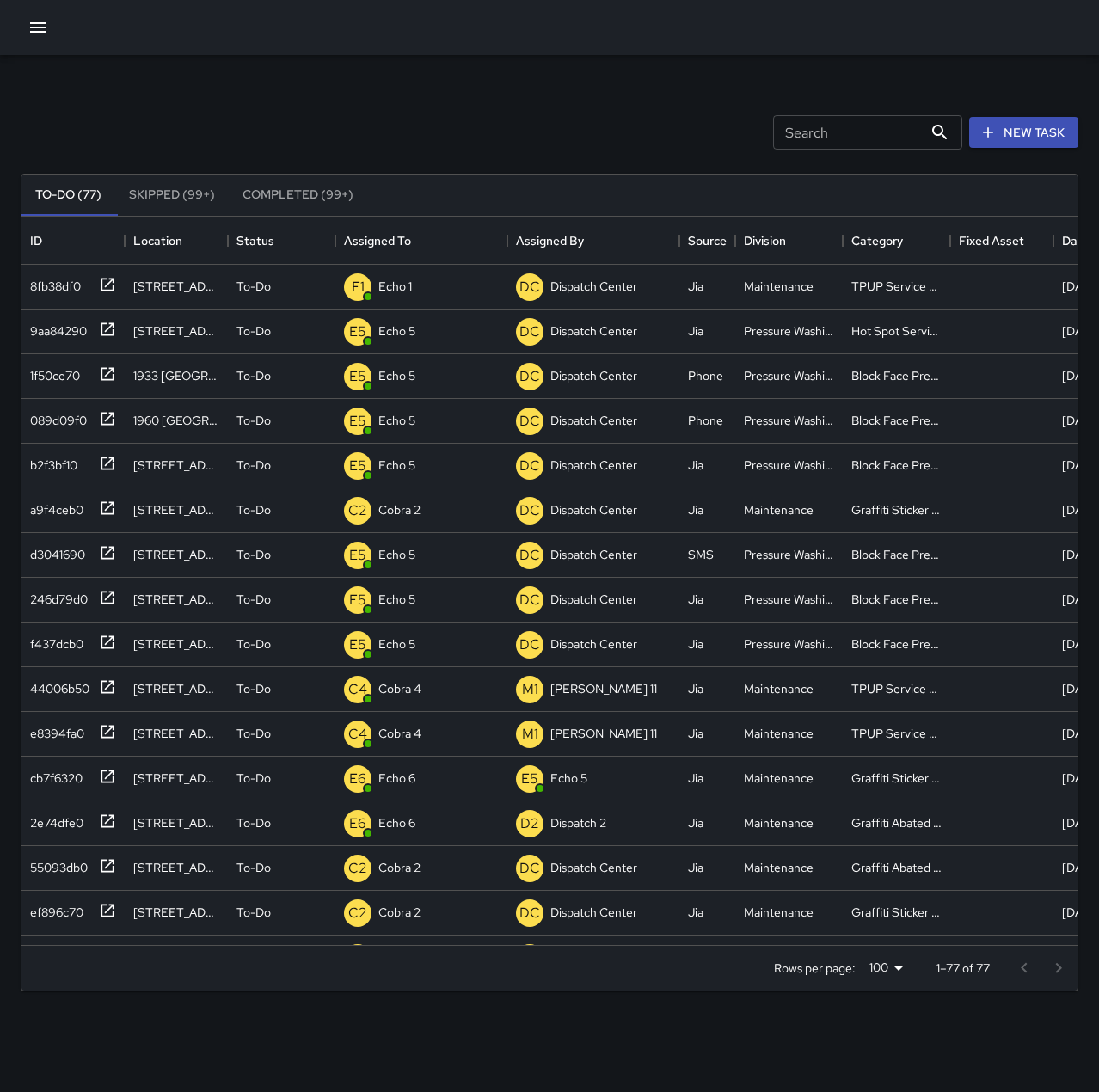
click at [42, 35] on icon "button" at bounding box center [38, 27] width 21 height 21
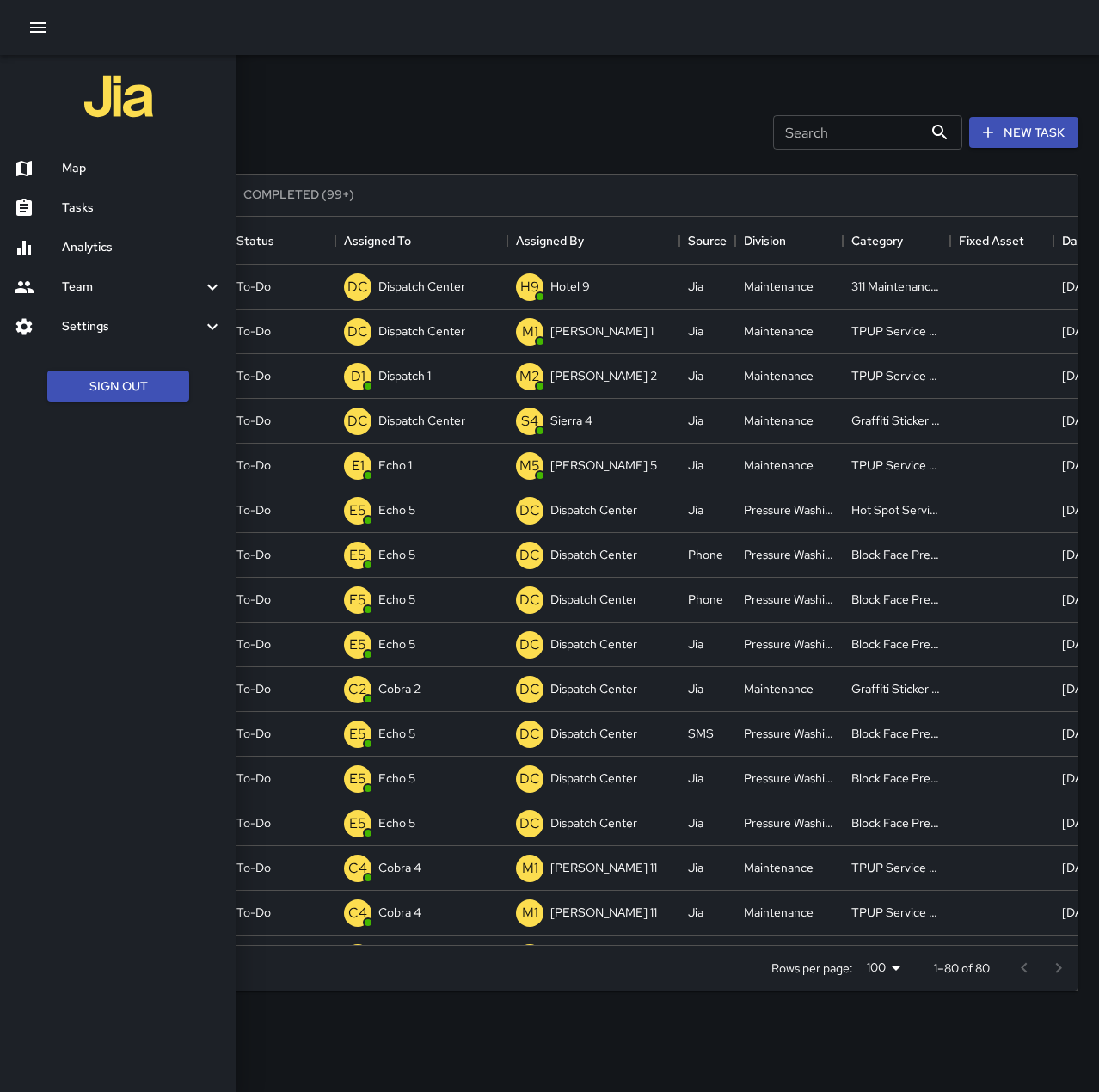
click at [430, 332] on div at bounding box center [550, 546] width 1099 height 1092
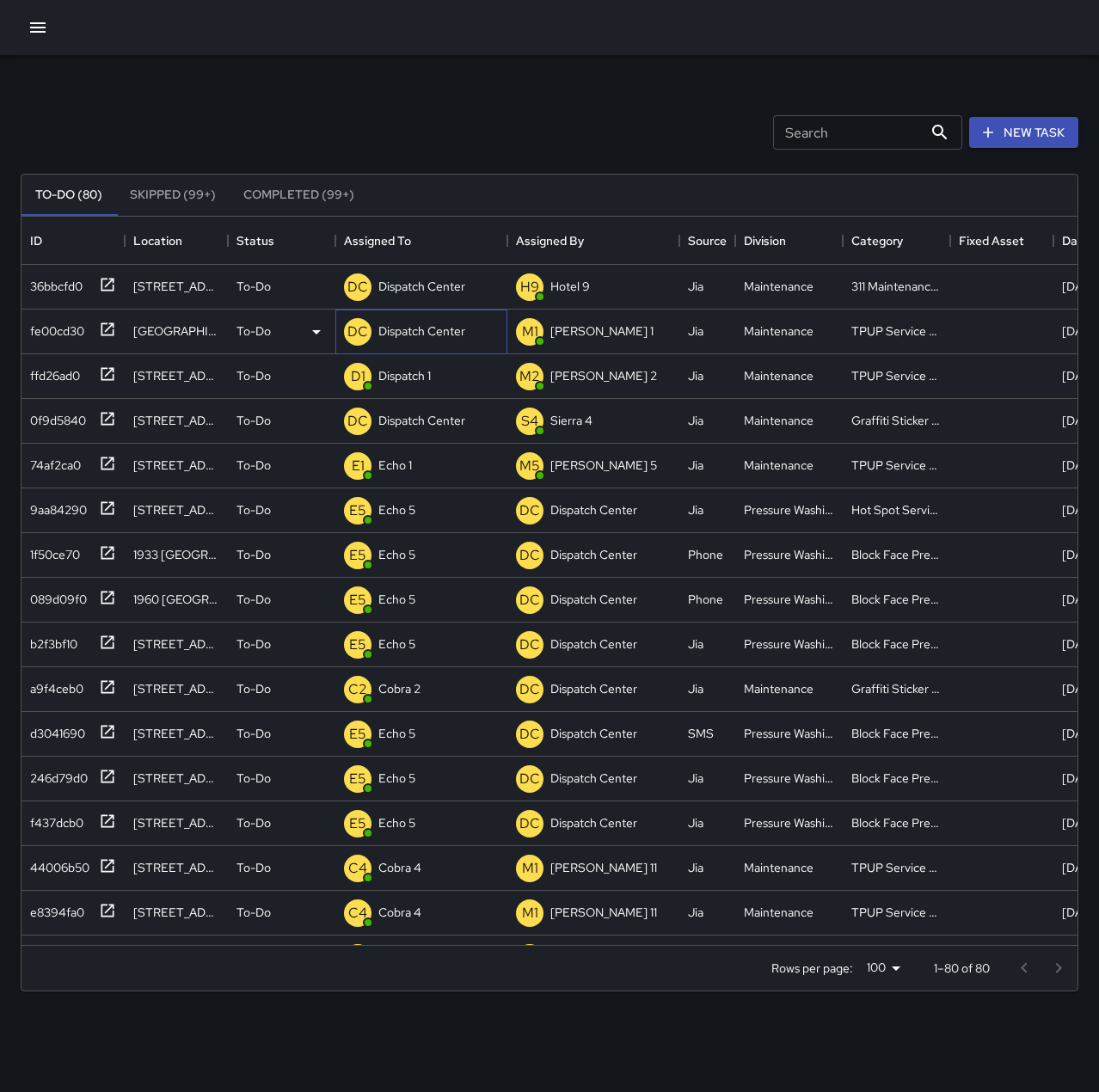
click at [465, 328] on p "Dispatch Center" at bounding box center [422, 331] width 87 height 17
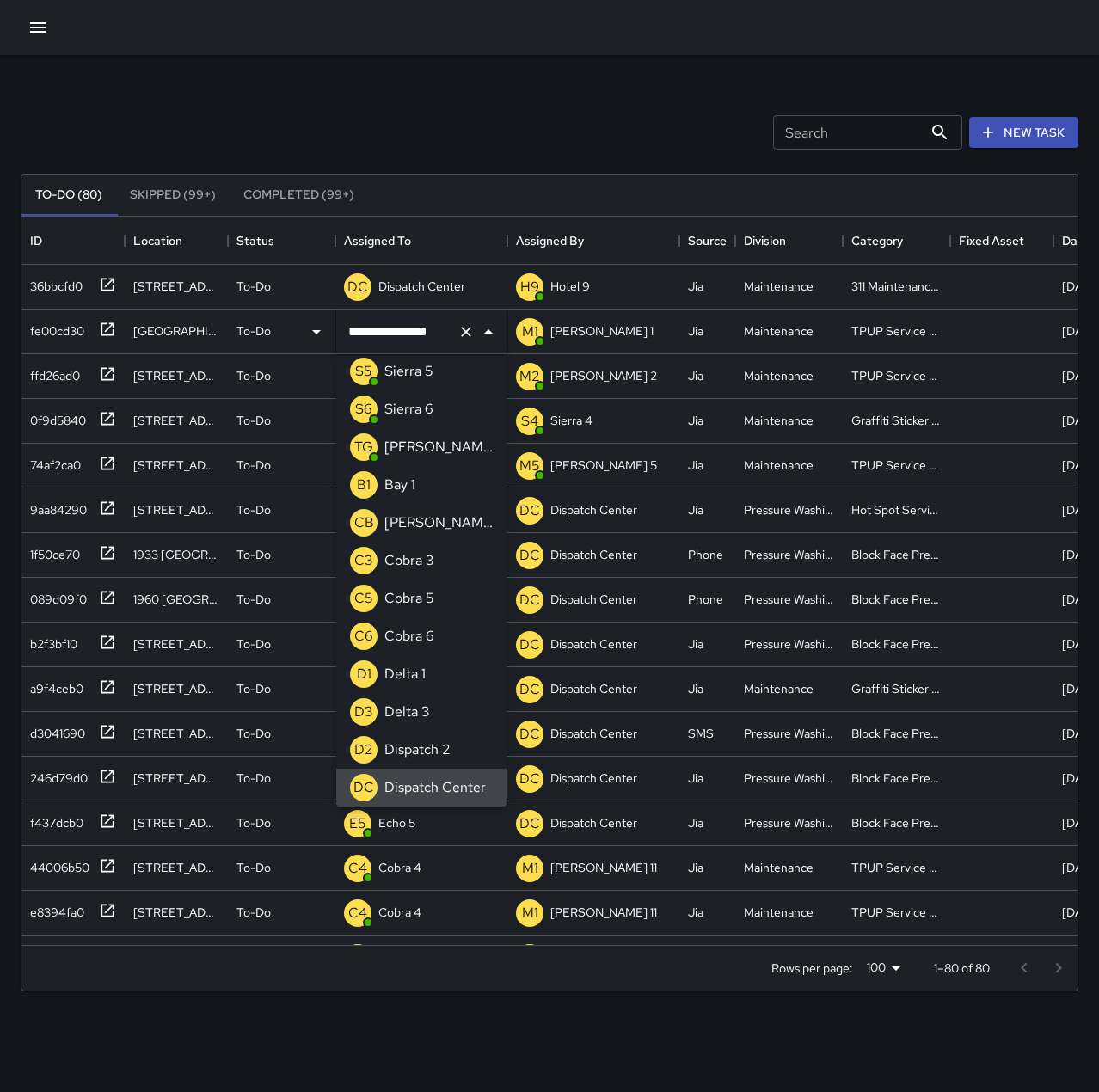
click at [469, 330] on icon "Clear" at bounding box center [466, 332] width 17 height 17
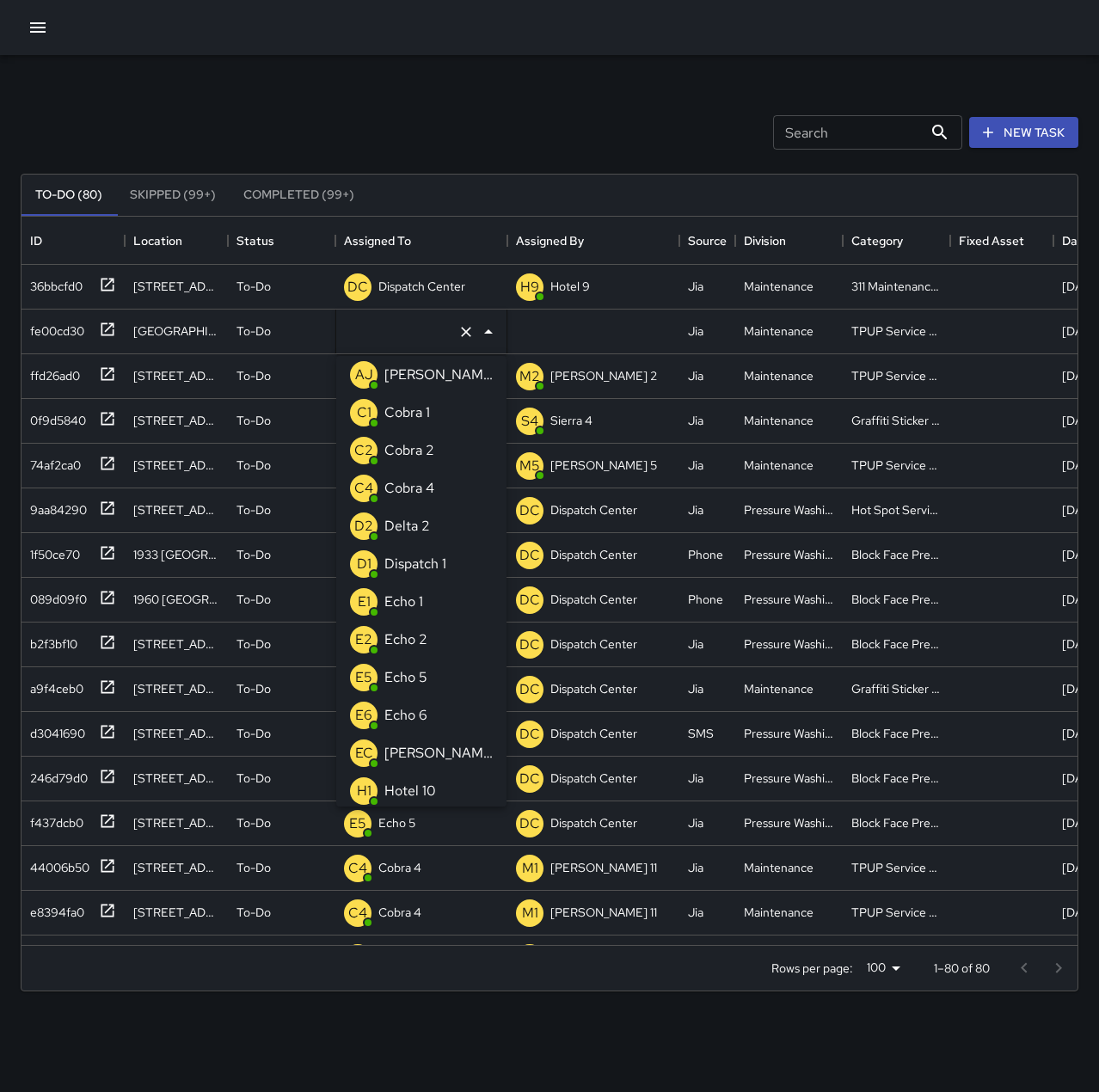
click at [428, 601] on li "E1 Echo 1" at bounding box center [421, 602] width 170 height 38
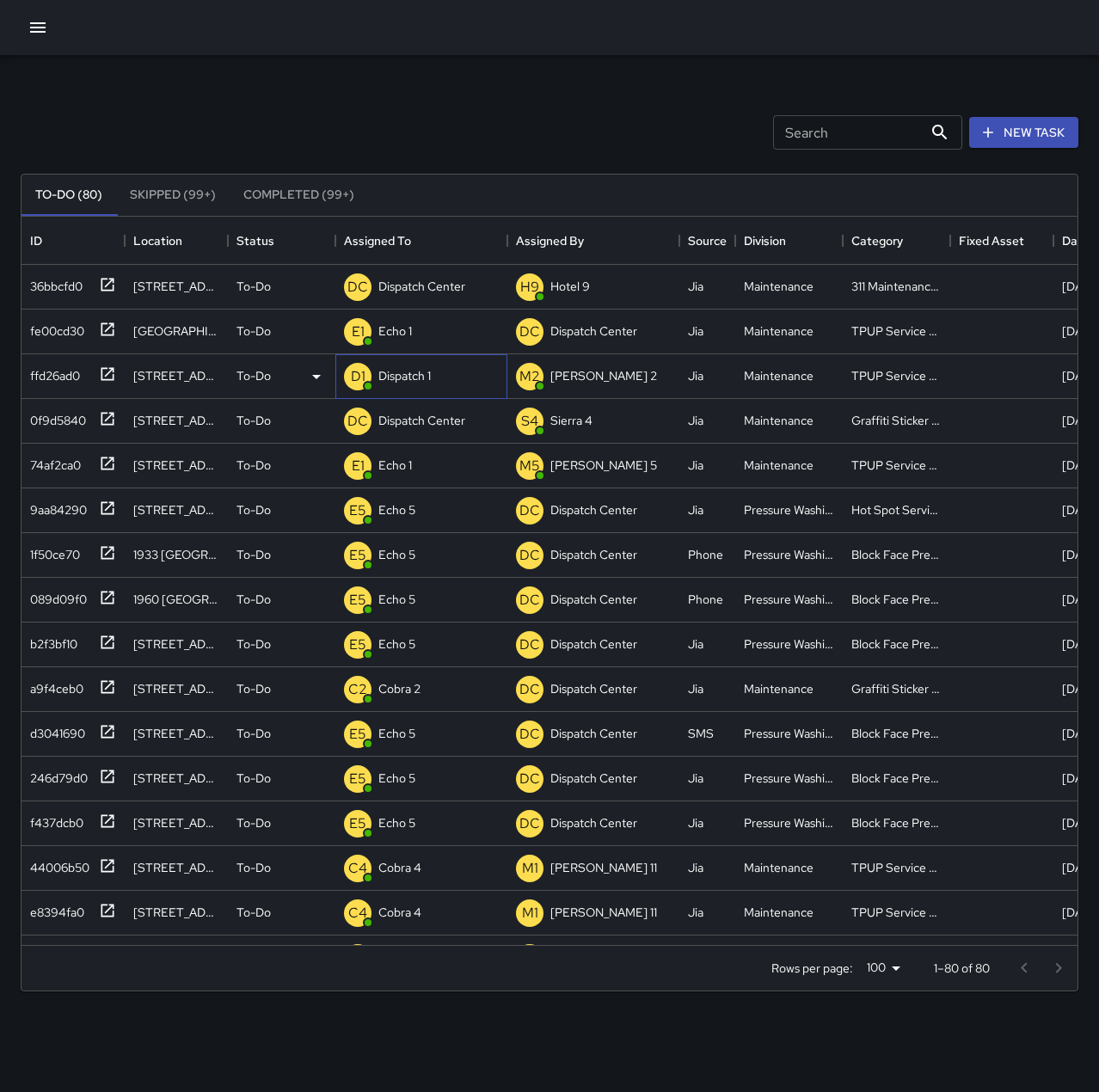
click at [416, 372] on p "Dispatch 1" at bounding box center [405, 376] width 53 height 17
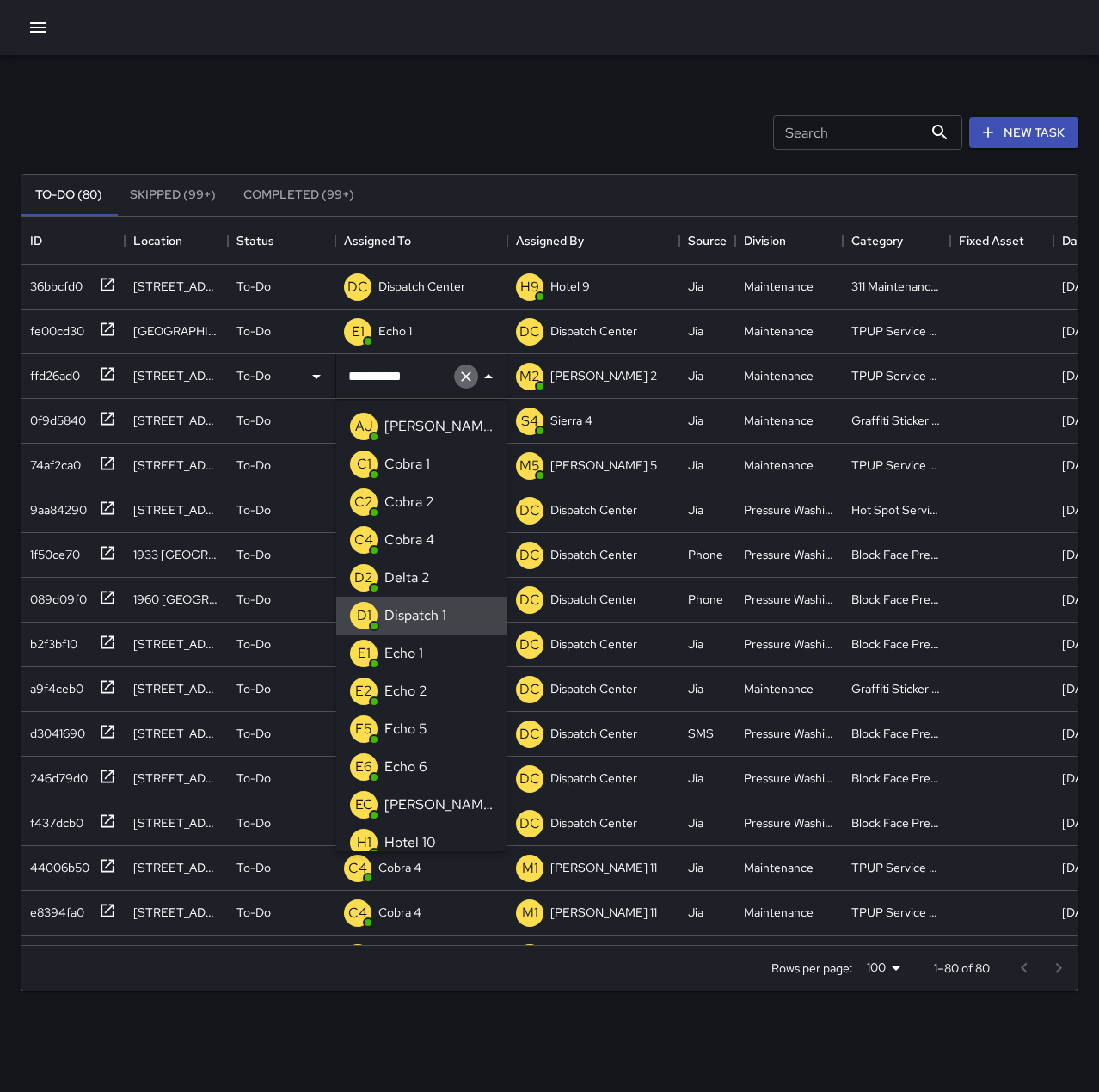
click at [459, 375] on icon "Clear" at bounding box center [466, 377] width 17 height 17
click at [424, 652] on div "Echo 1" at bounding box center [404, 653] width 45 height 27
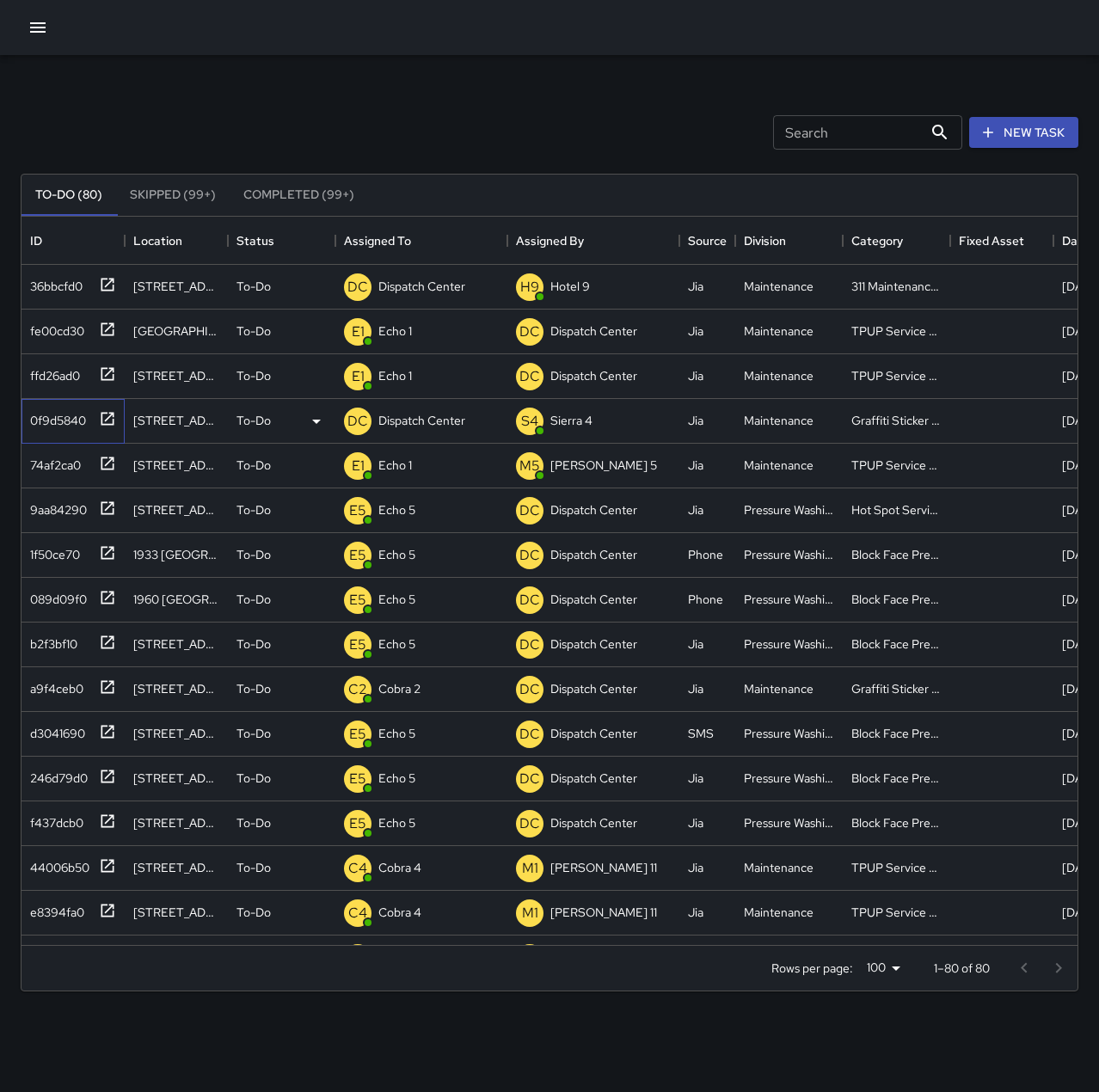
click at [104, 417] on icon at bounding box center [108, 419] width 17 height 17
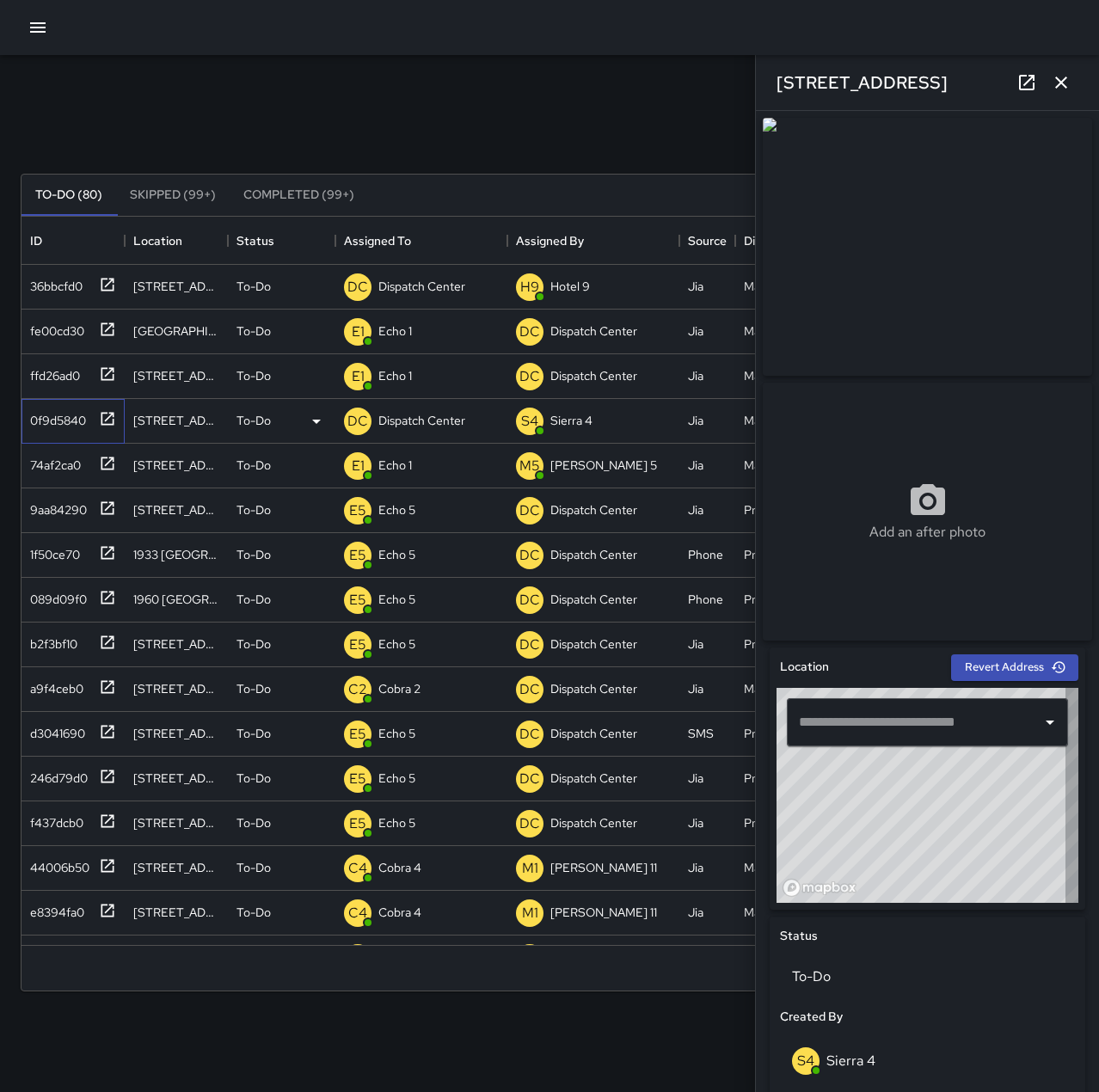
type input "**********"
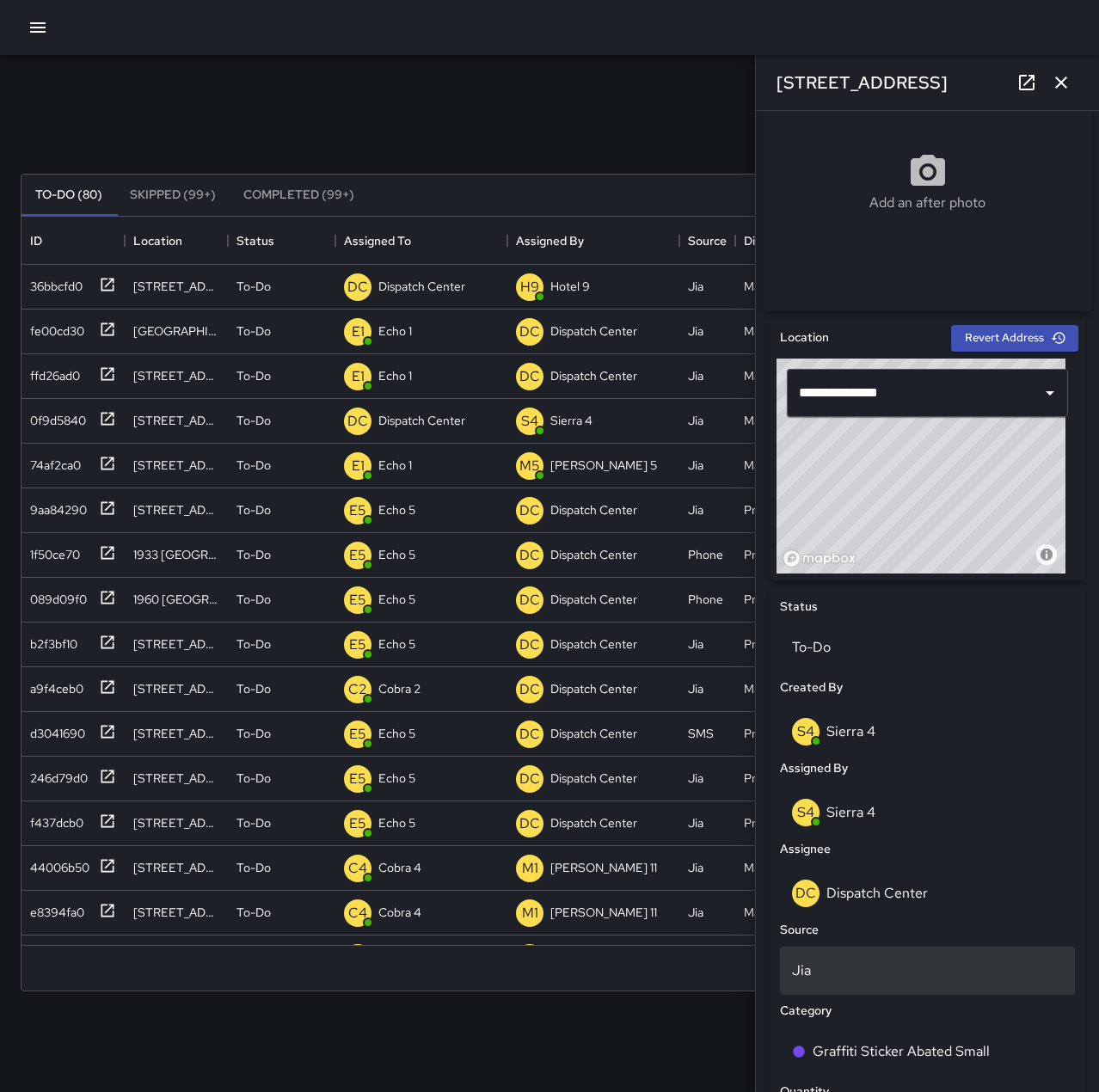
scroll to position [344, 0]
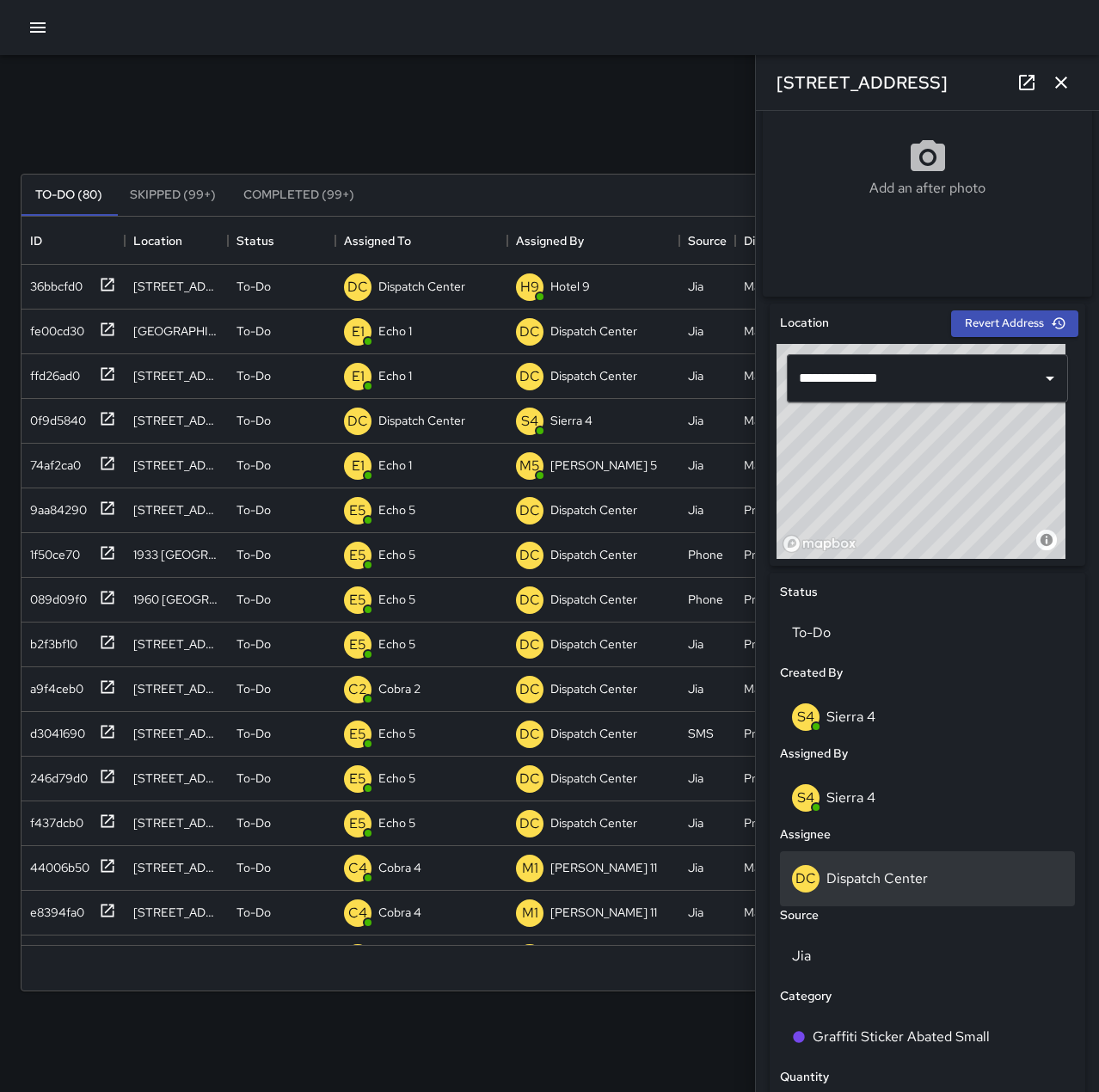
click at [884, 885] on p "Dispatch Center" at bounding box center [876, 878] width 101 height 18
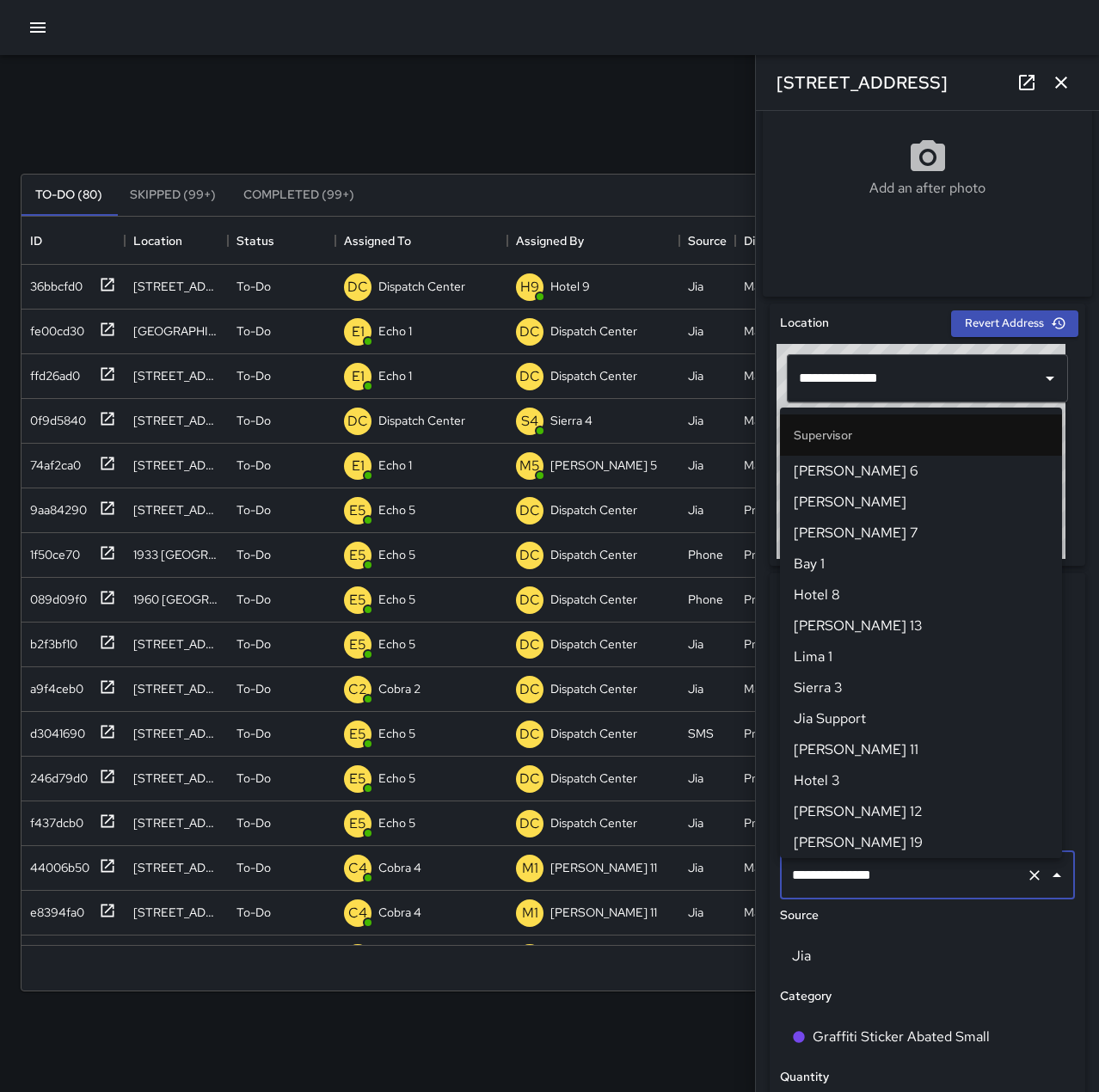
scroll to position [1640, 0]
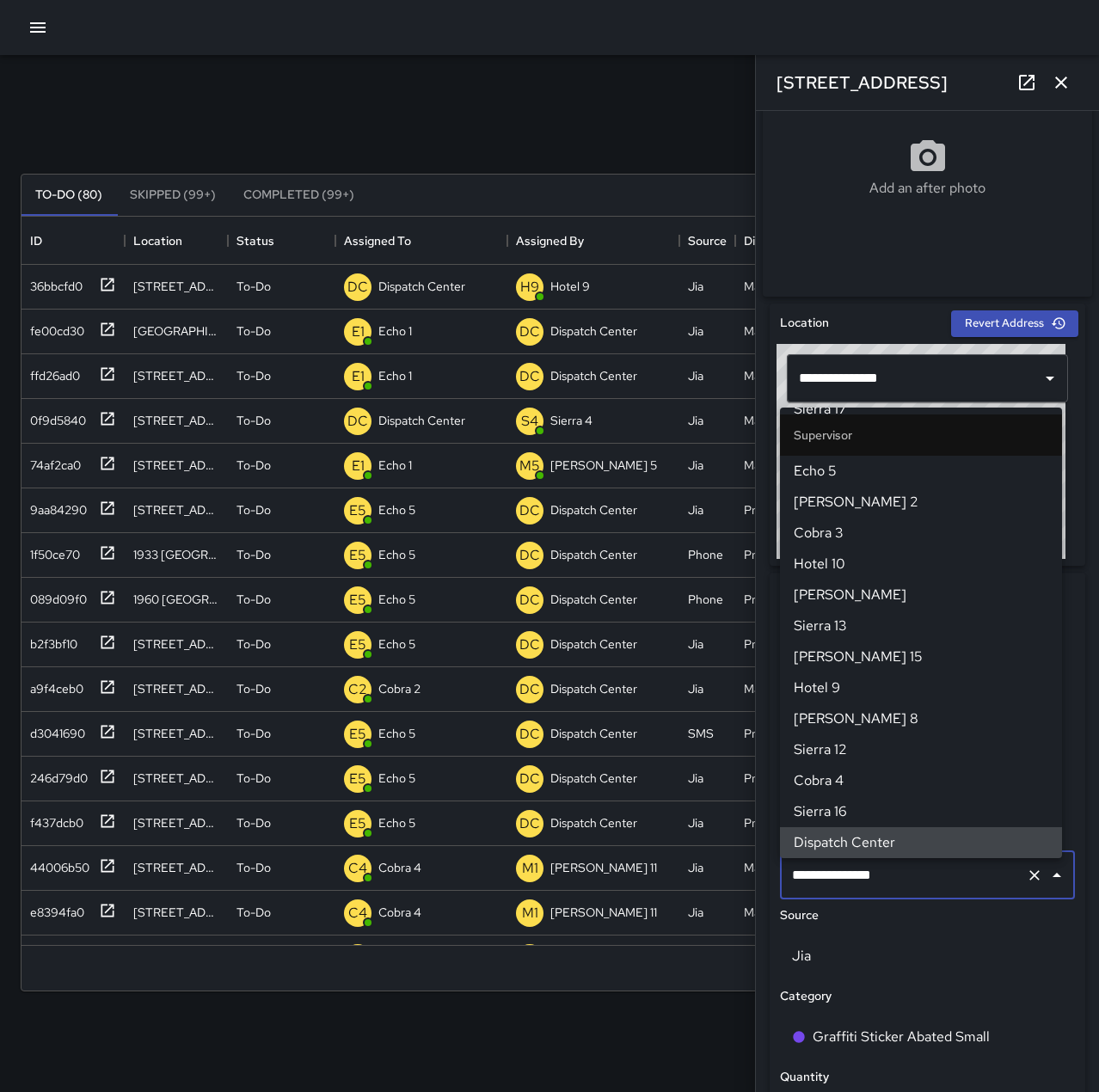
click at [1026, 881] on icon "Clear" at bounding box center [1035, 875] width 17 height 17
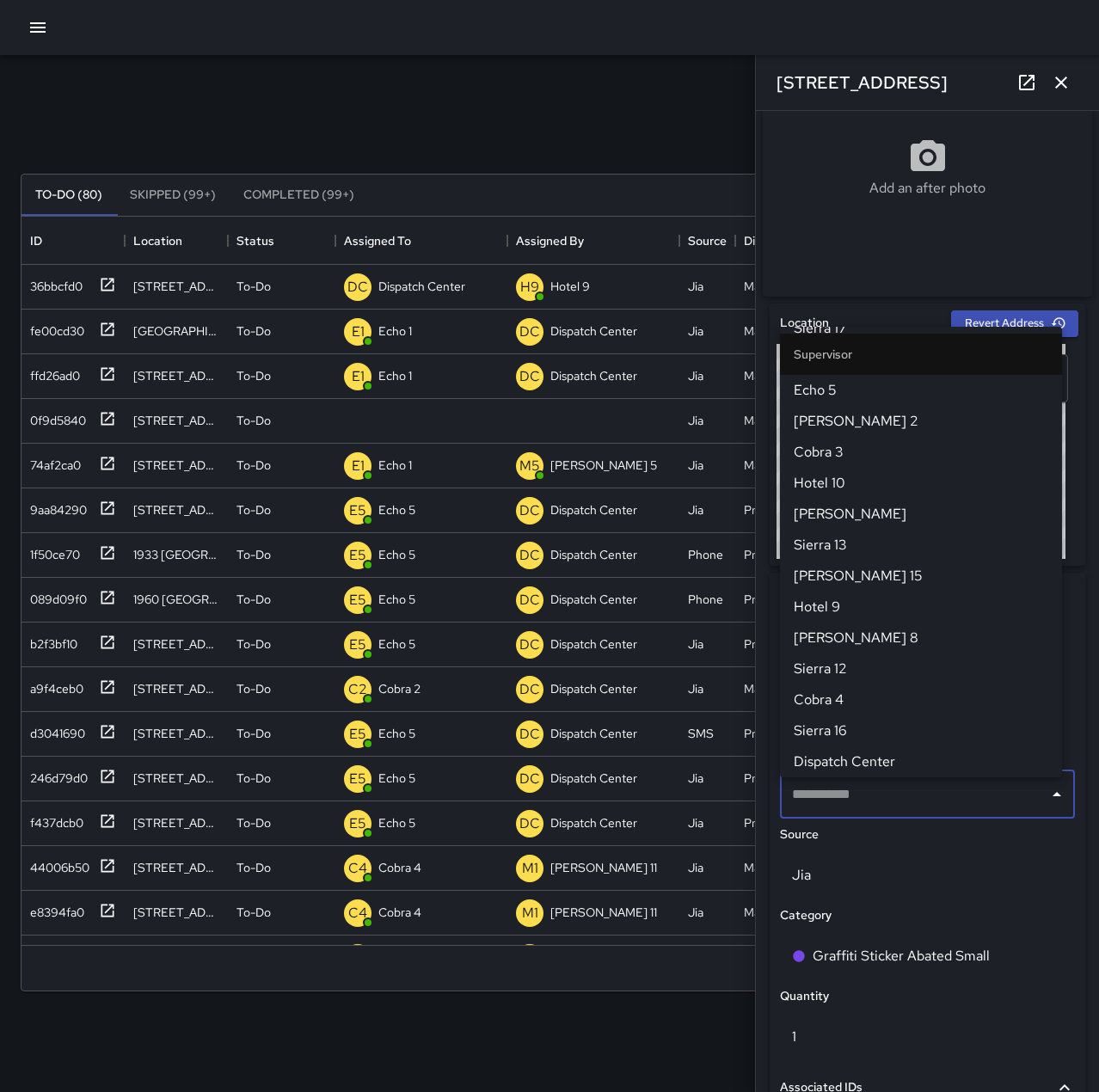
scroll to position [0, 0]
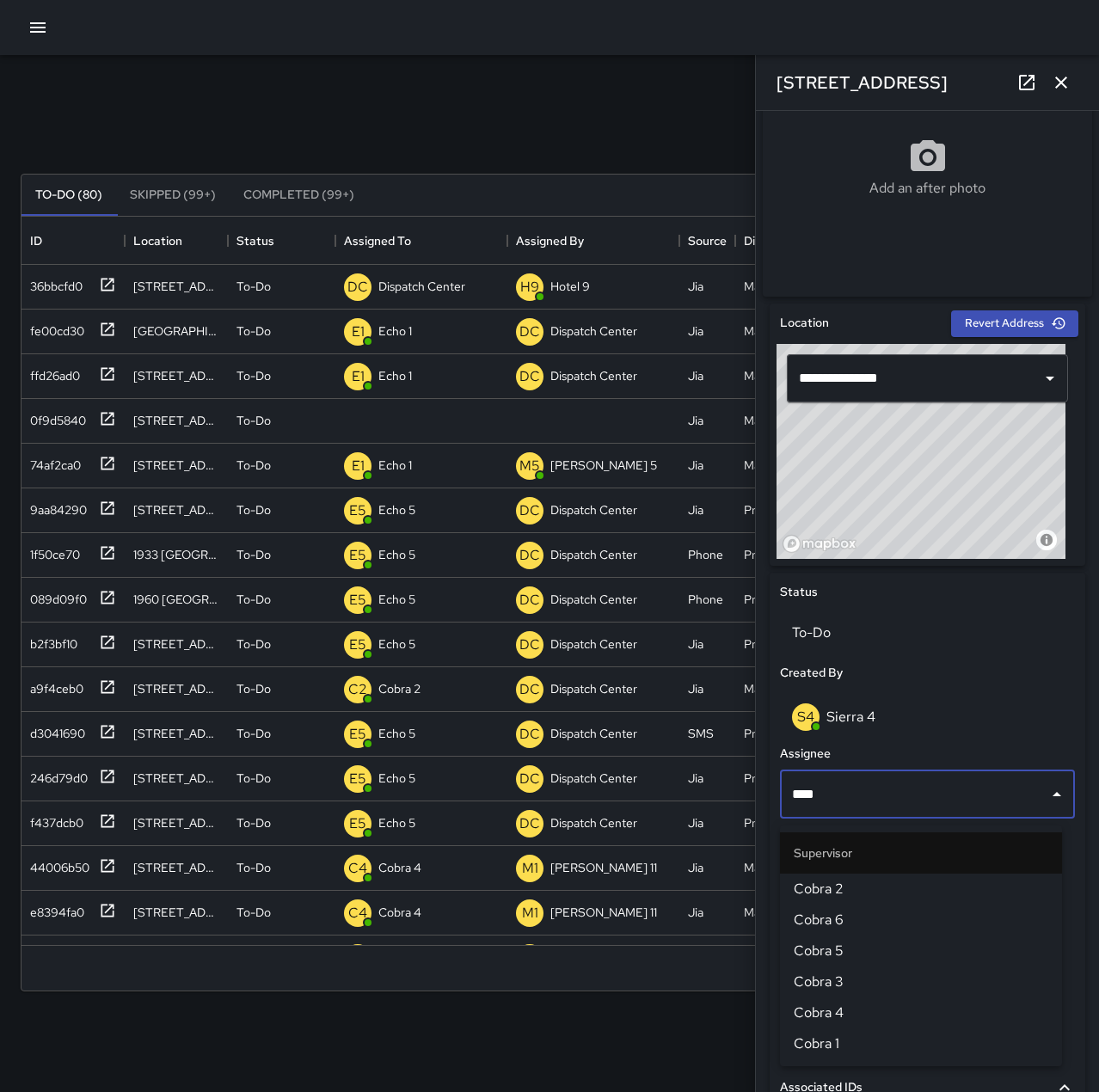
type input "*****"
click at [1022, 881] on span "Cobra 2" at bounding box center [921, 889] width 255 height 21
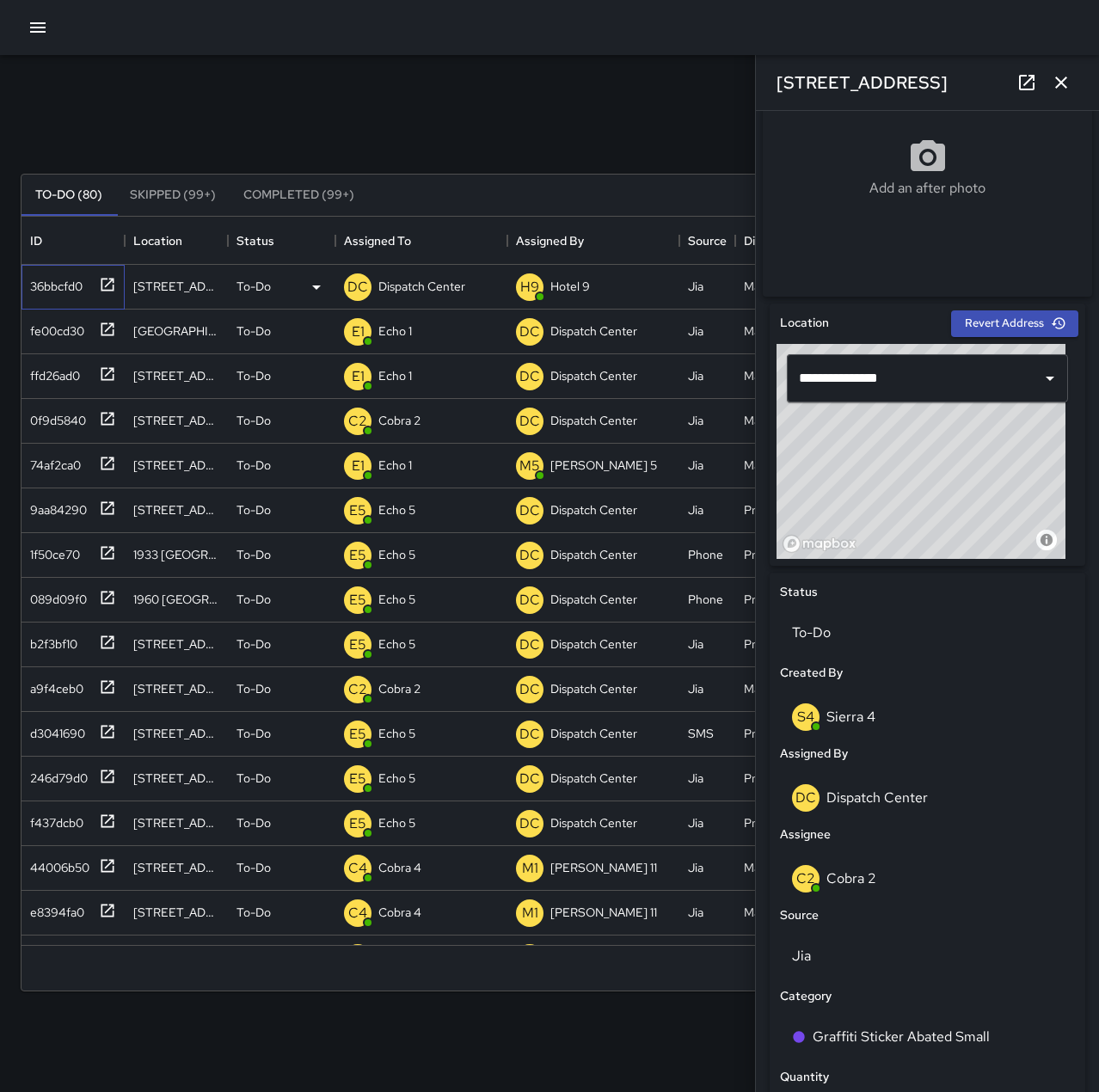
click at [107, 281] on icon at bounding box center [108, 284] width 17 height 17
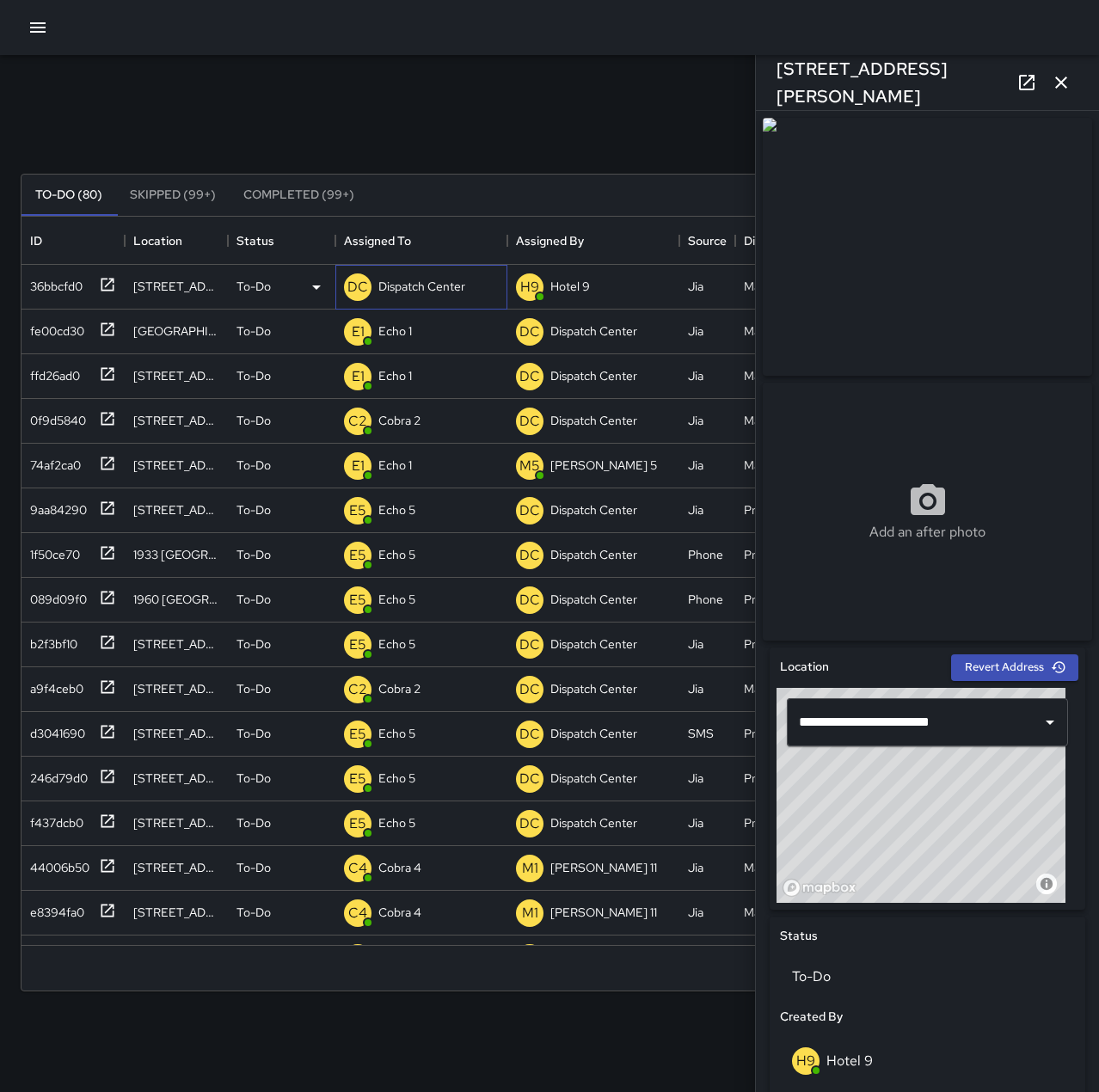
click at [414, 288] on p "Dispatch Center" at bounding box center [422, 286] width 87 height 17
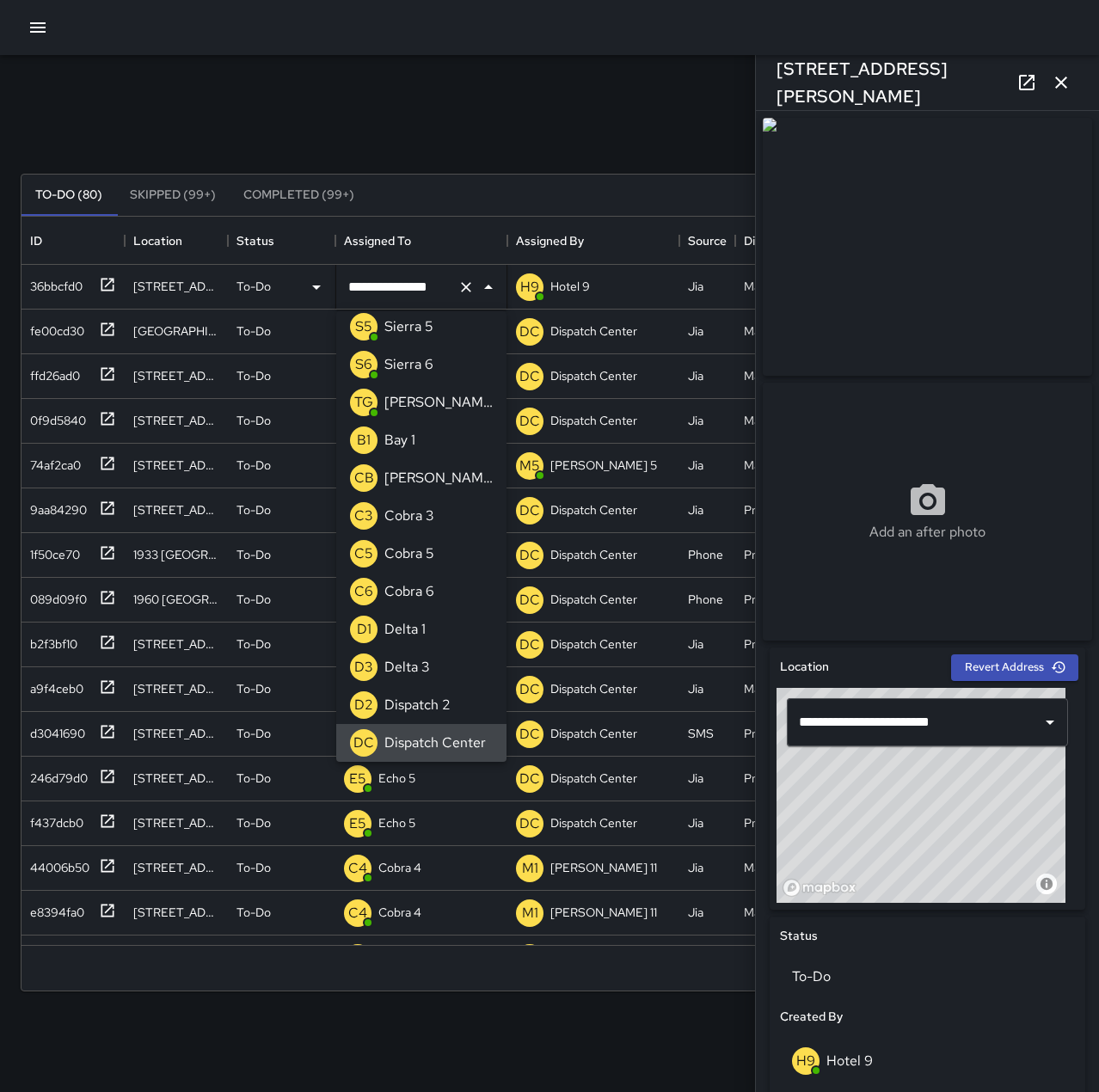
click at [462, 293] on icon "Clear" at bounding box center [466, 287] width 17 height 17
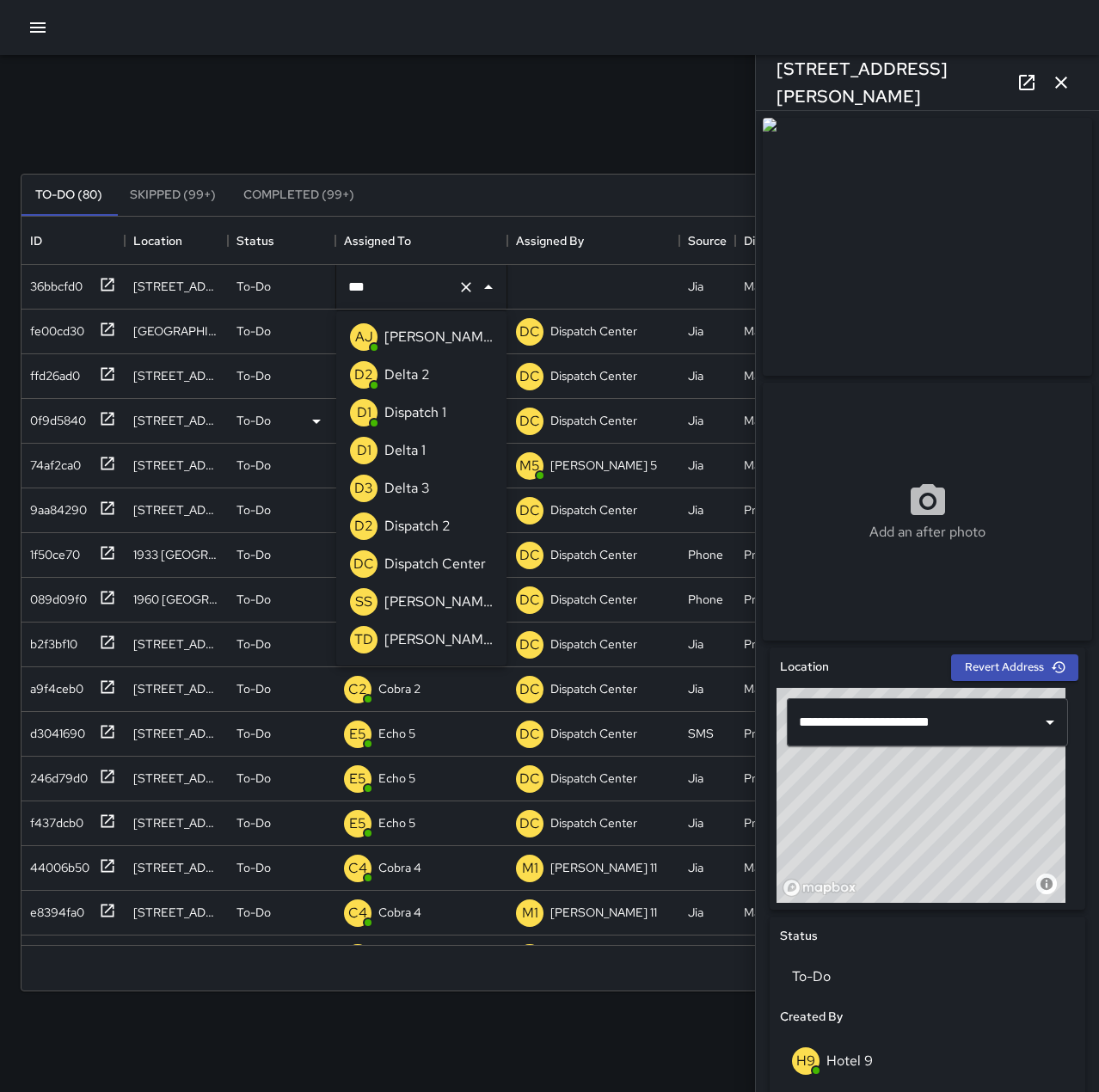
type input "****"
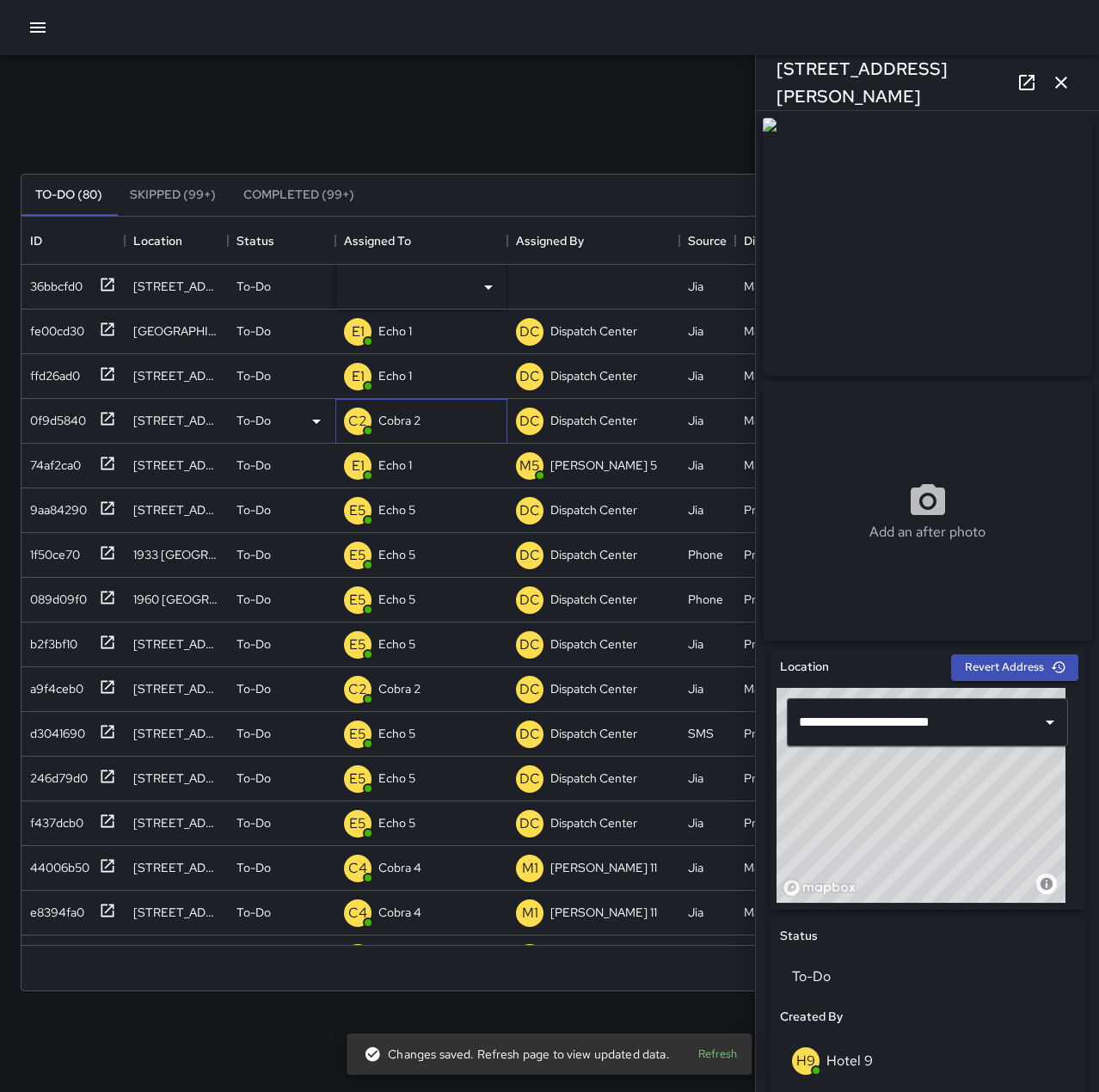
click at [447, 419] on div "C2 Cobra 2" at bounding box center [421, 421] width 172 height 44
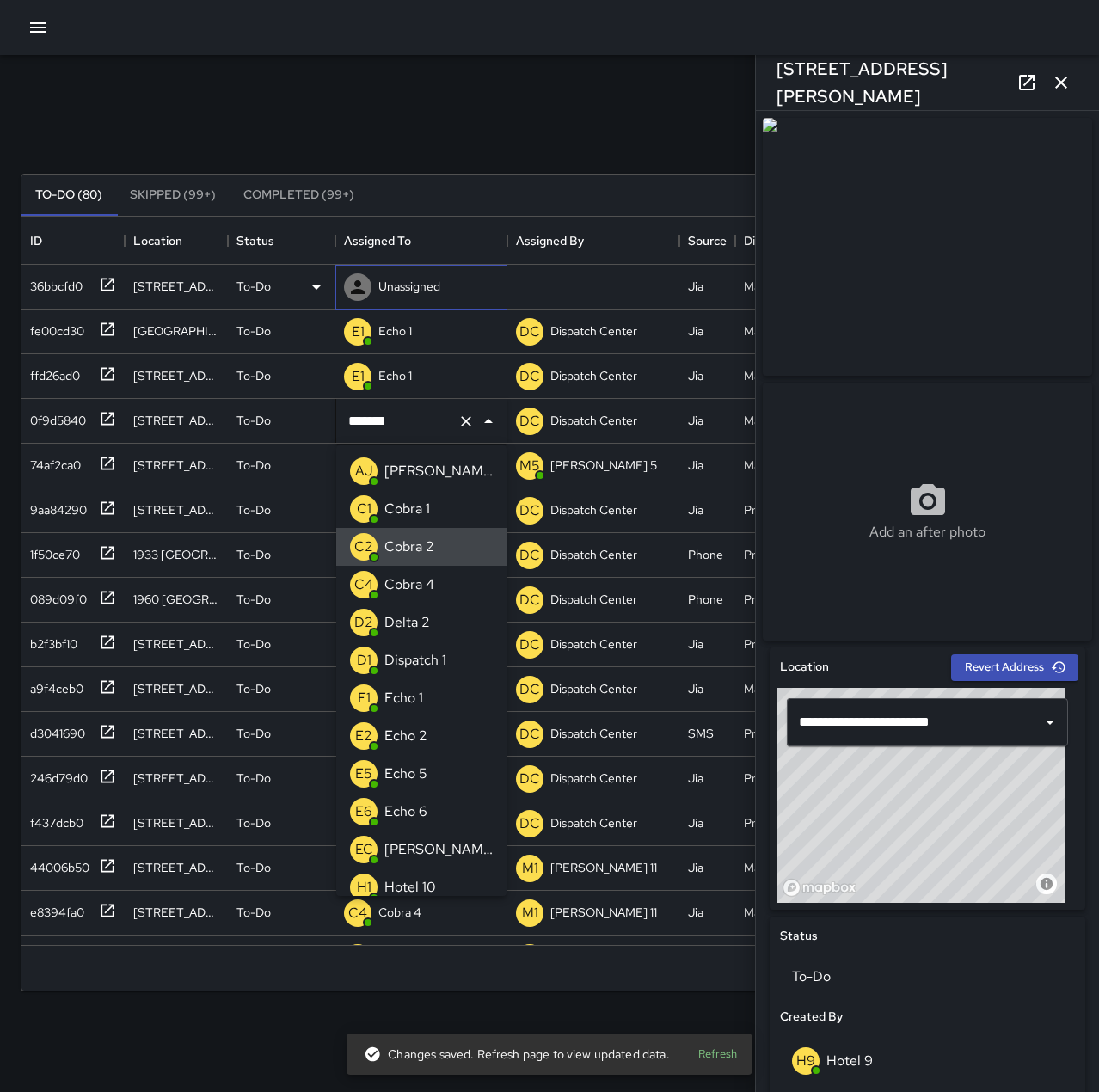
click at [418, 280] on p "Unassigned" at bounding box center [410, 286] width 62 height 17
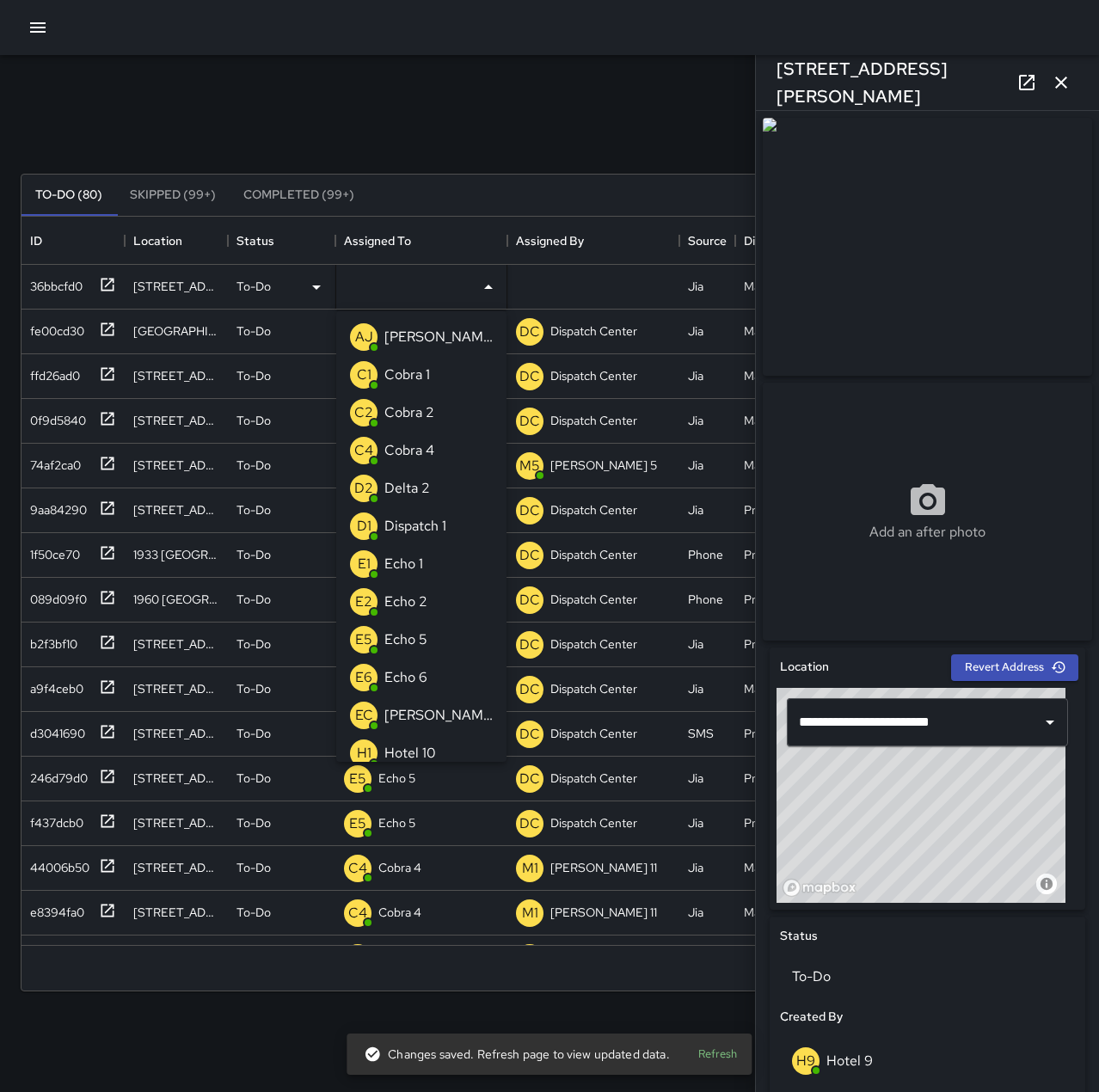
click at [439, 533] on p "Dispatch 1" at bounding box center [415, 527] width 62 height 21
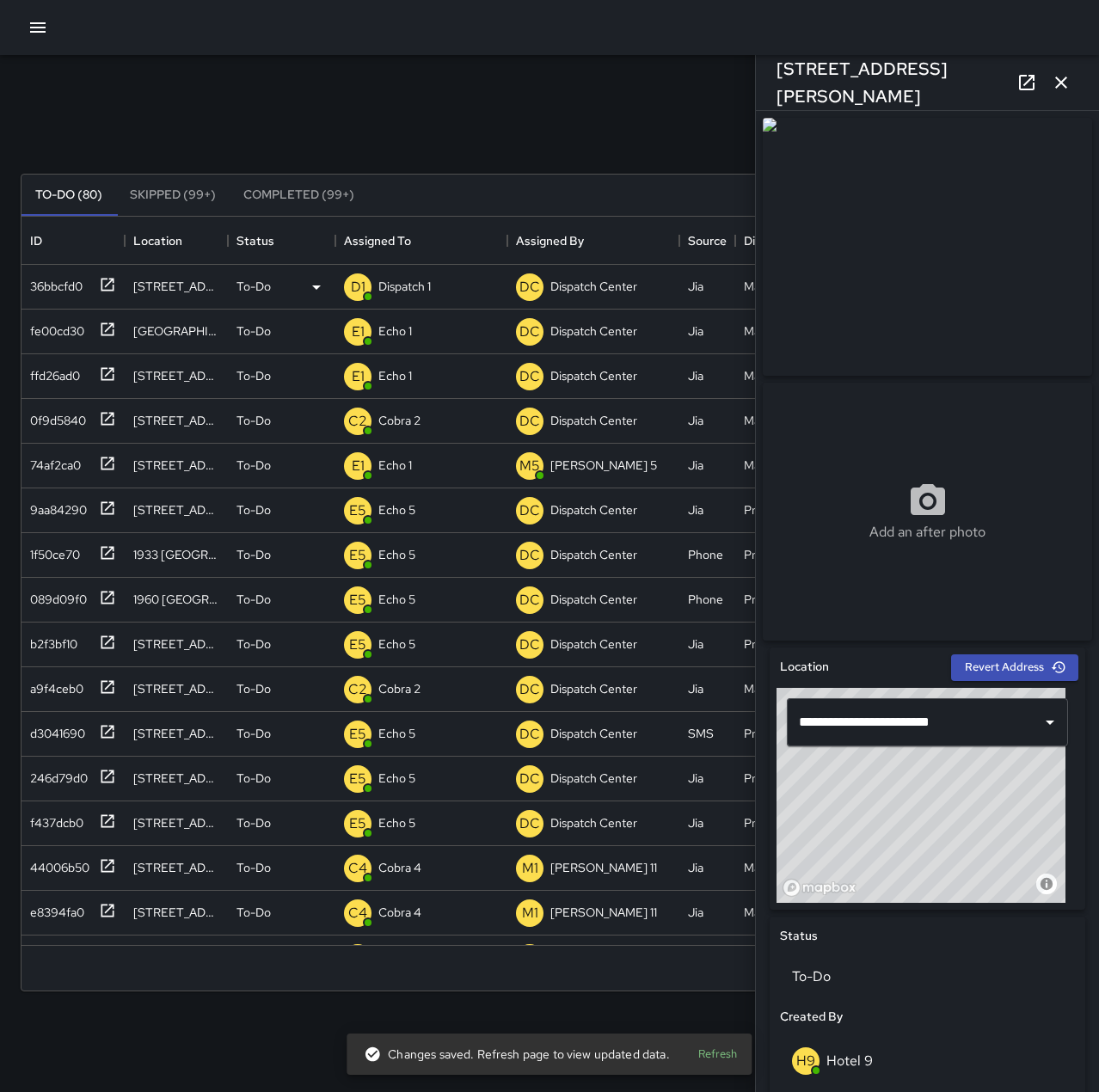
click at [484, 127] on div "Search Search New Task" at bounding box center [550, 132] width 1065 height 90
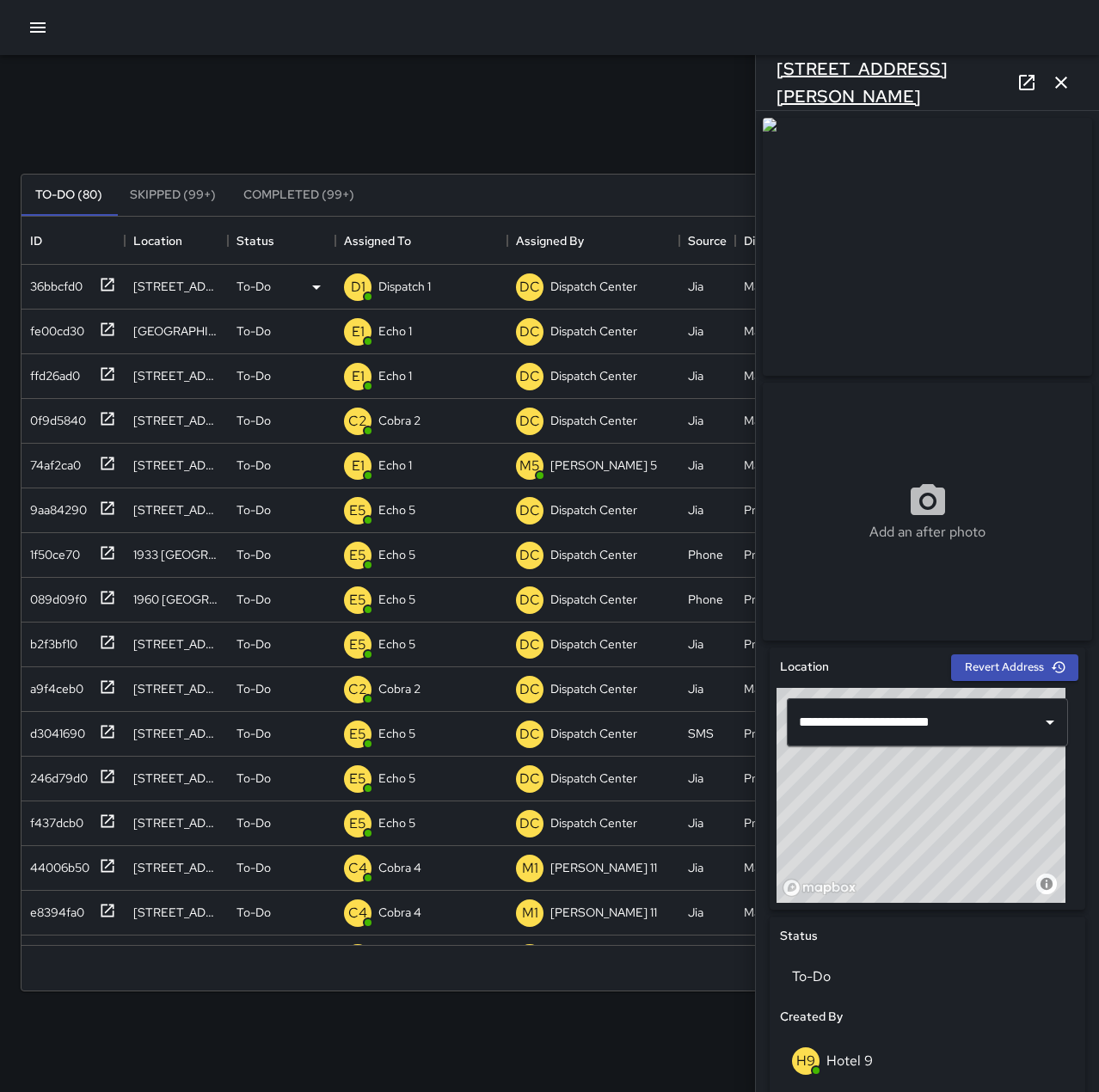
click at [801, 81] on h6 "[STREET_ADDRESS][PERSON_NAME]" at bounding box center [893, 82] width 233 height 55
drag, startPoint x: 780, startPoint y: 80, endPoint x: 998, endPoint y: 82, distance: 218.0
click at [998, 82] on div "[STREET_ADDRESS][PERSON_NAME]" at bounding box center [927, 82] width 343 height 55
copy h6 "[STREET_ADDRESS][PERSON_NAME]"
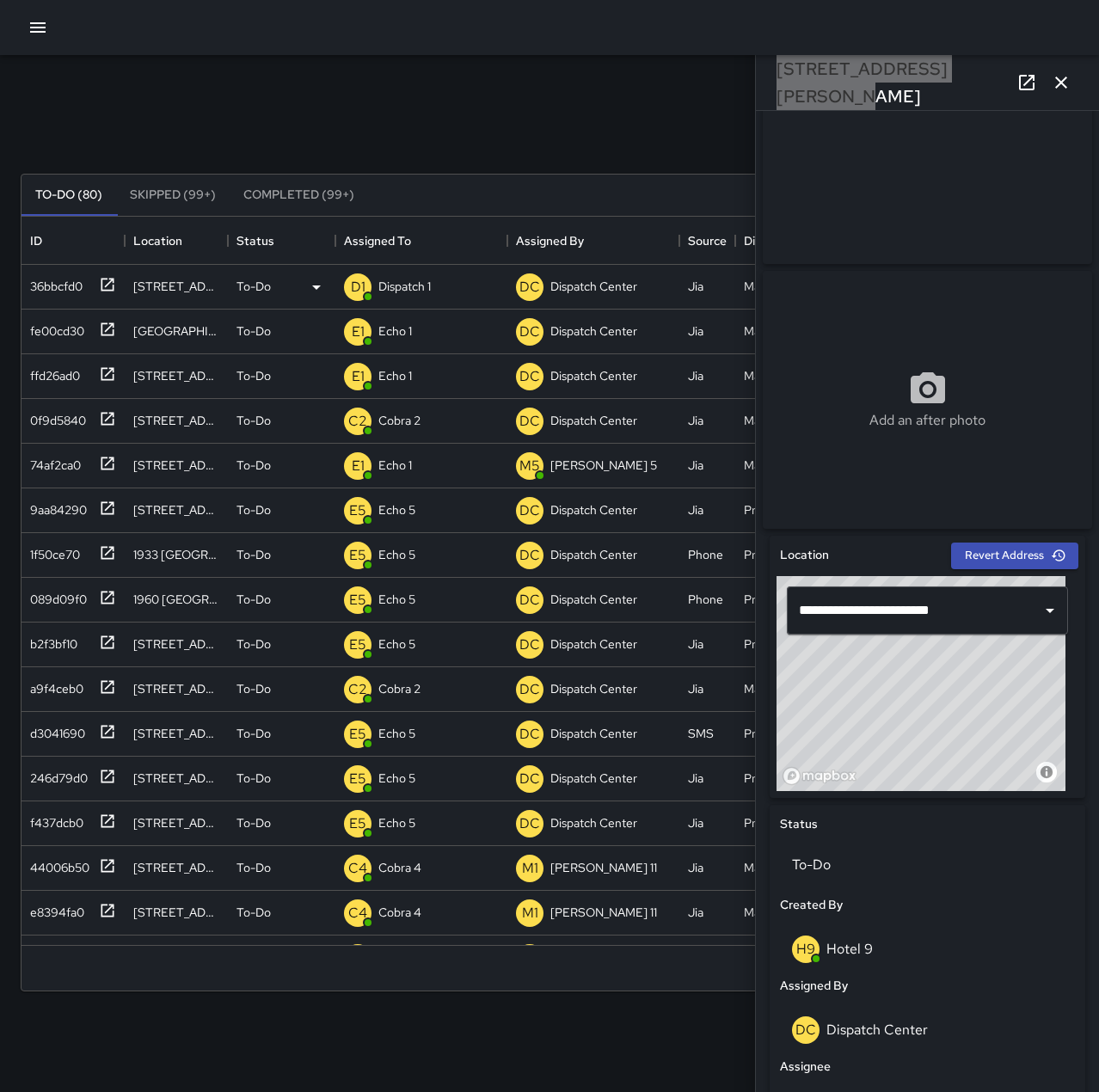
scroll to position [581, 0]
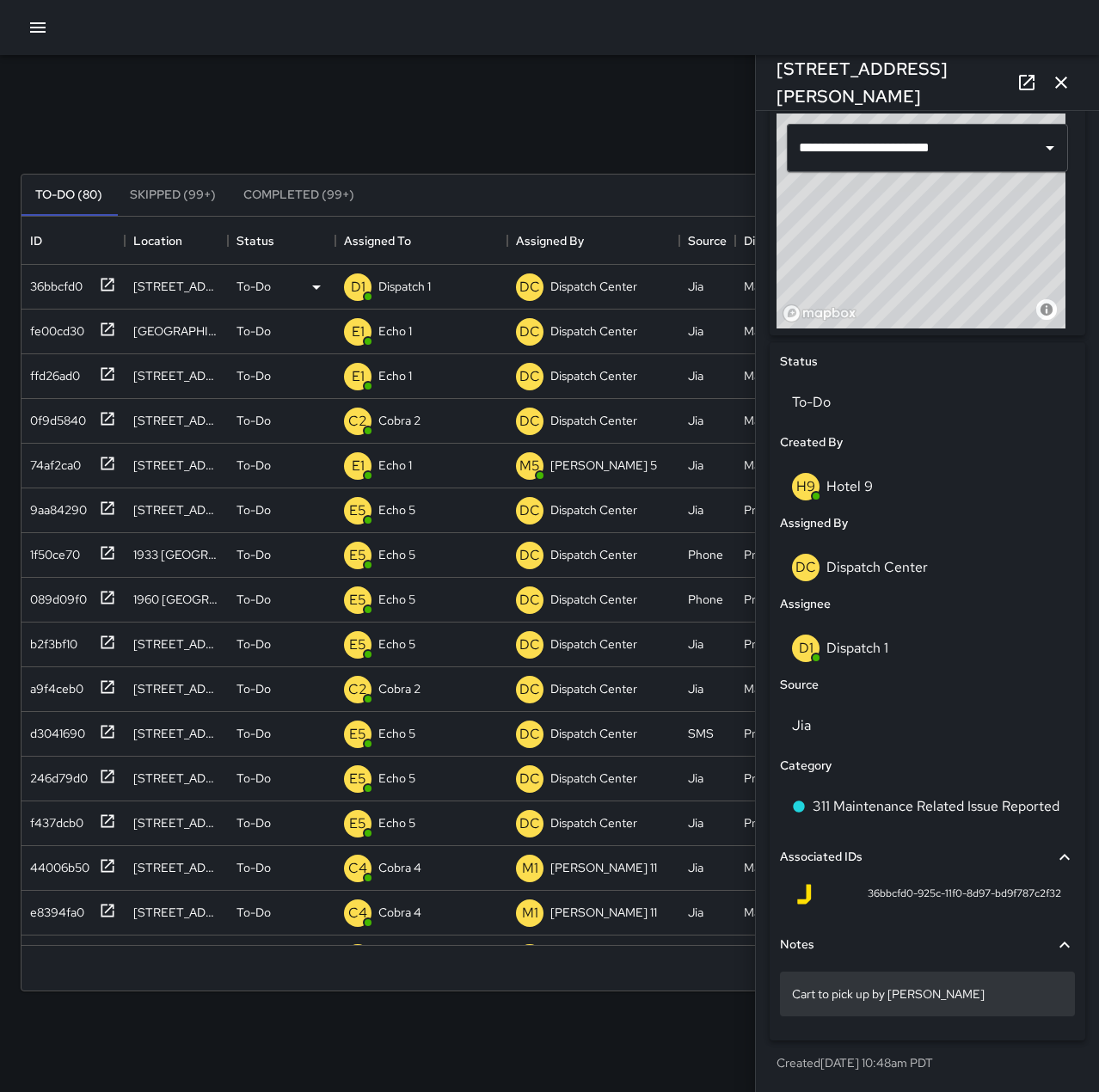
click at [957, 997] on p "Cart to pick up by [PERSON_NAME]" at bounding box center [927, 994] width 271 height 17
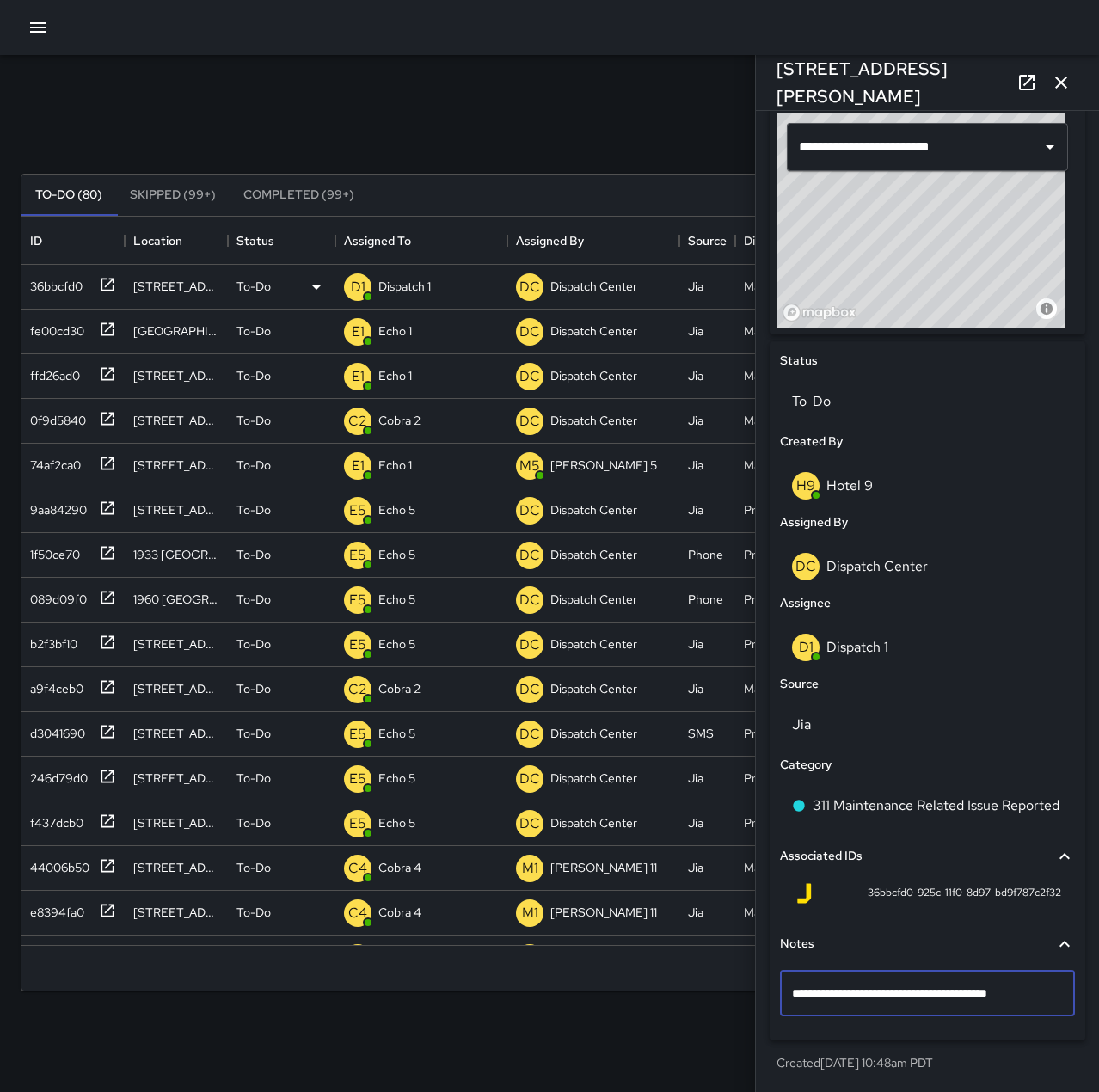
type textarea "**********"
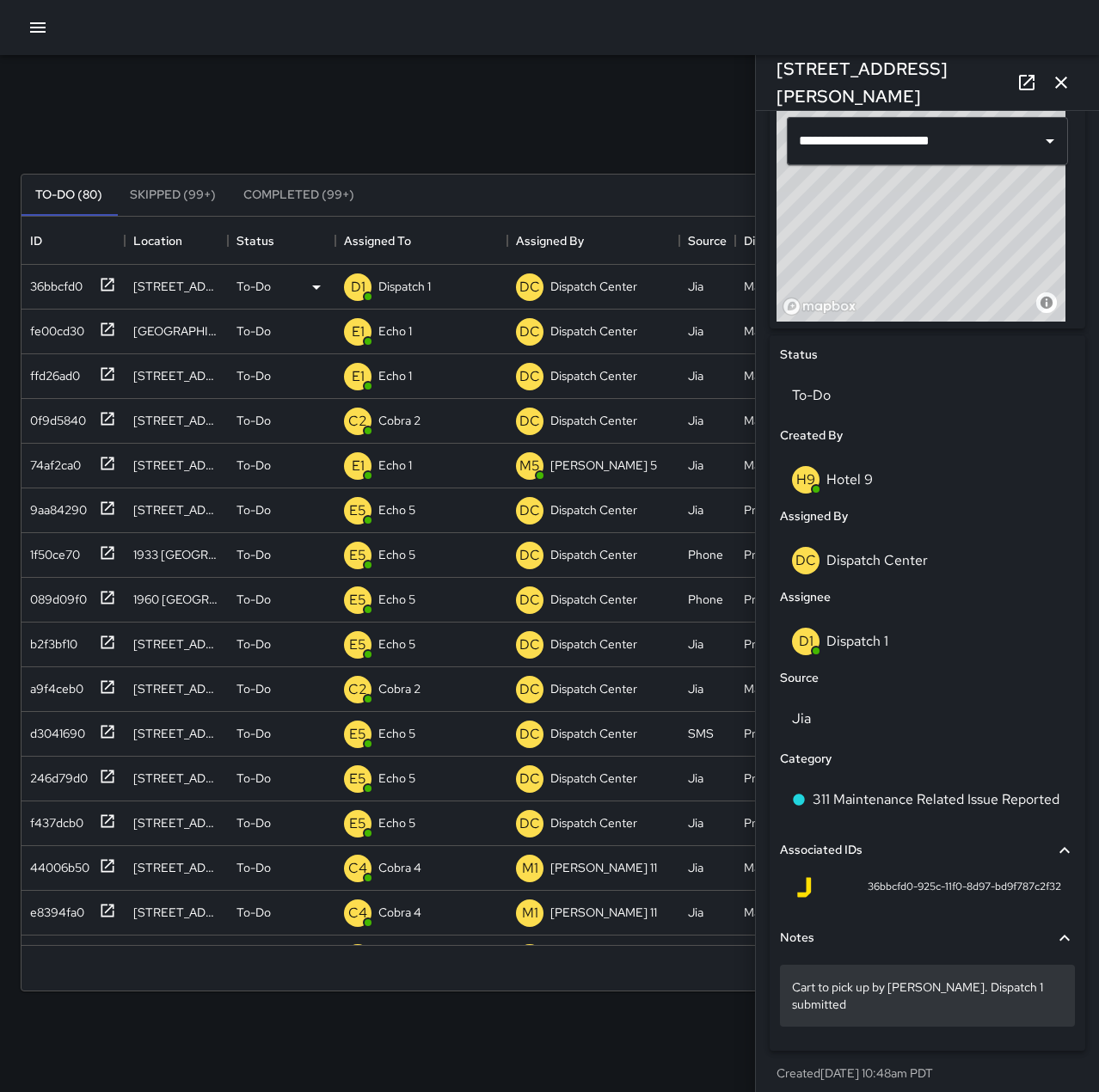
click at [1038, 994] on p "Cart to pick up by [PERSON_NAME]. Dispatch 1 submitted" at bounding box center [927, 996] width 271 height 34
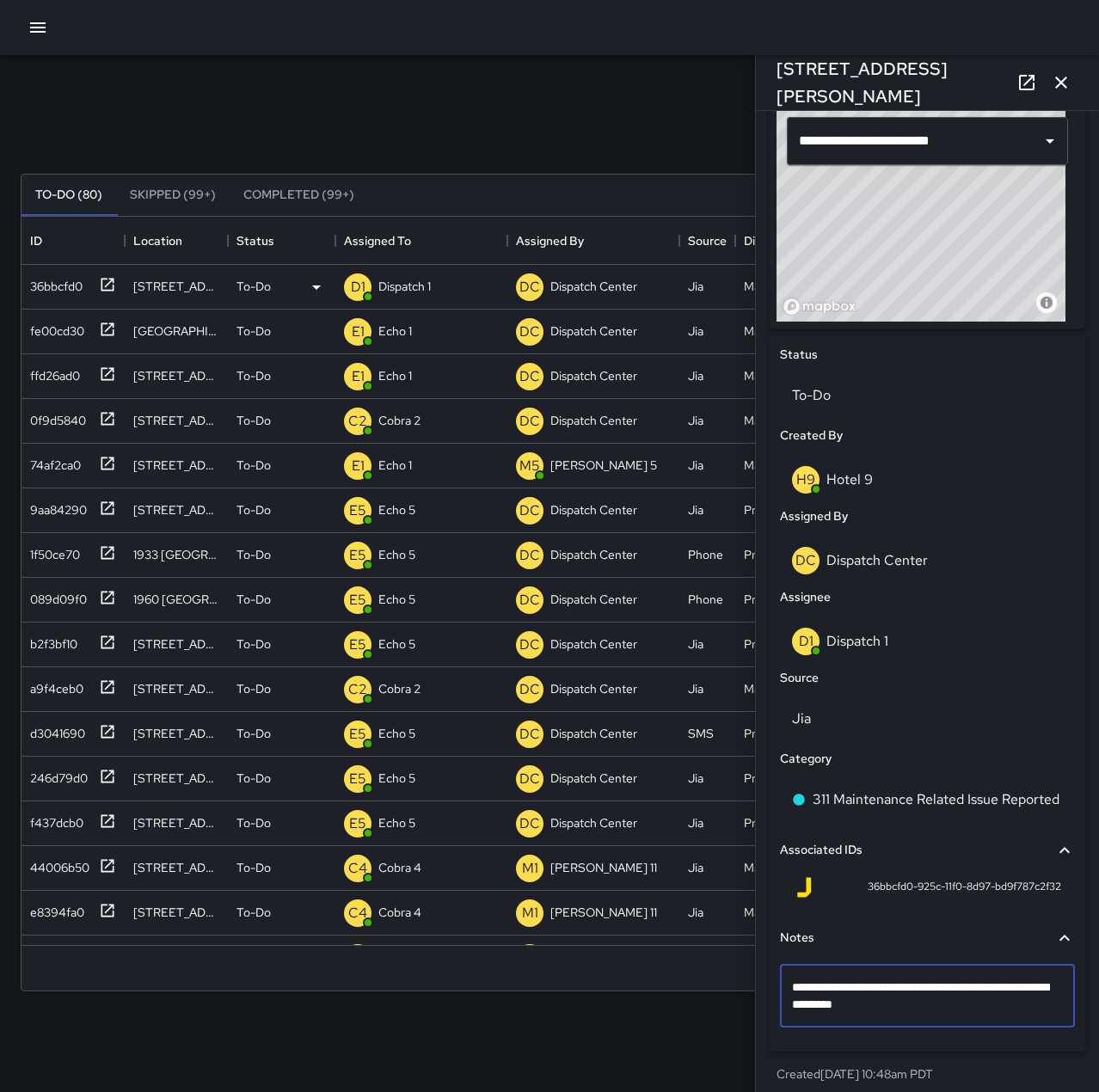
type textarea "**********"
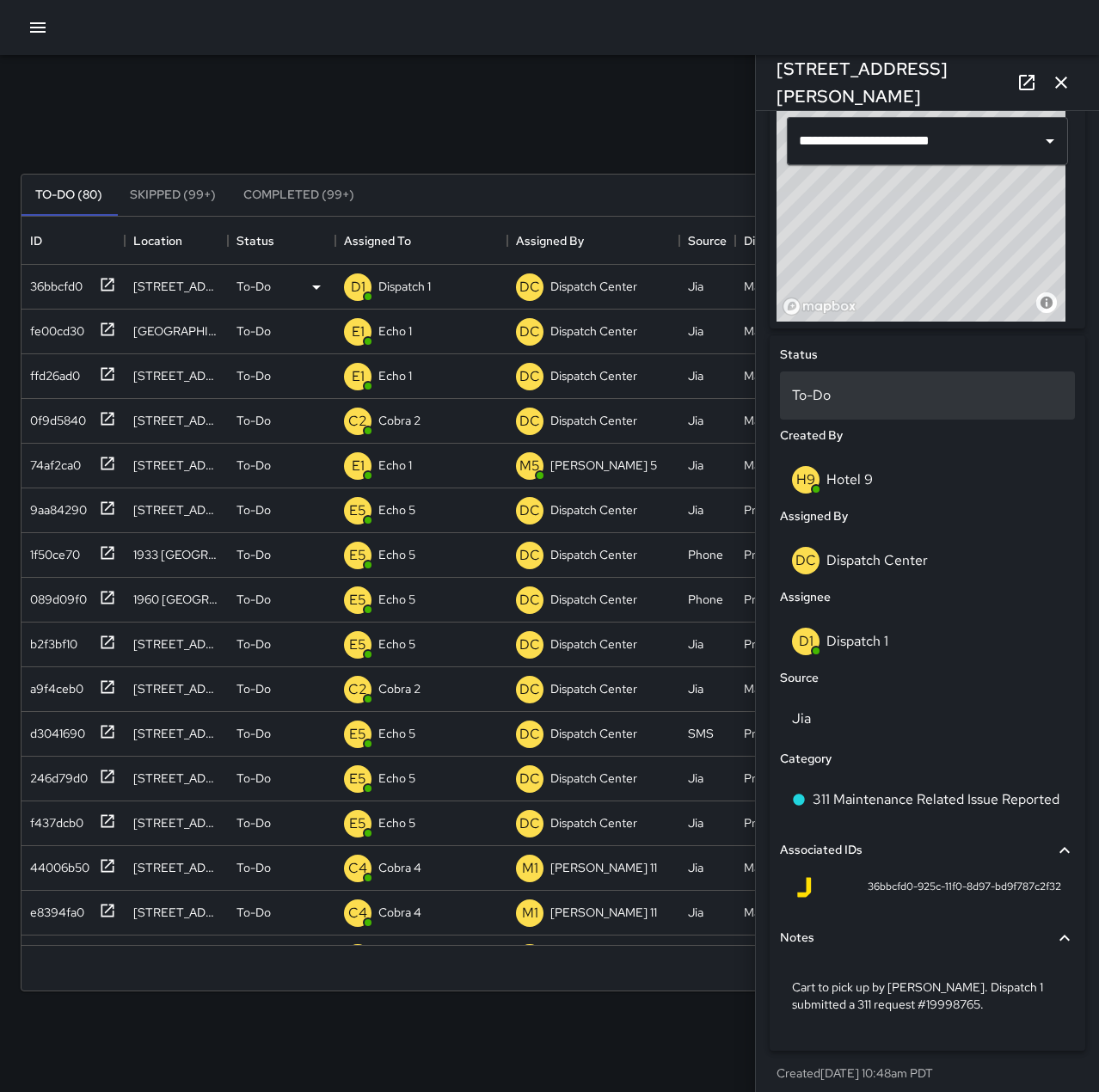
click at [887, 406] on p "To-Do" at bounding box center [927, 395] width 271 height 21
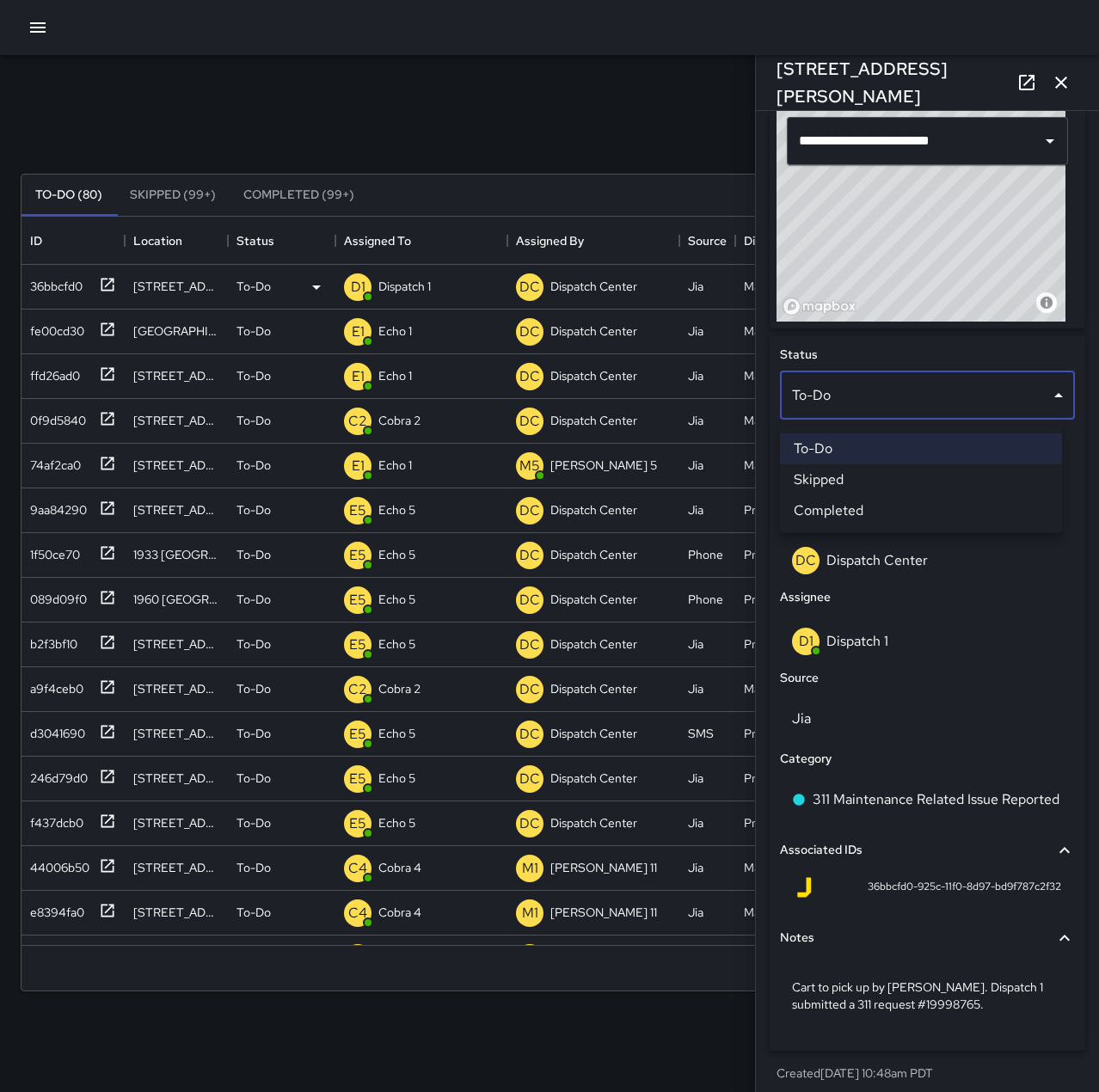
click at [888, 514] on li "Completed" at bounding box center [921, 511] width 282 height 31
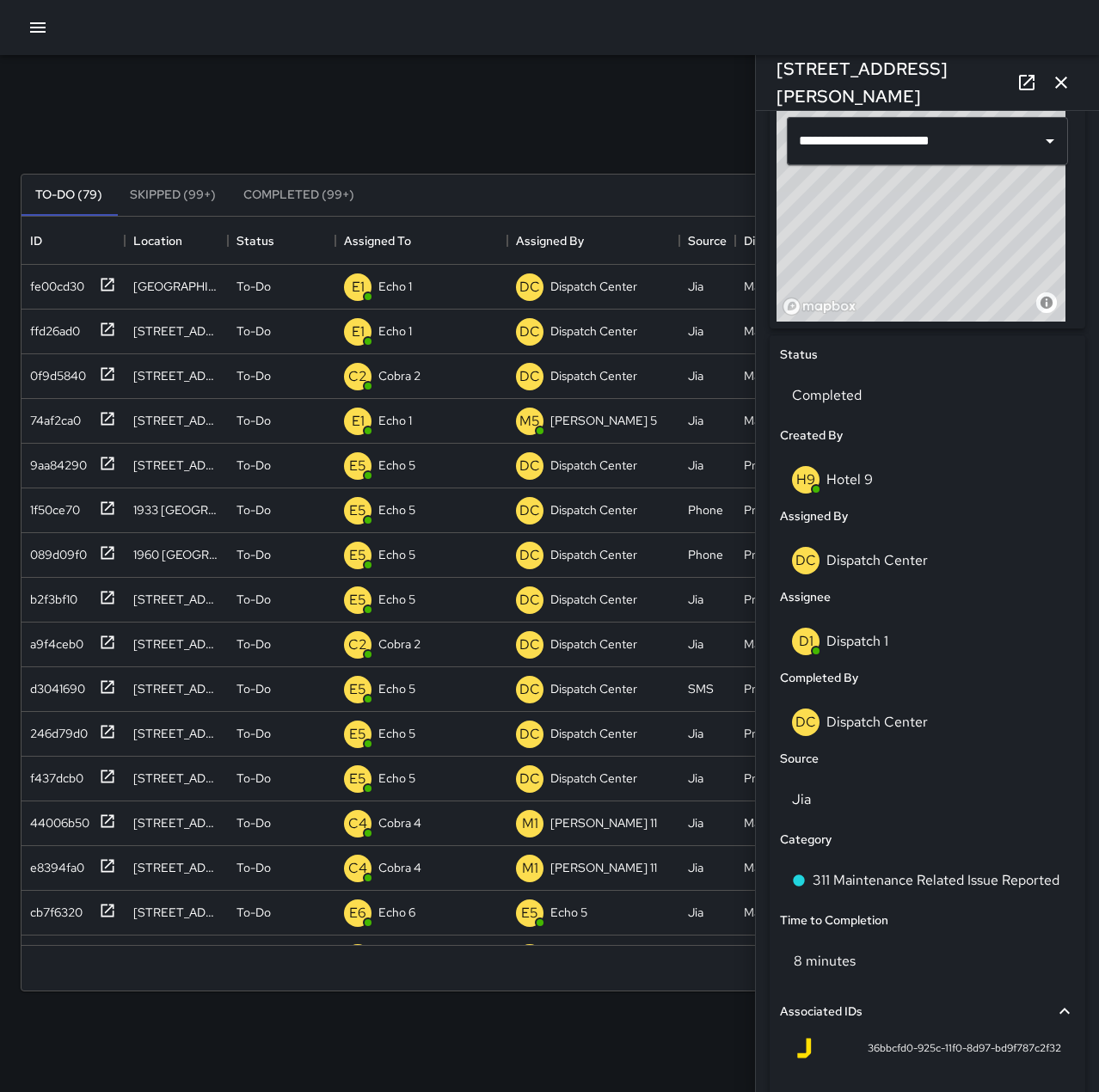
click at [1054, 83] on icon "button" at bounding box center [1061, 83] width 21 height 21
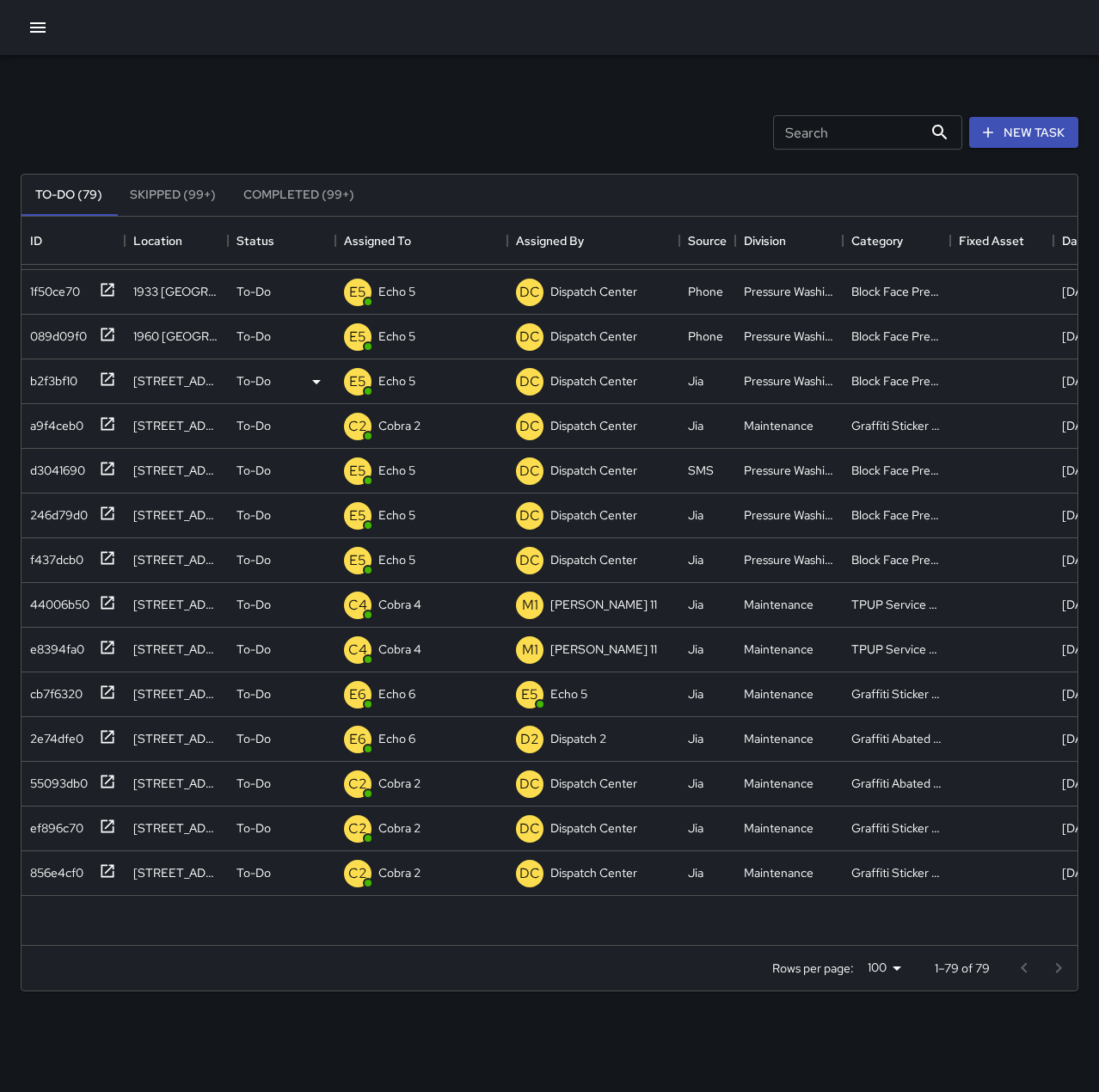
scroll to position [0, 0]
